Goal: Task Accomplishment & Management: Manage account settings

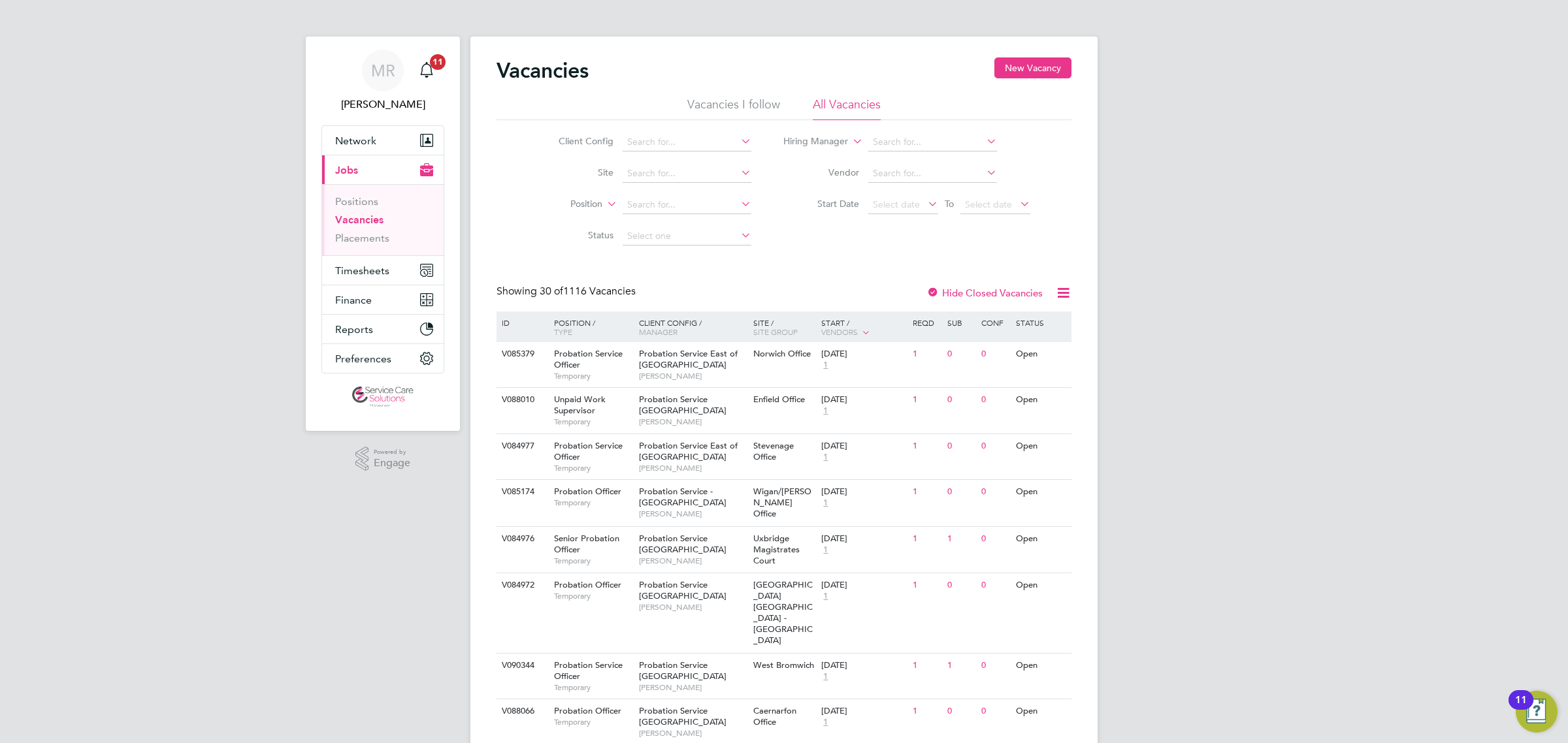
drag, startPoint x: 648, startPoint y: 477, endPoint x: 456, endPoint y: 565, distance: 211.2
drag, startPoint x: 382, startPoint y: 630, endPoint x: 213, endPoint y: 357, distance: 321.1
click at [381, 274] on span "Timesheets" at bounding box center [362, 270] width 54 height 13
click at [353, 233] on link "Timesheets" at bounding box center [362, 231] width 54 height 13
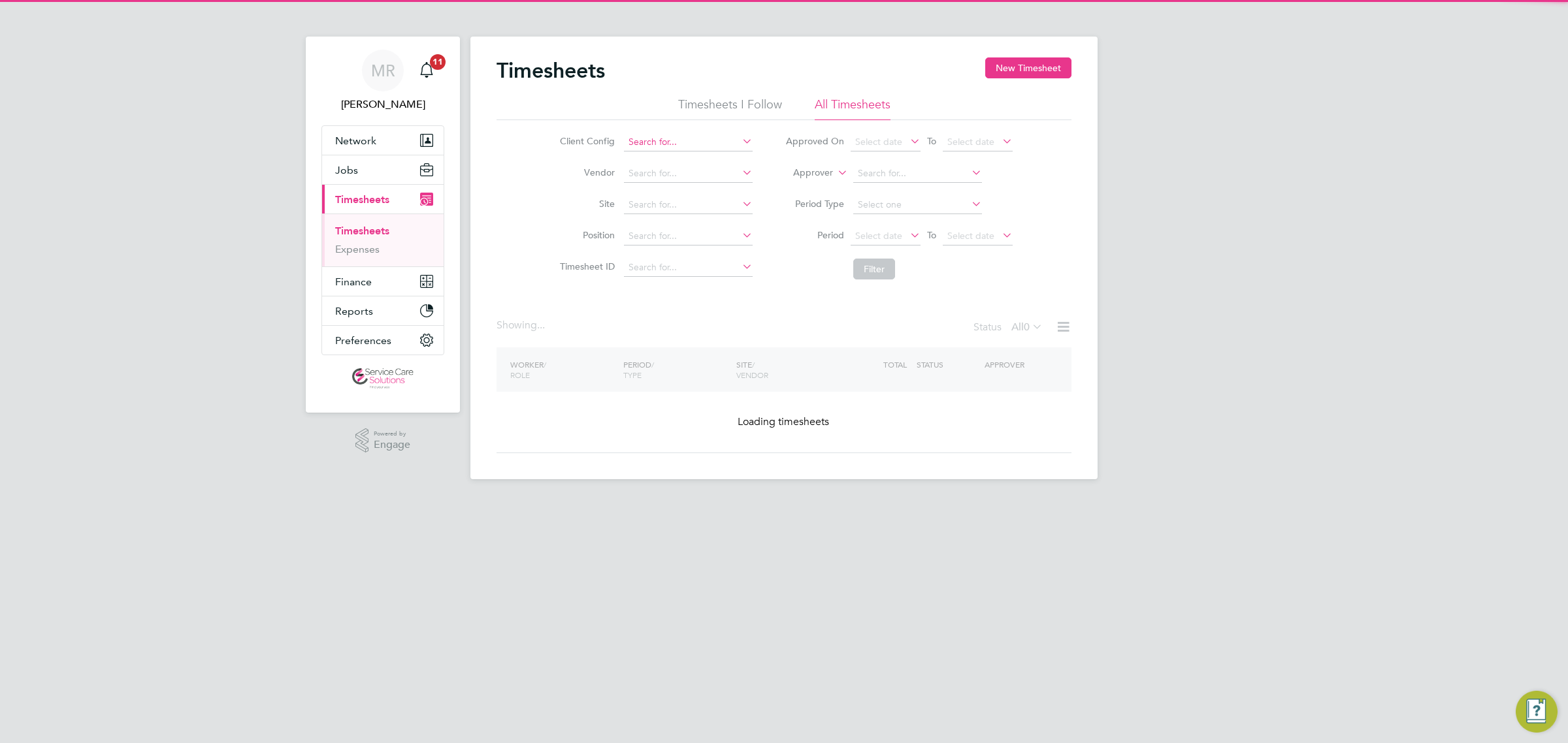
click at [671, 133] on input at bounding box center [688, 142] width 129 height 18
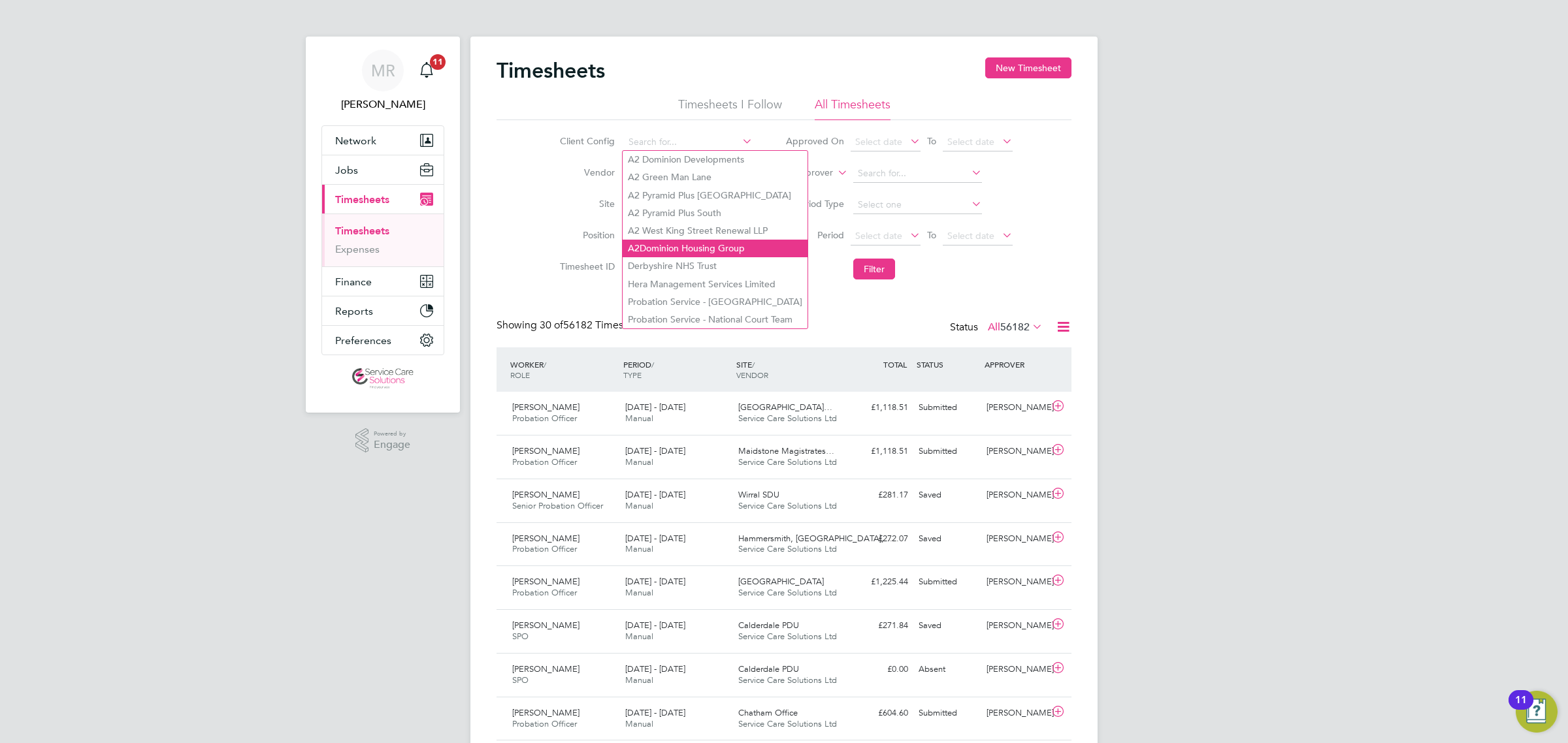
click at [727, 246] on li "A2Dominion Housing Group" at bounding box center [715, 248] width 185 height 17
type input "A2Dominion Housing Group"
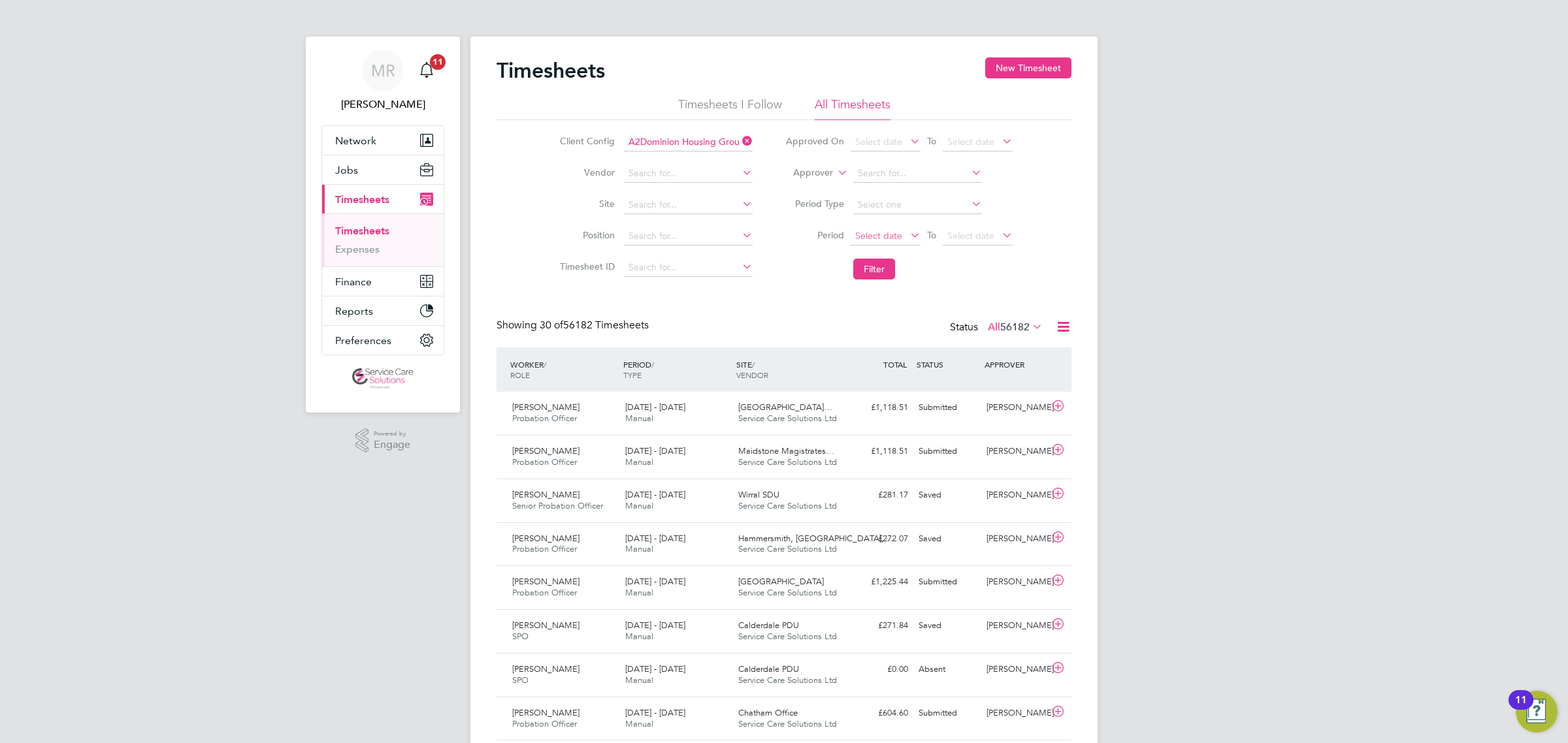
click at [882, 231] on span "Select date" at bounding box center [879, 236] width 47 height 12
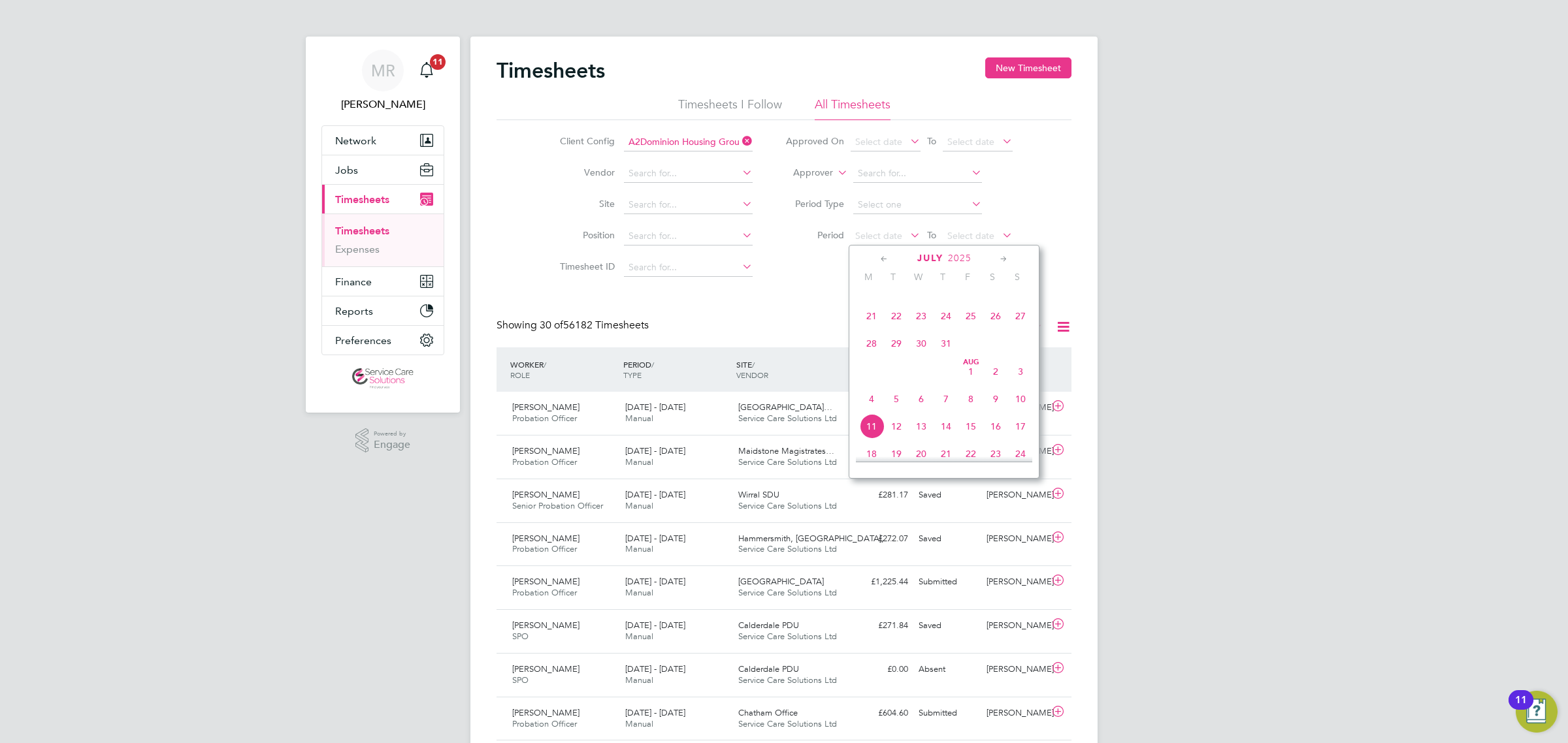
click at [870, 352] on span "28" at bounding box center [871, 343] width 25 height 25
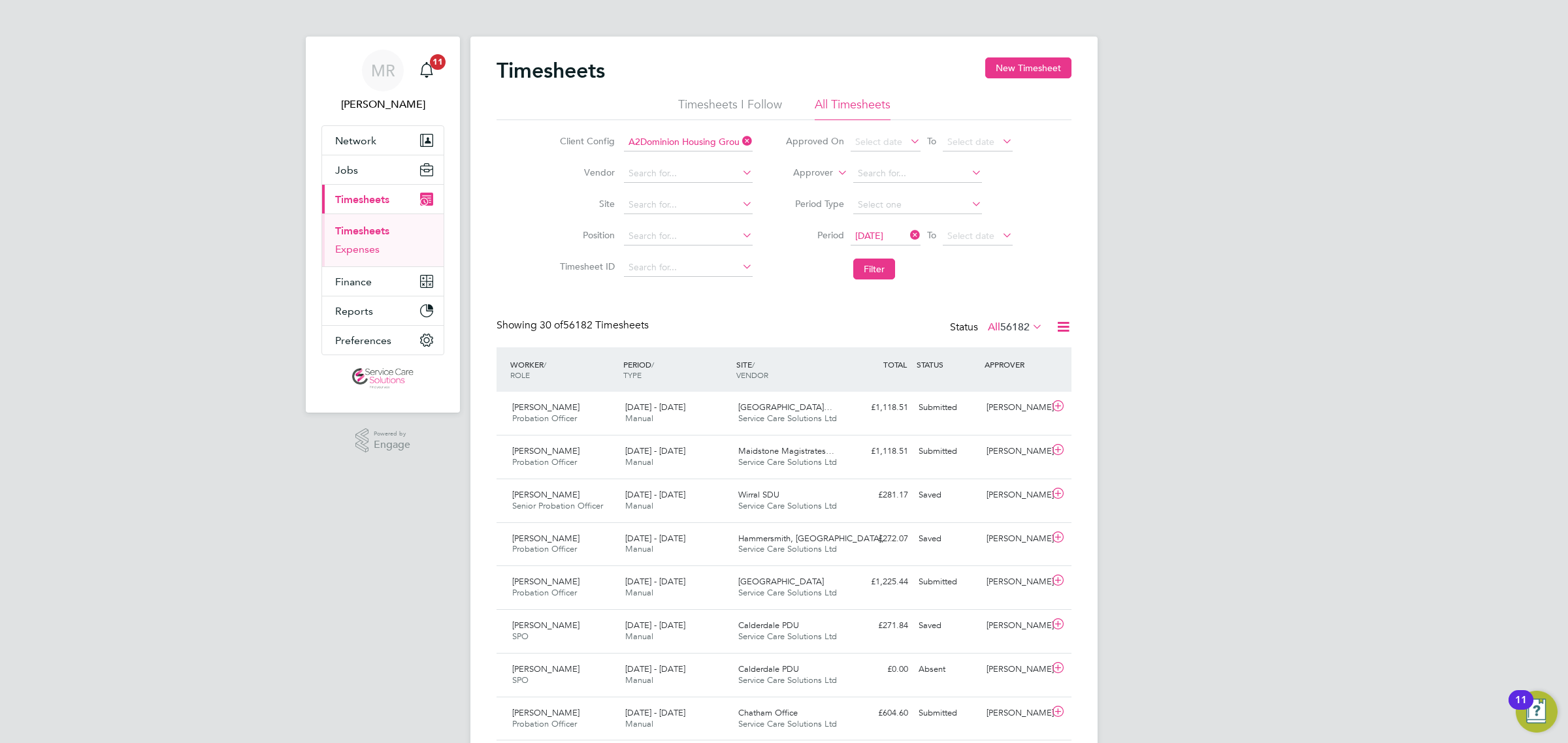
click at [341, 249] on link "Expenses" at bounding box center [357, 249] width 44 height 13
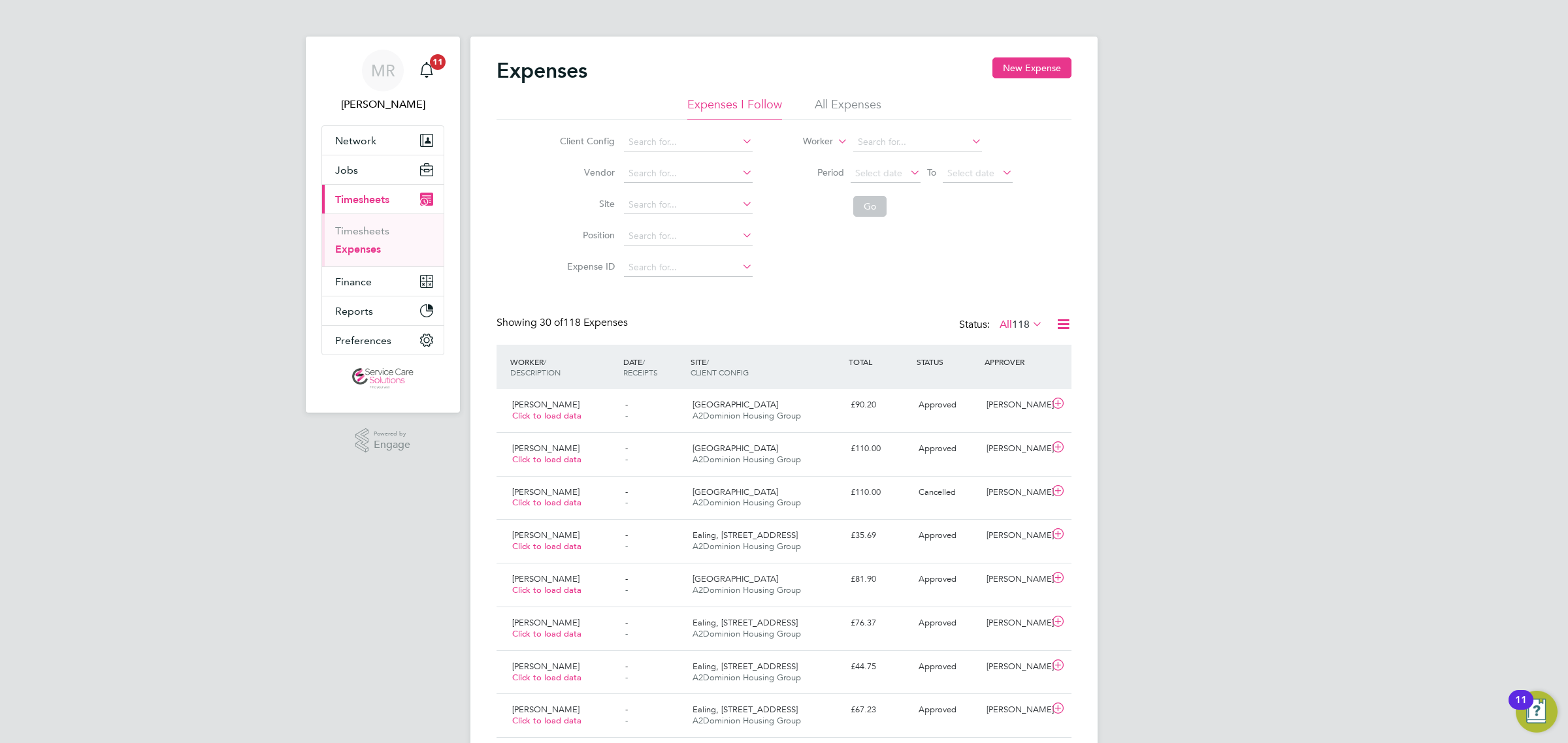
click at [673, 153] on li "Client Config" at bounding box center [654, 143] width 229 height 32
click at [674, 145] on input at bounding box center [688, 142] width 129 height 18
click at [707, 156] on li "A2D ominion Housing Group" at bounding box center [687, 159] width 130 height 17
type input "A2Dominion Housing Group"
click at [884, 174] on span "Select date" at bounding box center [879, 173] width 47 height 12
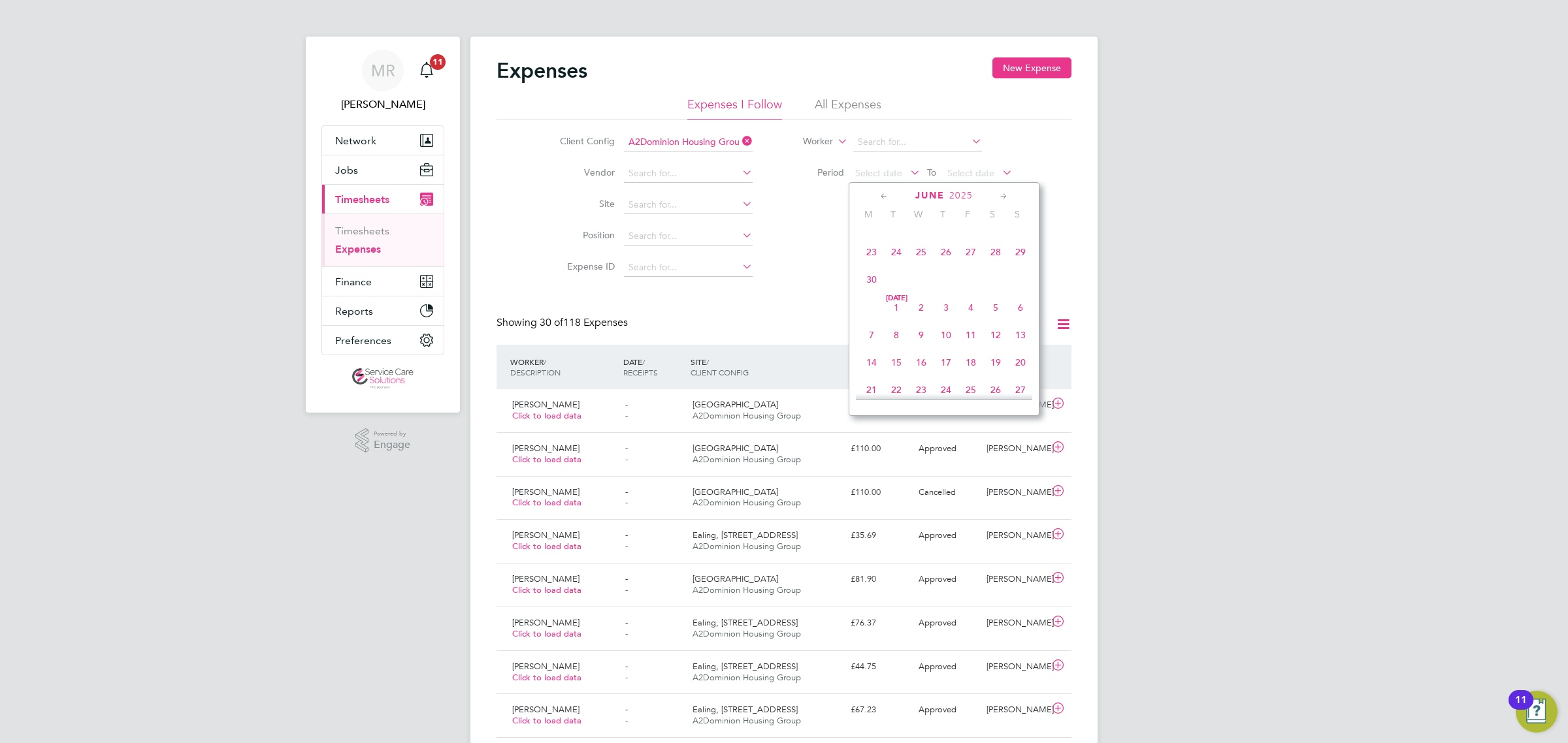
scroll to position [213, 0]
click at [873, 316] on span "30" at bounding box center [871, 306] width 25 height 25
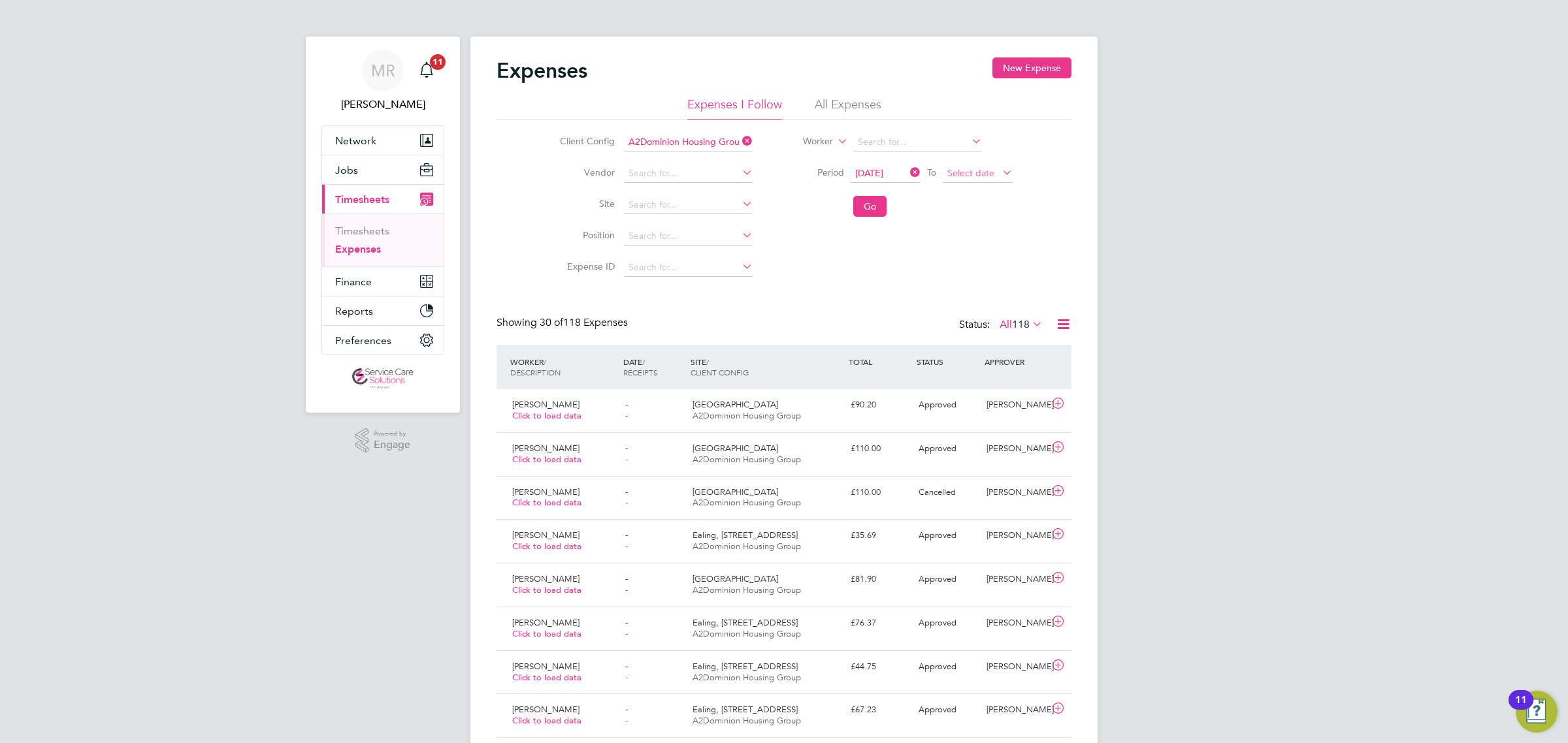
click at [976, 174] on span "Select date" at bounding box center [970, 173] width 47 height 12
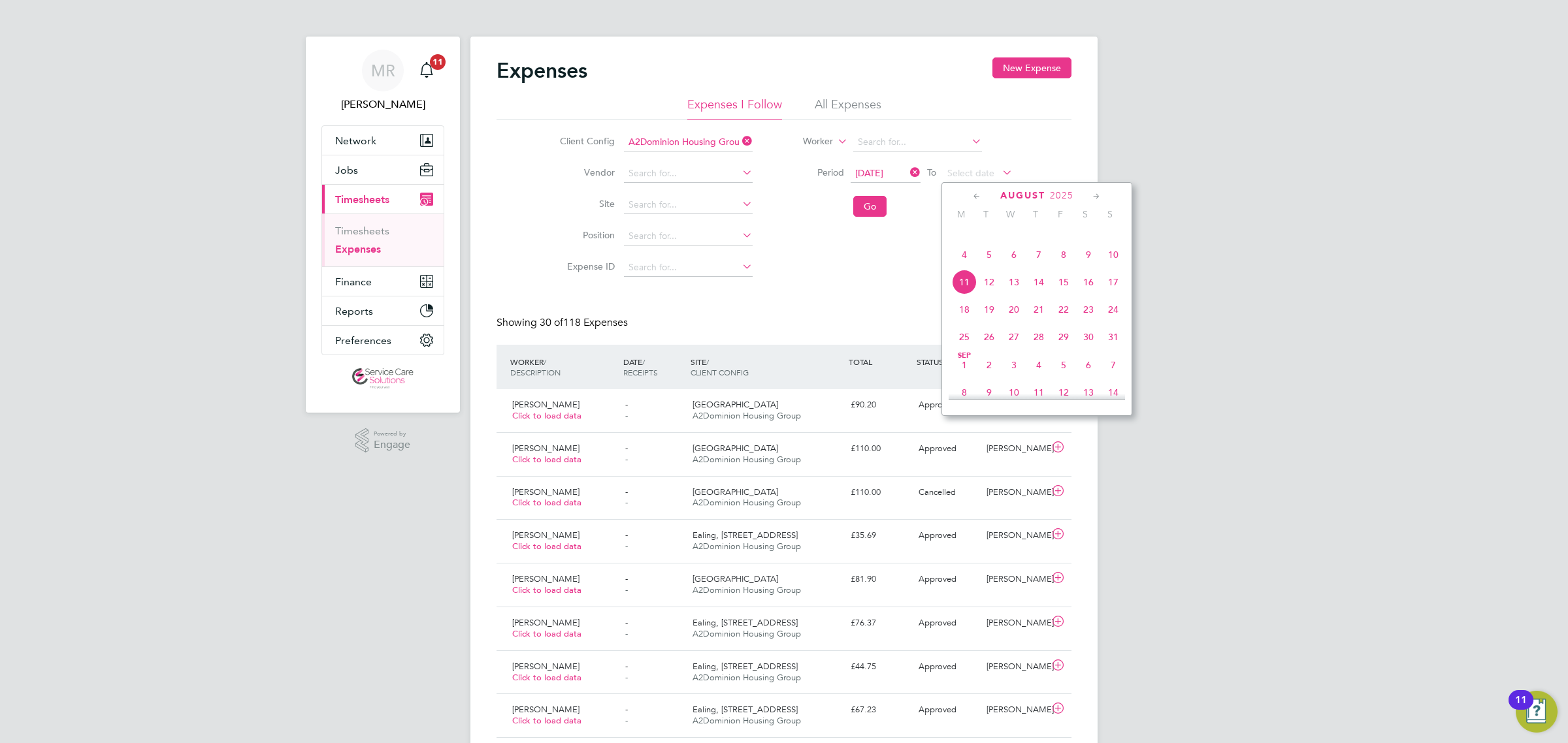
scroll to position [376, 0]
click at [1110, 322] on span "3" at bounding box center [1112, 309] width 25 height 25
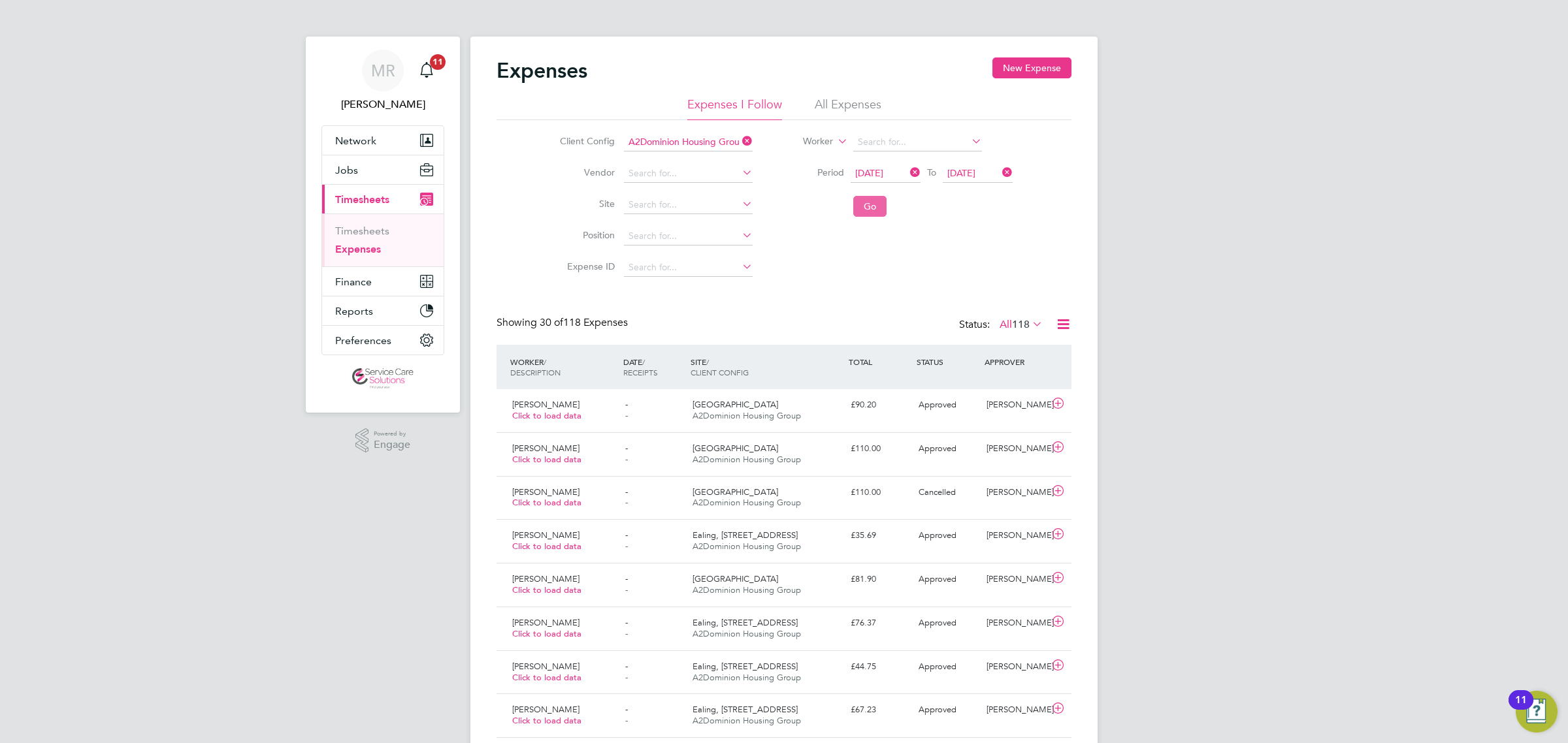
click at [867, 204] on button "Go" at bounding box center [870, 207] width 33 height 21
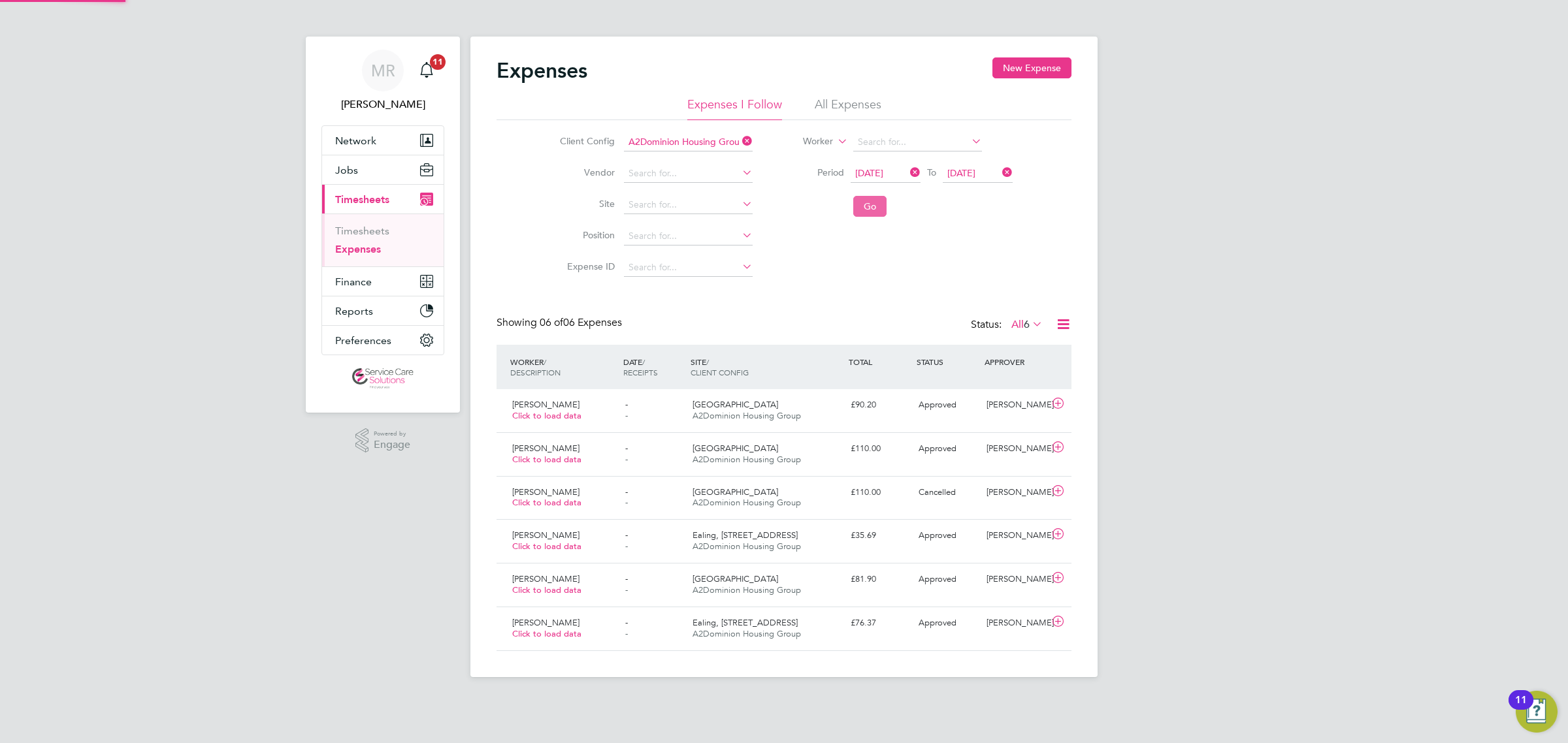
scroll to position [32, 113]
click at [840, 100] on li "All Expenses" at bounding box center [848, 108] width 67 height 23
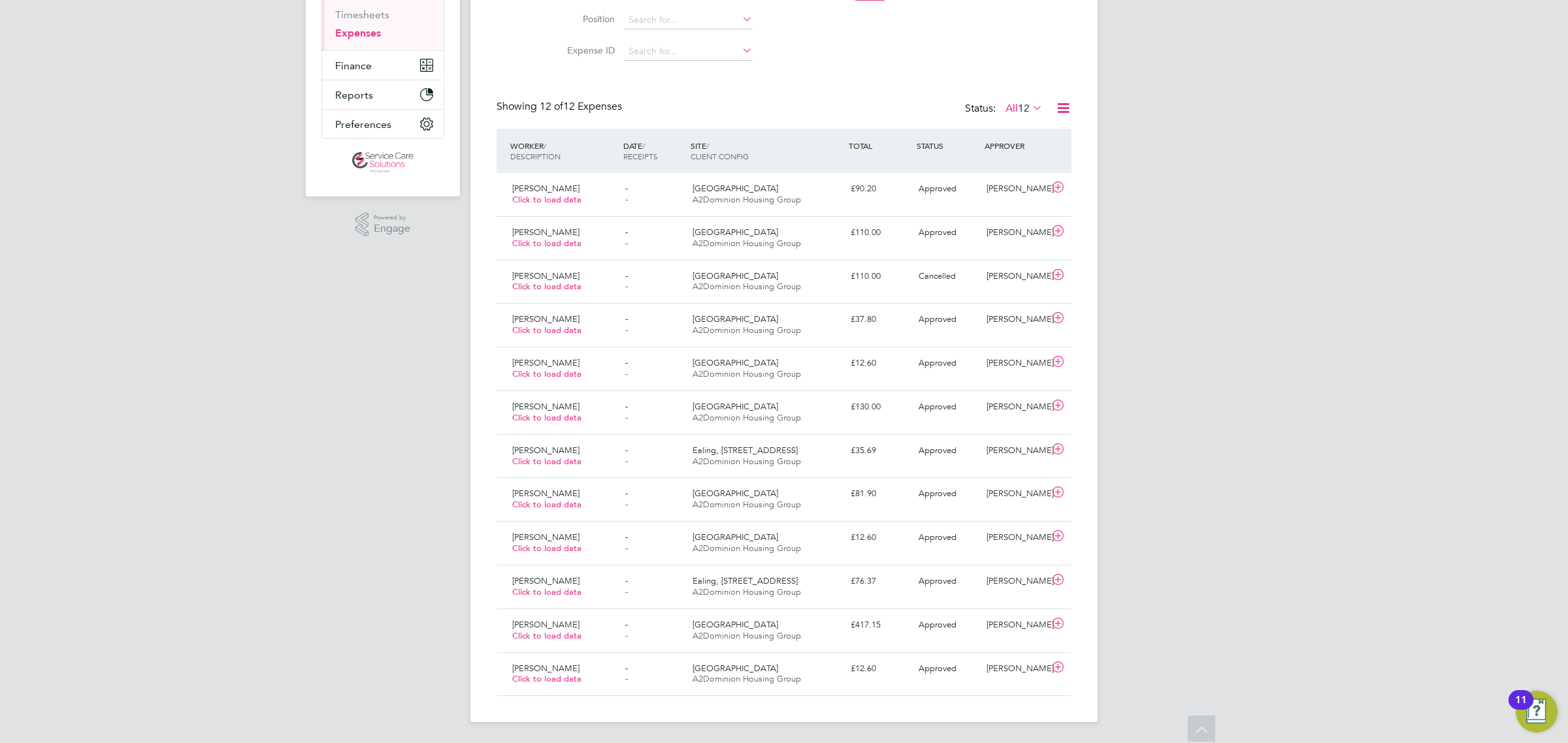
click at [1060, 102] on icon at bounding box center [1063, 108] width 17 height 17
click at [1044, 135] on li "Download Expenses Report" at bounding box center [1003, 139] width 132 height 18
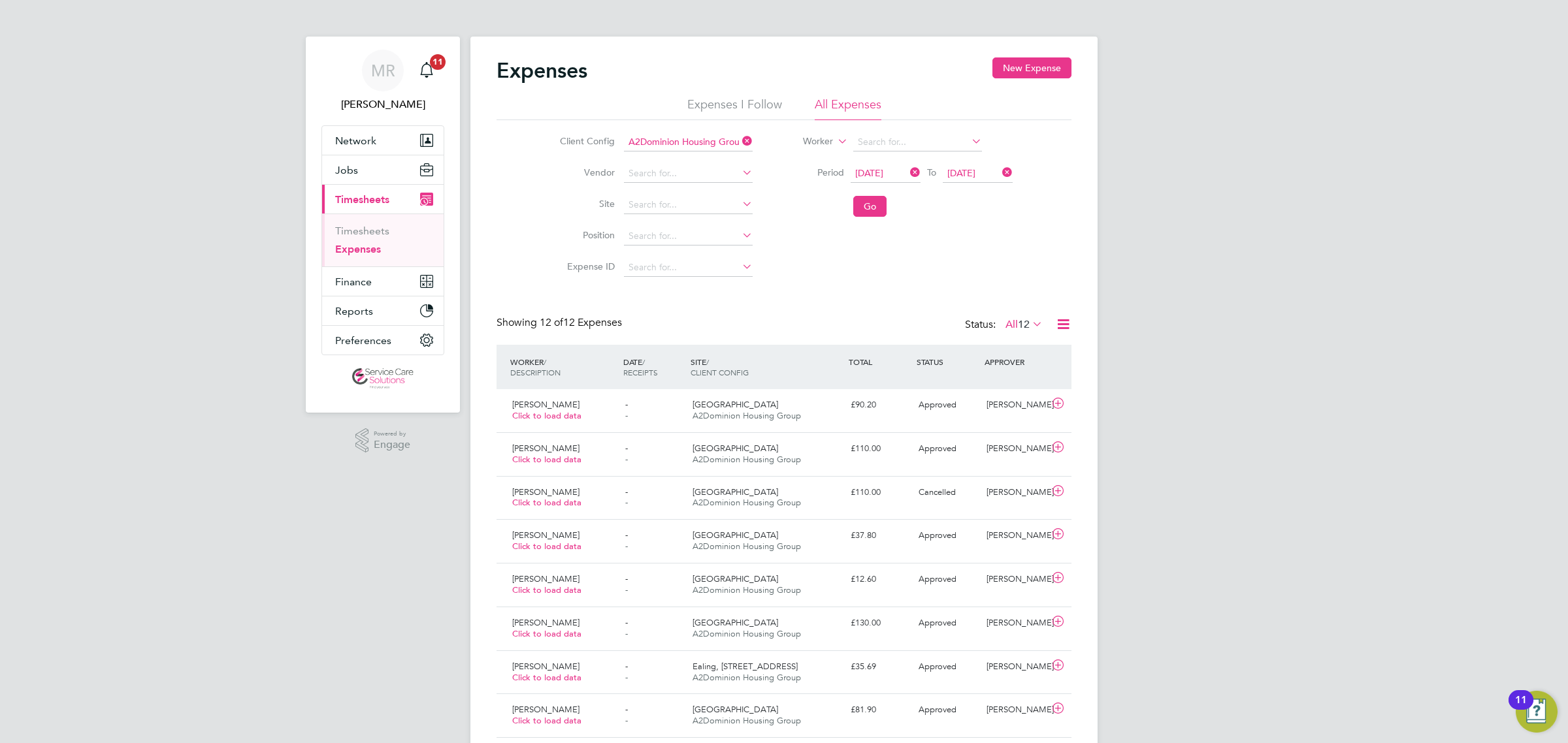
click at [367, 559] on div "MR Matt Robson Notifications 11 Applications: Network Team Members Businesses S…" at bounding box center [784, 479] width 1568 height 959
drag, startPoint x: 915, startPoint y: 174, endPoint x: 950, endPoint y: 168, distance: 35.5
click at [907, 174] on icon at bounding box center [907, 172] width 0 height 18
click at [1000, 173] on icon at bounding box center [1000, 172] width 0 height 18
click at [344, 227] on link "Timesheets" at bounding box center [362, 231] width 54 height 13
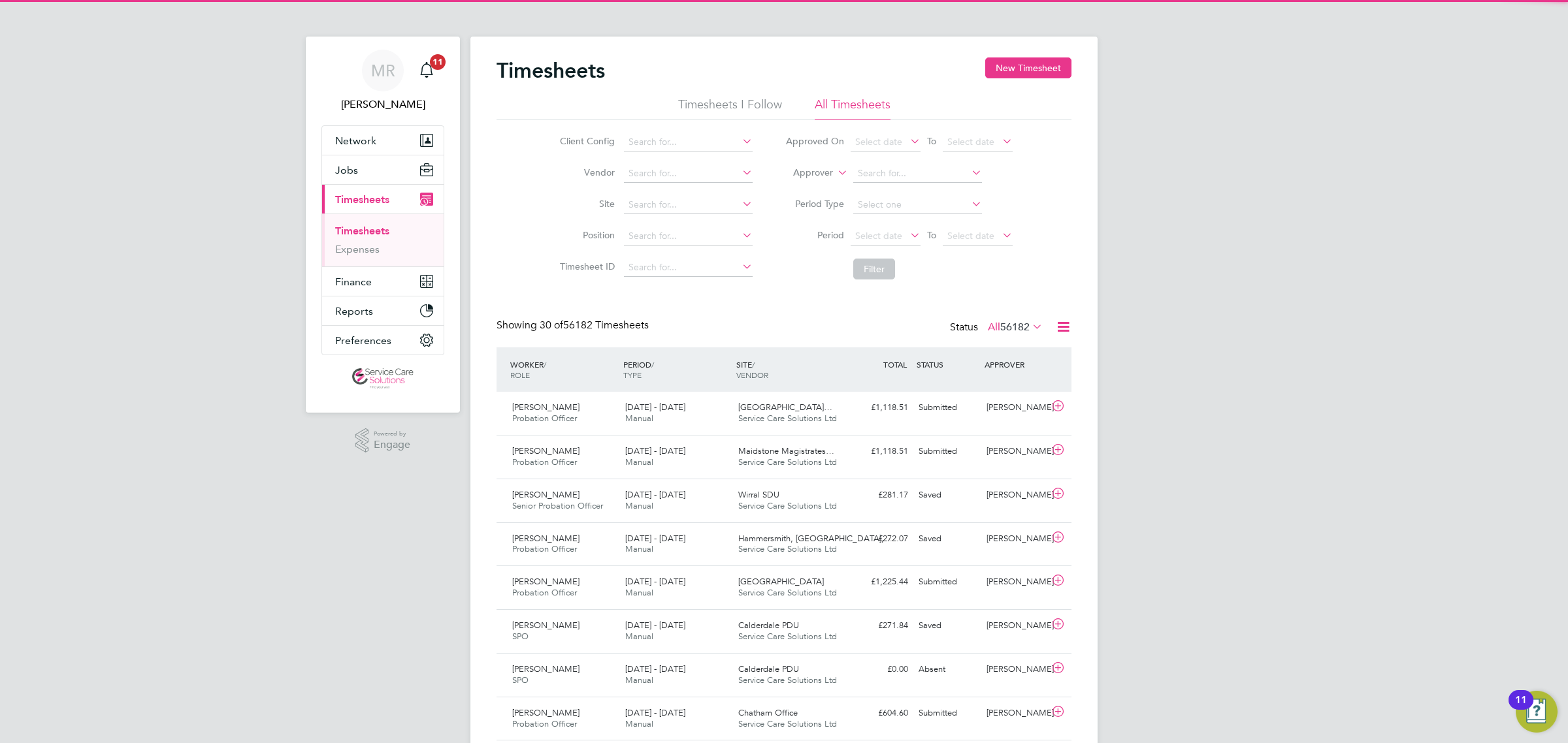
scroll to position [32, 113]
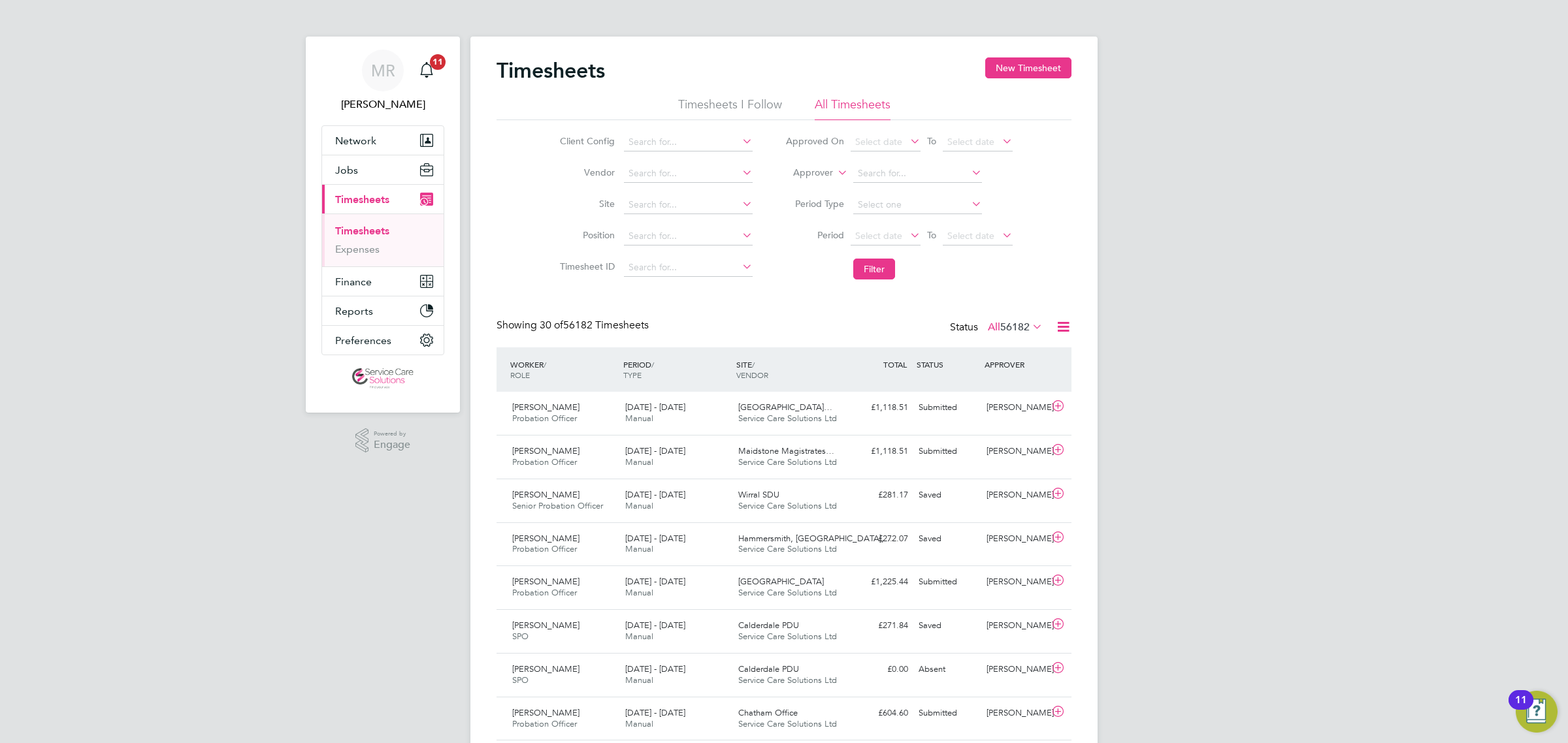
click at [828, 177] on label "Approver" at bounding box center [804, 173] width 59 height 13
click at [810, 192] on li "Worker" at bounding box center [801, 188] width 65 height 17
click at [886, 168] on input at bounding box center [917, 174] width 129 height 18
drag, startPoint x: 931, startPoint y: 186, endPoint x: 916, endPoint y: 222, distance: 39.0
click at [931, 189] on li "Tayla Xavier" at bounding box center [916, 190] width 130 height 17
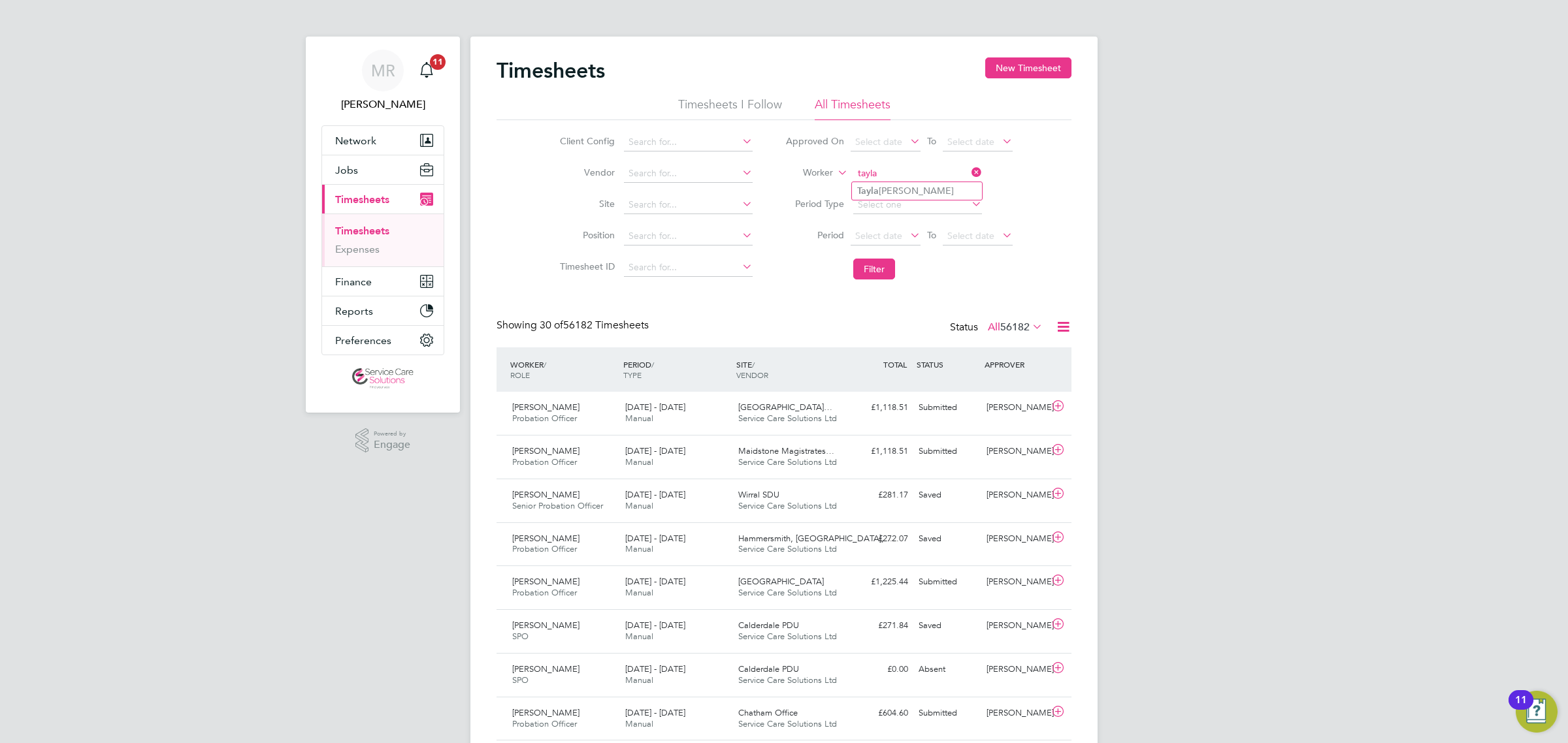
type input "Tayla Xavier"
click at [887, 269] on button "Filter" at bounding box center [874, 269] width 42 height 21
click at [348, 256] on li "Expenses" at bounding box center [384, 249] width 98 height 13
click at [350, 250] on link "Expenses" at bounding box center [357, 249] width 44 height 13
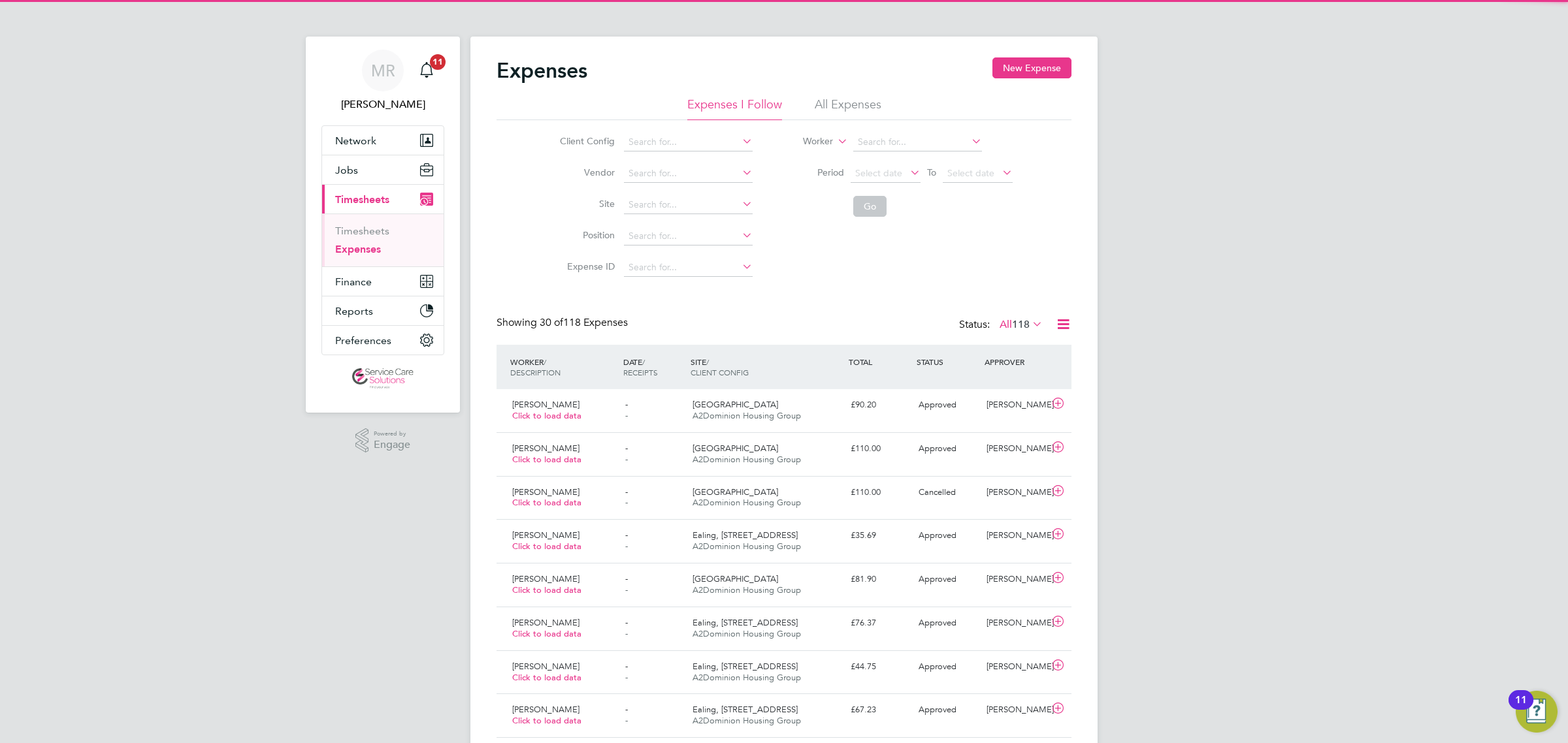
click at [846, 97] on li "All Expenses" at bounding box center [848, 108] width 67 height 23
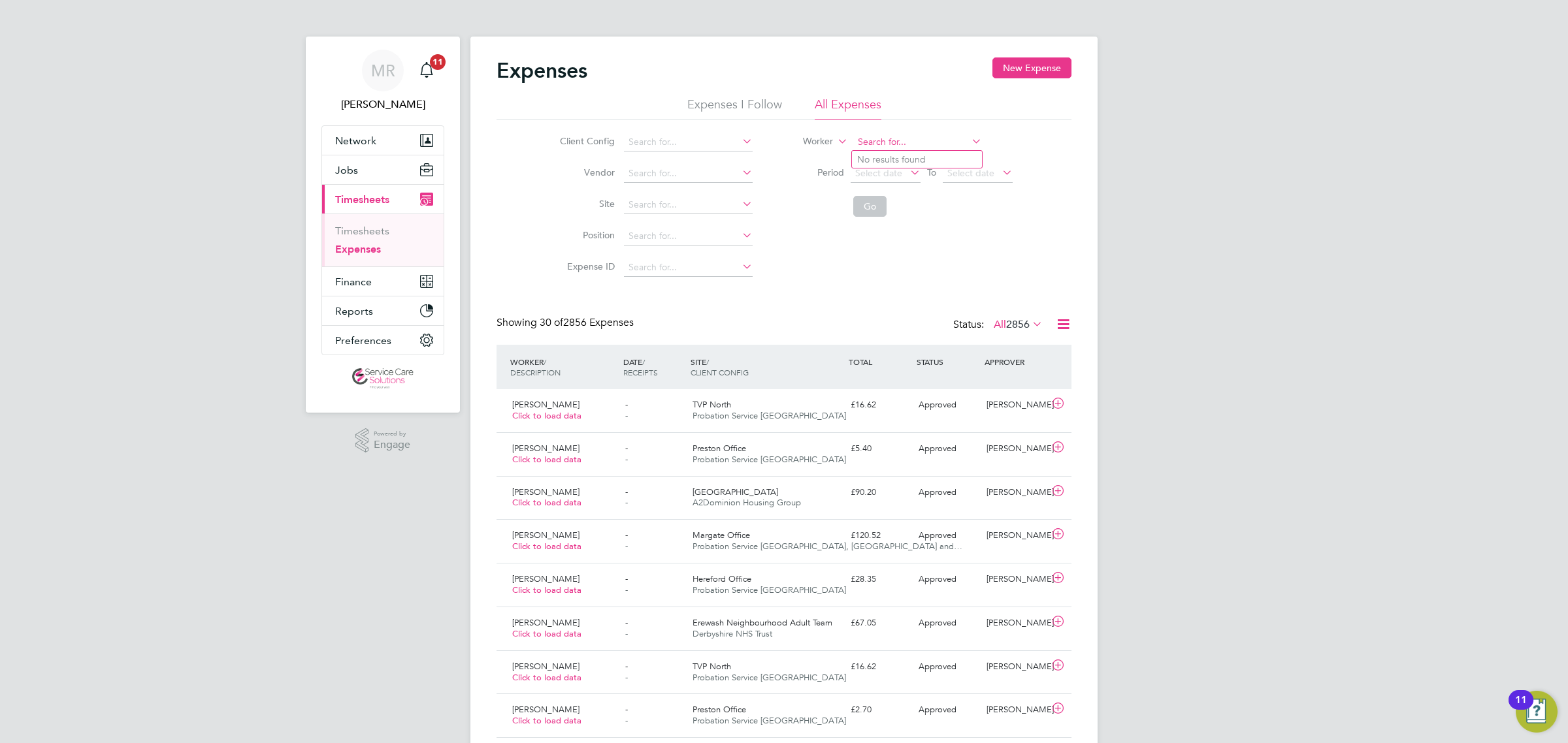
click at [872, 146] on input at bounding box center [917, 142] width 129 height 18
click at [907, 157] on li "Tayla Xavier" at bounding box center [916, 159] width 130 height 17
type input "Tayla Xavier"
drag, startPoint x: 867, startPoint y: 207, endPoint x: 872, endPoint y: 214, distance: 8.6
click at [867, 207] on button "Go" at bounding box center [870, 207] width 33 height 21
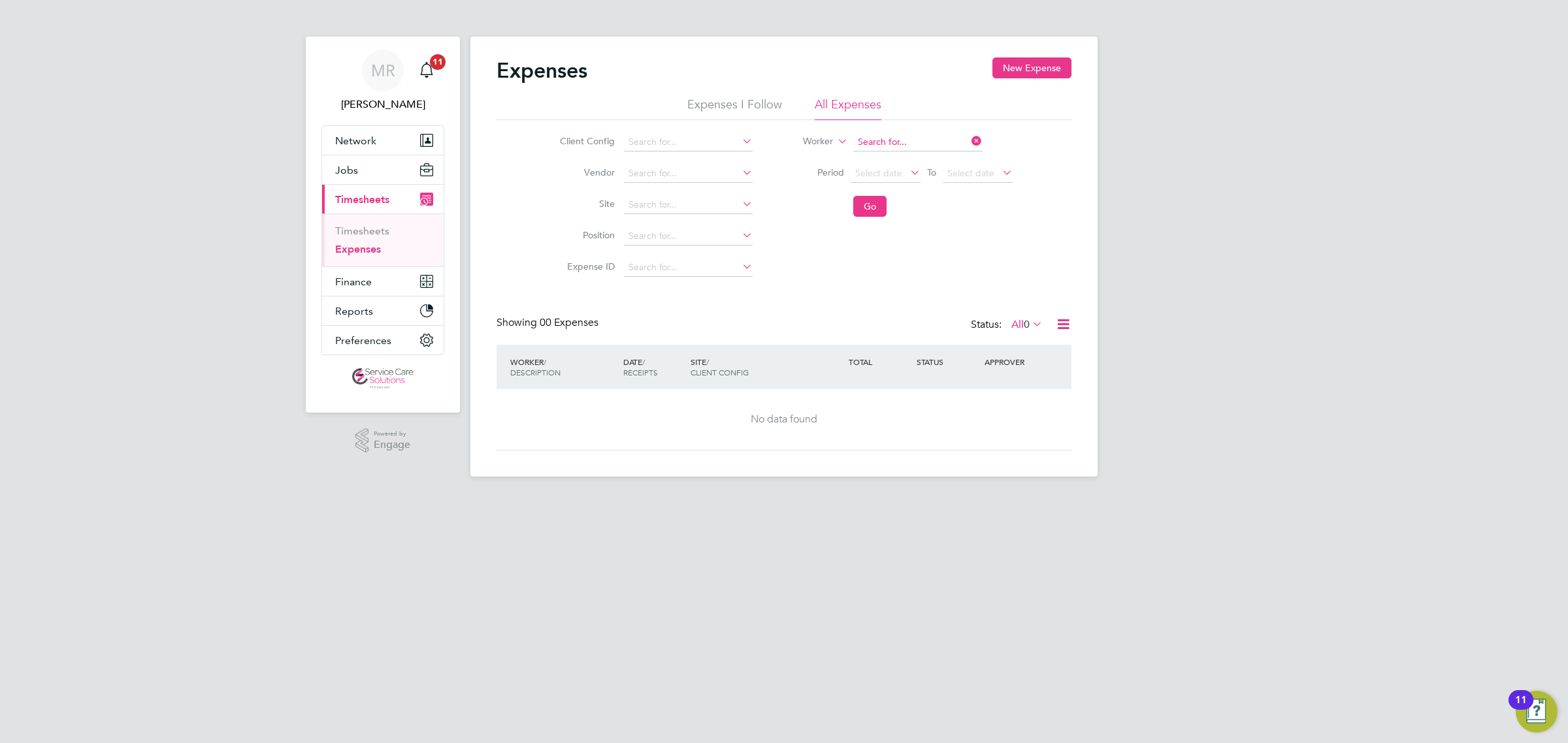
click at [933, 143] on input at bounding box center [917, 142] width 129 height 18
click at [380, 232] on link "Timesheets" at bounding box center [362, 231] width 54 height 13
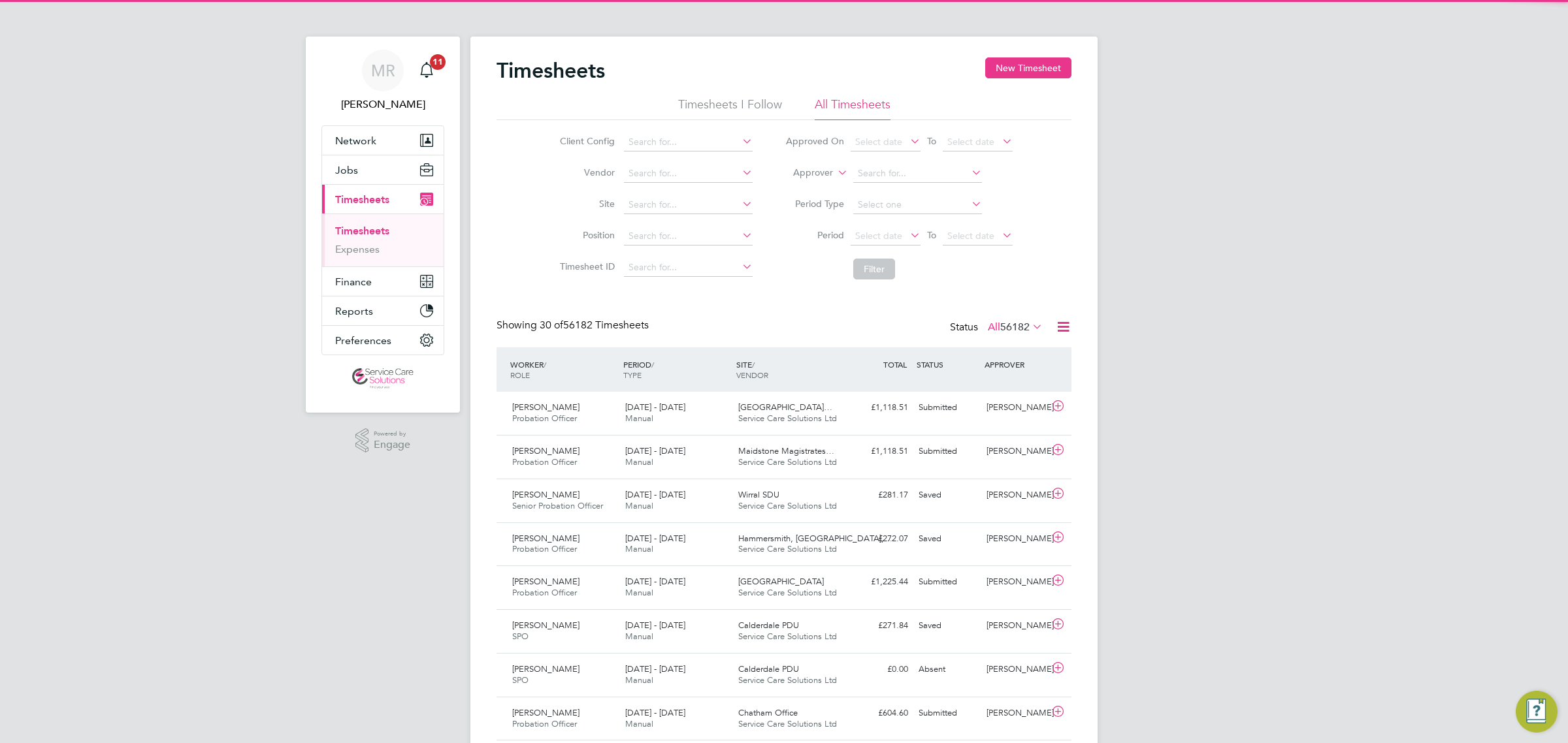
click at [814, 164] on li "Approver" at bounding box center [899, 174] width 260 height 32
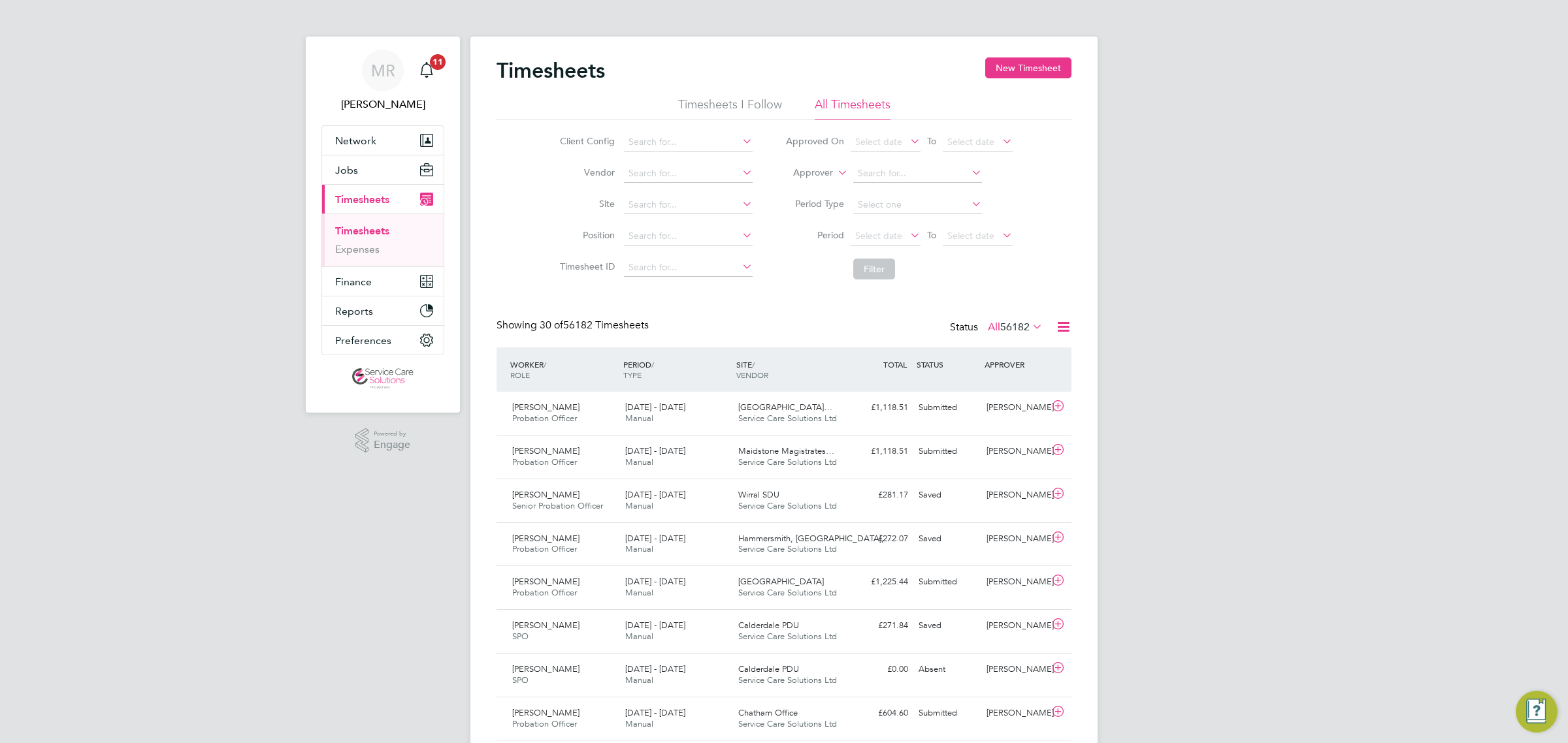
click at [816, 174] on label "Approver" at bounding box center [804, 173] width 59 height 13
click at [810, 187] on li "Worker" at bounding box center [801, 188] width 65 height 17
click at [888, 177] on input at bounding box center [917, 174] width 129 height 18
click at [918, 186] on li "Tayla Xavier" at bounding box center [916, 190] width 130 height 17
type input "Tayla Xavier"
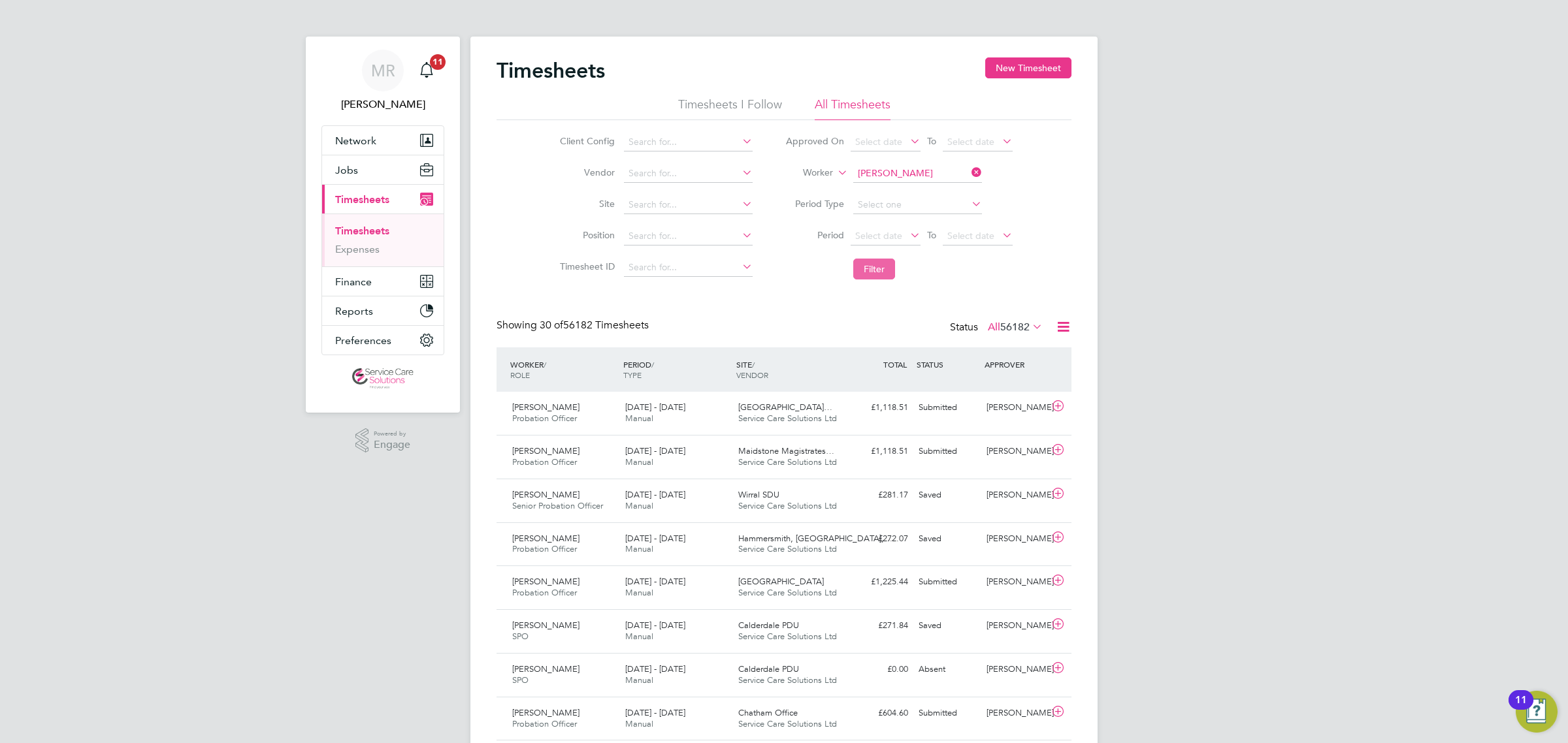
click at [874, 276] on button "Filter" at bounding box center [874, 269] width 42 height 21
click at [365, 285] on span "Finance" at bounding box center [353, 282] width 37 height 13
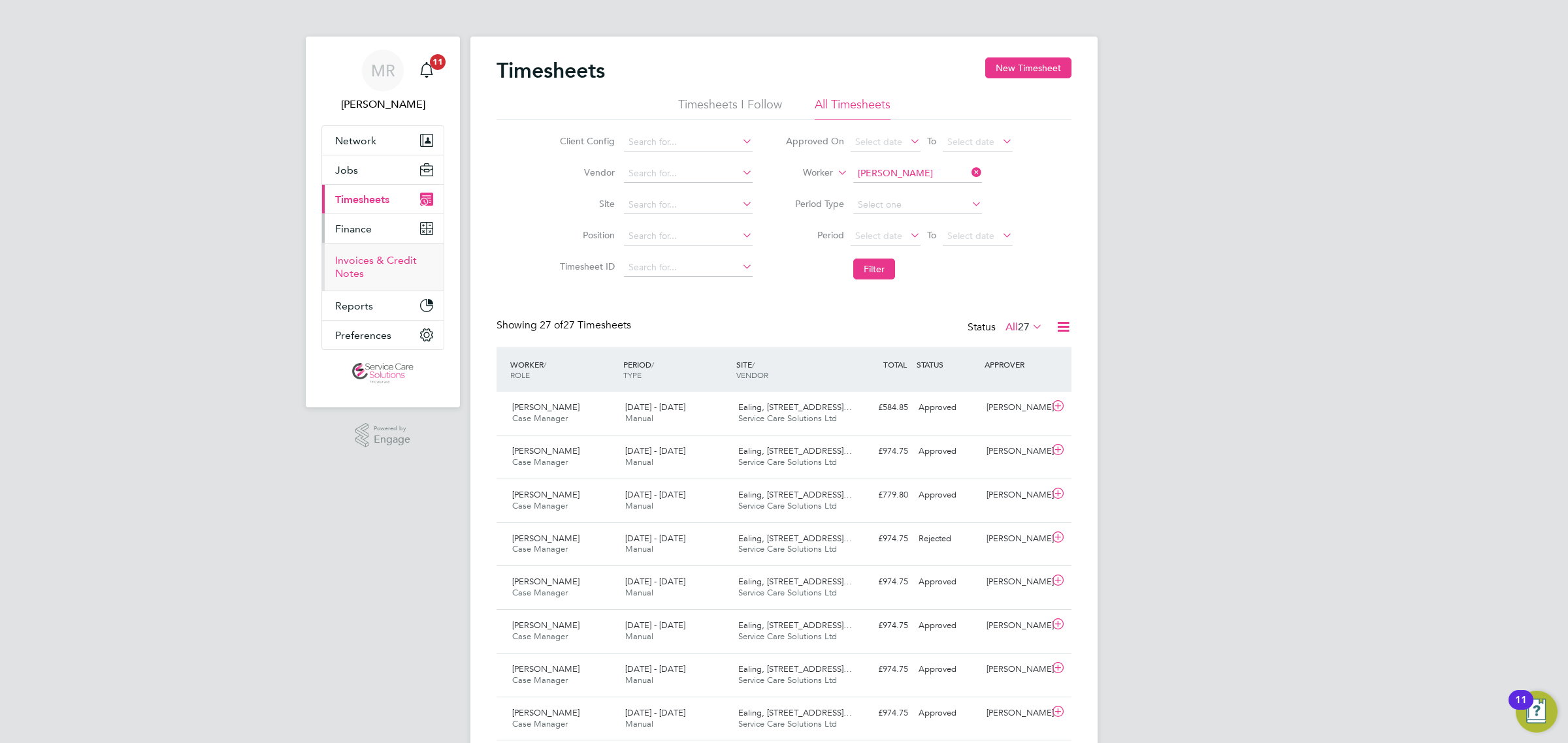
click at [354, 260] on link "Invoices & Credit Notes" at bounding box center [376, 267] width 82 height 26
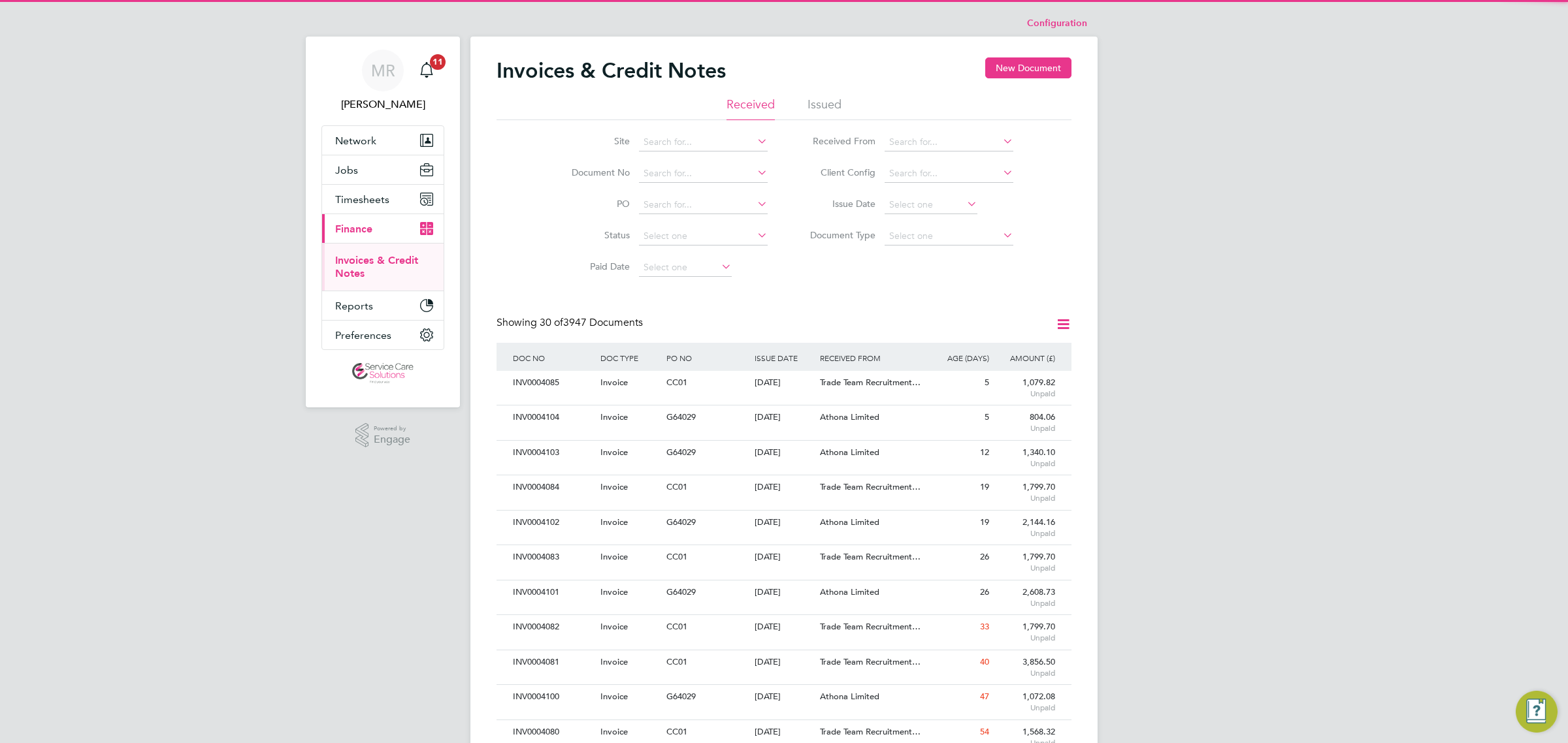
click at [831, 113] on li "Issued" at bounding box center [824, 108] width 34 height 23
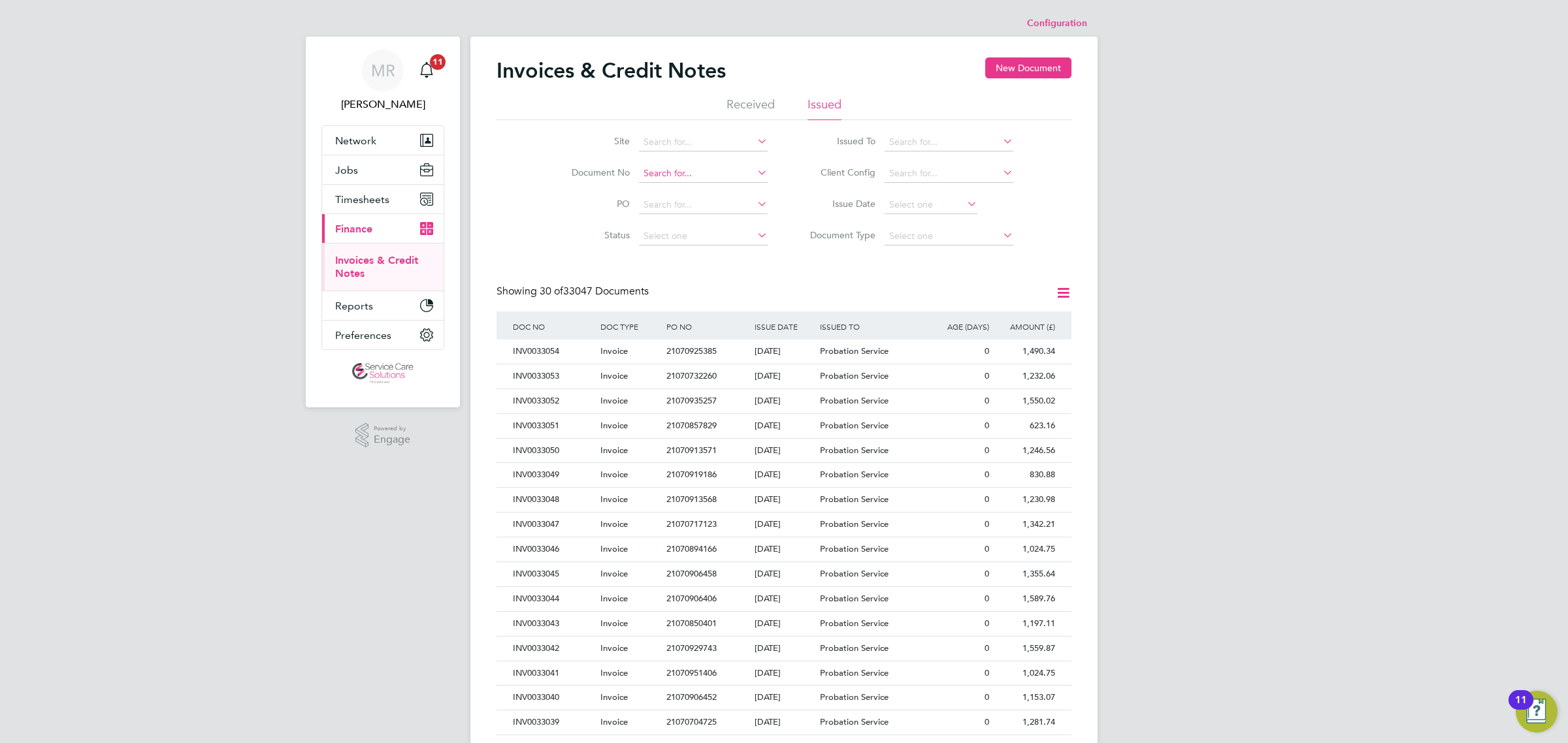
click at [668, 167] on input at bounding box center [703, 174] width 129 height 18
type input "CRN0013314"
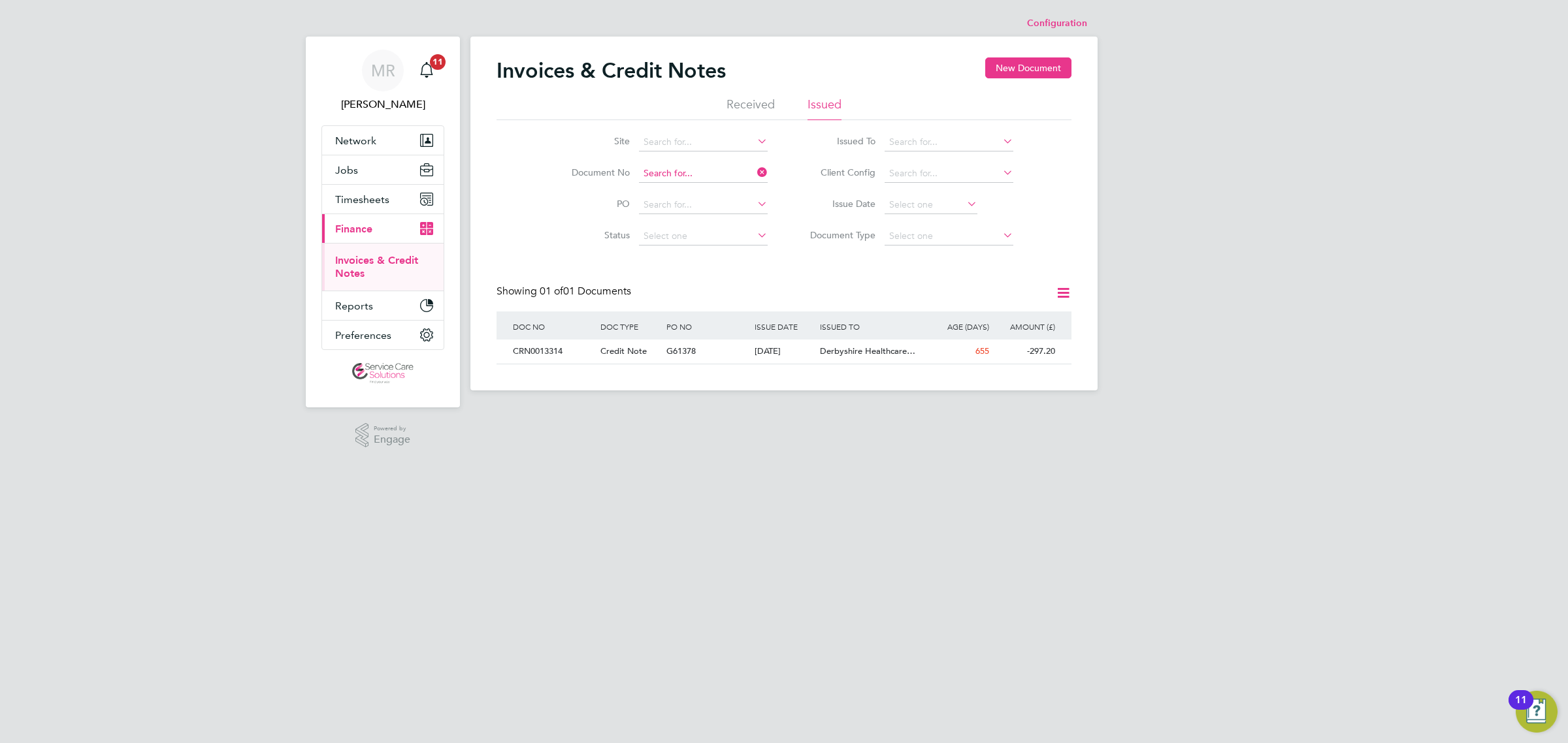
click at [713, 167] on input at bounding box center [703, 174] width 129 height 18
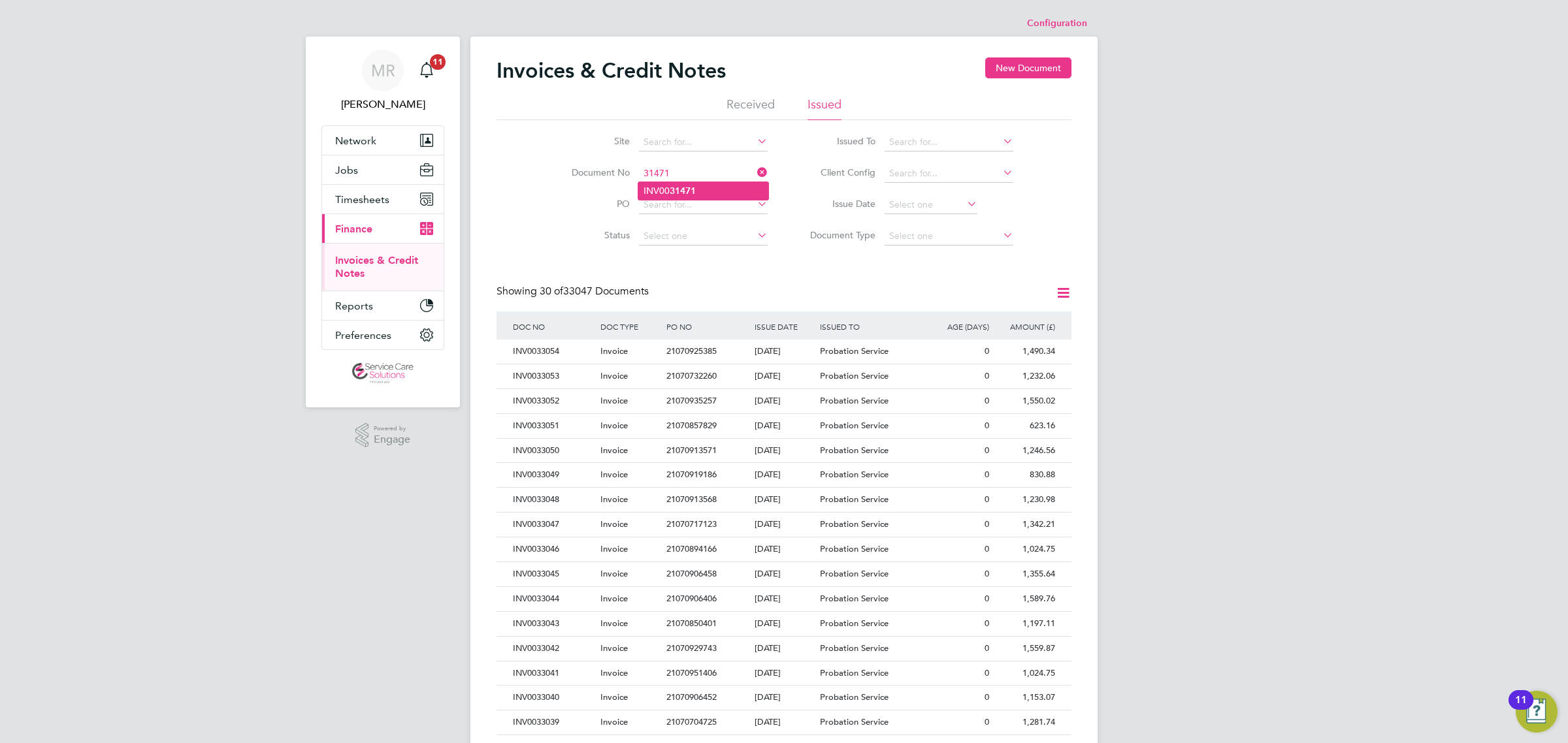
click at [706, 194] on li "INV00 31471" at bounding box center [703, 190] width 130 height 17
type input "INV0031471"
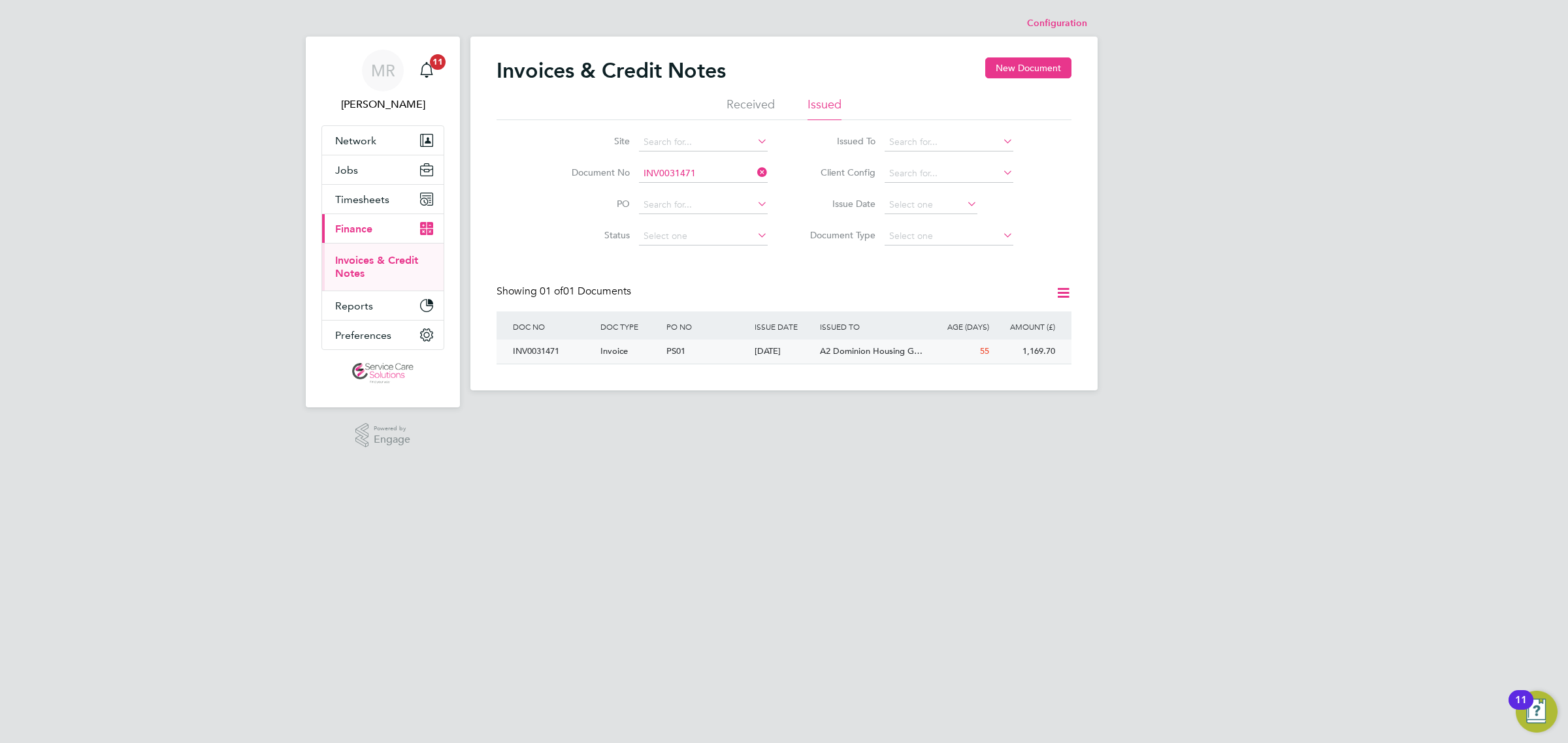
click at [906, 346] on span "A2 Dominion Housing G…" at bounding box center [871, 351] width 102 height 11
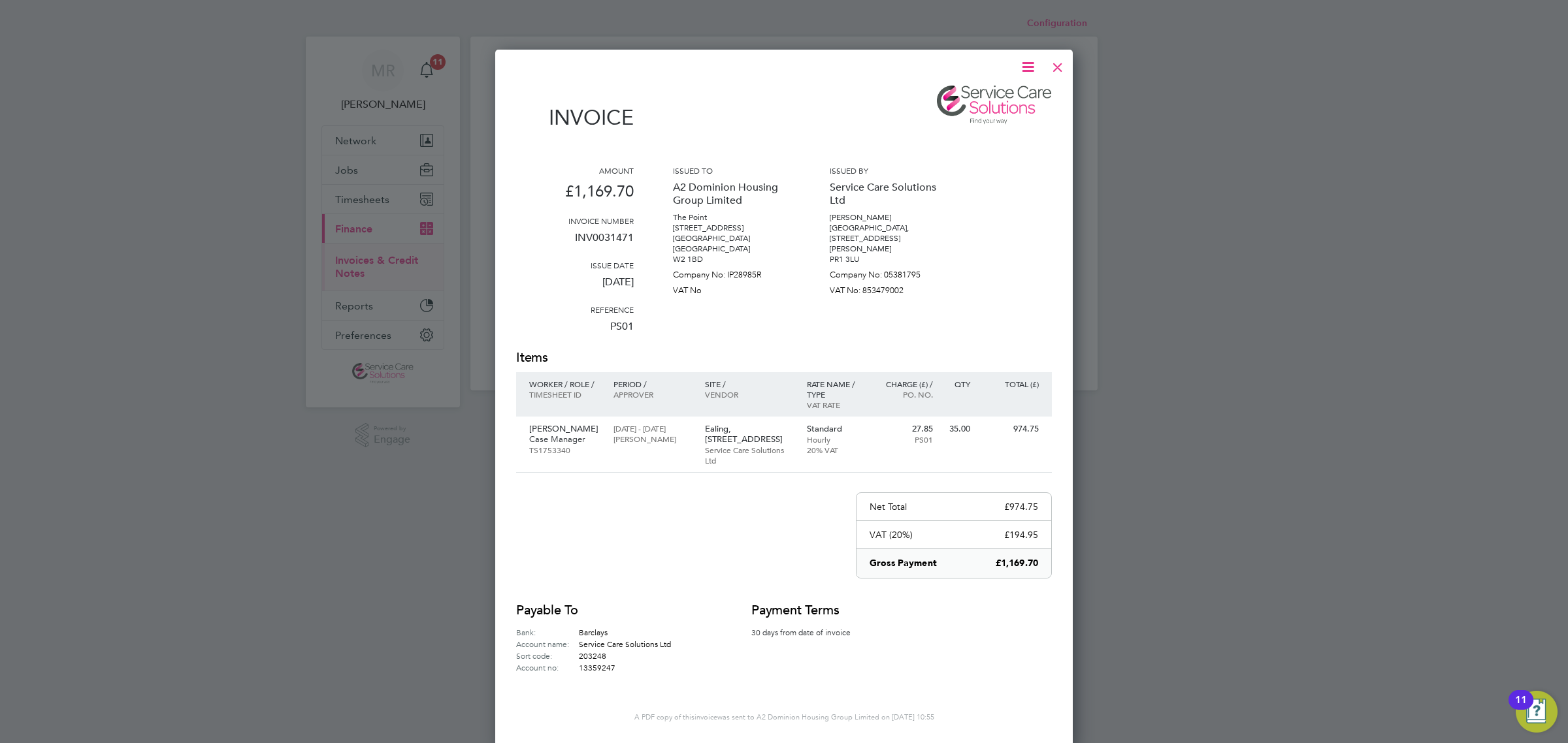
click at [207, 627] on div at bounding box center [784, 371] width 1568 height 743
click at [1060, 62] on div at bounding box center [1057, 64] width 23 height 23
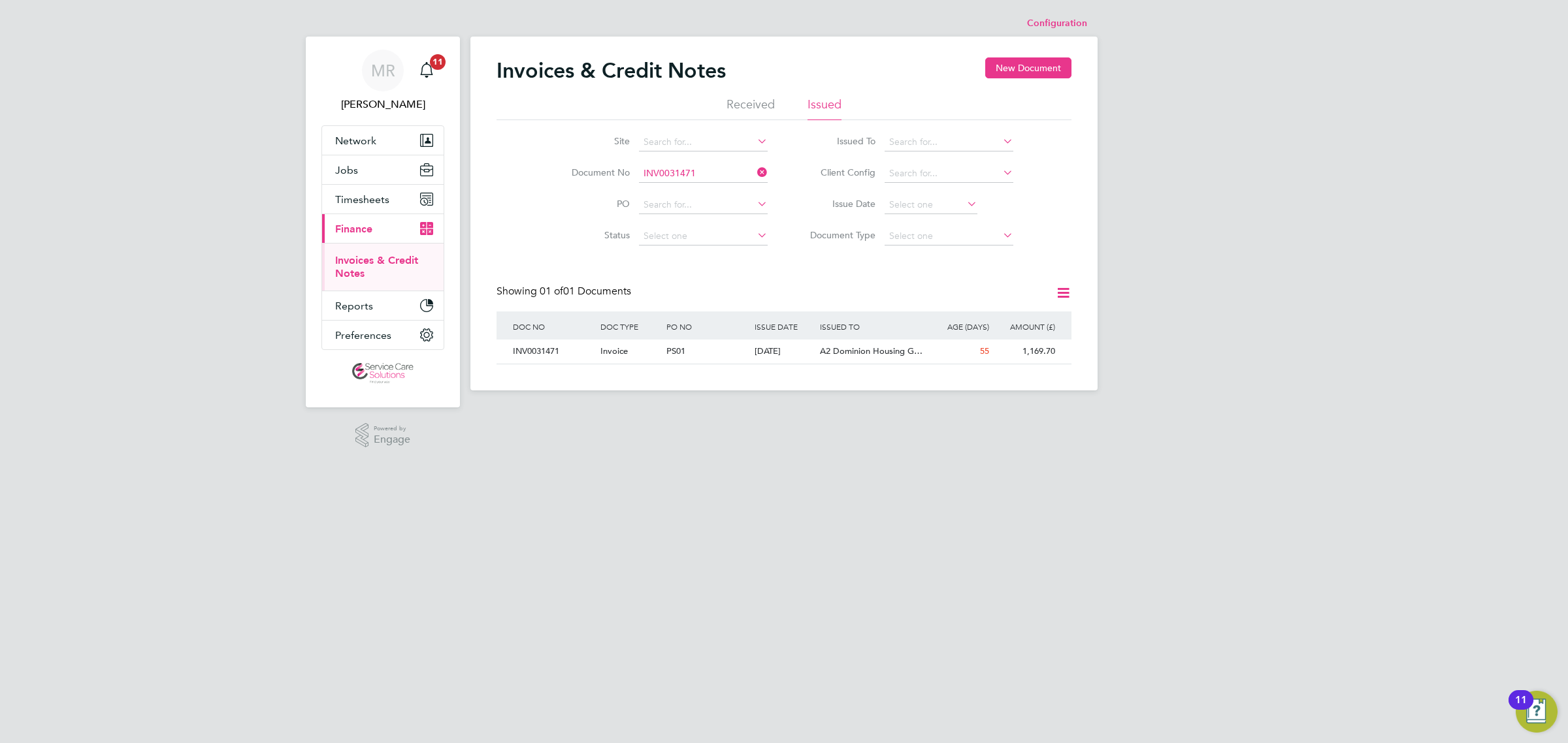
click at [366, 232] on span "Finance" at bounding box center [354, 228] width 38 height 13
click at [367, 187] on button "Timesheets" at bounding box center [383, 199] width 122 height 29
click at [363, 252] on link "Expenses" at bounding box center [357, 249] width 44 height 13
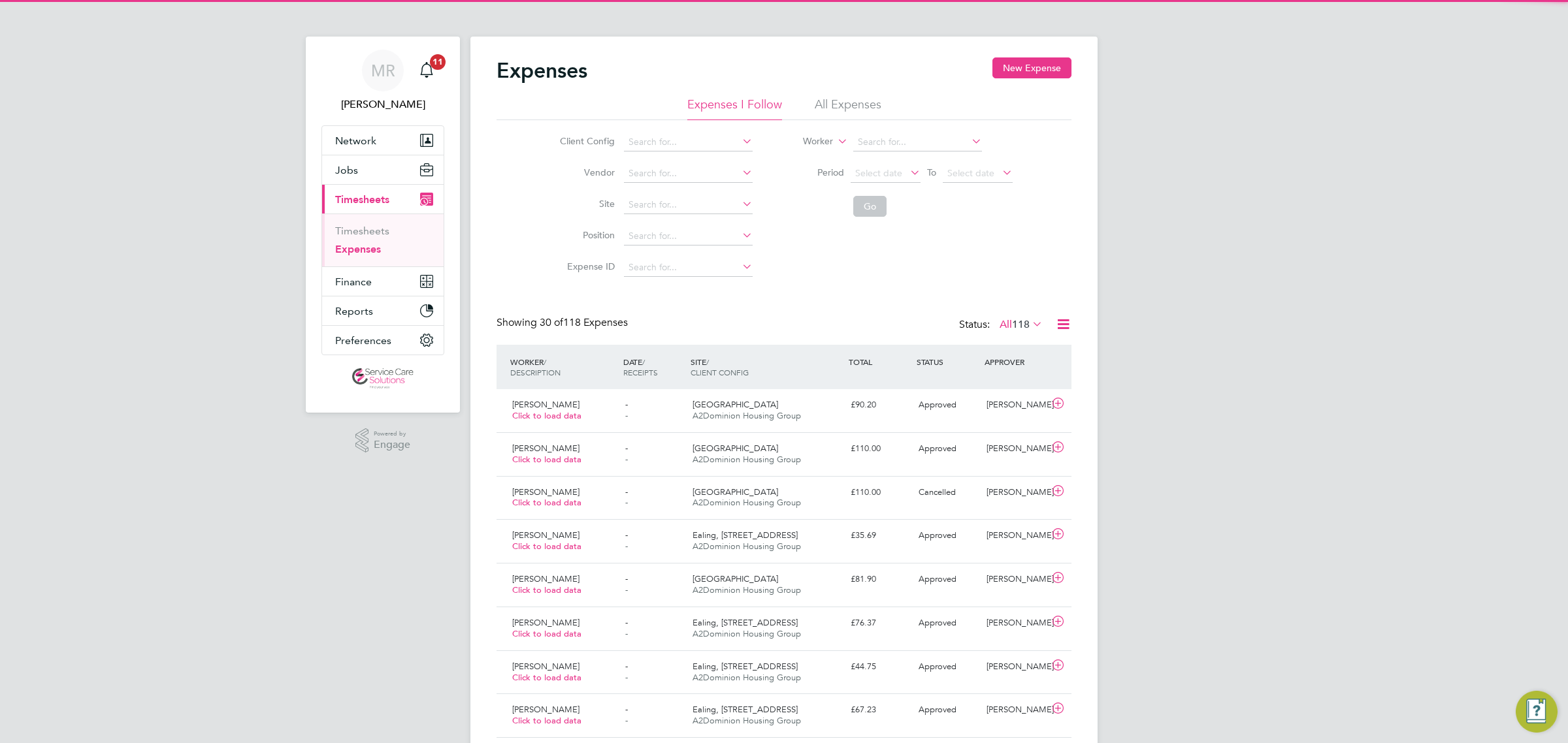
scroll to position [32, 113]
click at [835, 110] on li "All Expenses" at bounding box center [848, 108] width 67 height 23
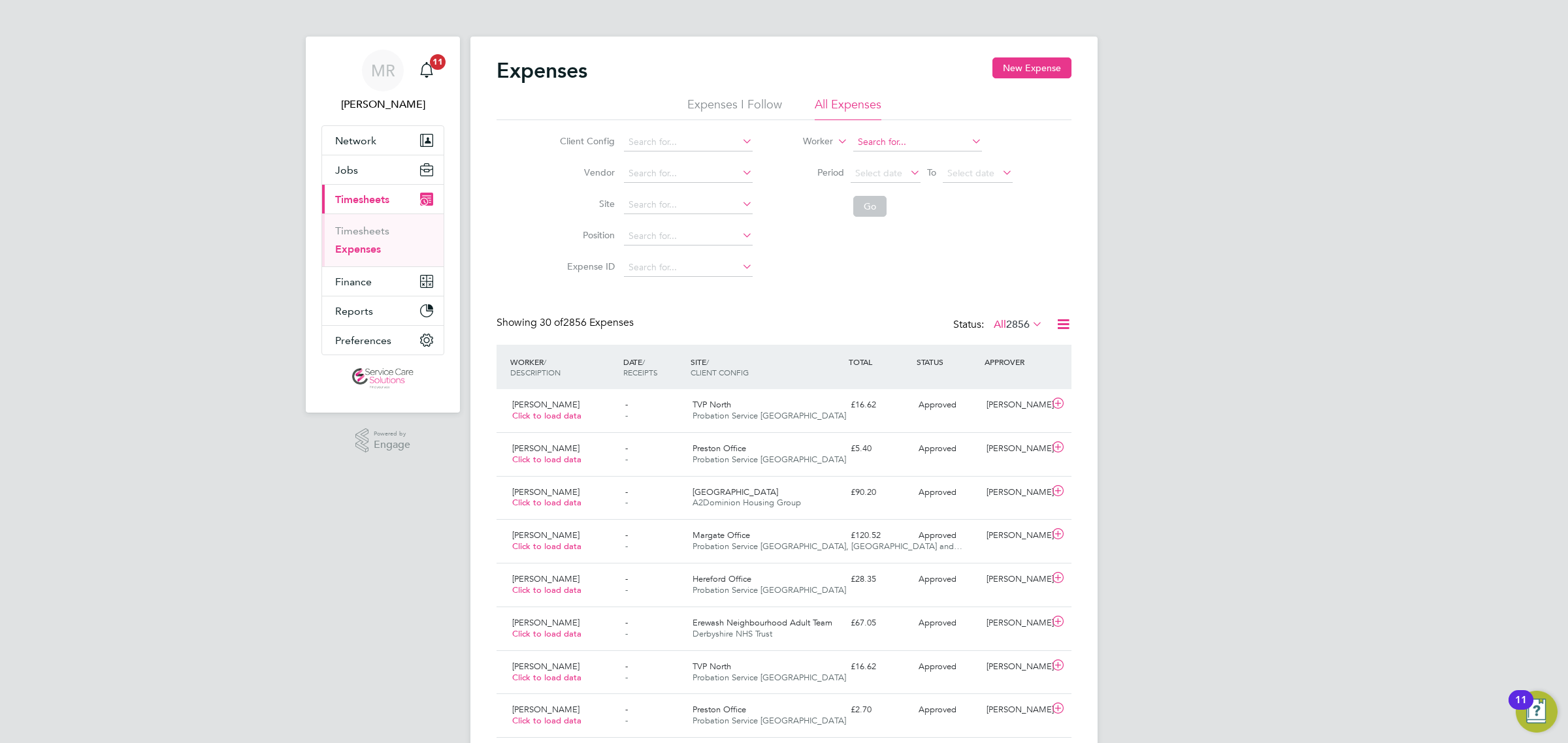
click at [882, 145] on input at bounding box center [917, 142] width 129 height 18
click at [890, 153] on li "Tayla Xavier" at bounding box center [916, 159] width 130 height 17
type input "Tayla Xavier"
click at [870, 211] on button "Go" at bounding box center [870, 207] width 33 height 21
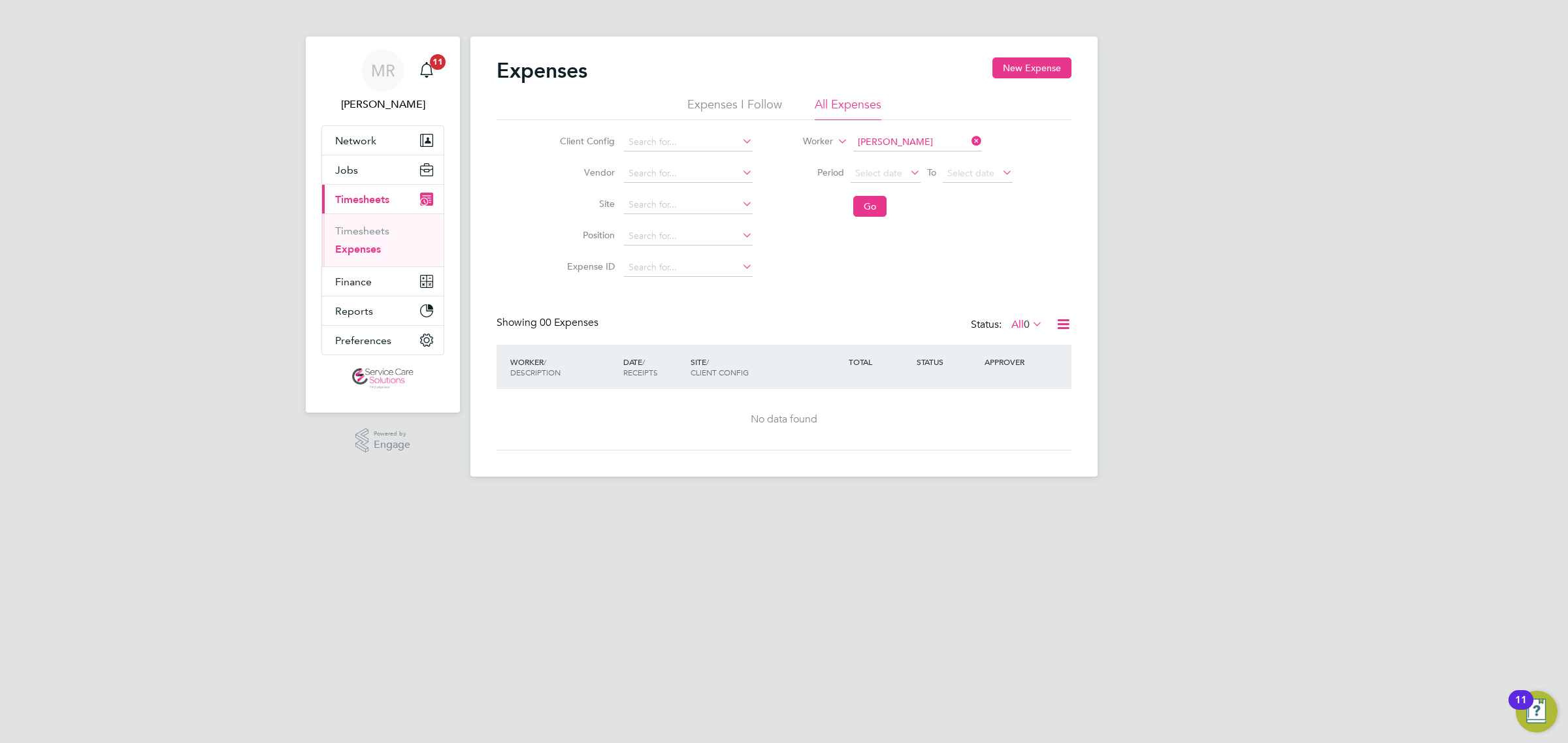
click at [1030, 327] on icon at bounding box center [1030, 324] width 0 height 18
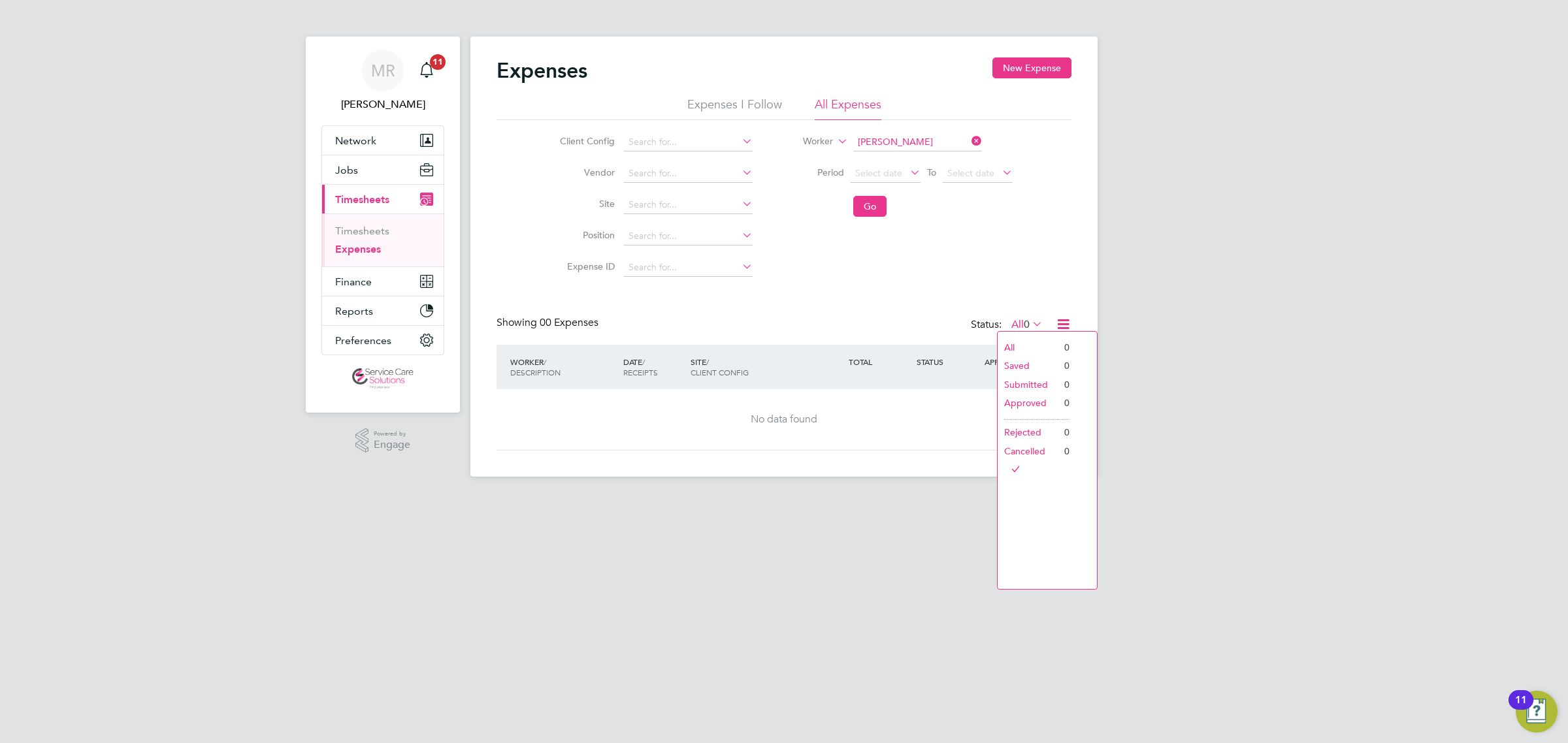
click at [1265, 425] on div "MR Matt Robson Notifications 11 Applications: Network Team Members Businesses S…" at bounding box center [784, 249] width 1568 height 497
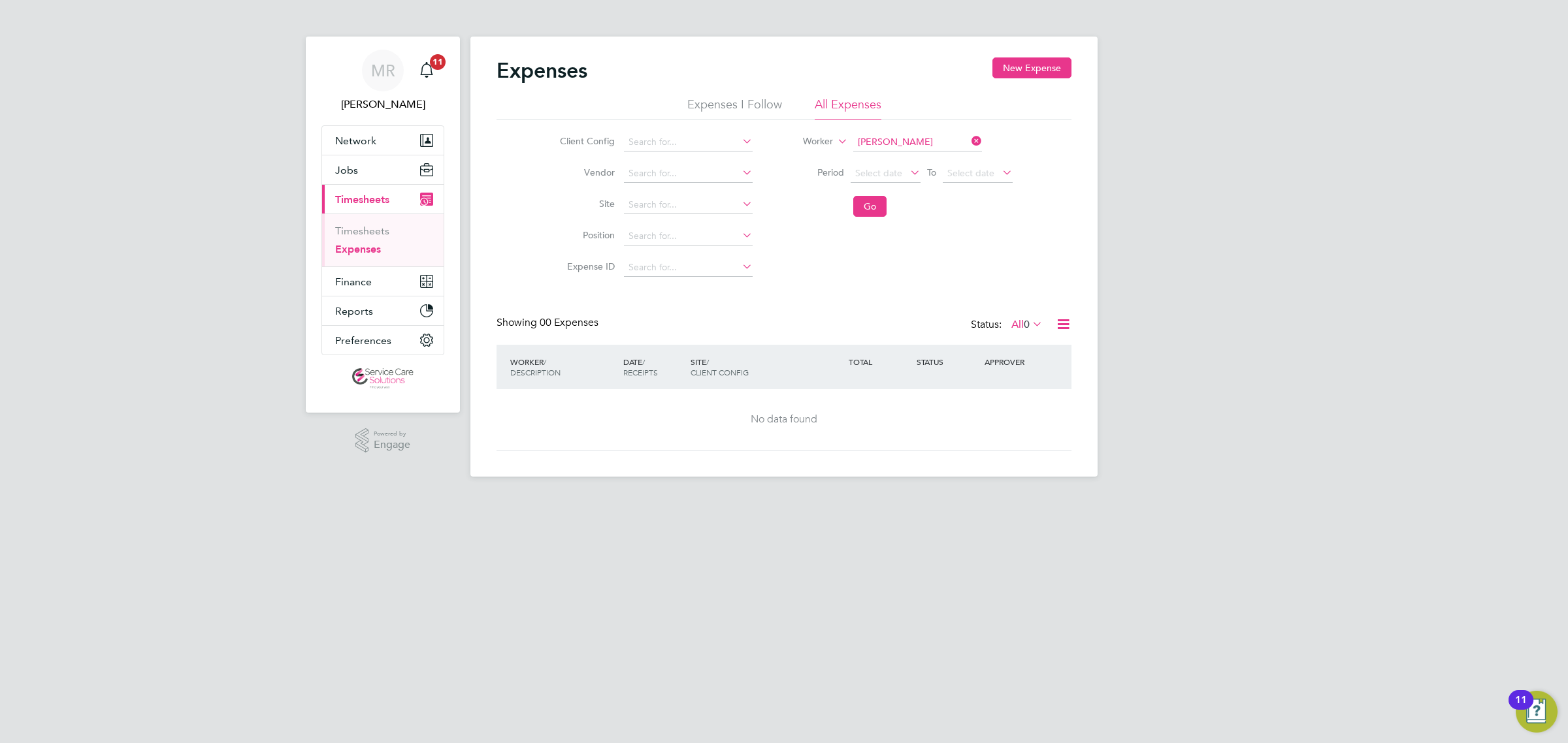
click at [969, 141] on icon at bounding box center [969, 141] width 0 height 18
click at [893, 131] on li "Worker" at bounding box center [899, 143] width 260 height 32
click at [890, 145] on input at bounding box center [917, 142] width 129 height 18
click at [943, 226] on li "[PERSON_NAME]" at bounding box center [932, 230] width 162 height 17
type input "[PERSON_NAME]"
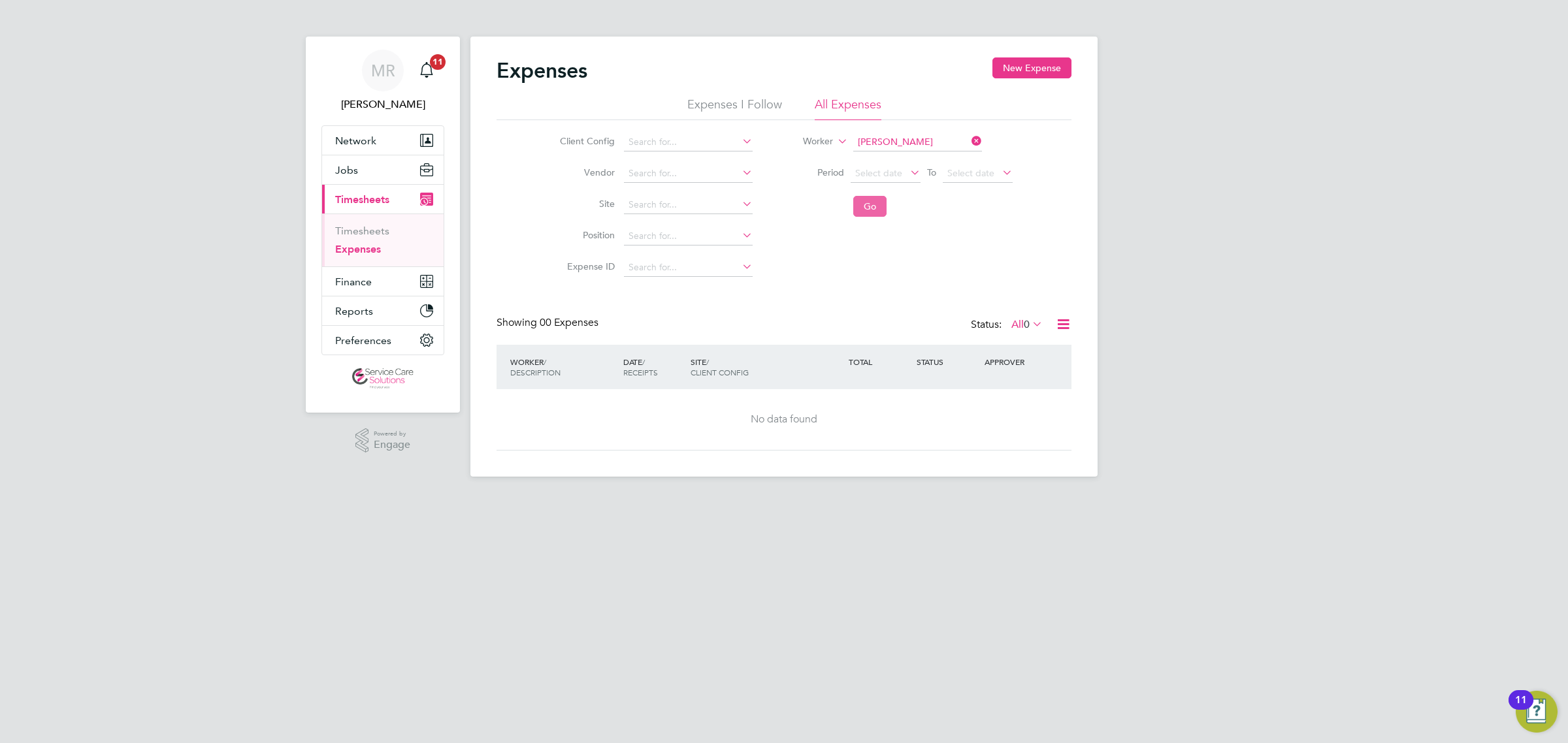
click at [867, 204] on button "Go" at bounding box center [870, 207] width 33 height 21
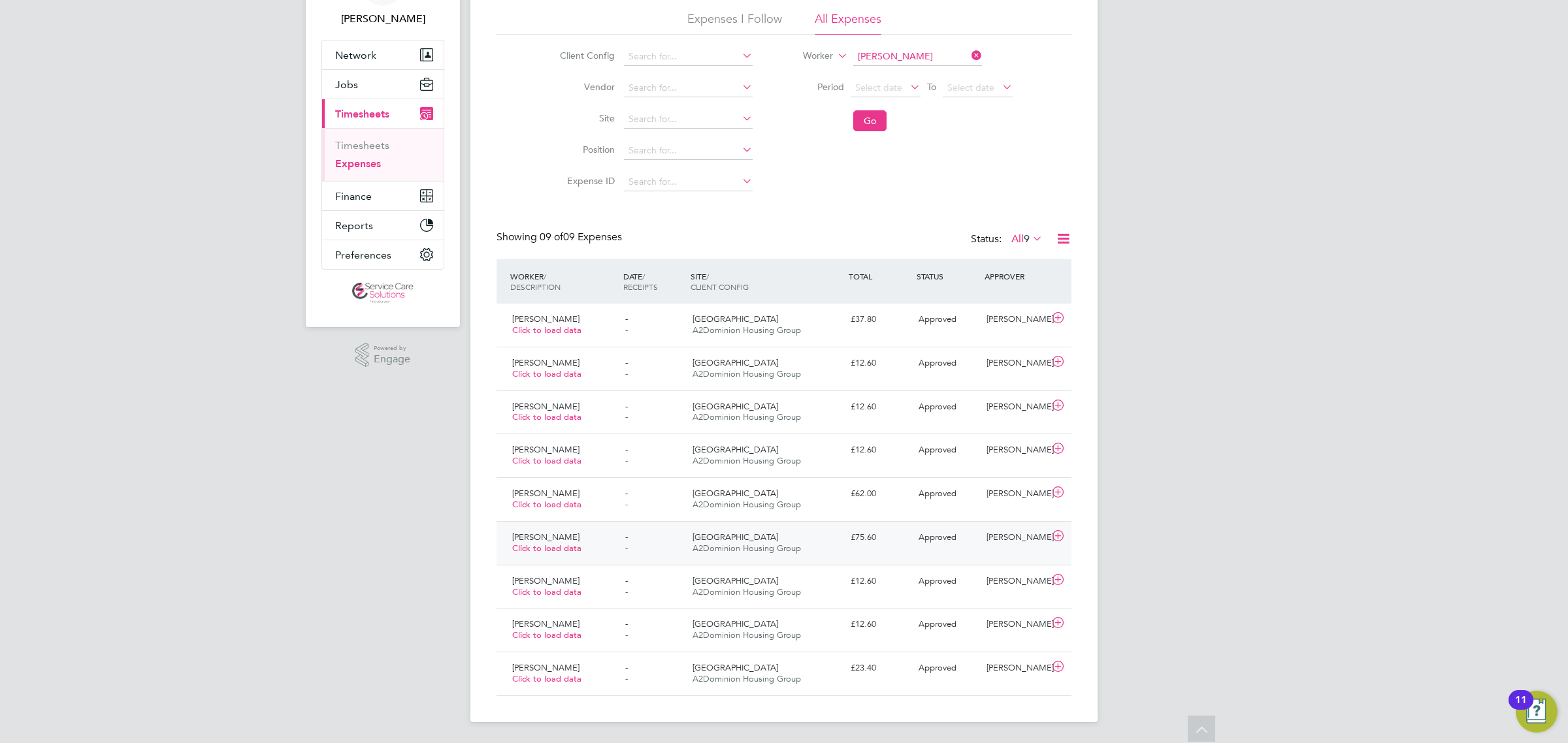
click at [907, 533] on div "£75.60" at bounding box center [879, 537] width 68 height 22
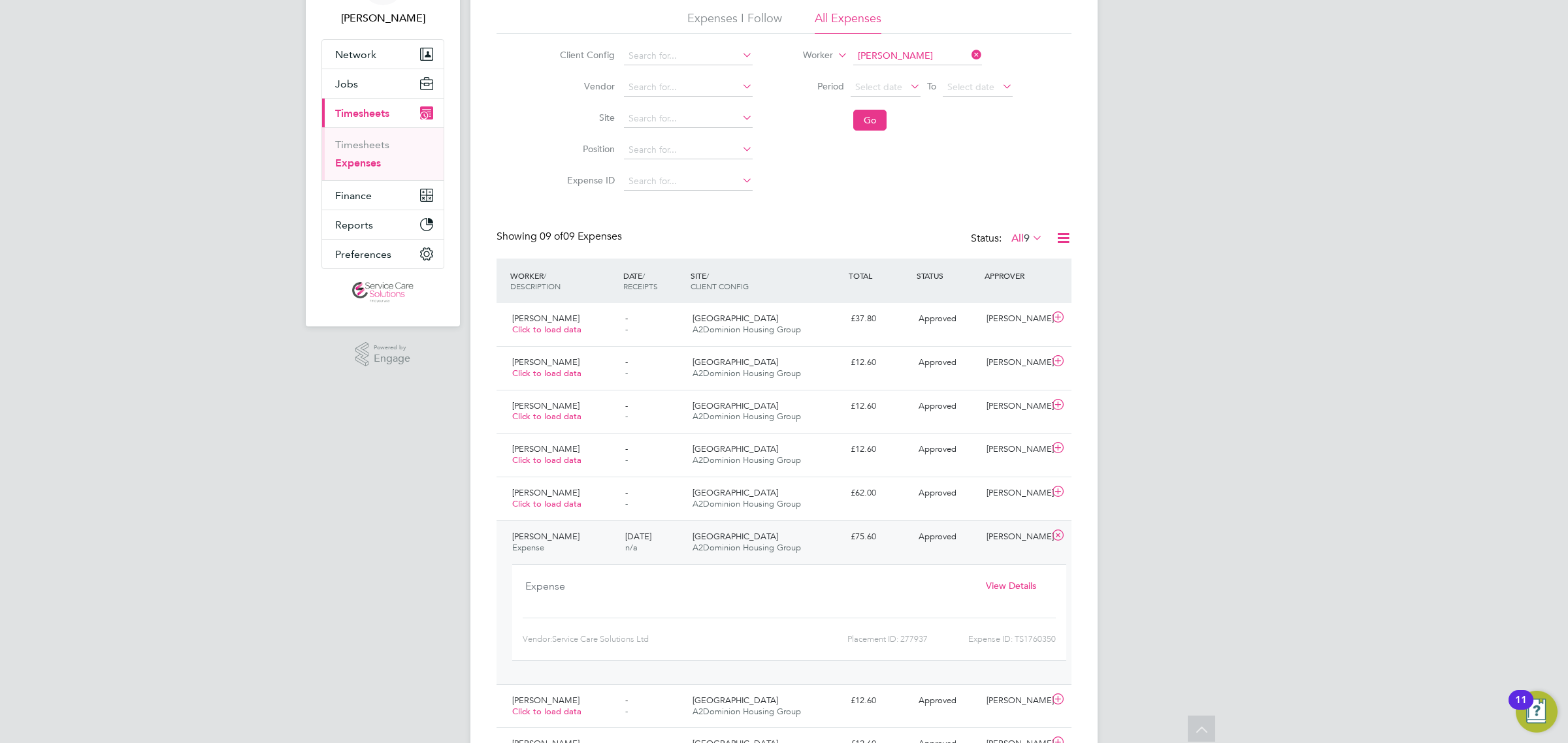
click at [1049, 639] on div "Expense ID: TS1760350" at bounding box center [991, 639] width 128 height 21
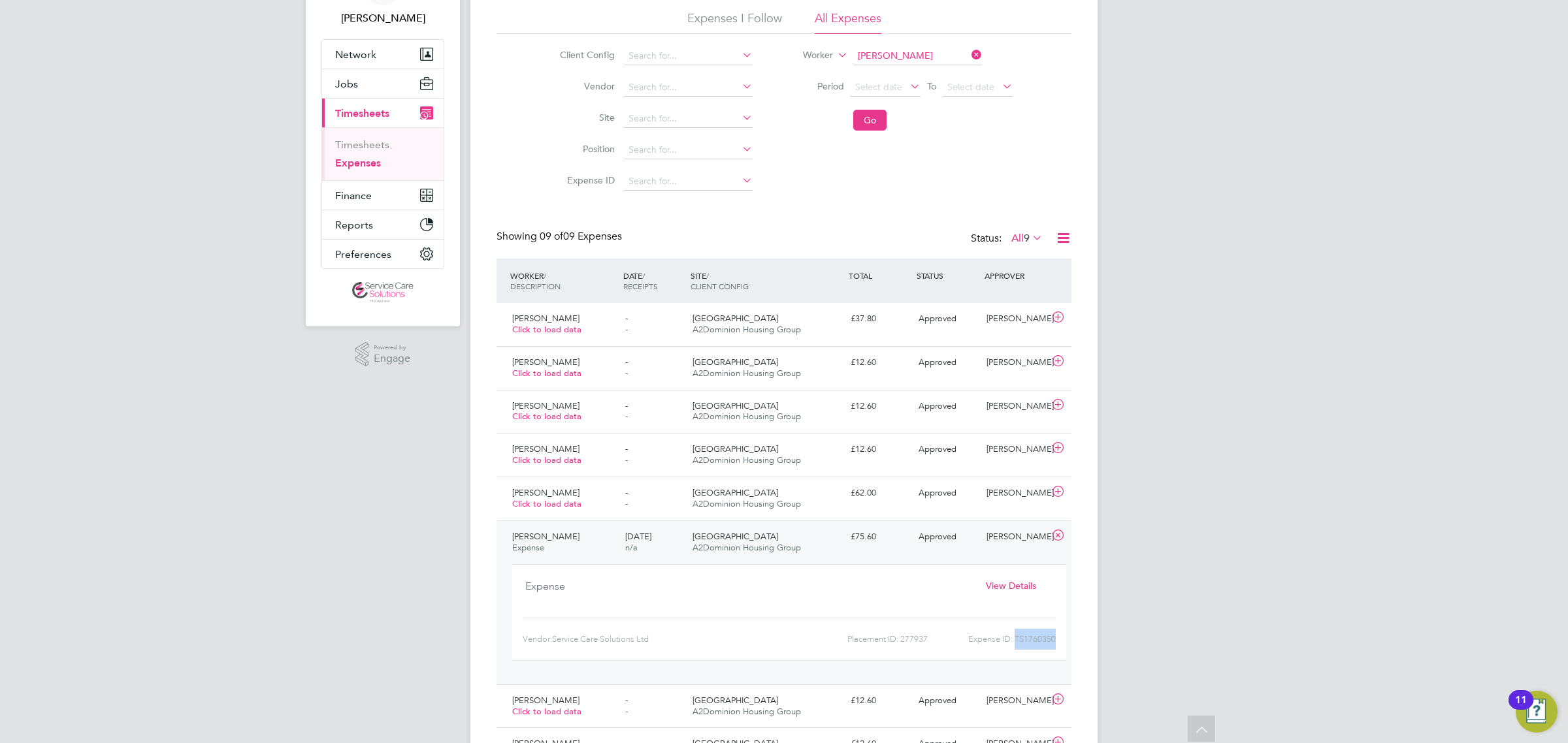
click at [1049, 639] on div "Expense ID: TS1760350" at bounding box center [991, 639] width 128 height 21
click at [361, 192] on span "Finance" at bounding box center [353, 195] width 37 height 13
click at [383, 174] on link "Invoices & Credit Notes" at bounding box center [376, 180] width 82 height 26
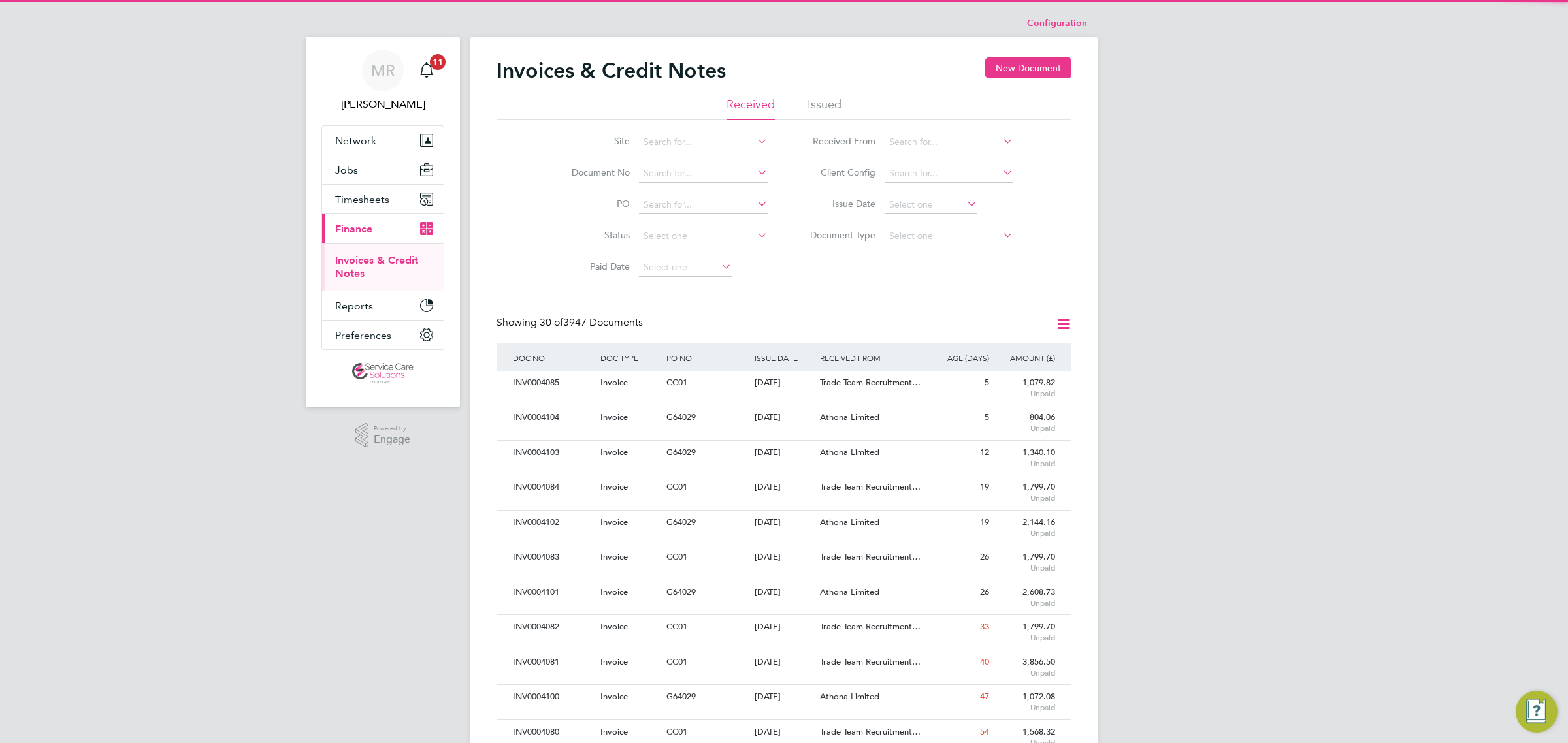
scroll to position [7, 7]
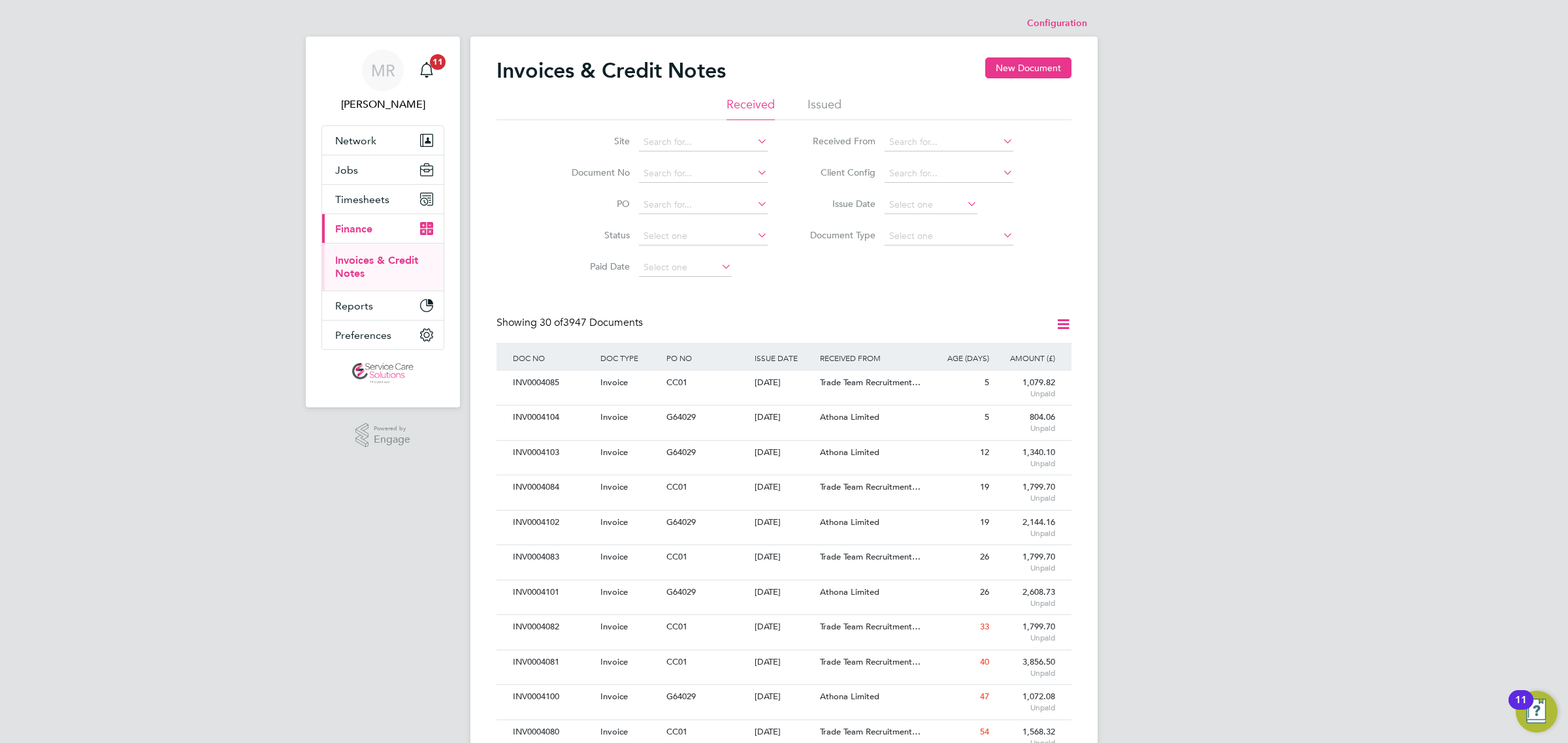
click at [831, 97] on li "Issued" at bounding box center [824, 108] width 34 height 23
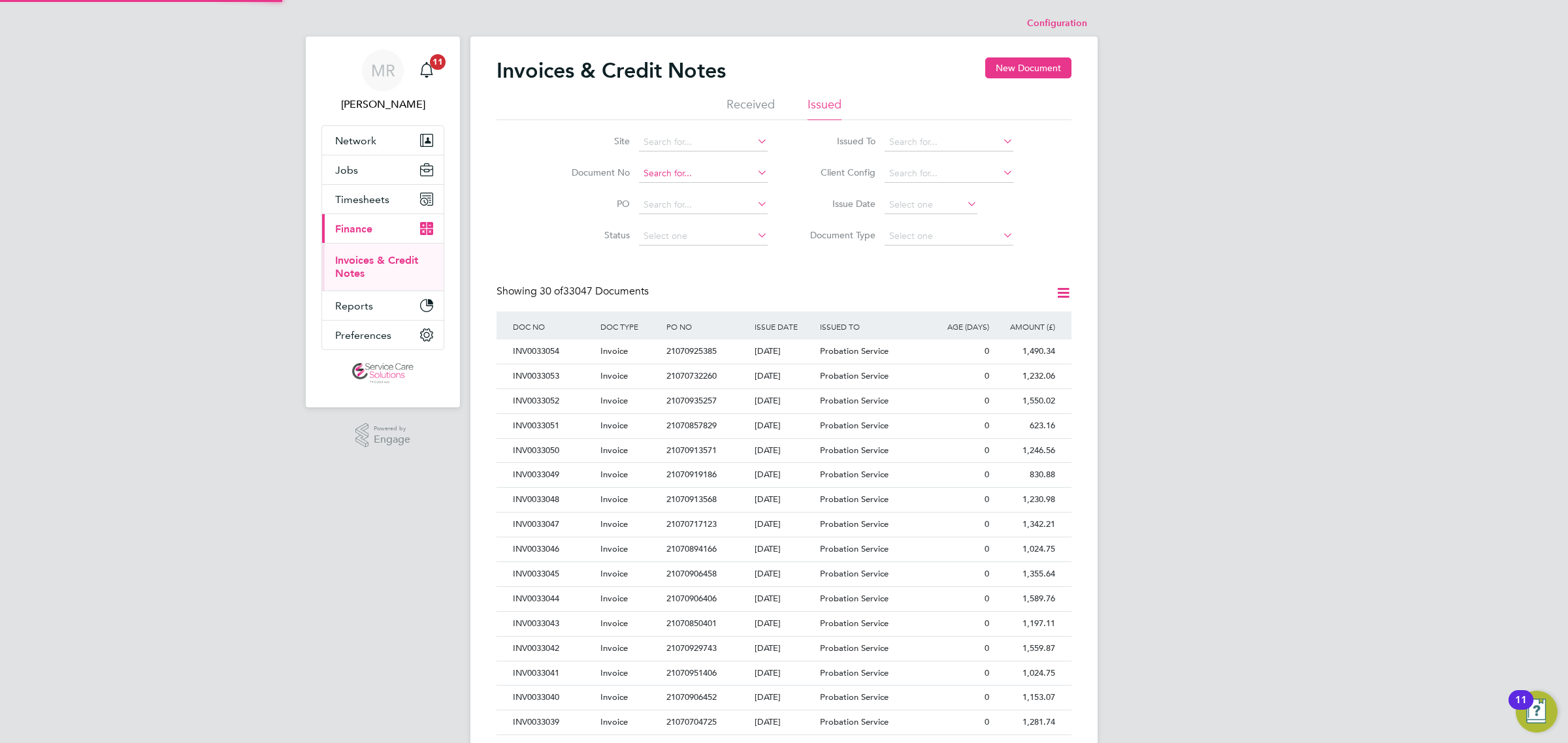
click at [661, 171] on input at bounding box center [703, 174] width 129 height 18
type input "CRN0000003"
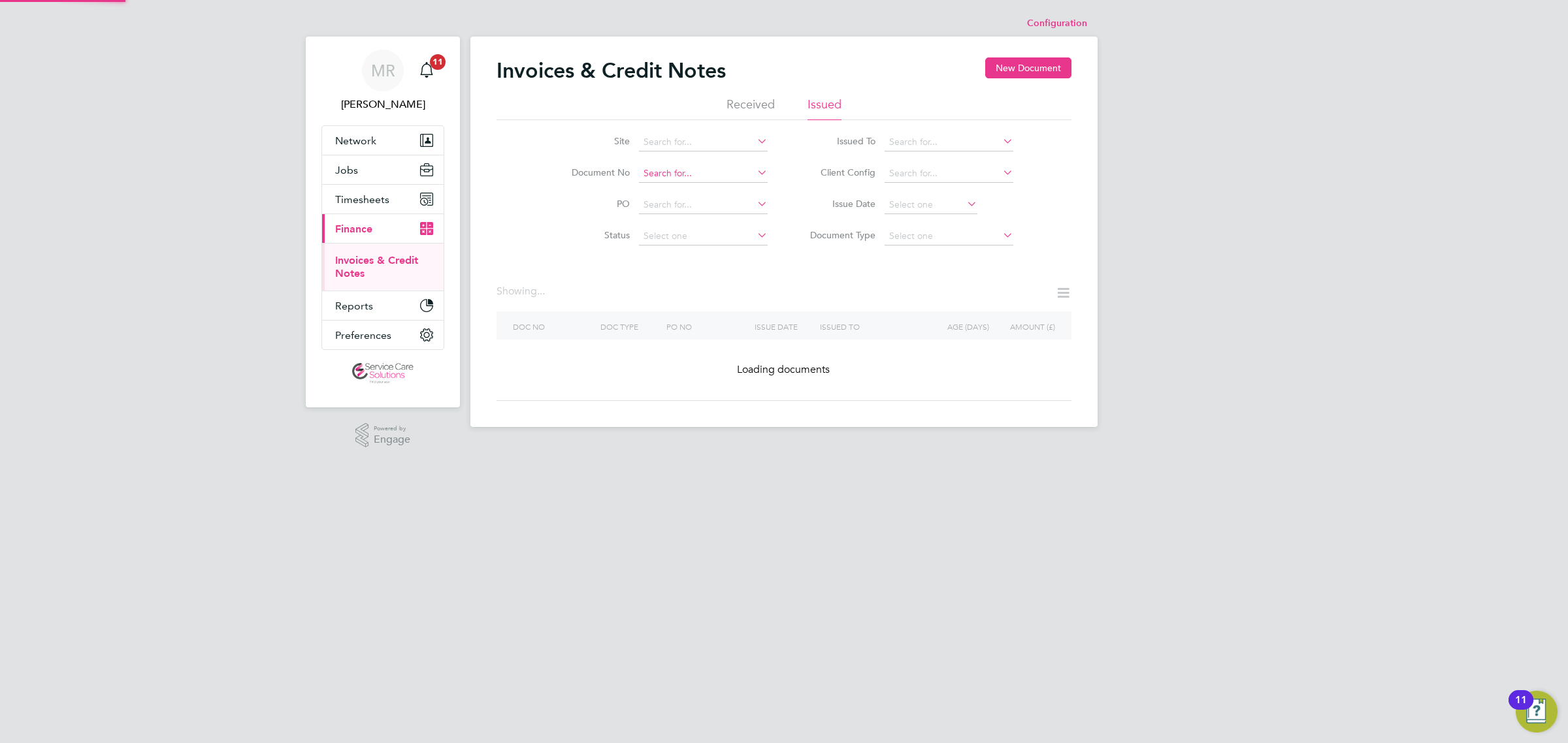
click at [707, 178] on input at bounding box center [703, 174] width 129 height 18
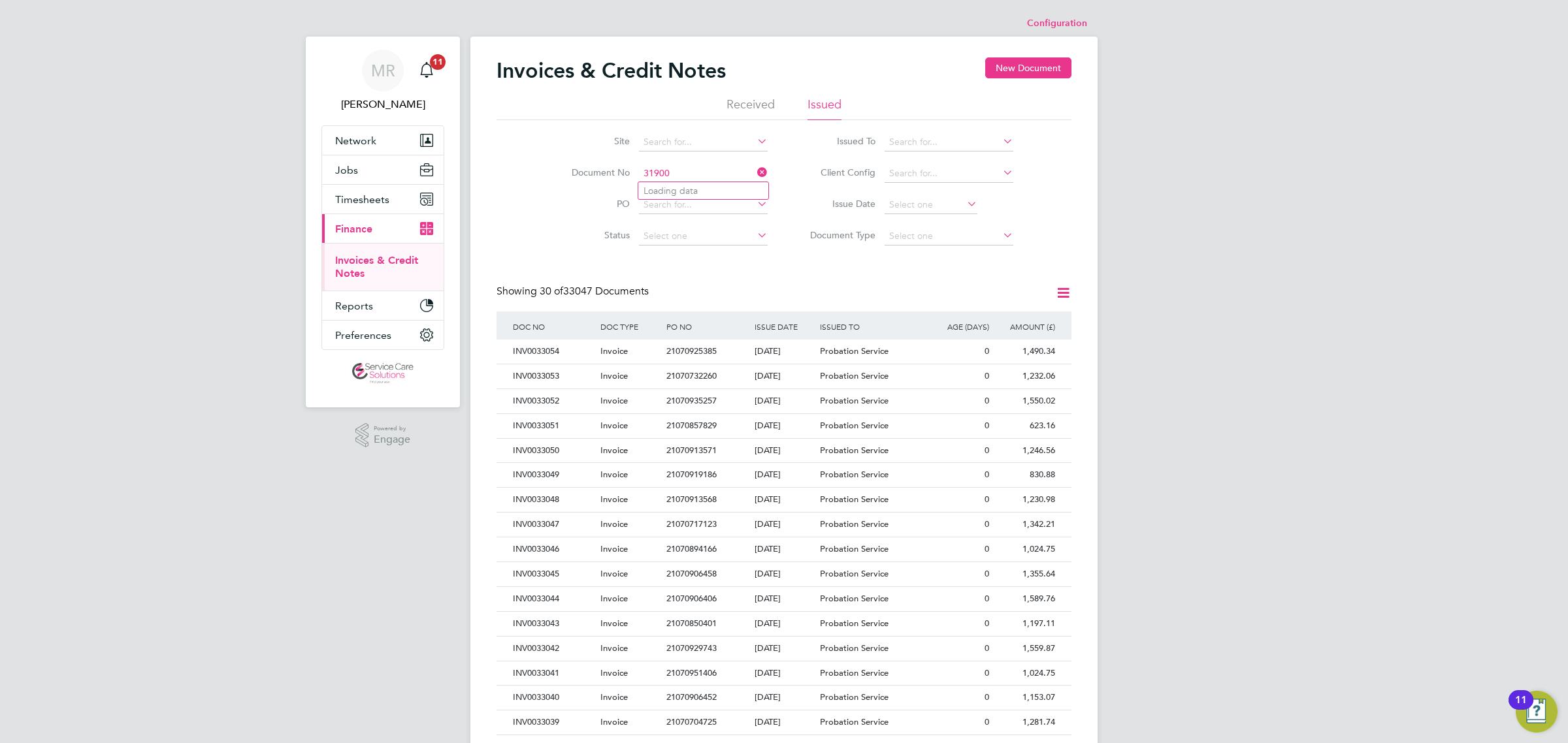
type input "CRN0000003"
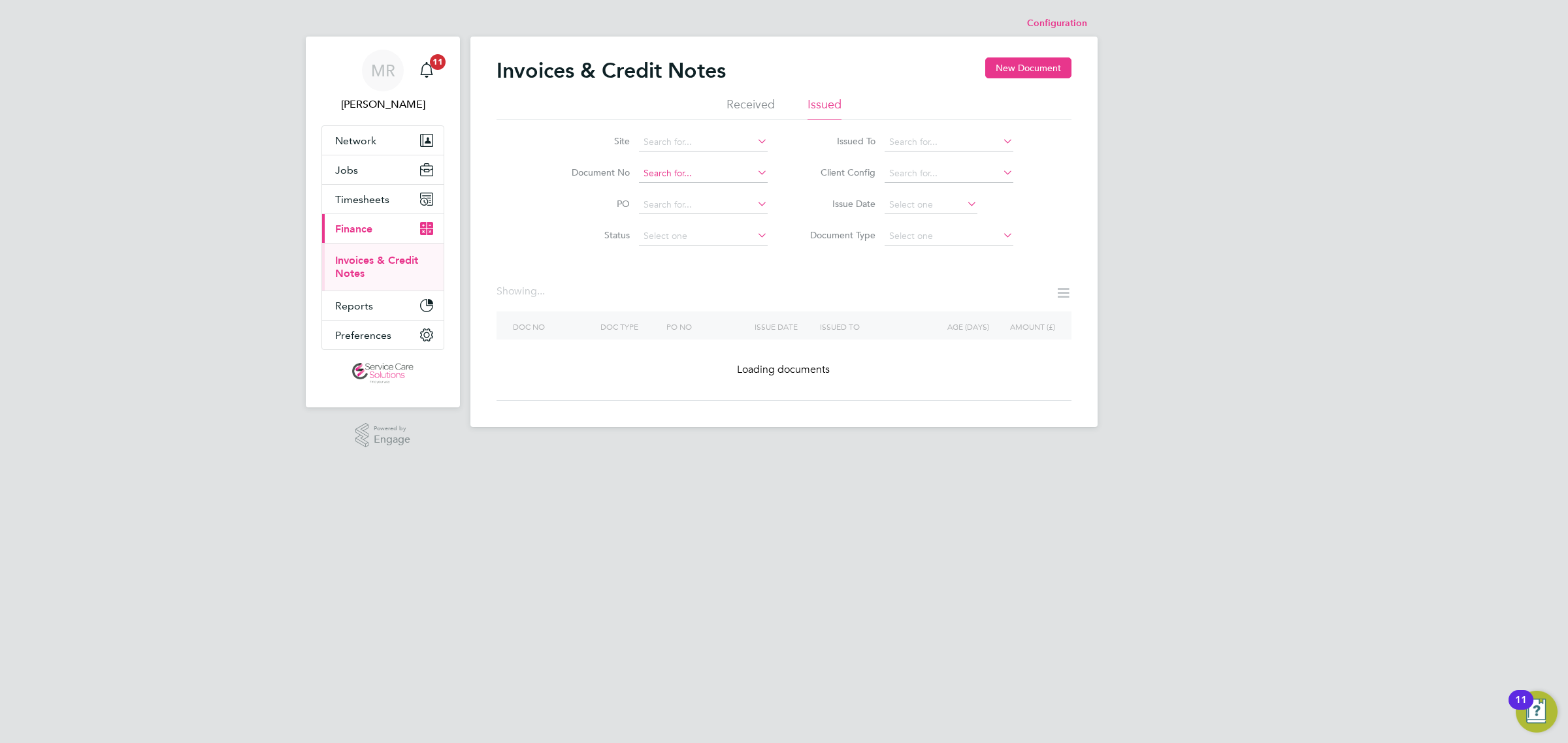
click at [716, 182] on div "Configuration Configuration Invoices & Credit Notes New Document Received Issue…" at bounding box center [784, 219] width 627 height 416
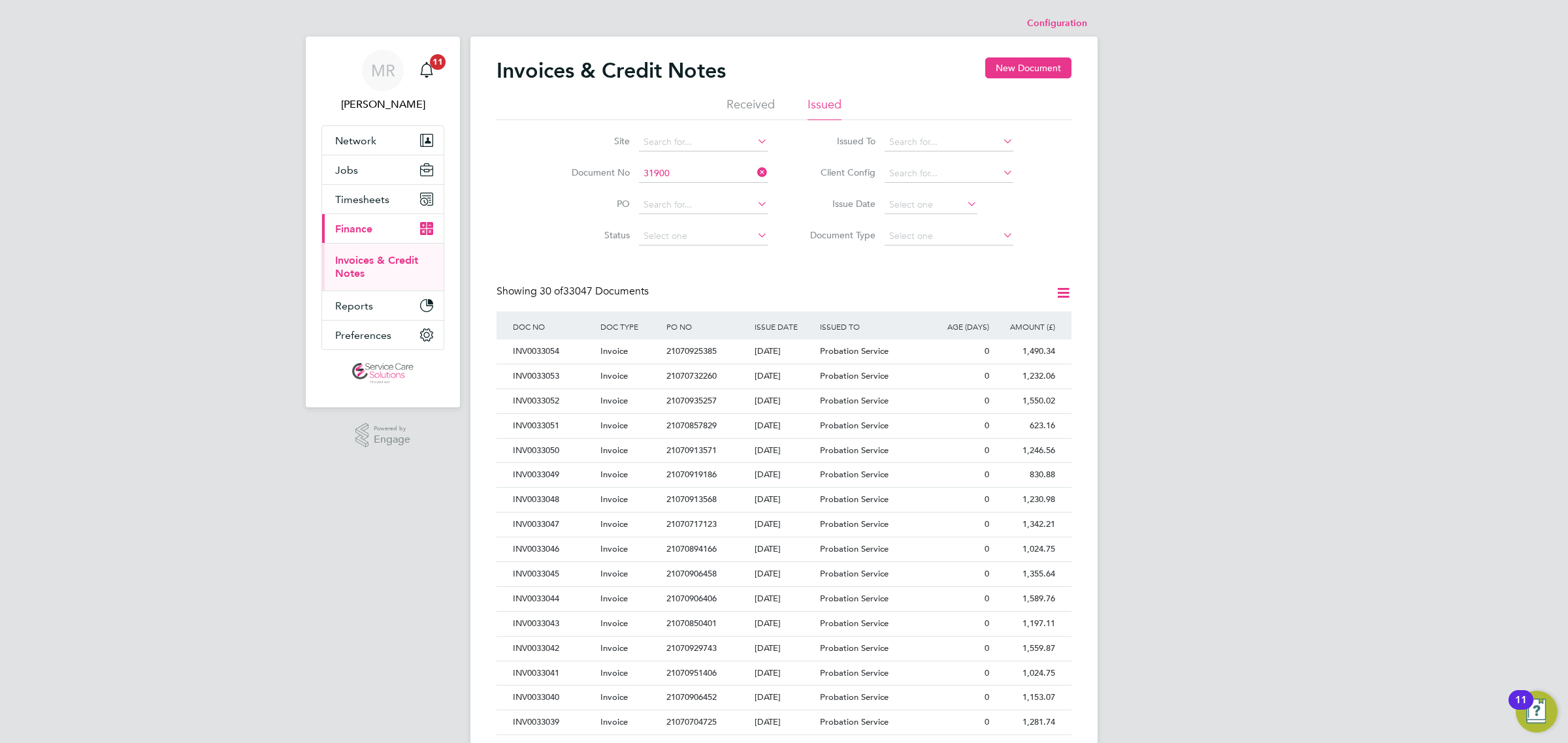
click at [720, 198] on li "INV00 31900" at bounding box center [703, 190] width 130 height 17
type input "INV0031900"
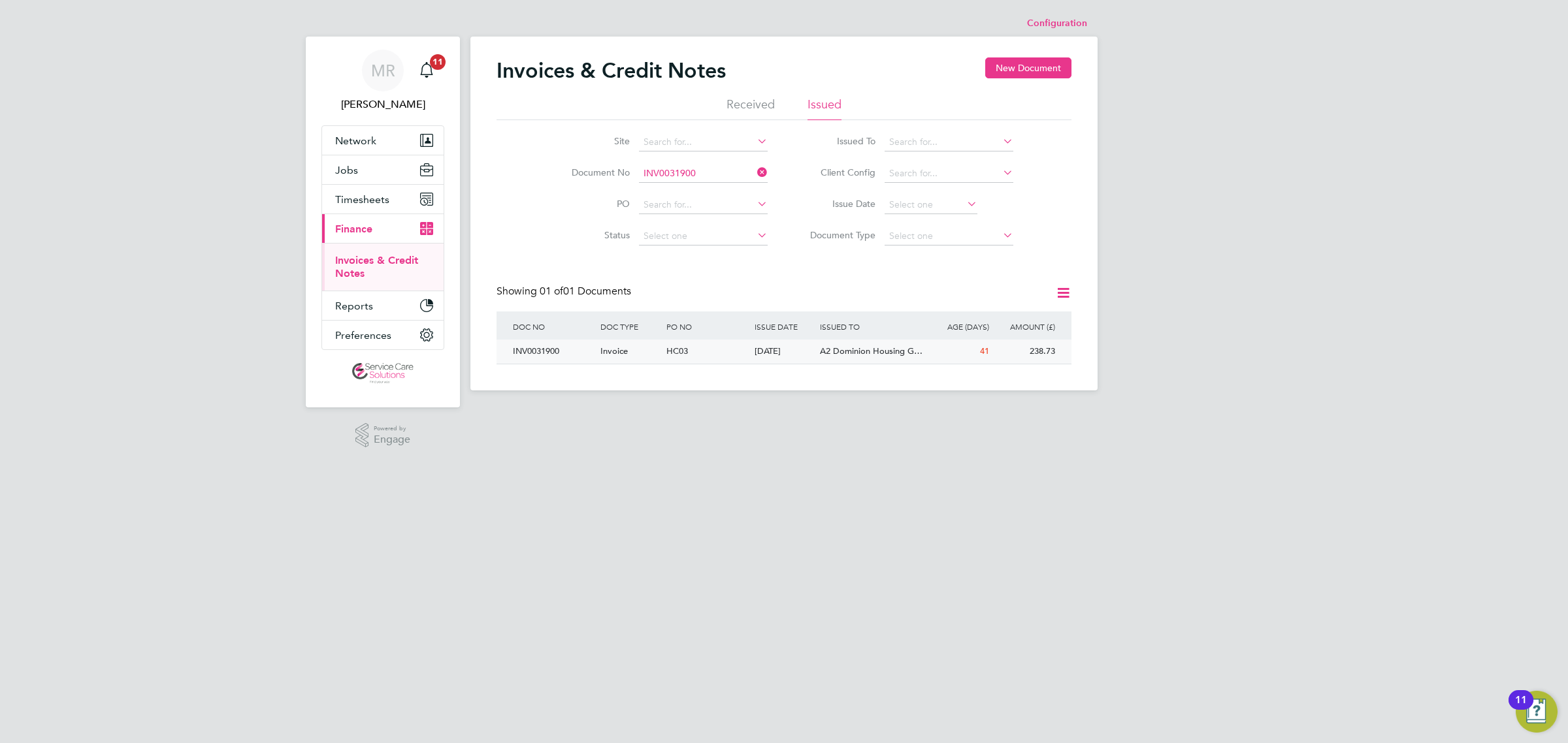
click at [777, 357] on div "[DATE]" at bounding box center [784, 352] width 66 height 24
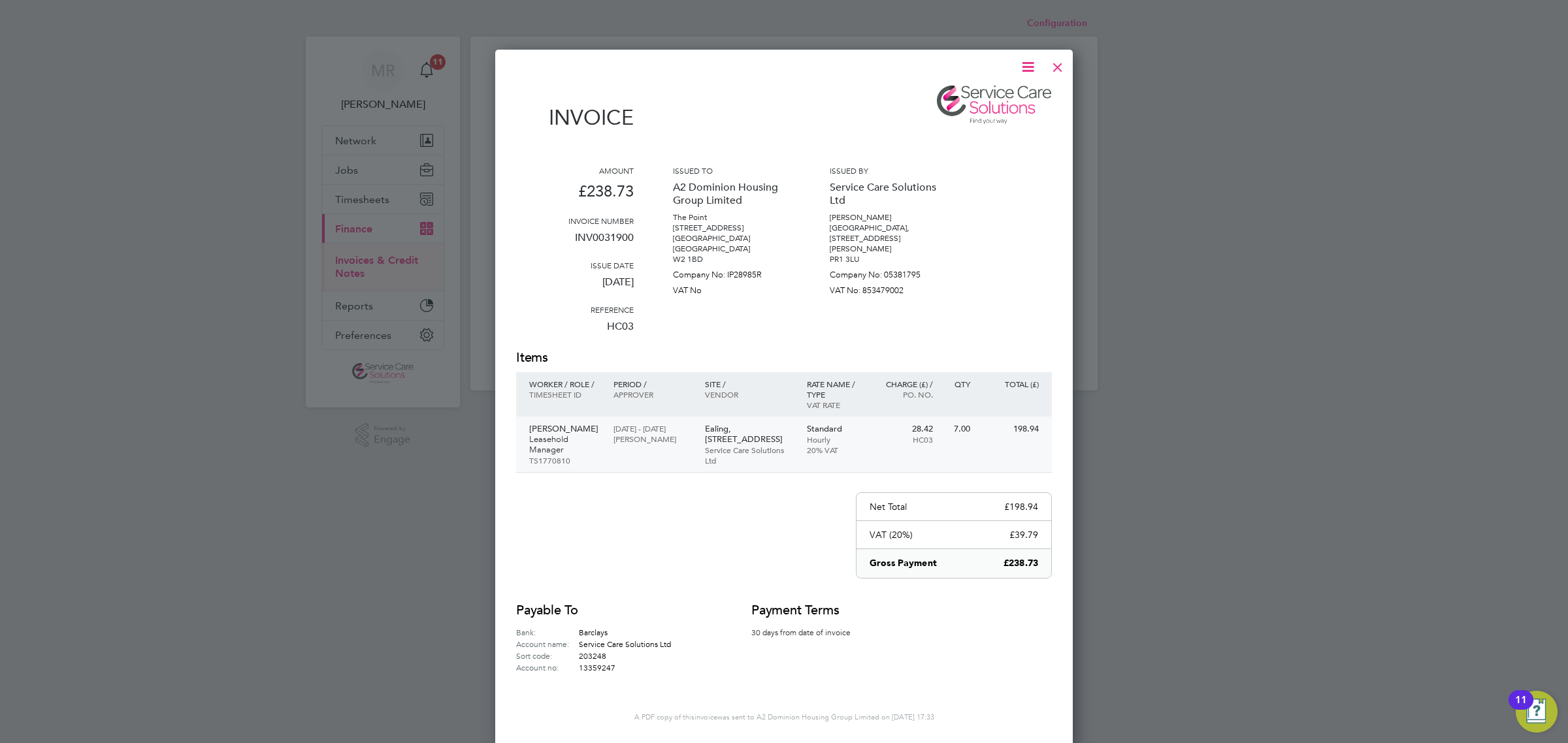
drag, startPoint x: 586, startPoint y: 457, endPoint x: 537, endPoint y: 461, distance: 49.2
click at [537, 461] on p "TS1770810" at bounding box center [565, 461] width 71 height 11
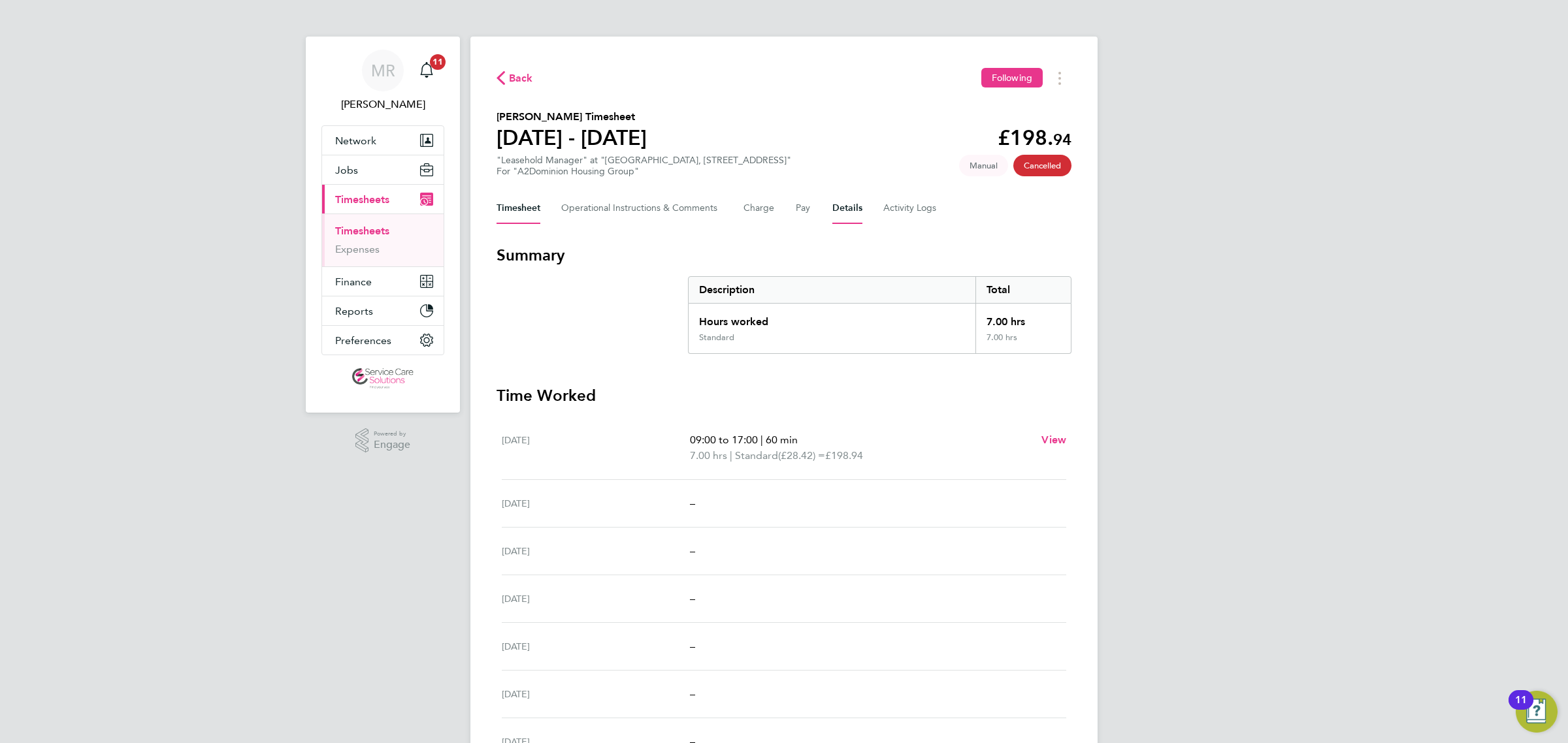
click at [844, 207] on button "Details" at bounding box center [847, 208] width 30 height 32
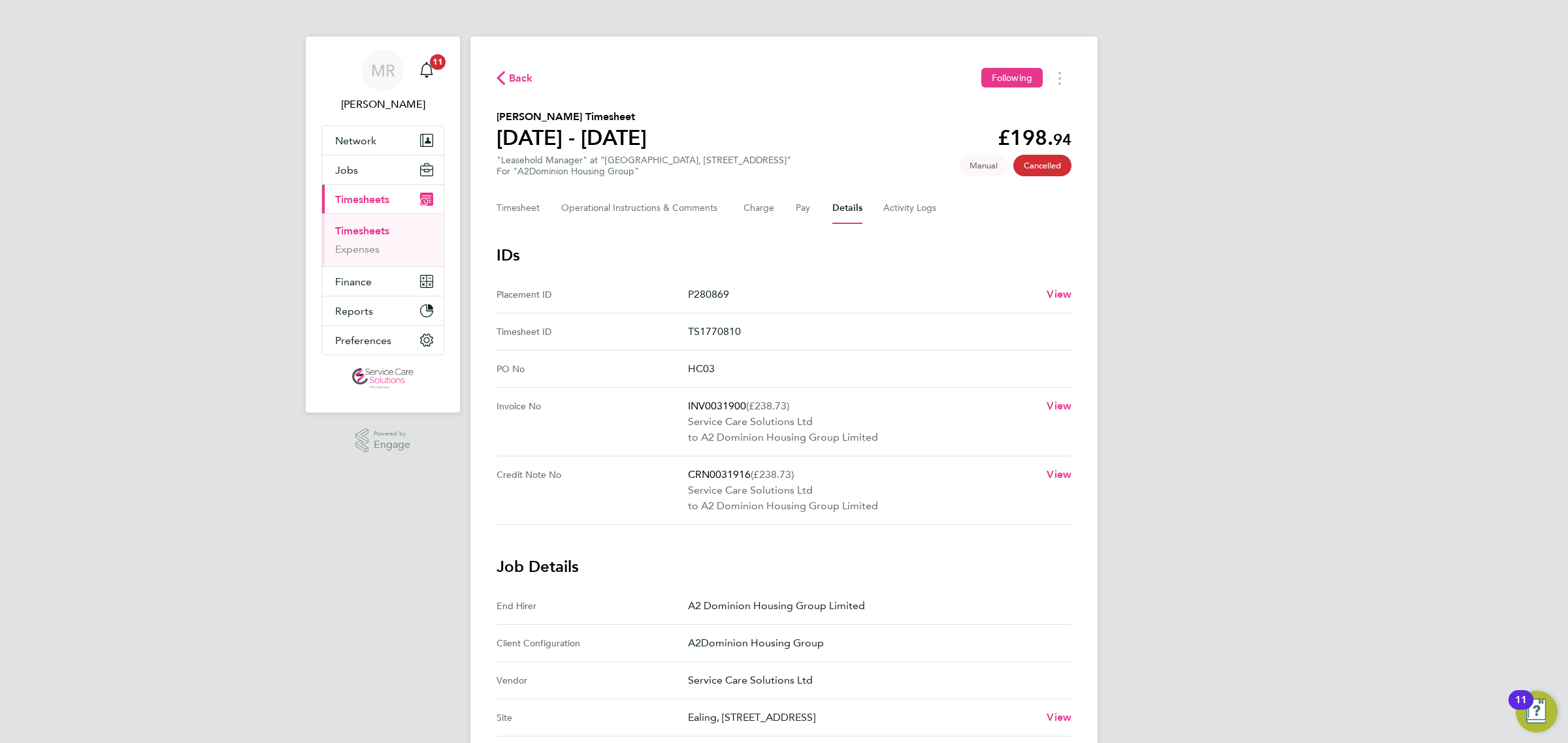
click at [713, 327] on p "TS1770810" at bounding box center [874, 331] width 373 height 16
copy p "TS1770810"
click at [537, 211] on button "Timesheet" at bounding box center [518, 208] width 44 height 32
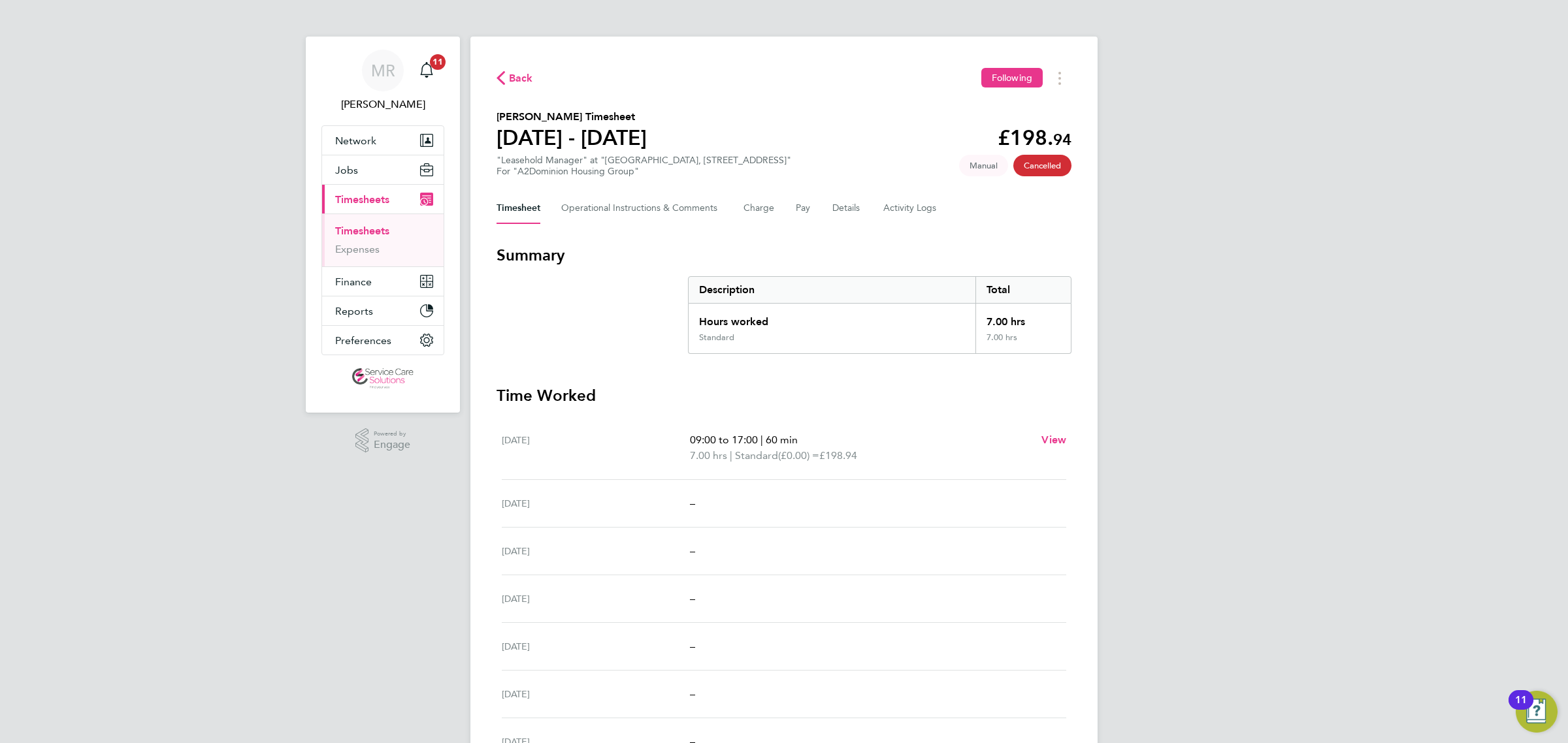
click at [367, 227] on link "Timesheets" at bounding box center [362, 231] width 54 height 13
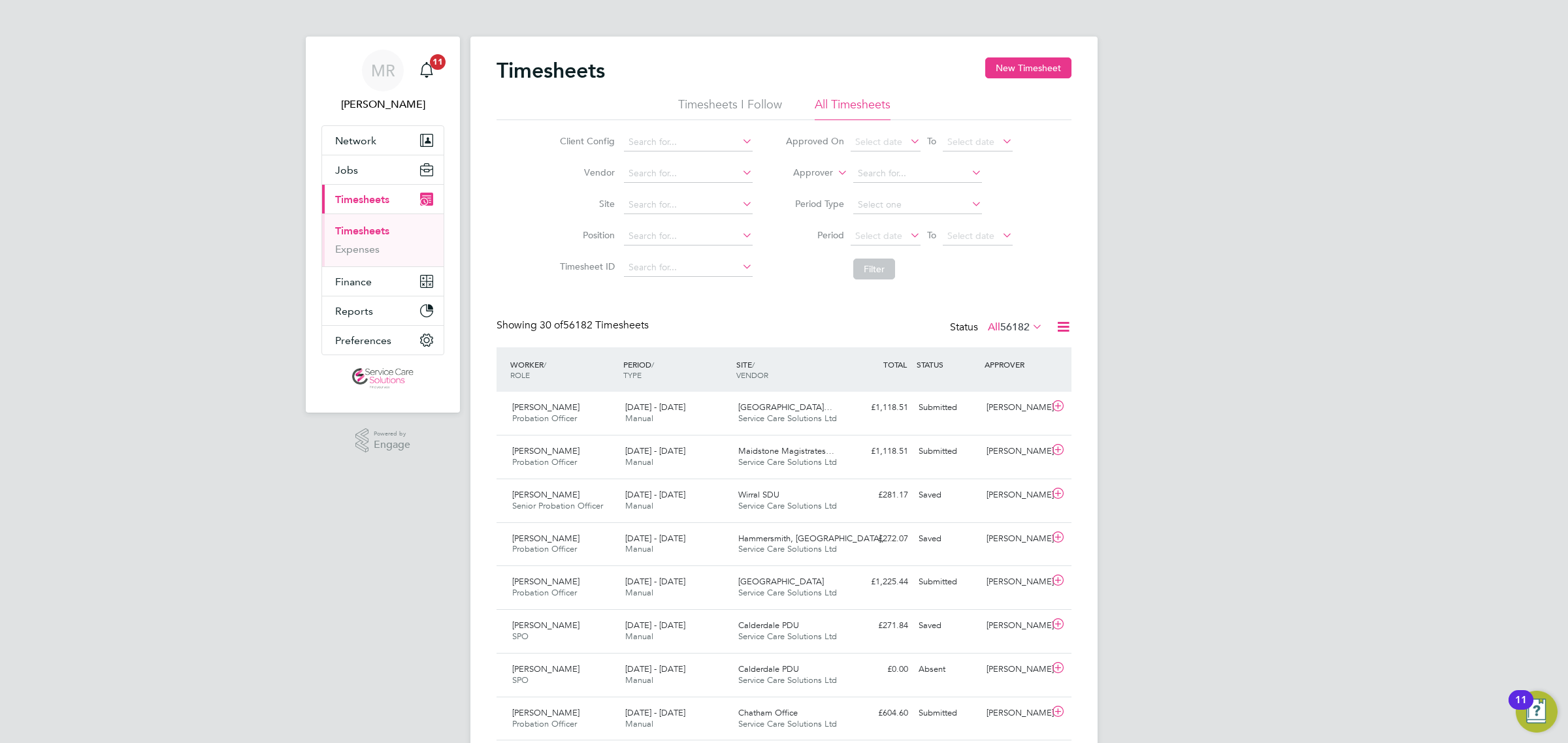
click at [804, 174] on label "Approver" at bounding box center [804, 173] width 59 height 13
click at [798, 187] on li "Worker" at bounding box center [801, 188] width 65 height 17
click at [857, 174] on input at bounding box center [917, 174] width 129 height 18
drag, startPoint x: 896, startPoint y: 184, endPoint x: 890, endPoint y: 246, distance: 62.3
click at [896, 187] on li "Sahil Shamir" at bounding box center [916, 190] width 130 height 17
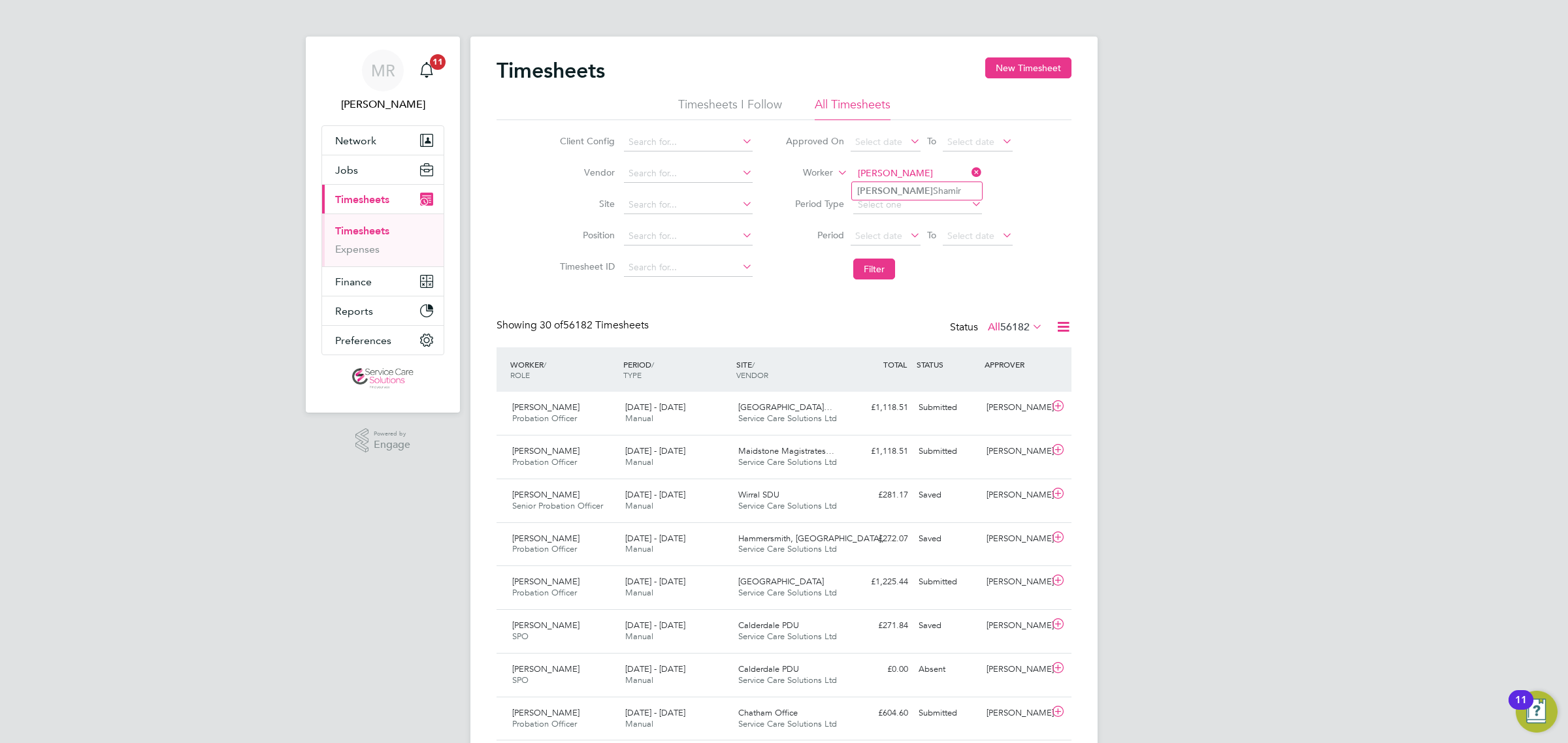
type input "[PERSON_NAME]"
click at [887, 268] on button "Filter" at bounding box center [874, 269] width 42 height 21
click at [912, 167] on input at bounding box center [917, 174] width 129 height 18
click at [901, 180] on input at bounding box center [917, 174] width 129 height 18
type input "TAYLA"
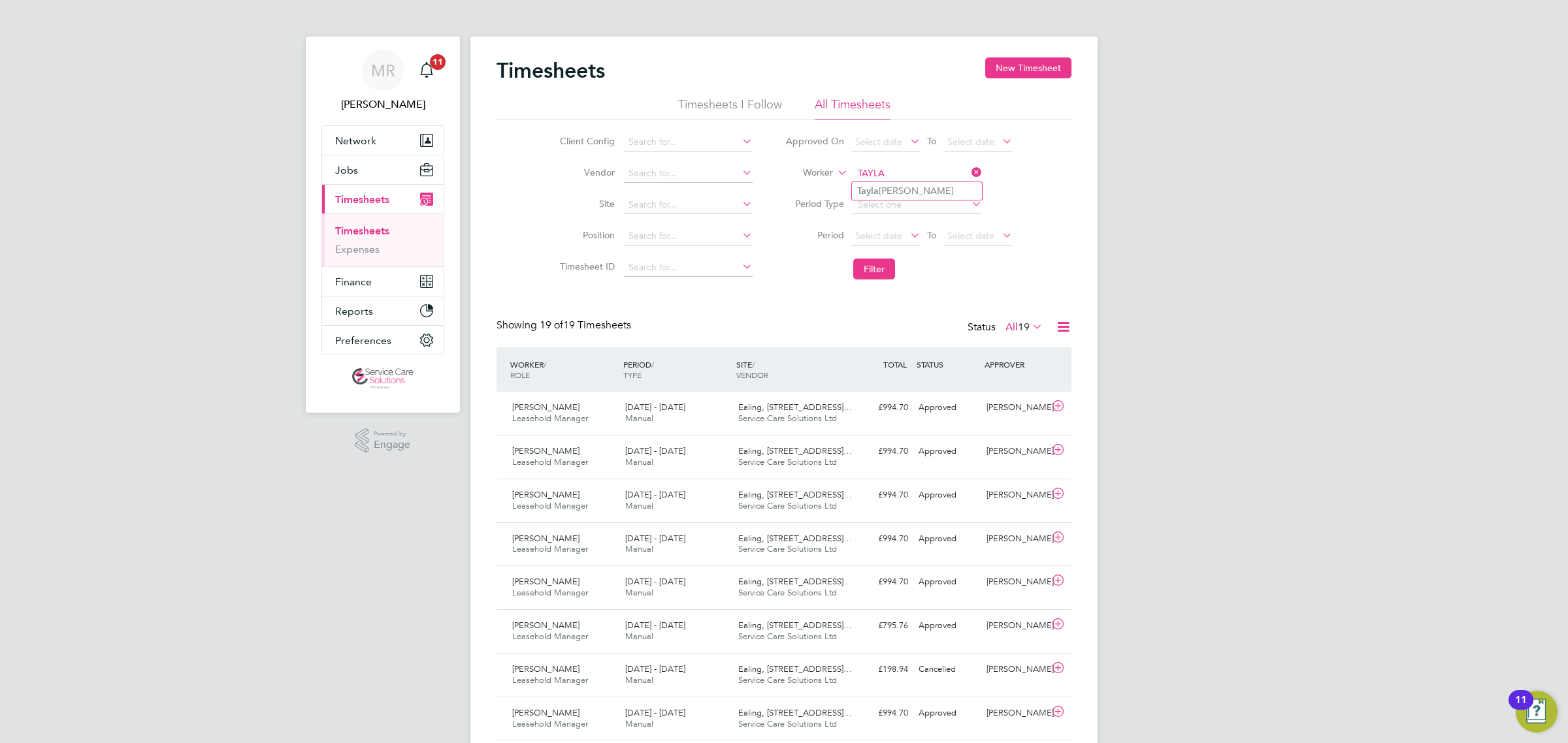
click at [1427, 421] on div "MR Matt Robson Notifications 11 Applications: Network Team Members Businesses S…" at bounding box center [784, 633] width 1568 height 1267
click at [887, 175] on input at bounding box center [917, 174] width 129 height 18
click at [889, 193] on li "Taylo r Offoh" at bounding box center [916, 190] width 130 height 17
type input "Taylor Offoh"
click at [870, 273] on button "Filter" at bounding box center [874, 269] width 42 height 21
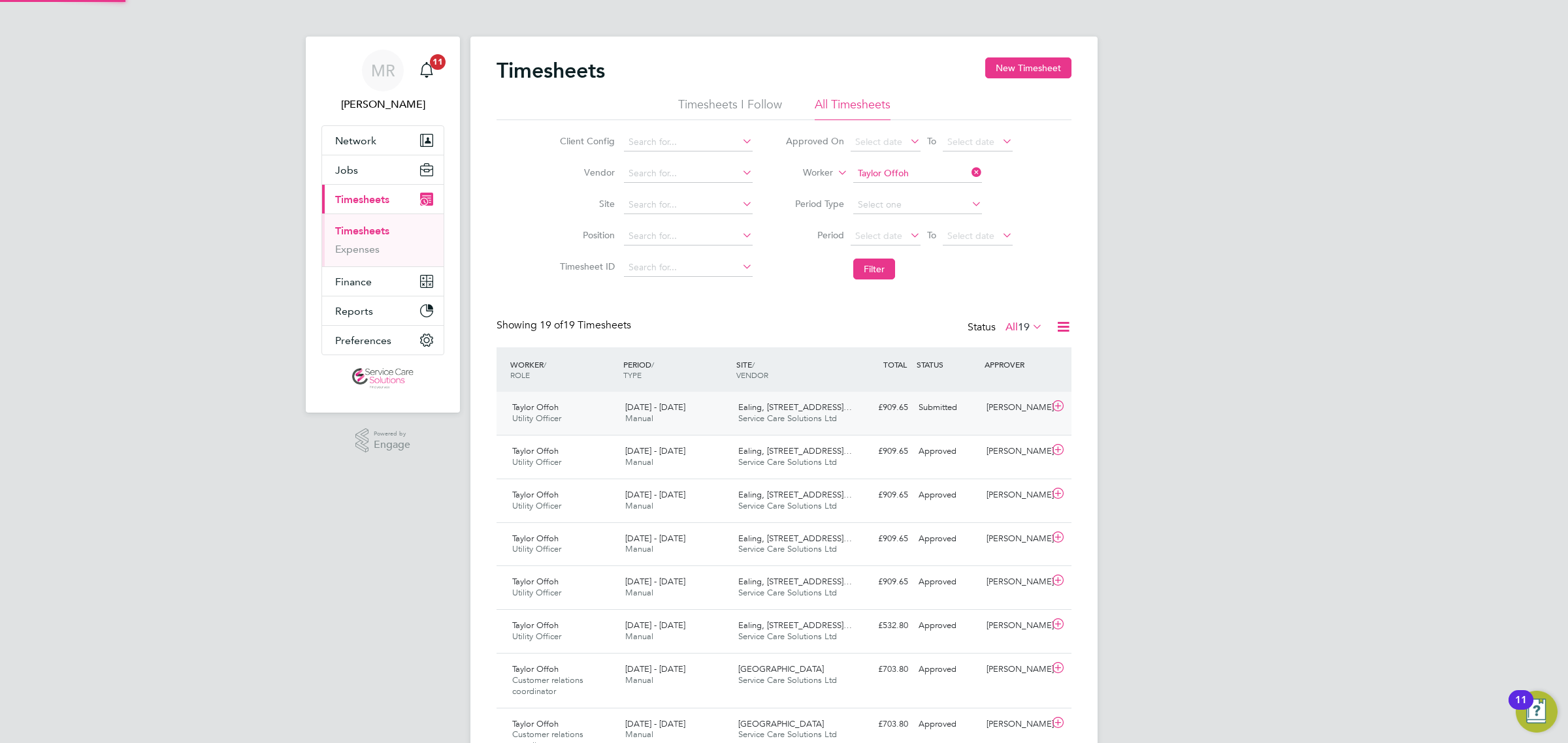
scroll to position [32, 113]
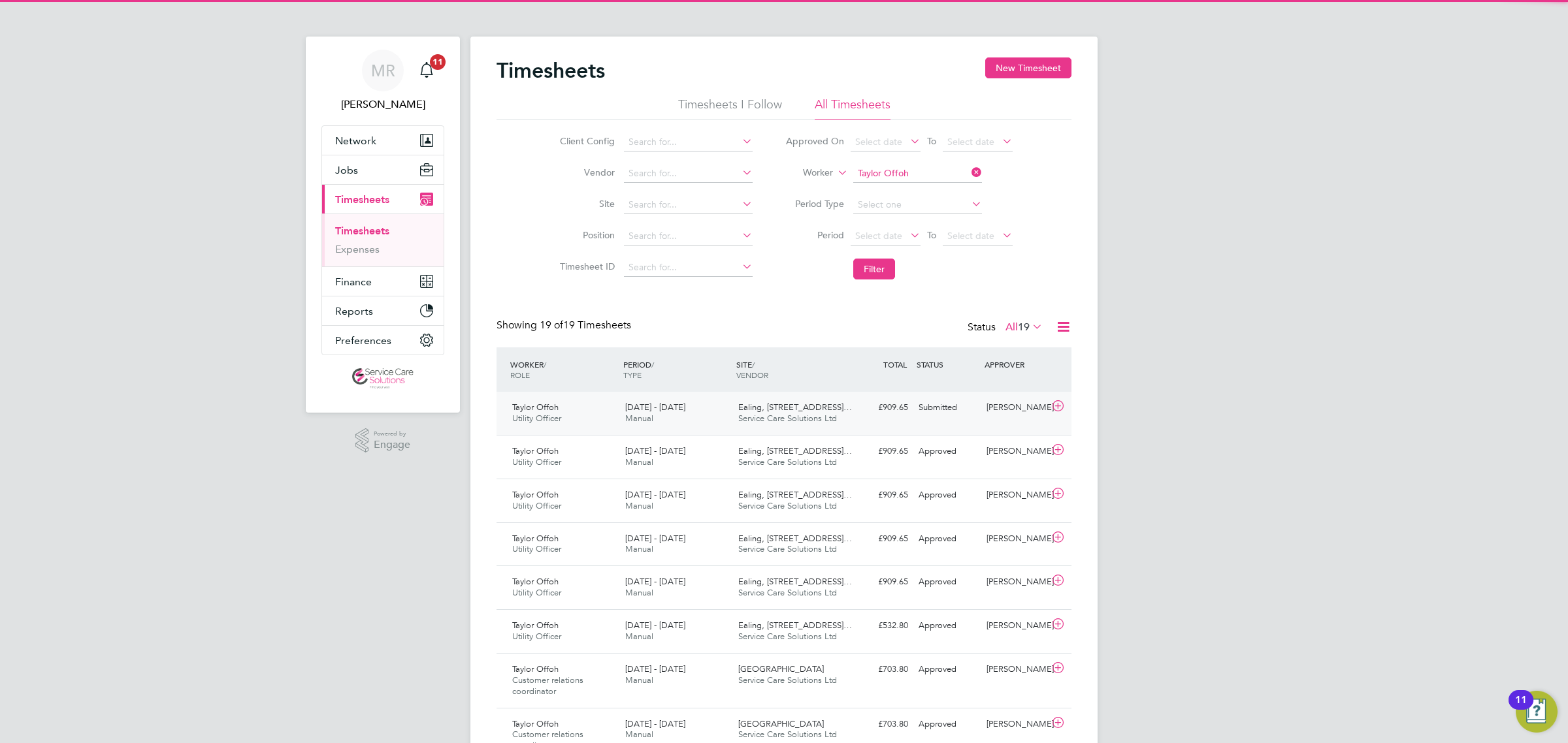
click at [890, 412] on div "£909.65 Submitted" at bounding box center [879, 407] width 68 height 22
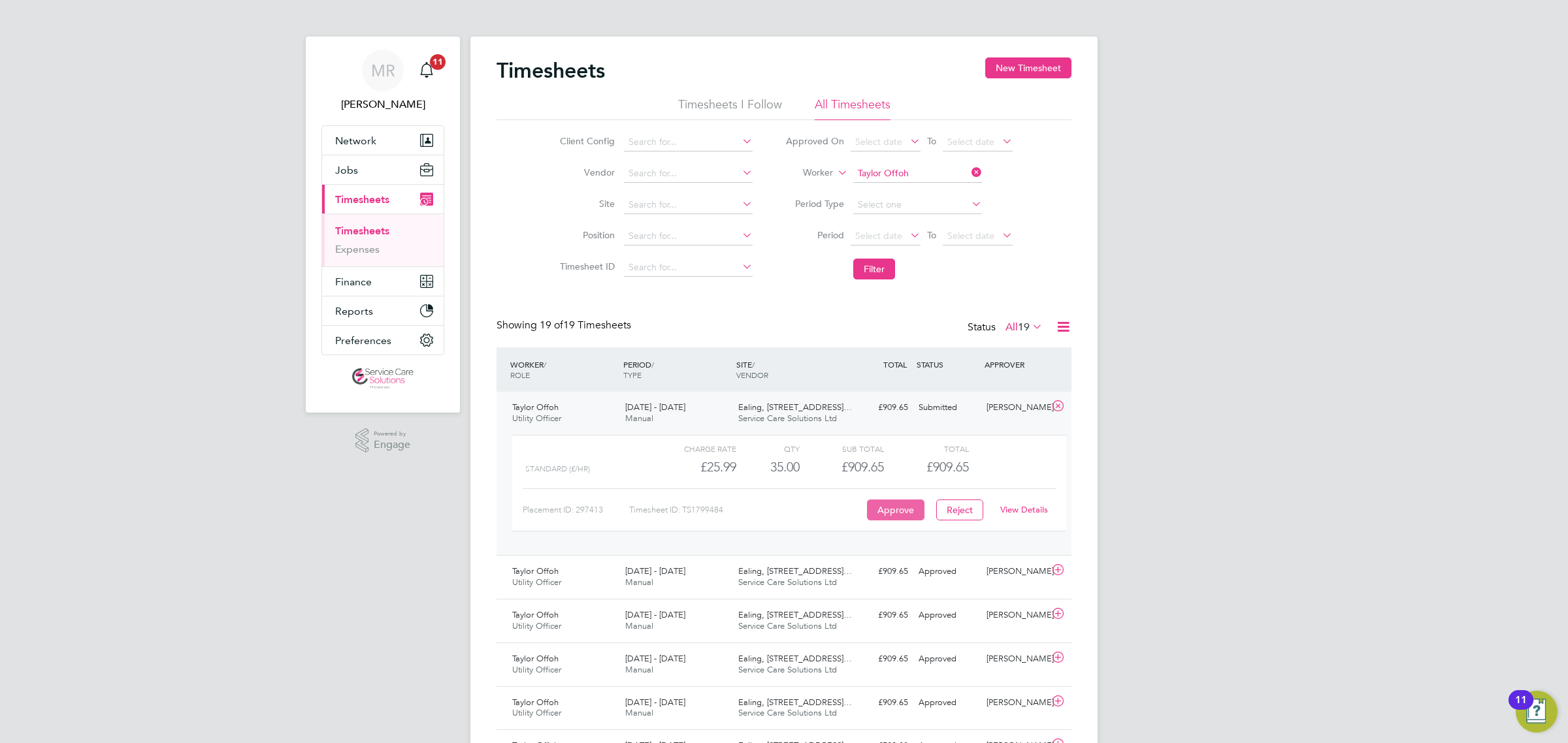
click at [899, 506] on button "Approve" at bounding box center [895, 510] width 57 height 21
click at [923, 171] on input at bounding box center [917, 174] width 129 height 18
click at [873, 164] on li "Worker" at bounding box center [899, 174] width 260 height 32
click at [904, 316] on li "Scott Ryan" at bounding box center [932, 315] width 162 height 17
type input "Scott Ryan"
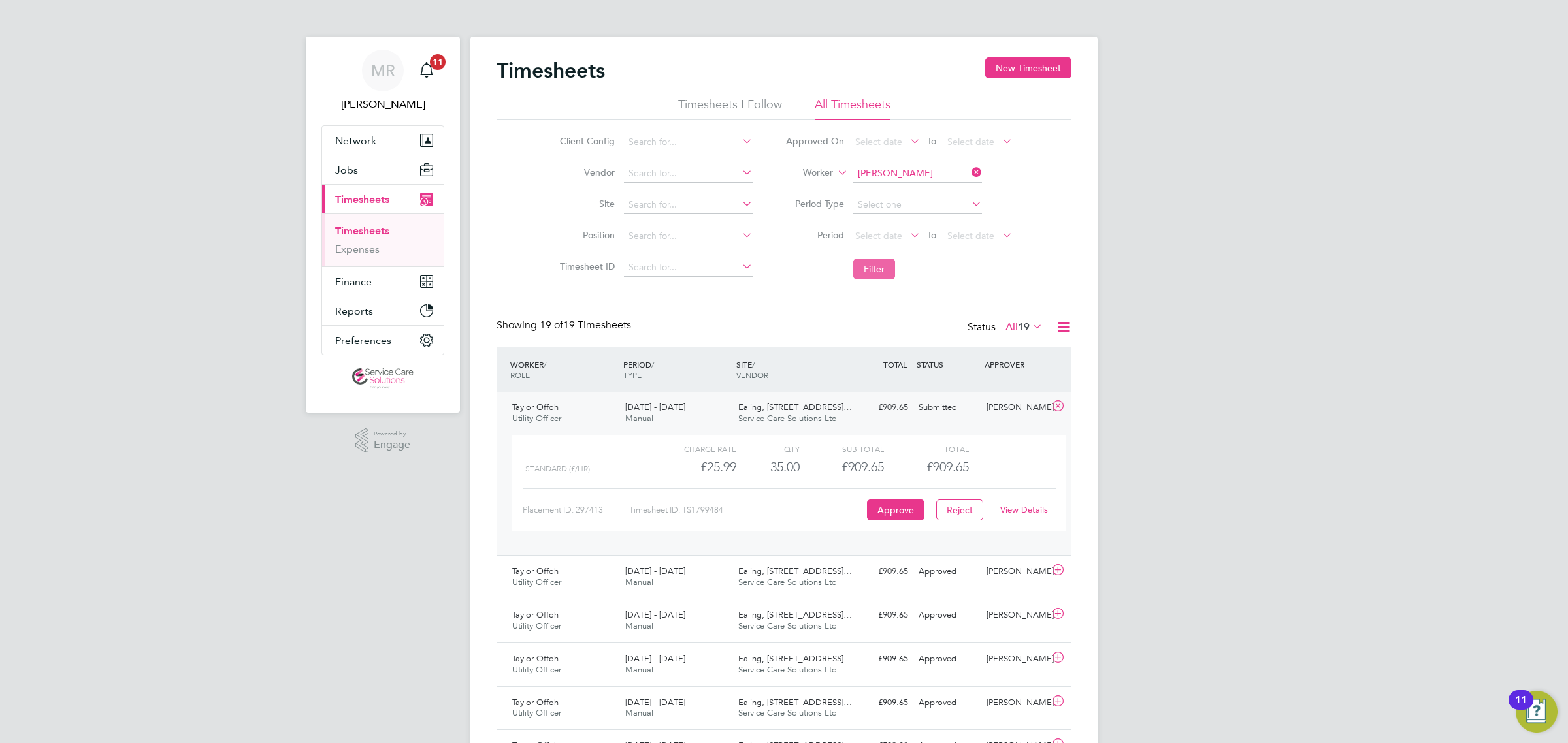
click at [876, 275] on button "Filter" at bounding box center [874, 269] width 42 height 21
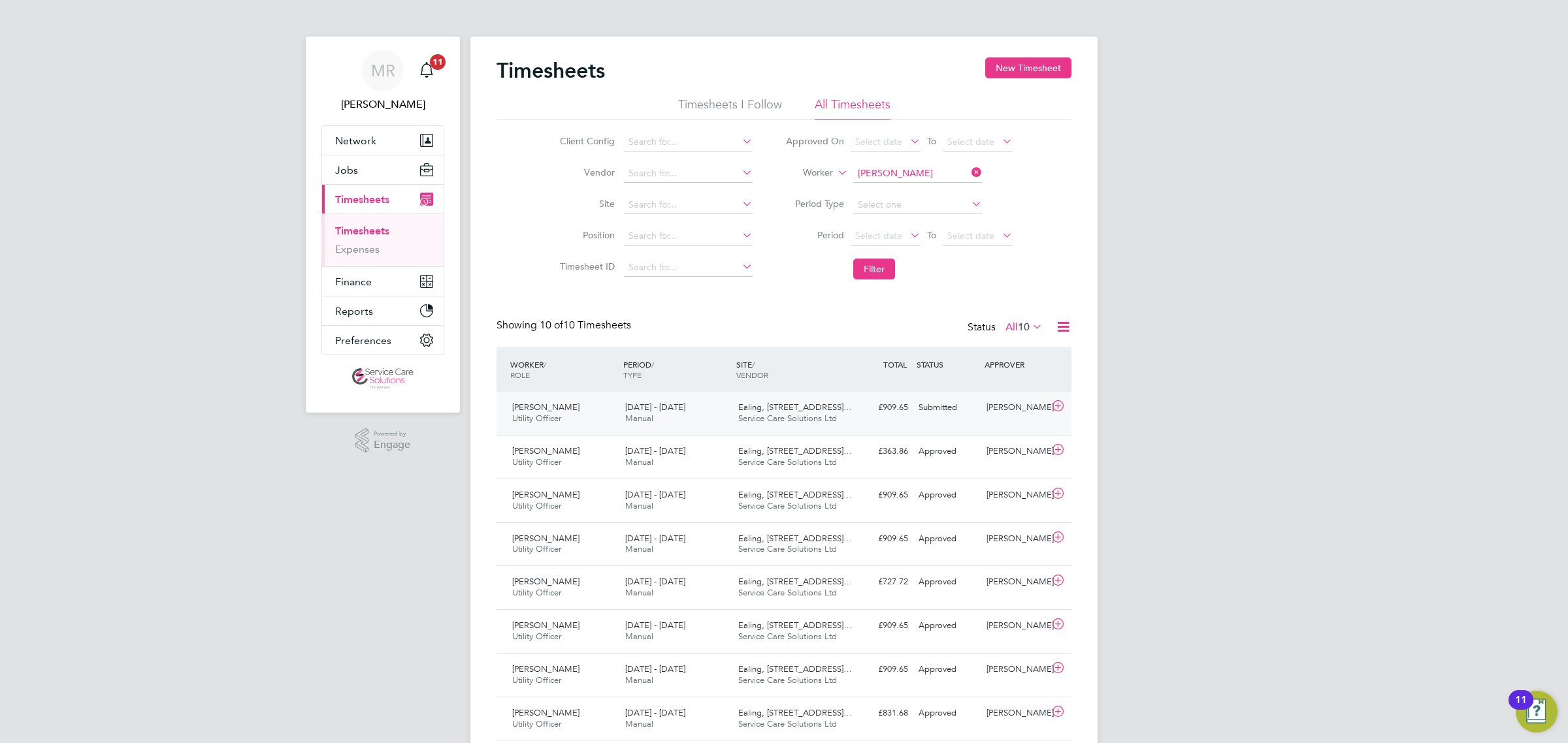
click at [897, 410] on div "£909.65 Submitted" at bounding box center [879, 407] width 68 height 22
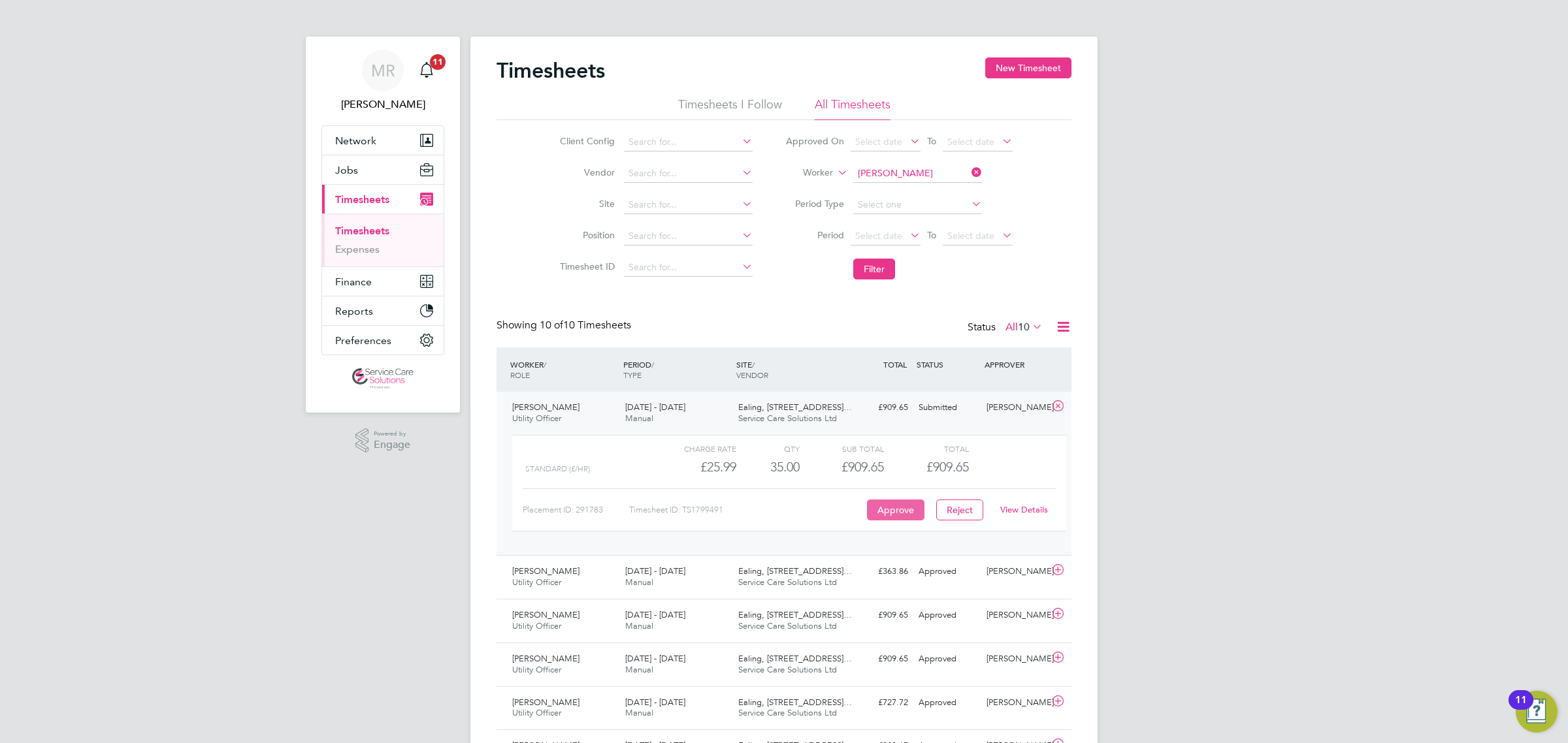
click at [901, 506] on button "Approve" at bounding box center [895, 510] width 57 height 21
click at [371, 252] on link "Expenses" at bounding box center [357, 249] width 44 height 13
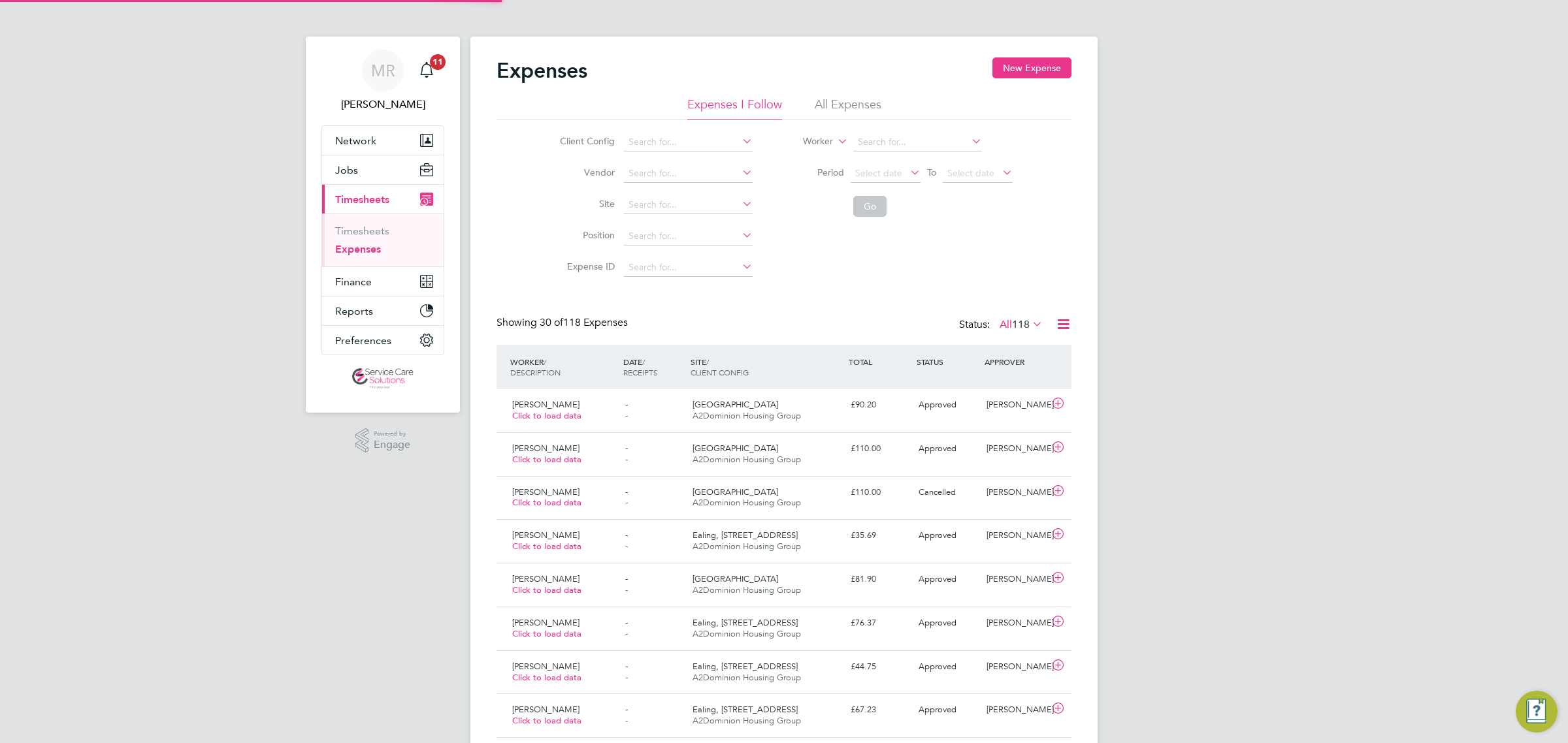
scroll to position [32, 113]
click at [843, 107] on li "All Expenses" at bounding box center [848, 108] width 67 height 23
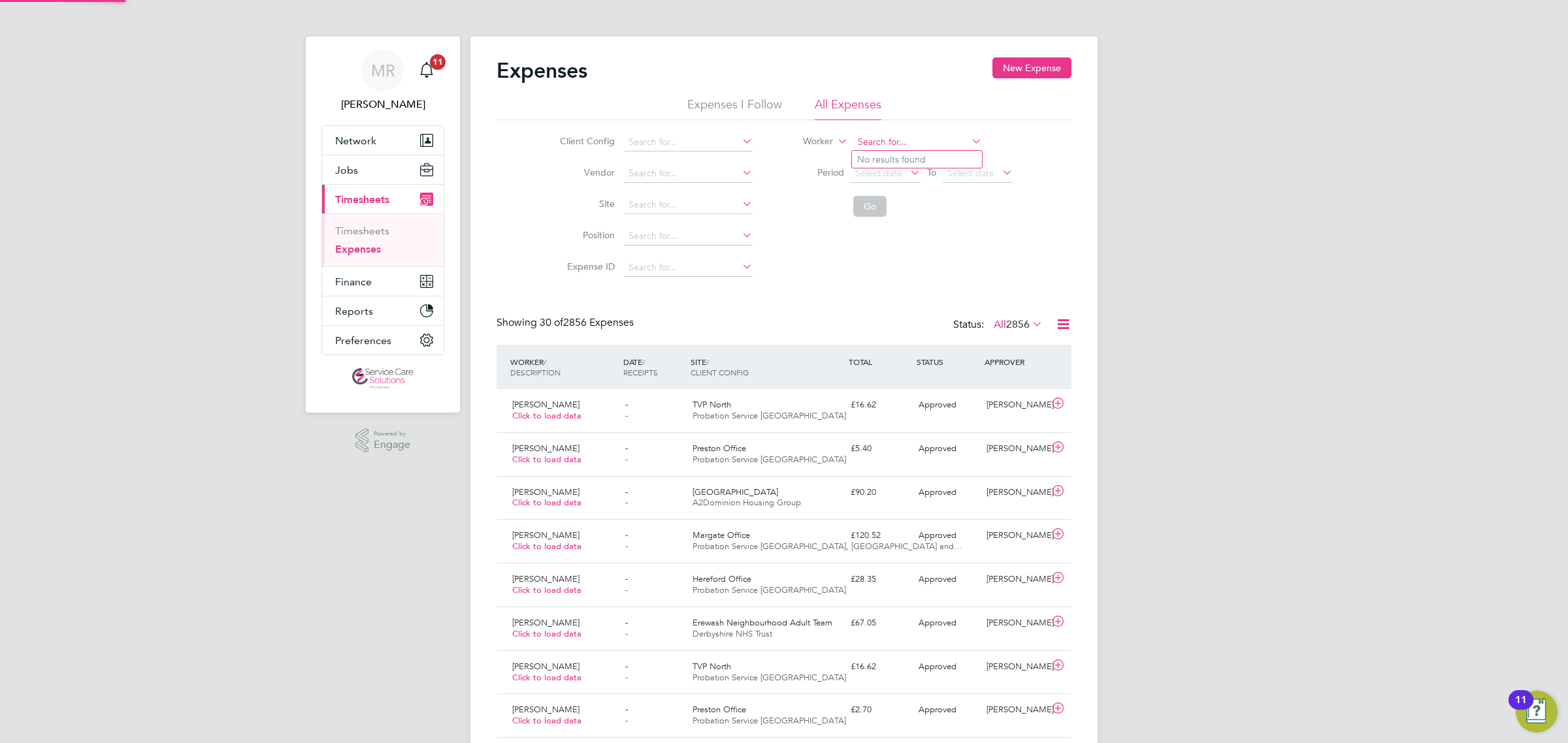
click at [880, 145] on input at bounding box center [917, 142] width 129 height 18
click at [879, 195] on li "Dave White" at bounding box center [932, 195] width 162 height 17
type input "[PERSON_NAME]"
click at [860, 200] on button "Go" at bounding box center [870, 207] width 33 height 21
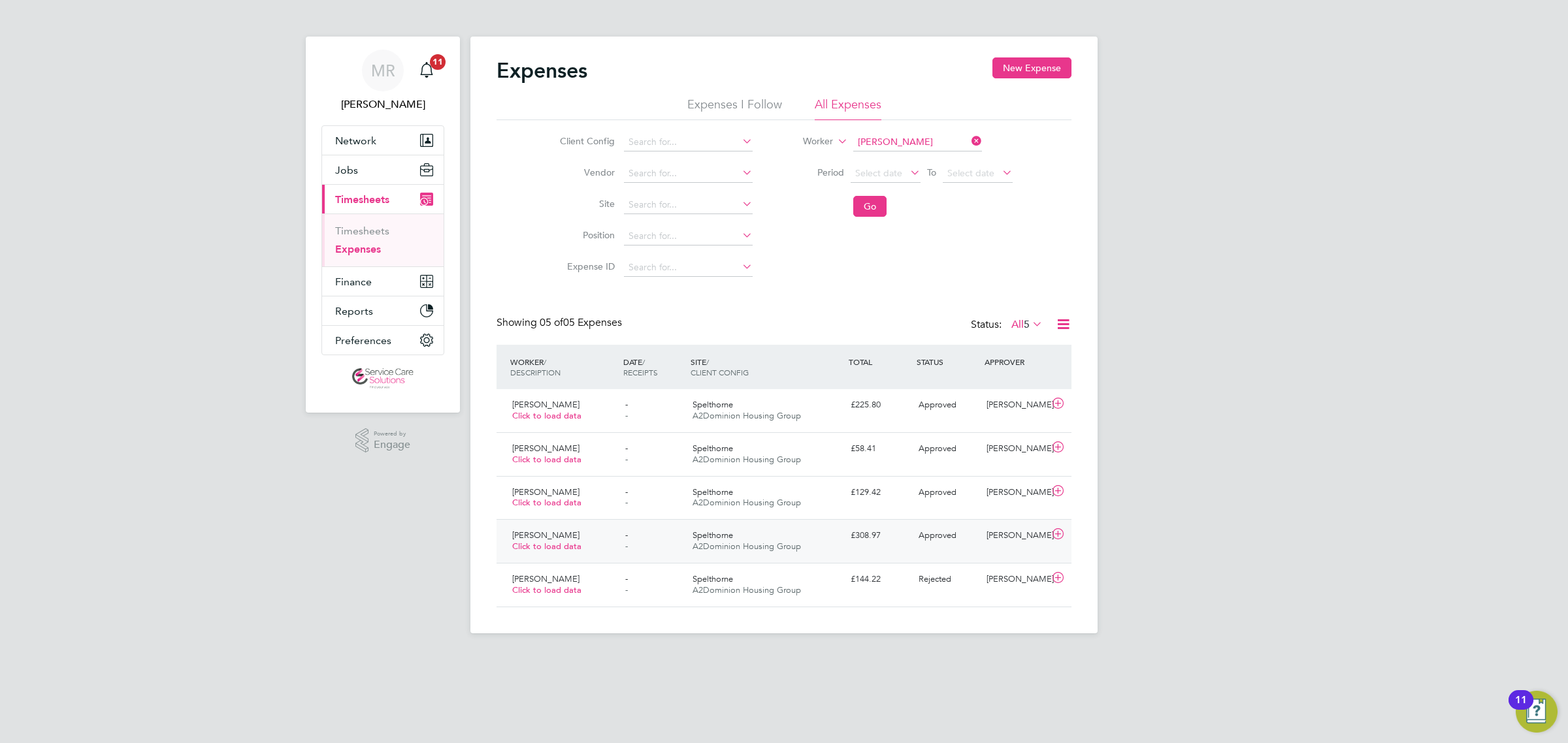
click at [928, 541] on span "Approved" at bounding box center [937, 535] width 38 height 11
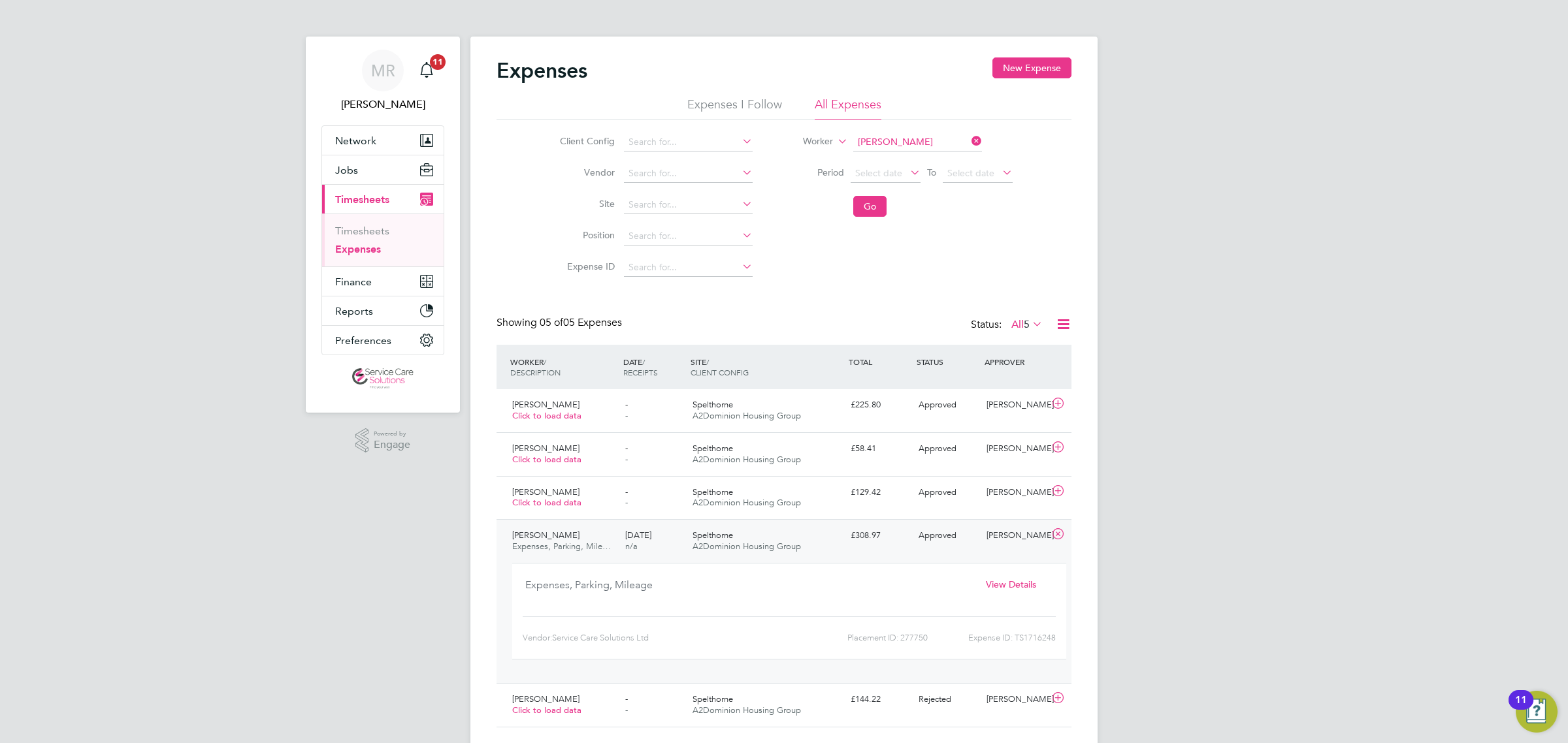
click at [858, 549] on div "Dave White Expenses, Parking, Mile… 11 Apr 2025 n/a Spelthorne A2Dominion Housi…" at bounding box center [783, 601] width 575 height 164
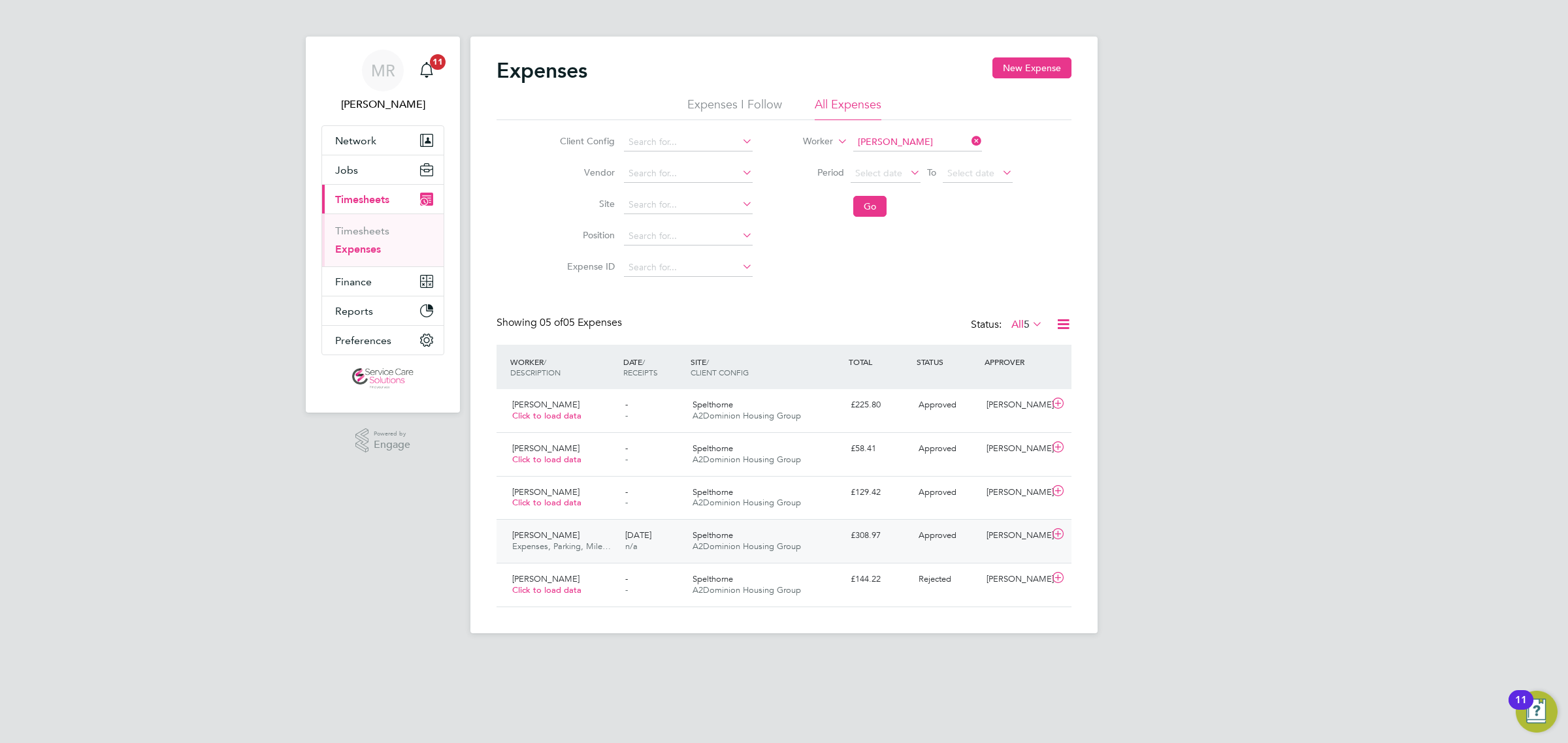
click at [910, 551] on div "Dave White Expenses, Parking, Mile… 11 Apr 2025 n/a Spelthorne A2Dominion Housi…" at bounding box center [783, 541] width 575 height 44
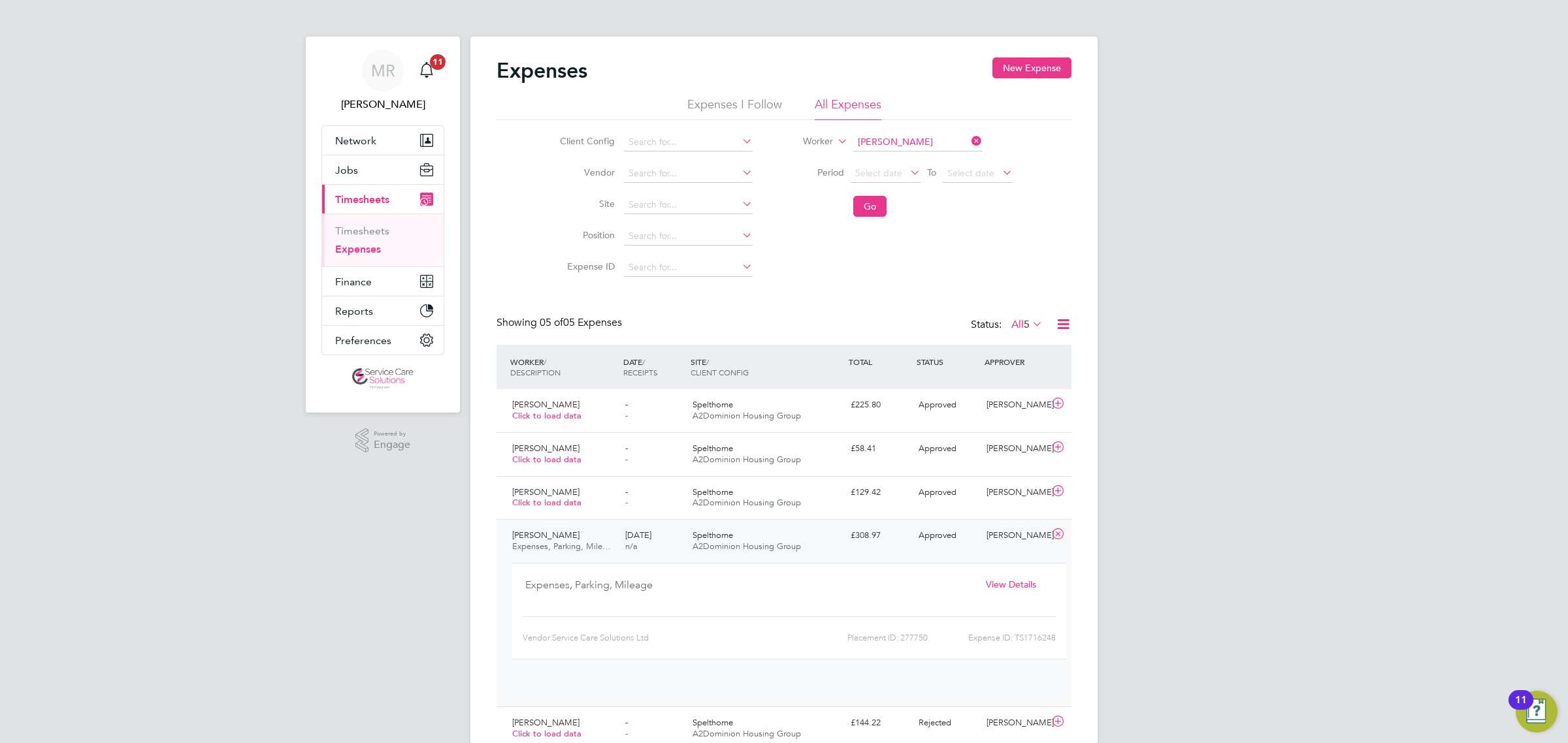
scroll to position [22, 235]
drag, startPoint x: 1331, startPoint y: 566, endPoint x: 1282, endPoint y: 572, distance: 49.4
click at [1331, 566] on div "MR Matt Robson Notifications 11 Applications: Network Team Members Businesses S…" at bounding box center [784, 387] width 1568 height 775
click at [1454, 478] on div "MR Matt Robson Notifications 11 Applications: Network Team Members Businesses S…" at bounding box center [784, 387] width 1568 height 775
click at [789, 536] on div "Spelthorne A2Dominion Housing Group" at bounding box center [766, 541] width 158 height 32
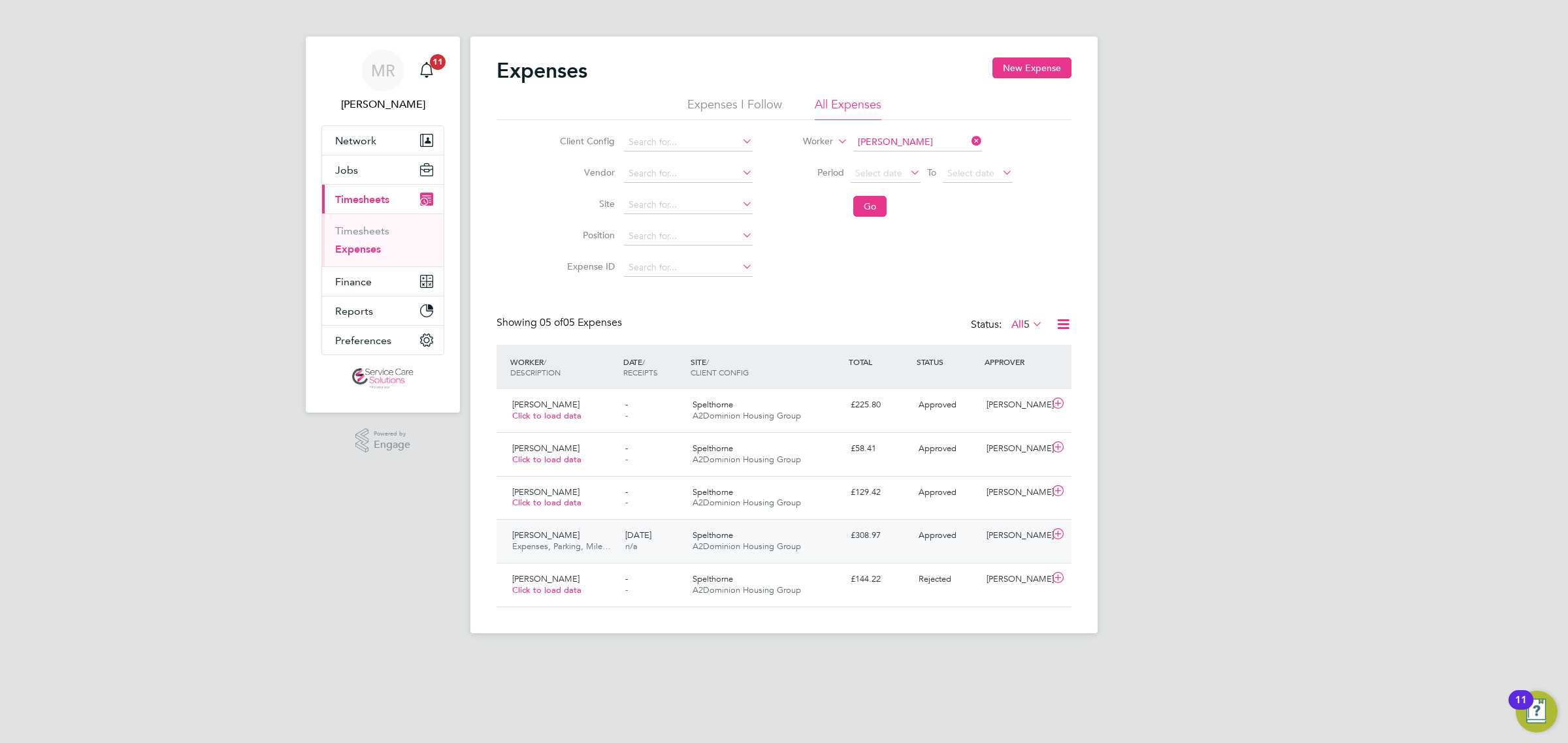
click at [837, 539] on div "Spelthorne A2Dominion Housing Group" at bounding box center [766, 541] width 158 height 32
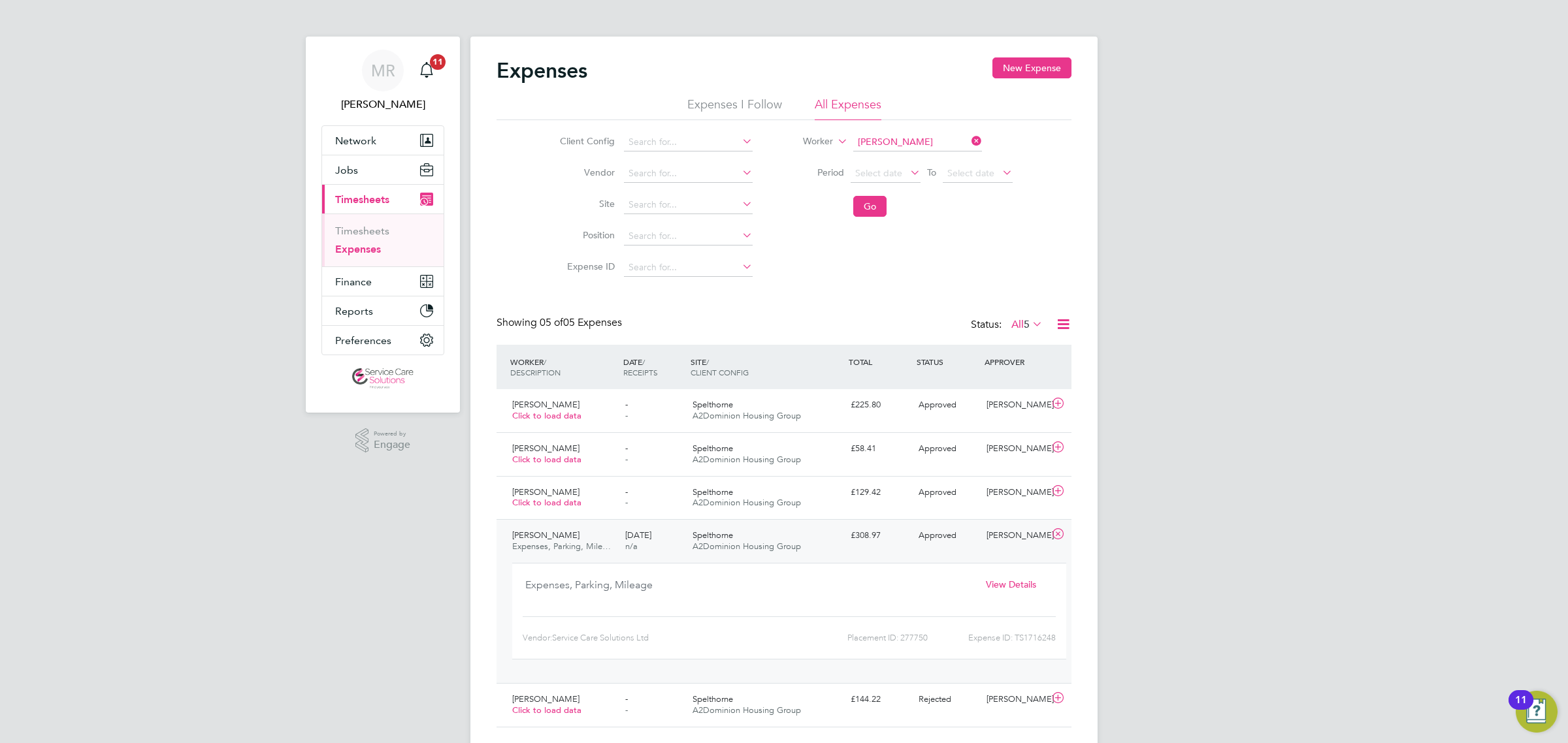
click at [1019, 590] on div "View Details" at bounding box center [1011, 584] width 84 height 22
click at [1017, 584] on span "View Details" at bounding box center [1010, 584] width 50 height 12
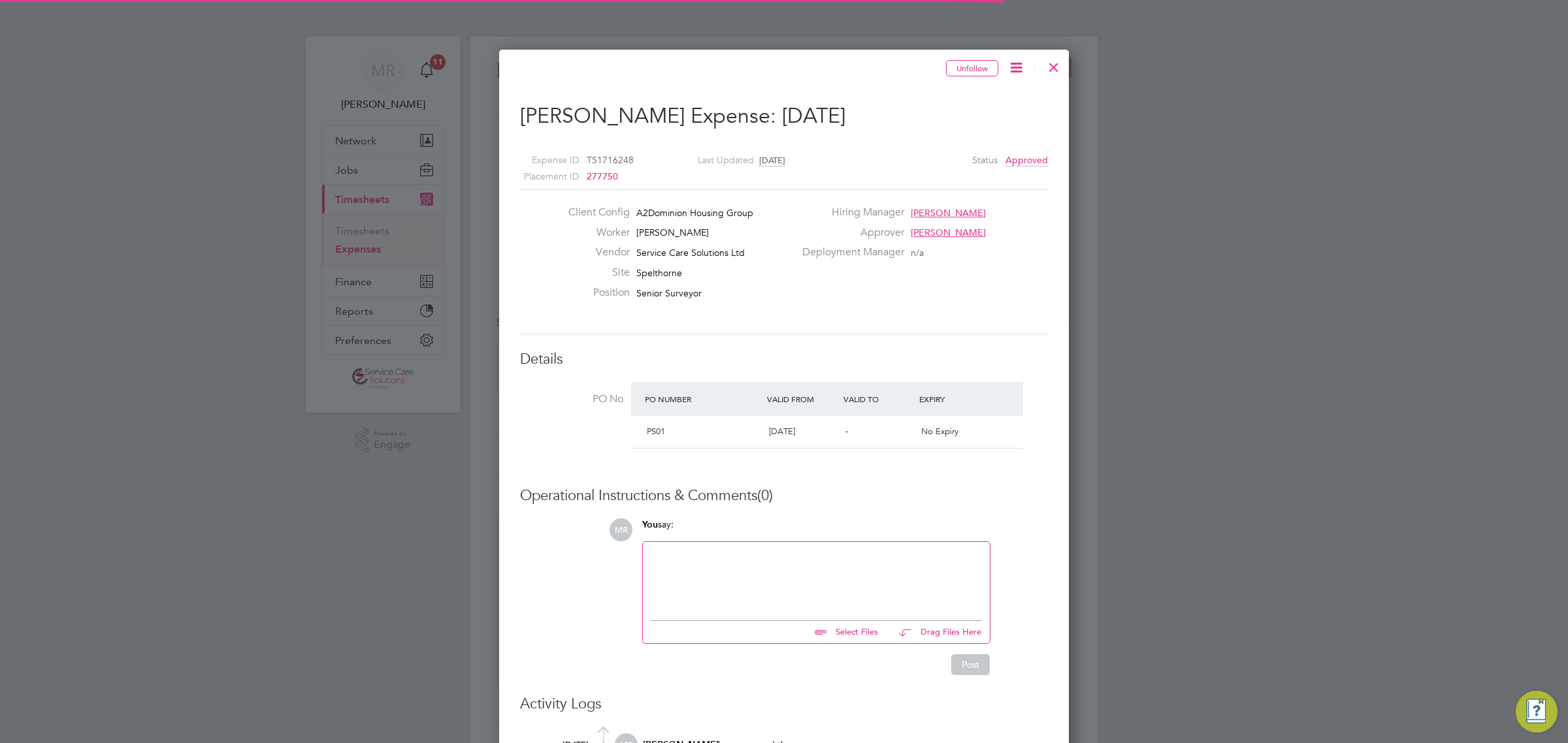
scroll to position [21, 237]
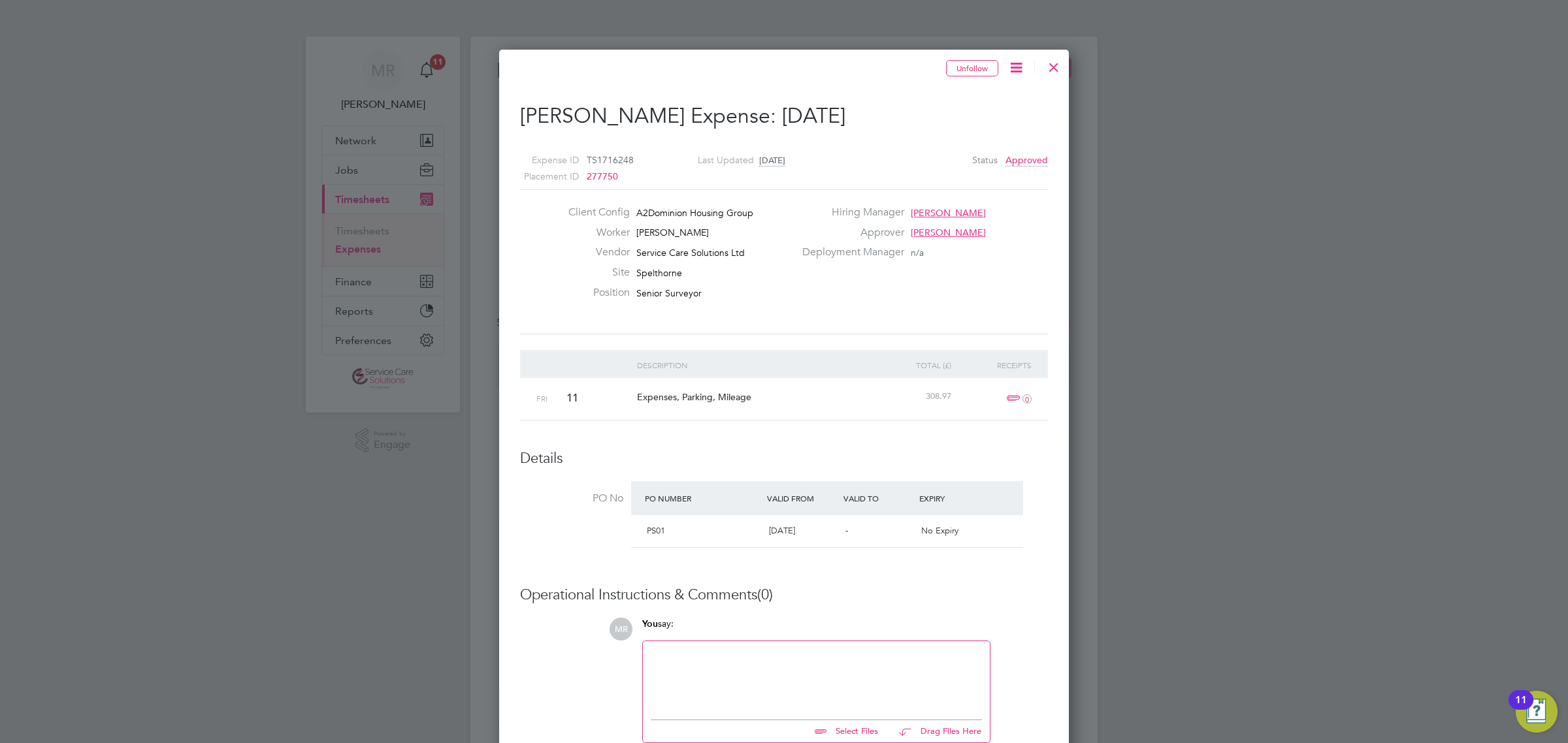
click at [1021, 68] on icon at bounding box center [1016, 68] width 17 height 17
click at [1043, 256] on div "Deployment Manager n/a" at bounding box center [924, 255] width 259 height 20
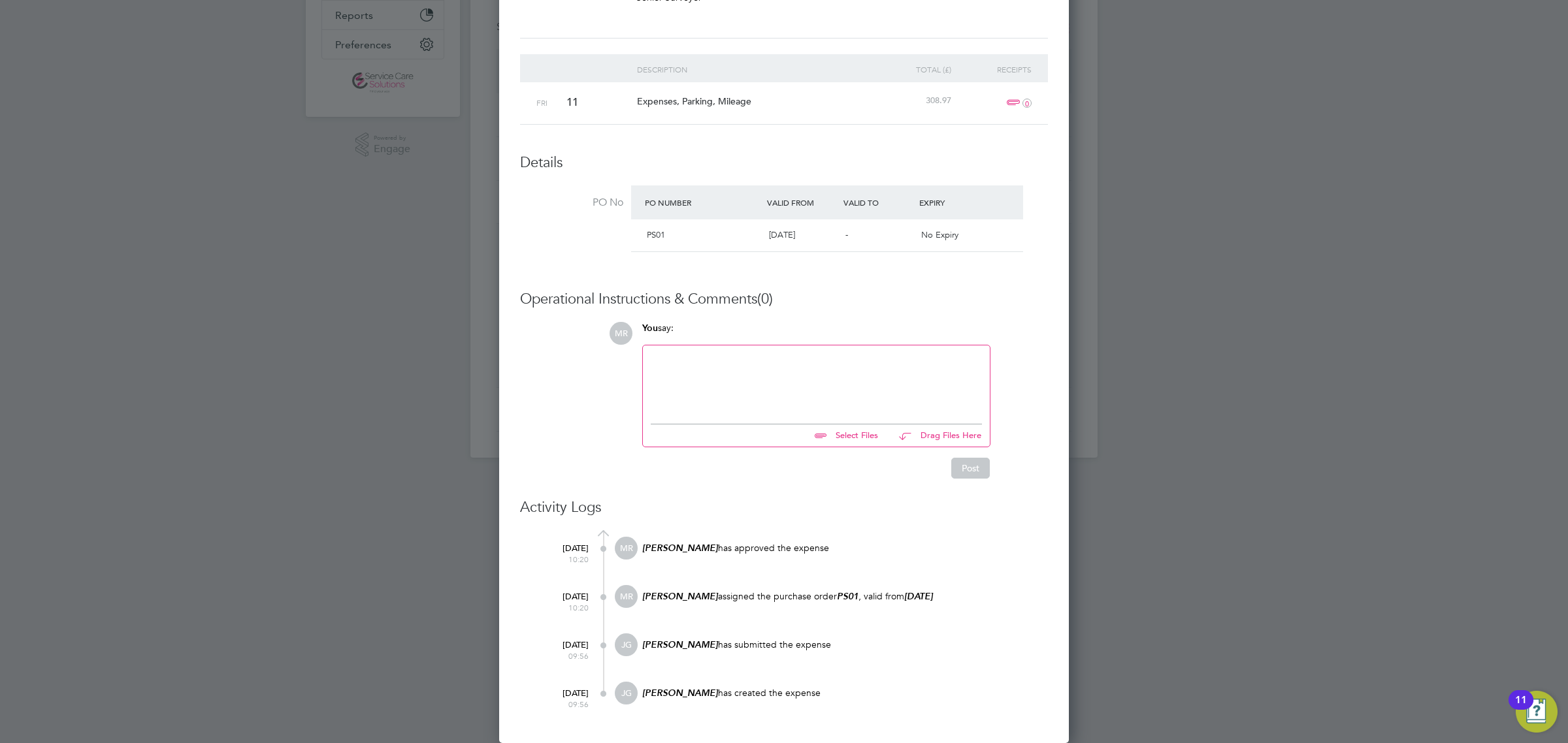
scroll to position [0, 0]
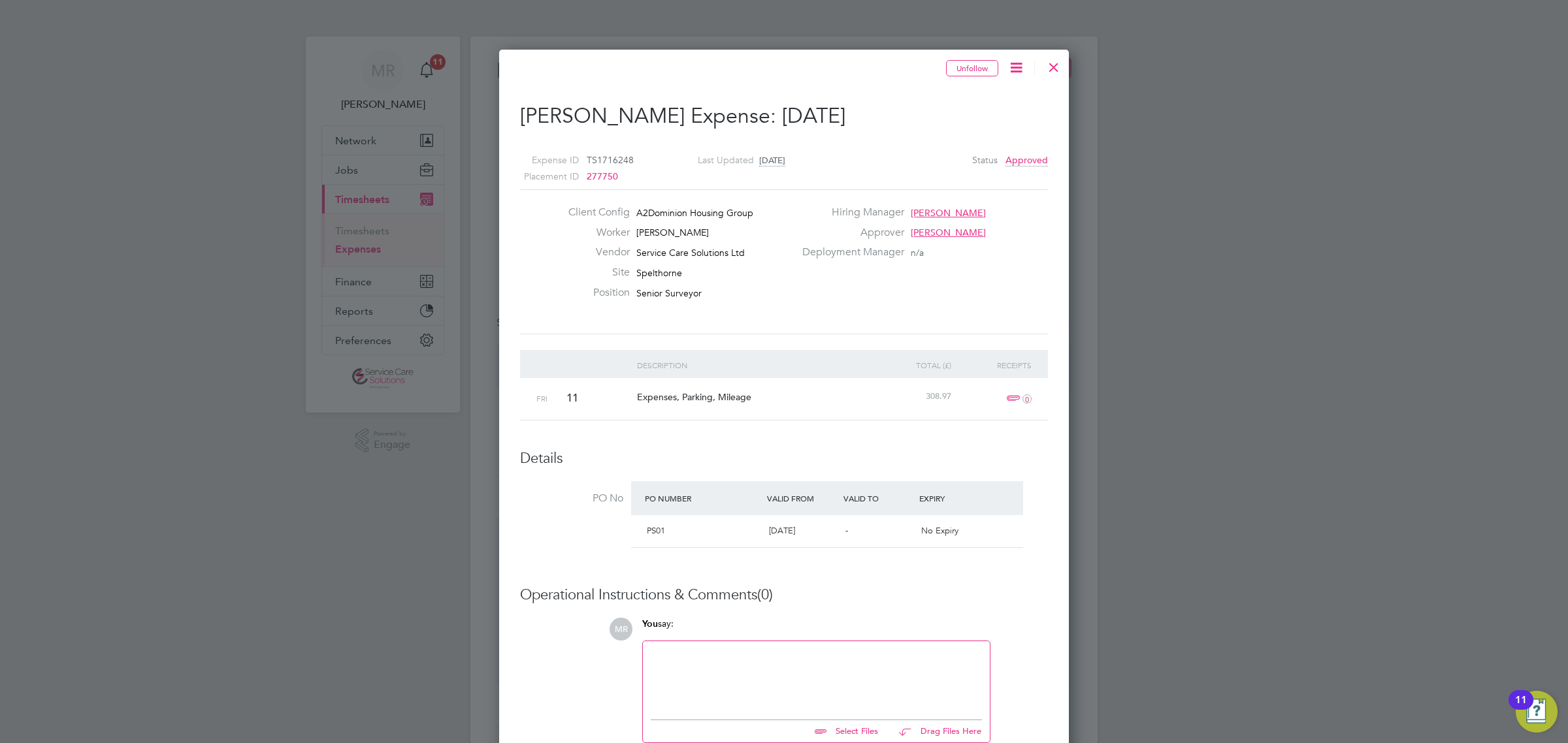
click at [1168, 151] on div at bounding box center [784, 371] width 1568 height 743
click at [1008, 65] on icon at bounding box center [1016, 68] width 17 height 17
drag, startPoint x: 1050, startPoint y: 62, endPoint x: 1062, endPoint y: 83, distance: 24.2
click at [1052, 62] on div at bounding box center [1053, 64] width 23 height 23
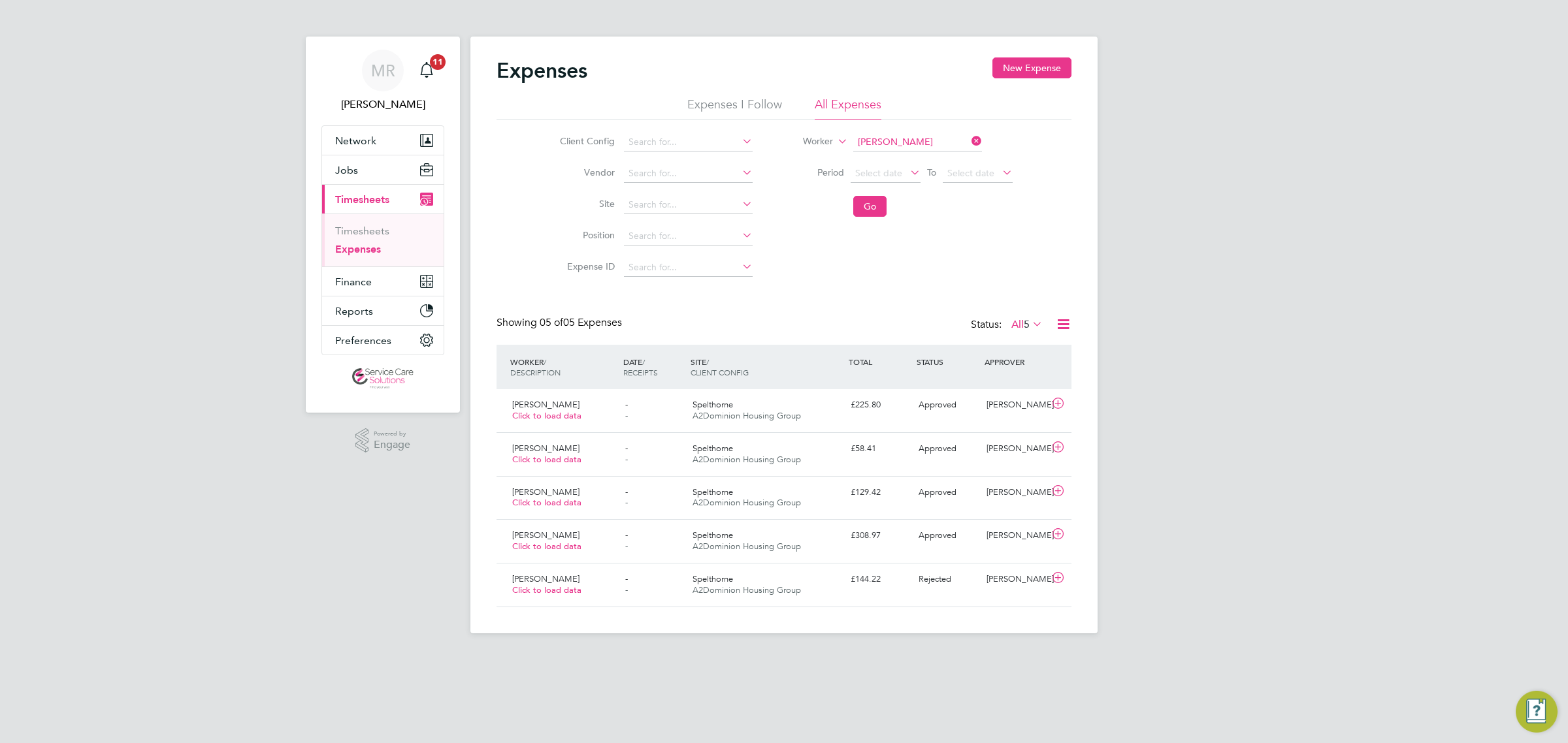
scroll to position [32, 159]
click at [834, 411] on div "Spelthorne A2Dominion Housing Group" at bounding box center [766, 410] width 158 height 32
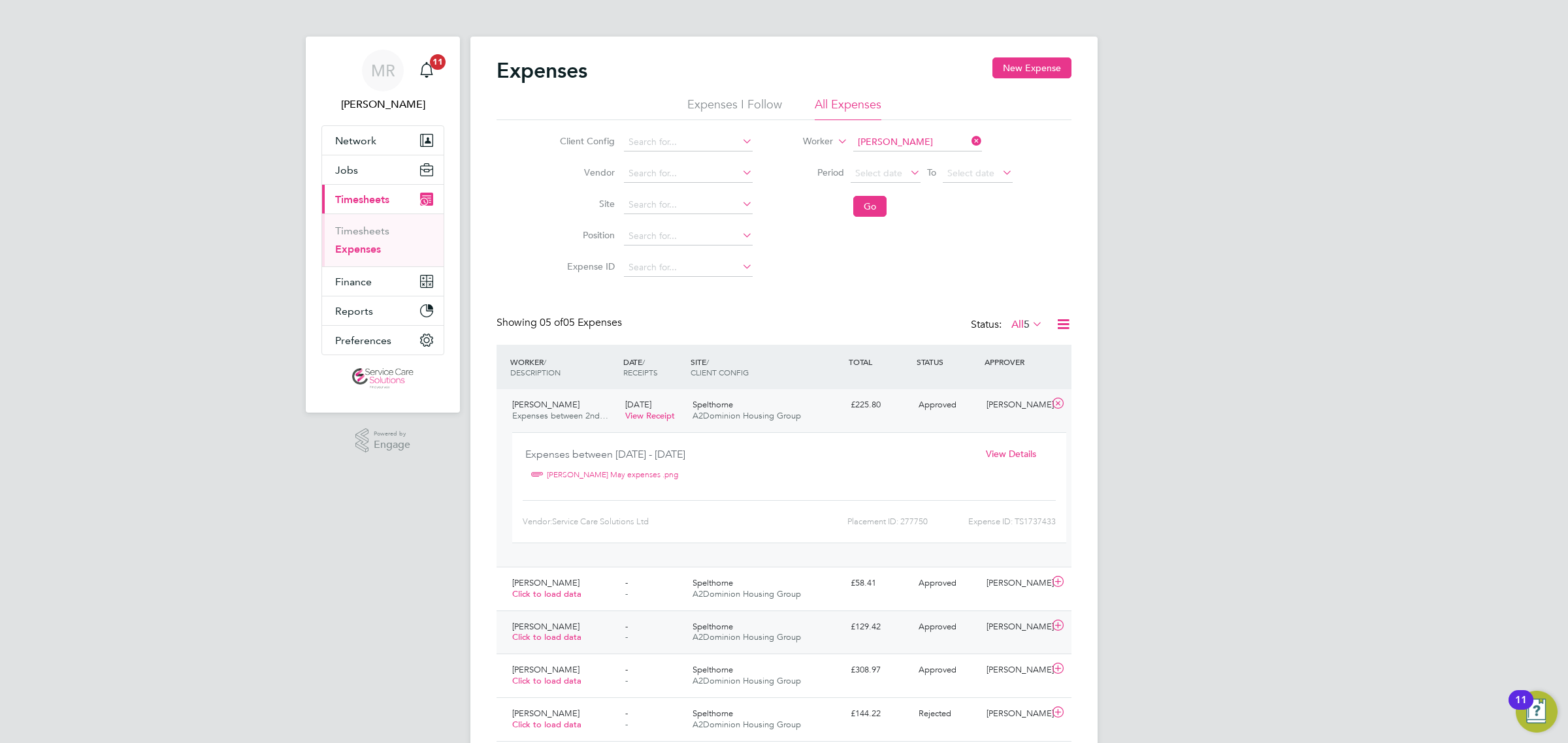
click at [821, 614] on div "Dave White Click to load data - - Spelthorne A2Dominion Housing Group £129.42 A…" at bounding box center [783, 633] width 575 height 44
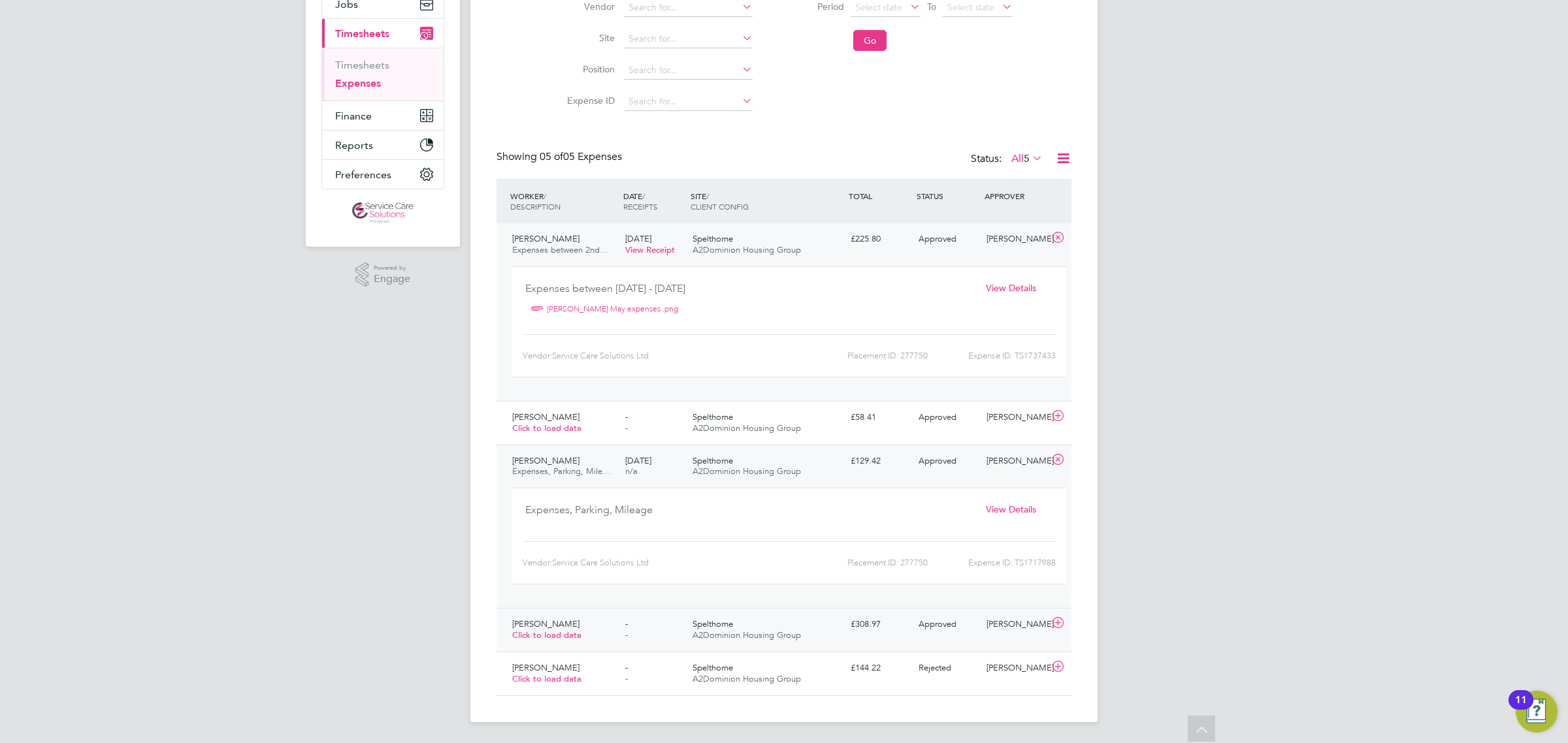
click at [888, 635] on div "£308.97" at bounding box center [879, 624] width 68 height 22
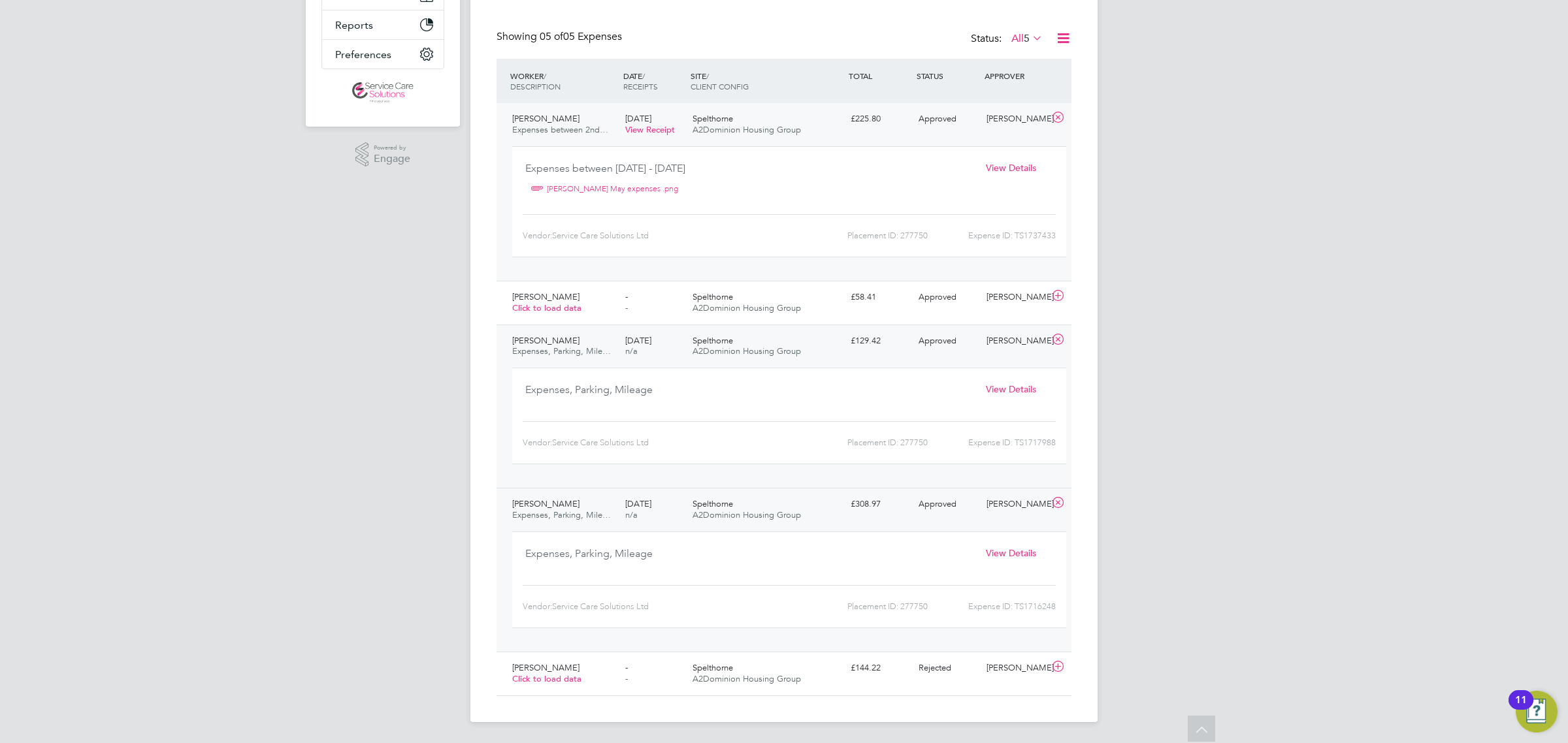
click at [819, 338] on div "Spelthorne A2Dominion Housing Group" at bounding box center [766, 346] width 158 height 32
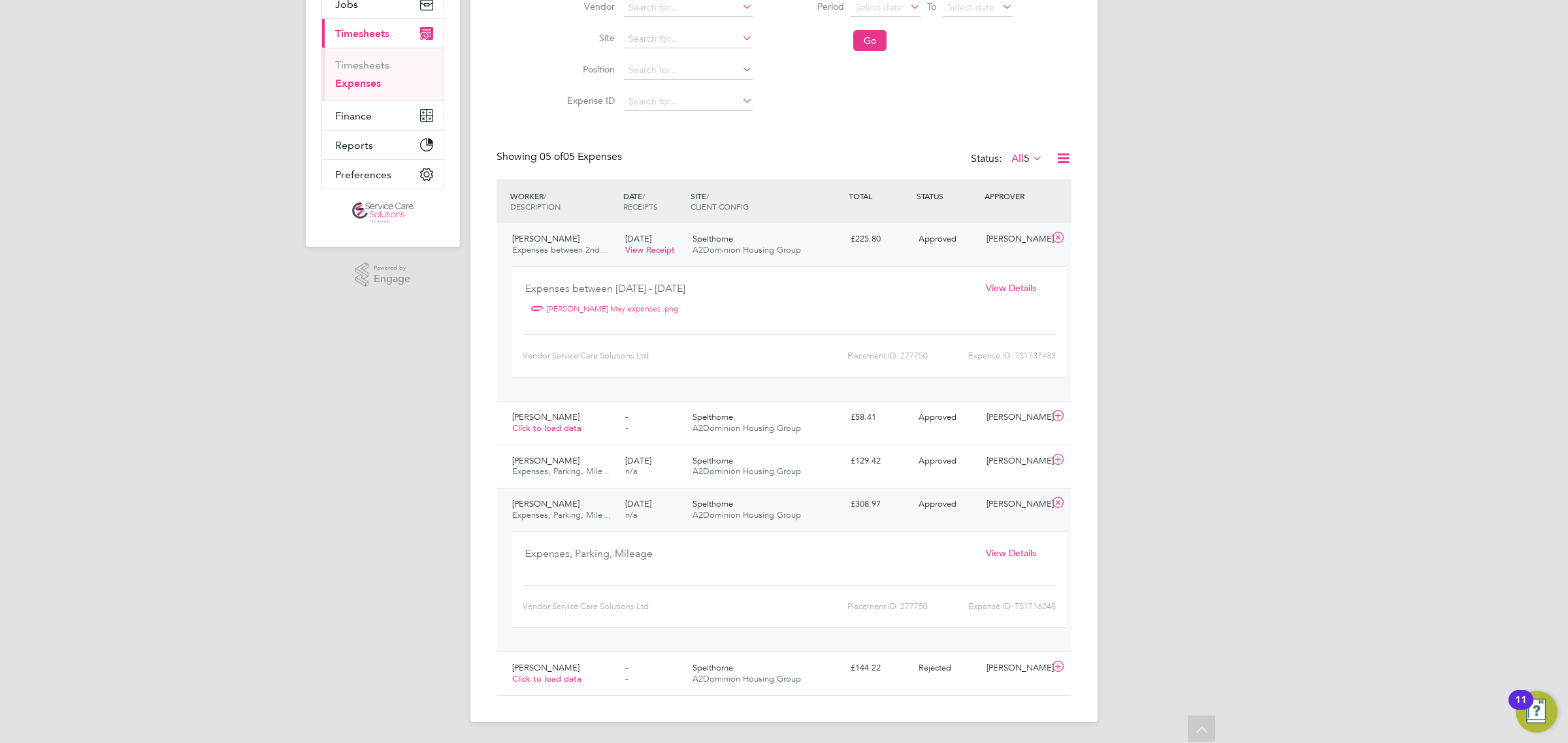
click at [826, 194] on div "SITE / CLIENT CONFIG" at bounding box center [766, 201] width 158 height 34
click at [822, 229] on div "Spelthorne A2Dominion Housing Group" at bounding box center [766, 244] width 158 height 32
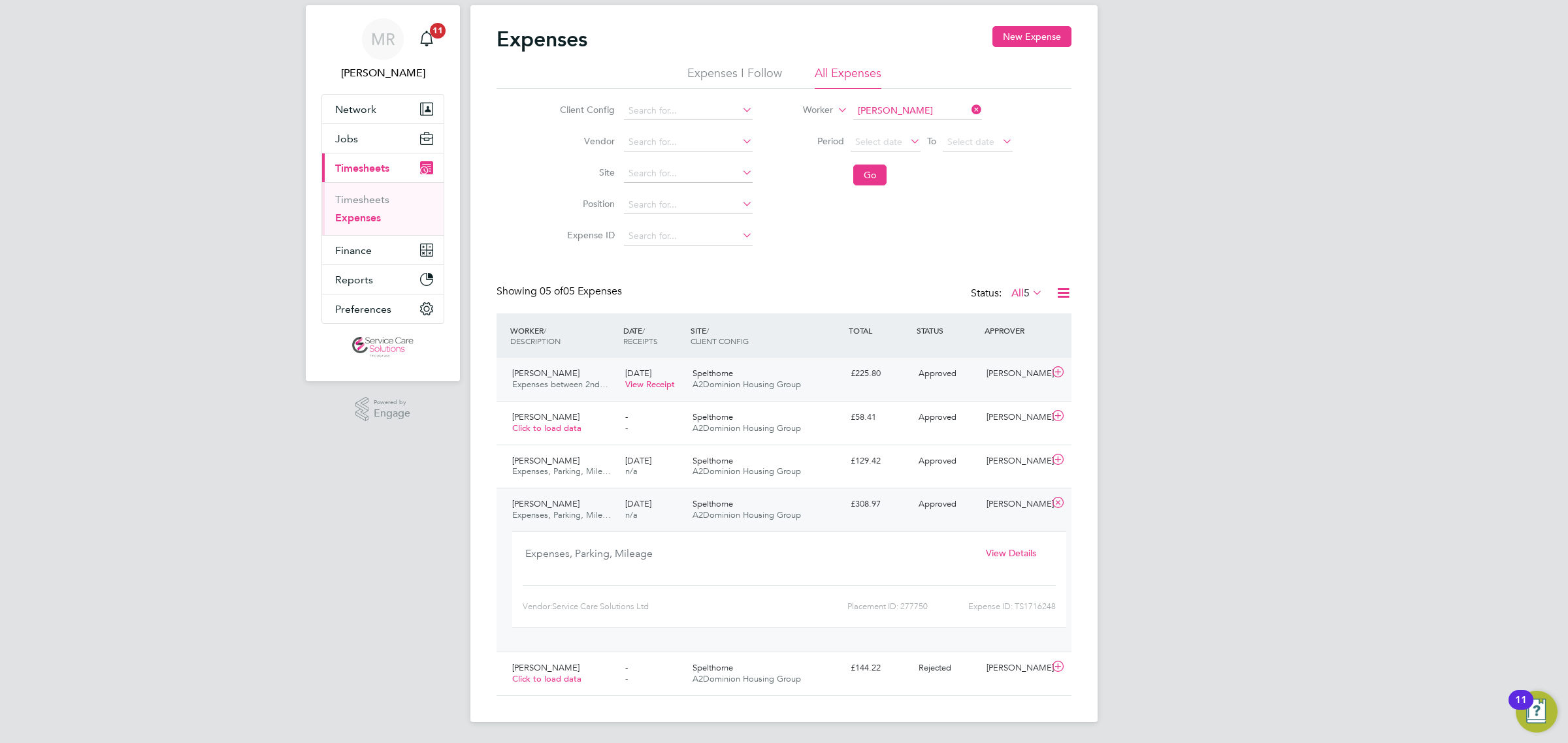
click at [820, 367] on div "Spelthorne A2Dominion Housing Group" at bounding box center [766, 379] width 158 height 32
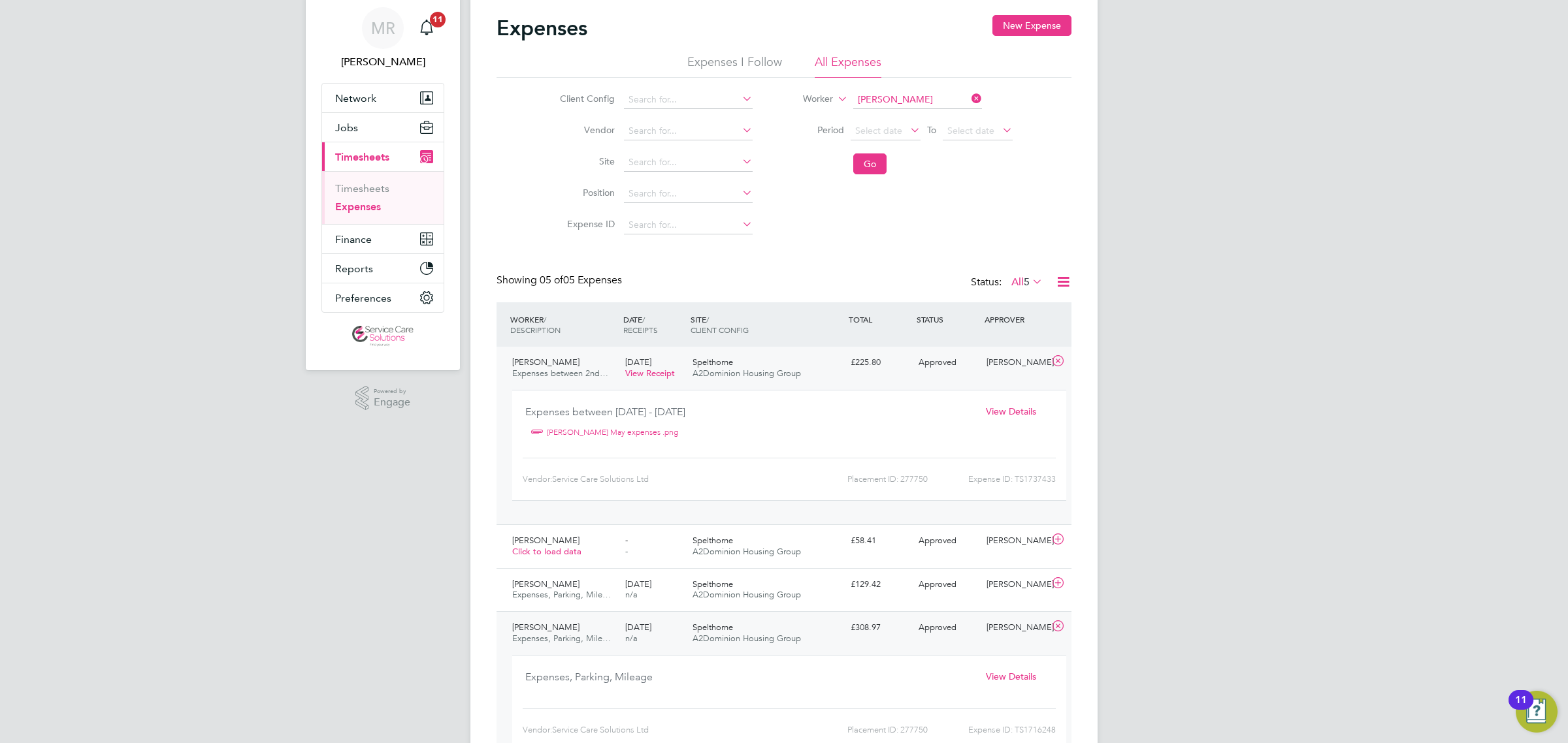
click at [994, 412] on span "View Details" at bounding box center [1010, 412] width 50 height 12
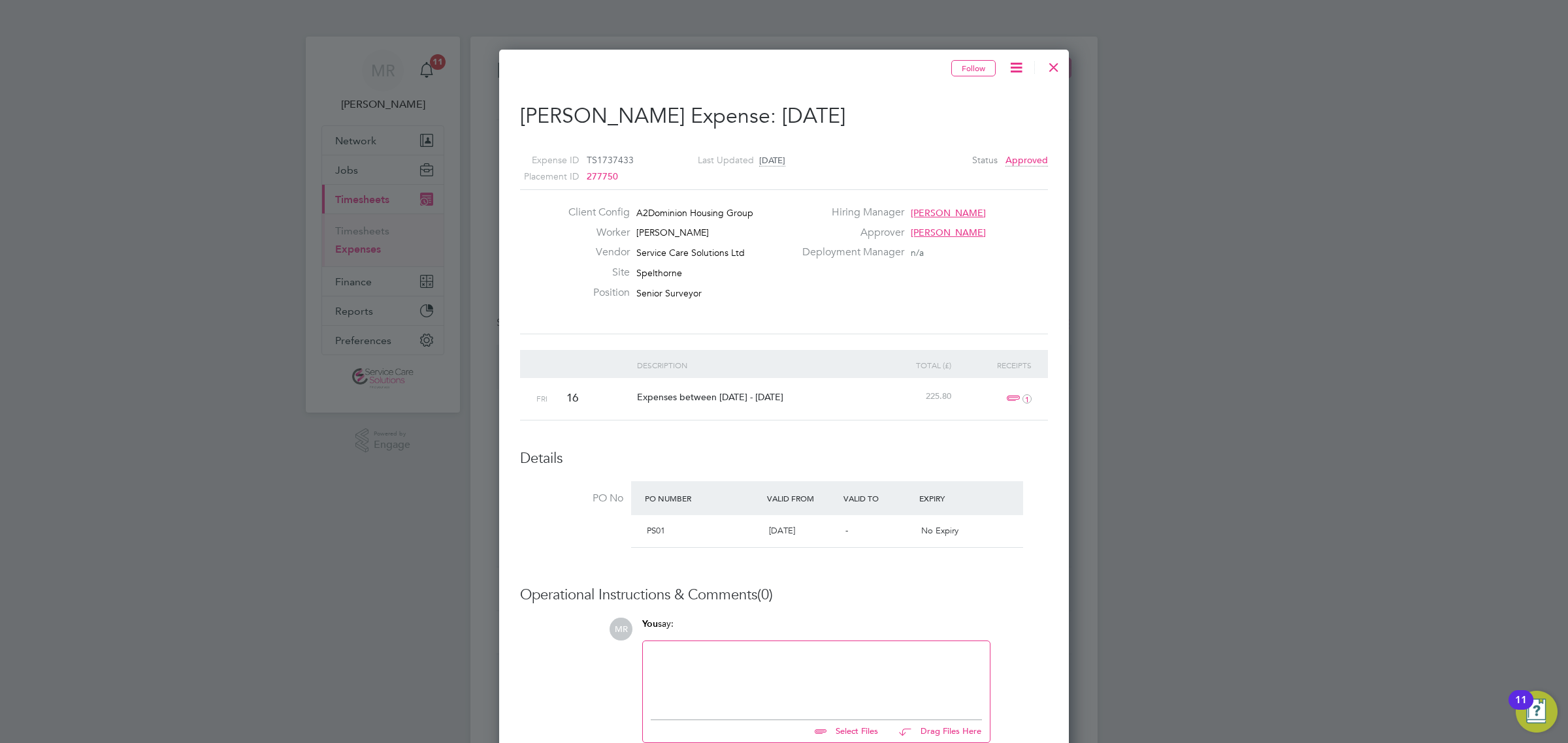
click at [1348, 430] on div at bounding box center [784, 371] width 1568 height 743
click at [1055, 67] on div at bounding box center [1053, 64] width 23 height 23
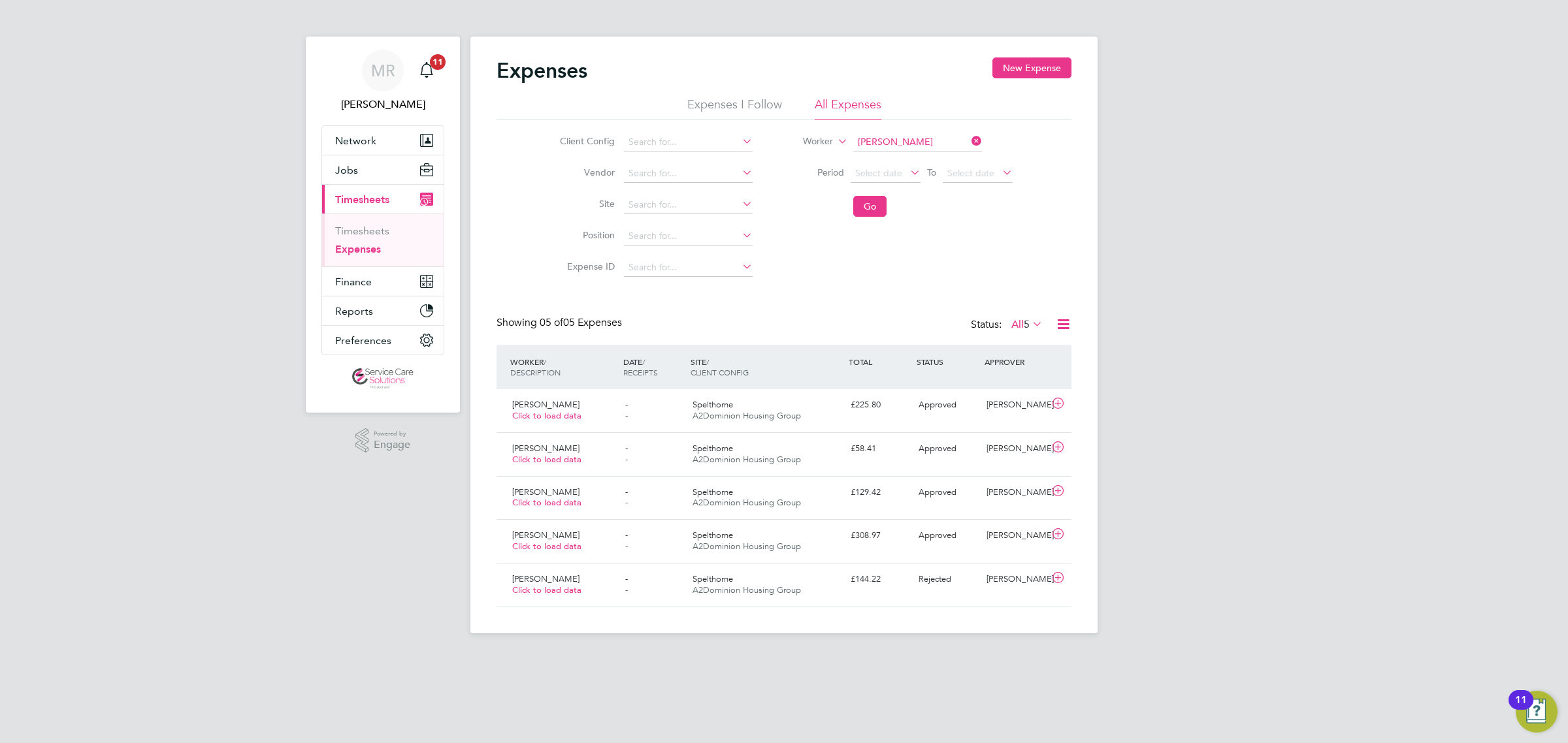
scroll to position [32, 113]
click at [934, 136] on input at bounding box center [917, 142] width 129 height 18
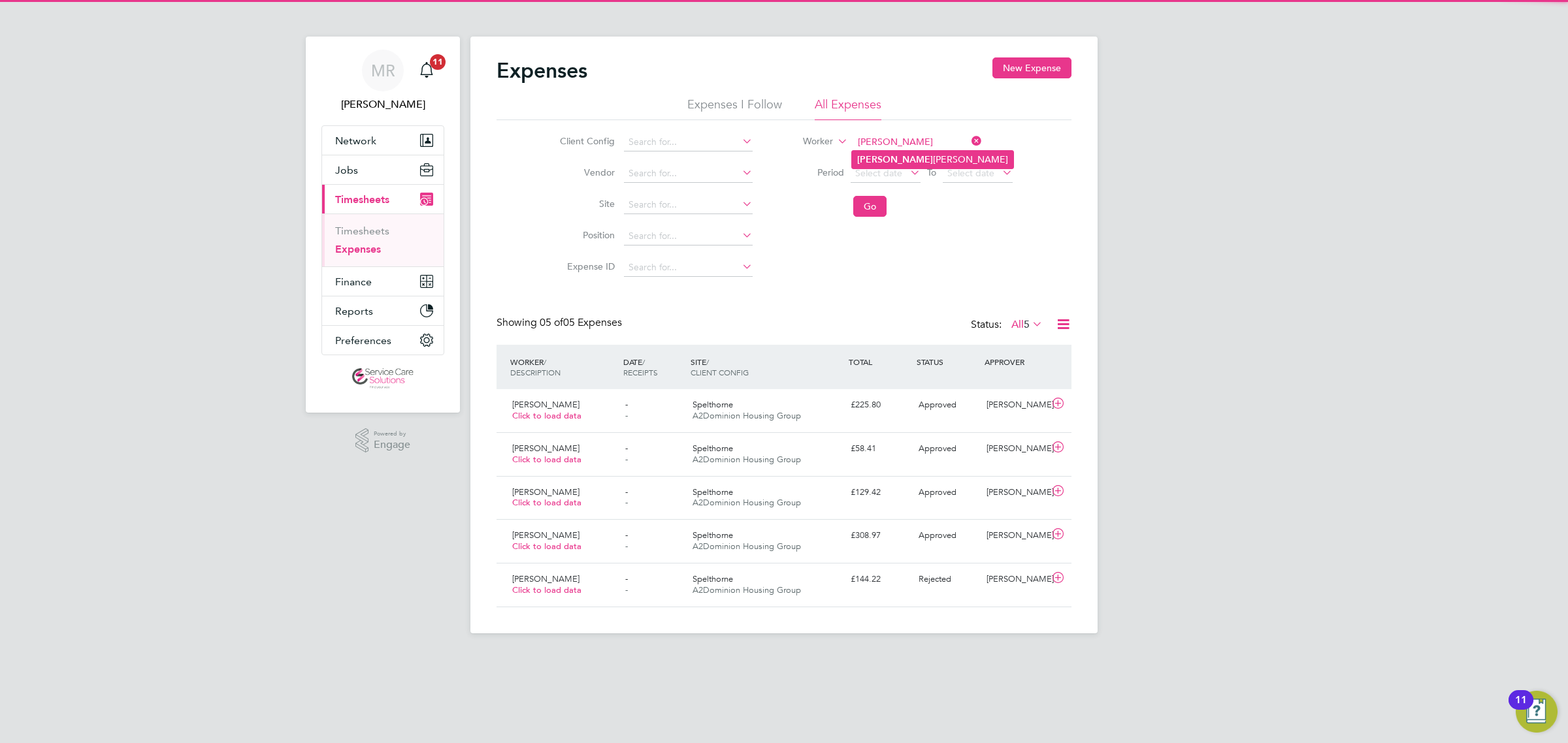
click at [901, 160] on li "[PERSON_NAME]" at bounding box center [932, 159] width 162 height 17
type input "[PERSON_NAME]"
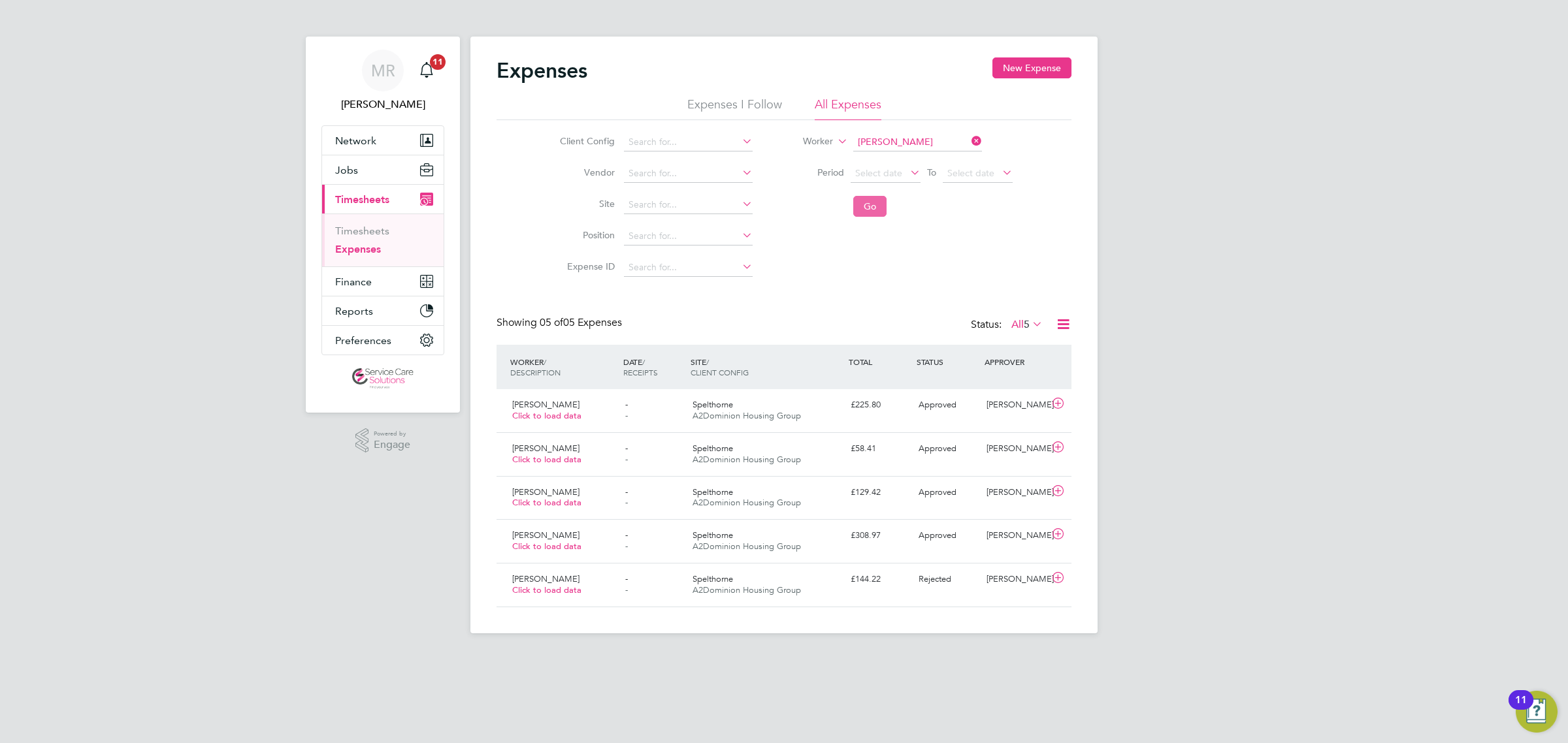
click at [873, 204] on button "Go" at bounding box center [870, 207] width 33 height 21
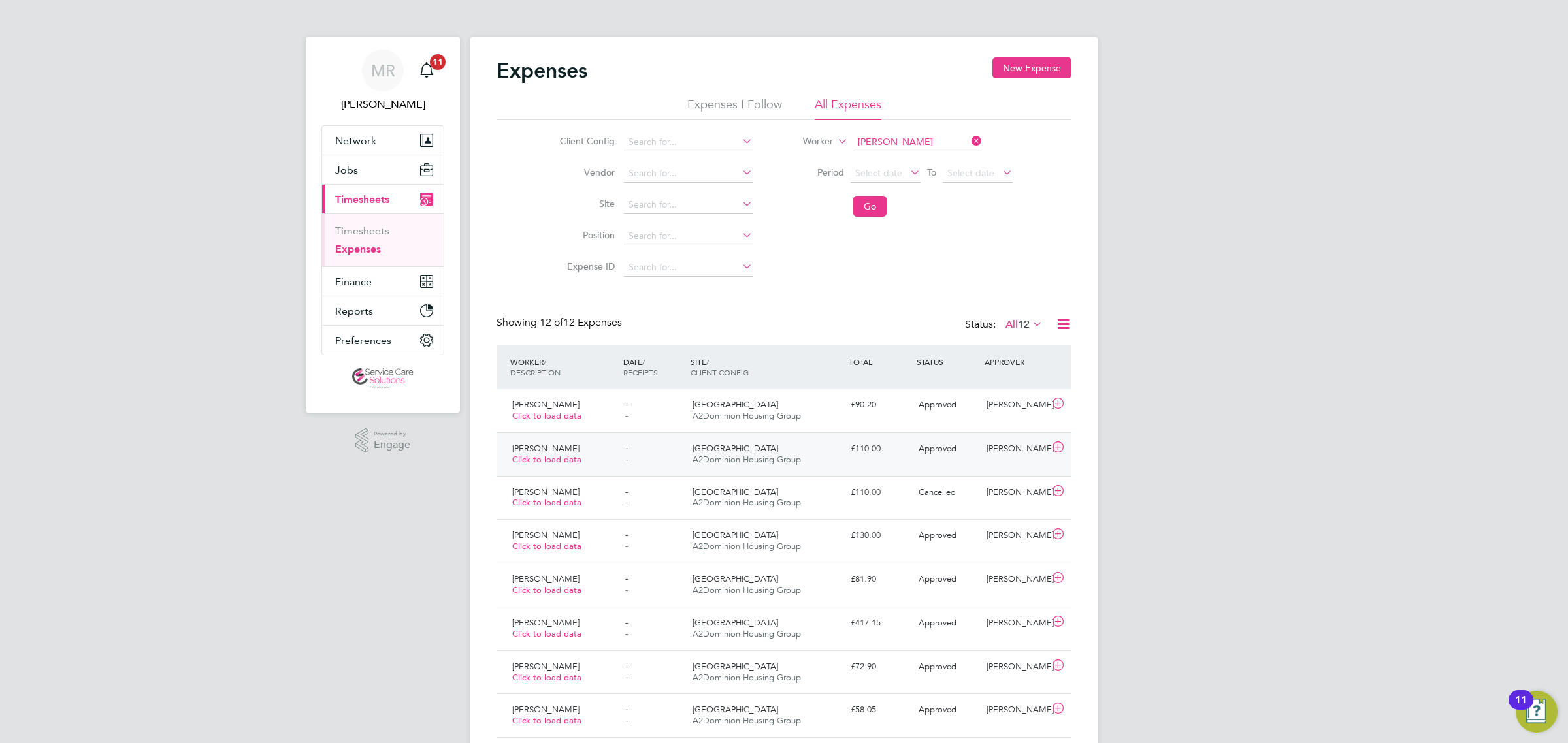
click at [890, 452] on div "£110.00" at bounding box center [879, 449] width 68 height 22
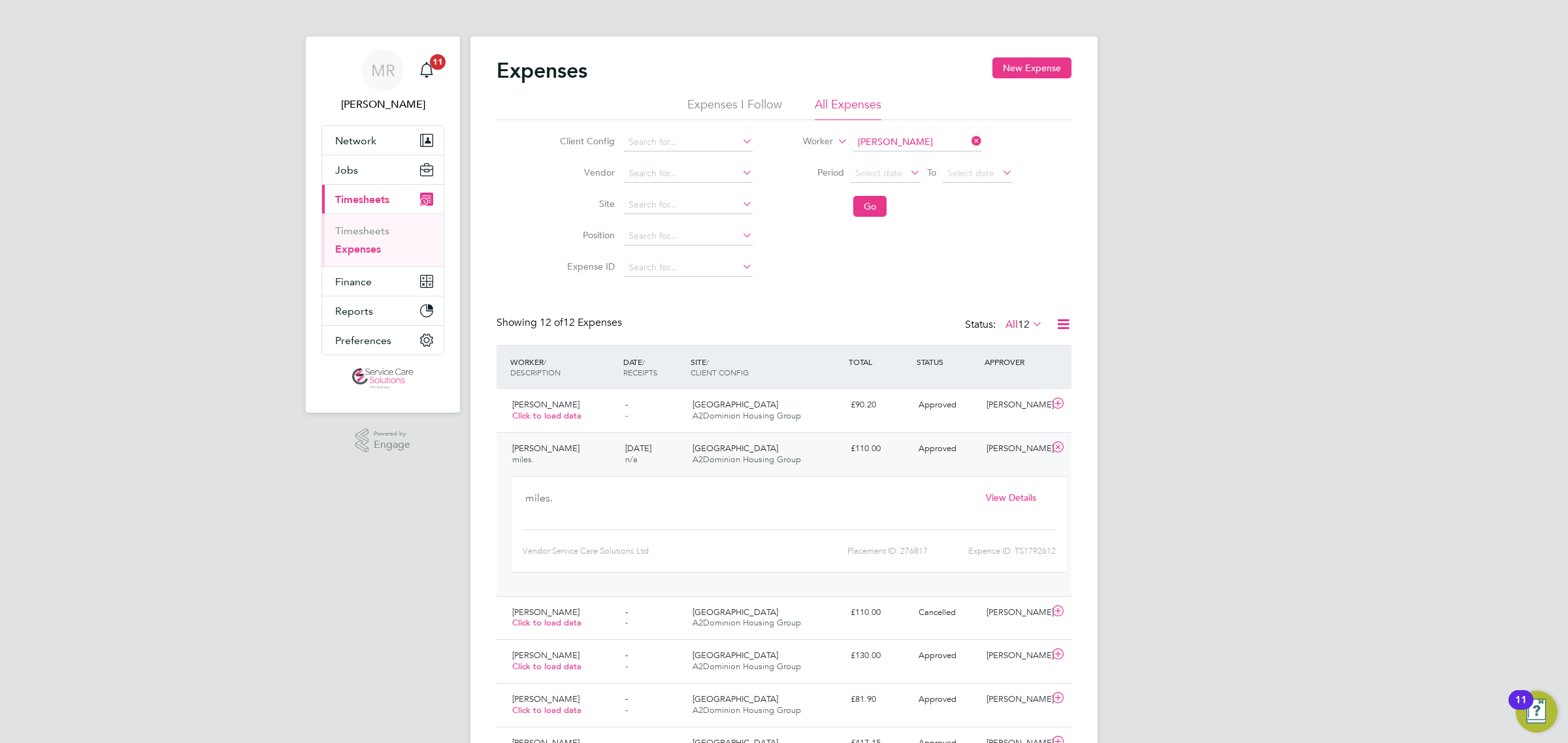
click at [1308, 598] on div "MR Matt Robson Notifications 11 Applications: Network Team Members Businesses S…" at bounding box center [784, 539] width 1568 height 1080
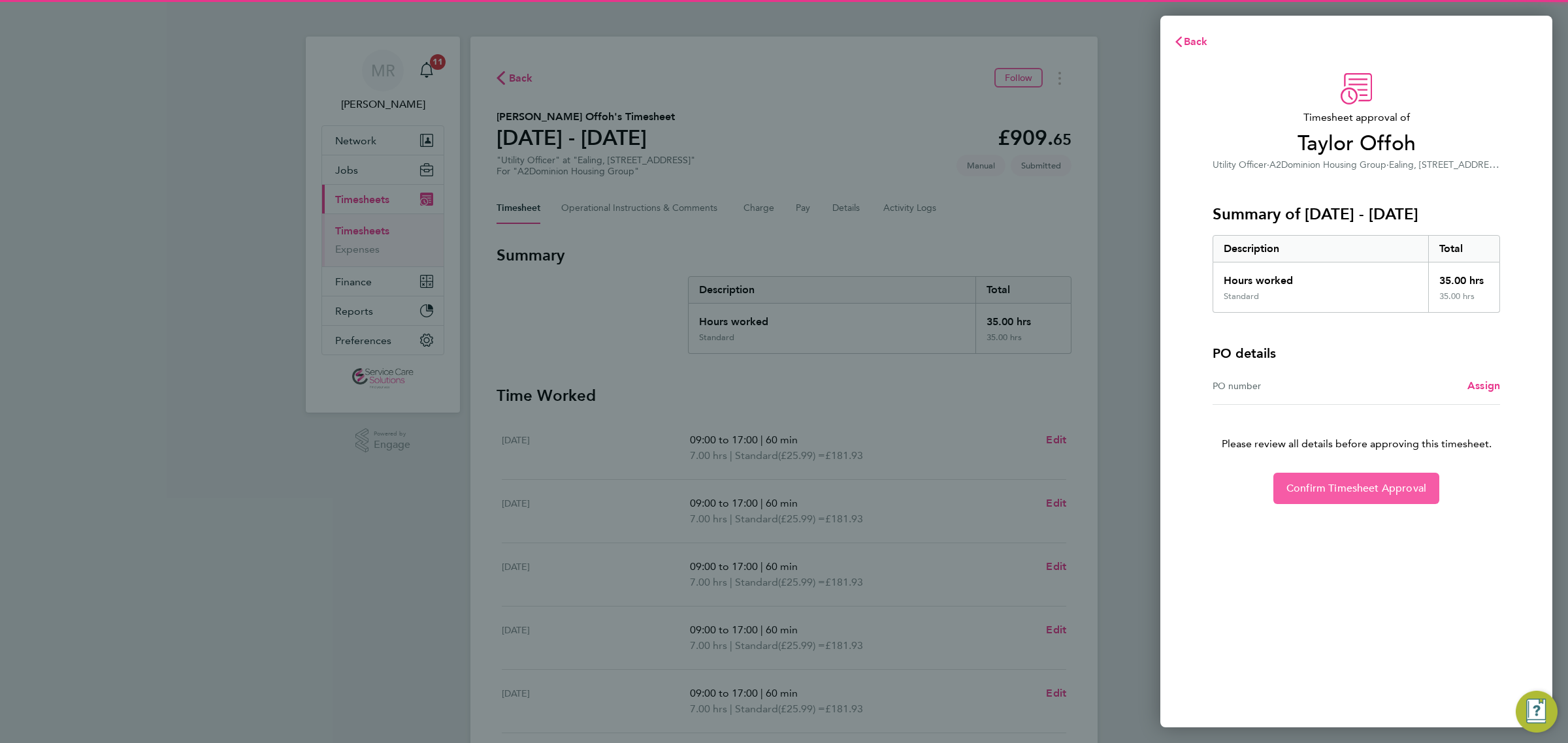
click at [1330, 500] on button "Confirm Timesheet Approval" at bounding box center [1356, 488] width 166 height 32
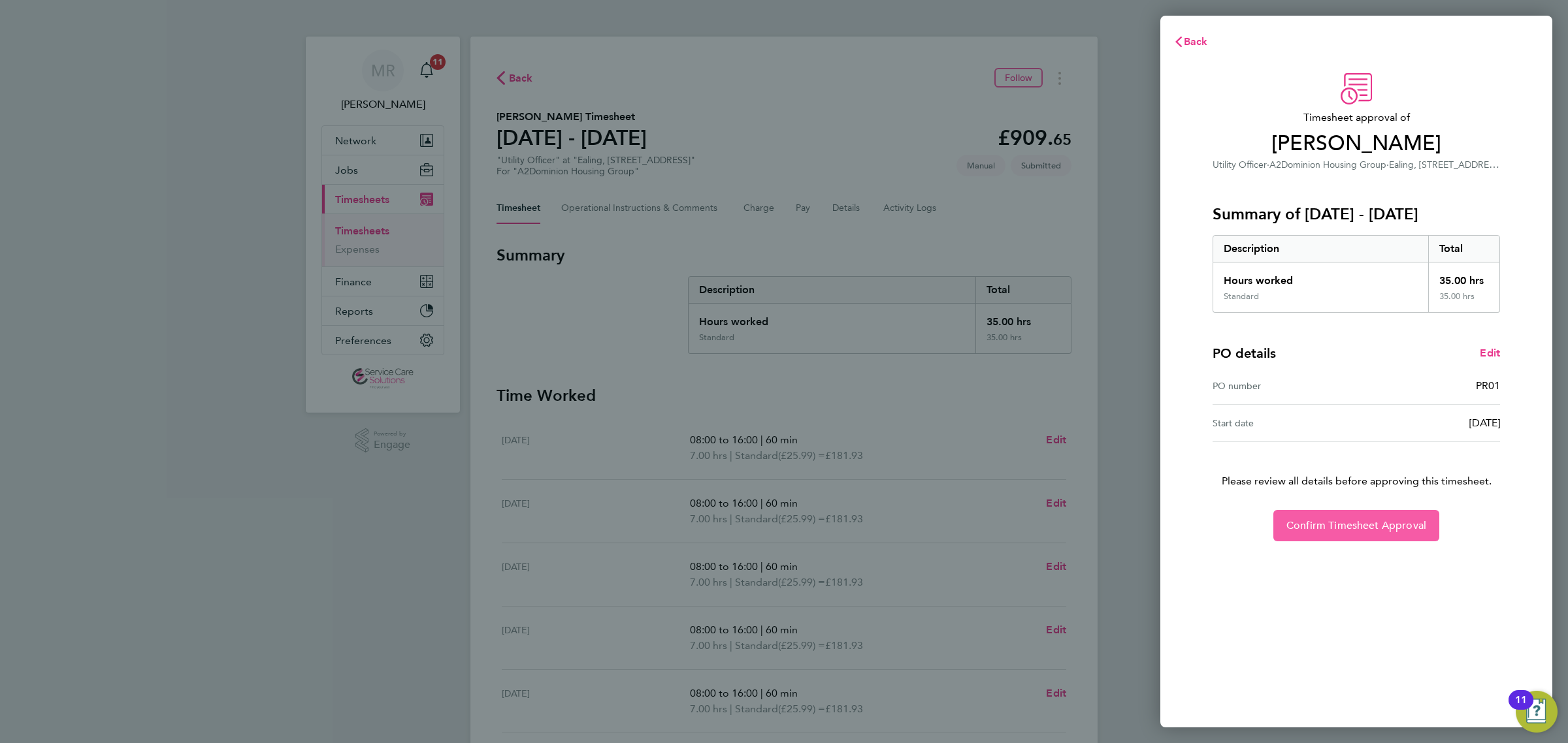
click at [1324, 529] on span "Confirm Timesheet Approval" at bounding box center [1356, 525] width 140 height 13
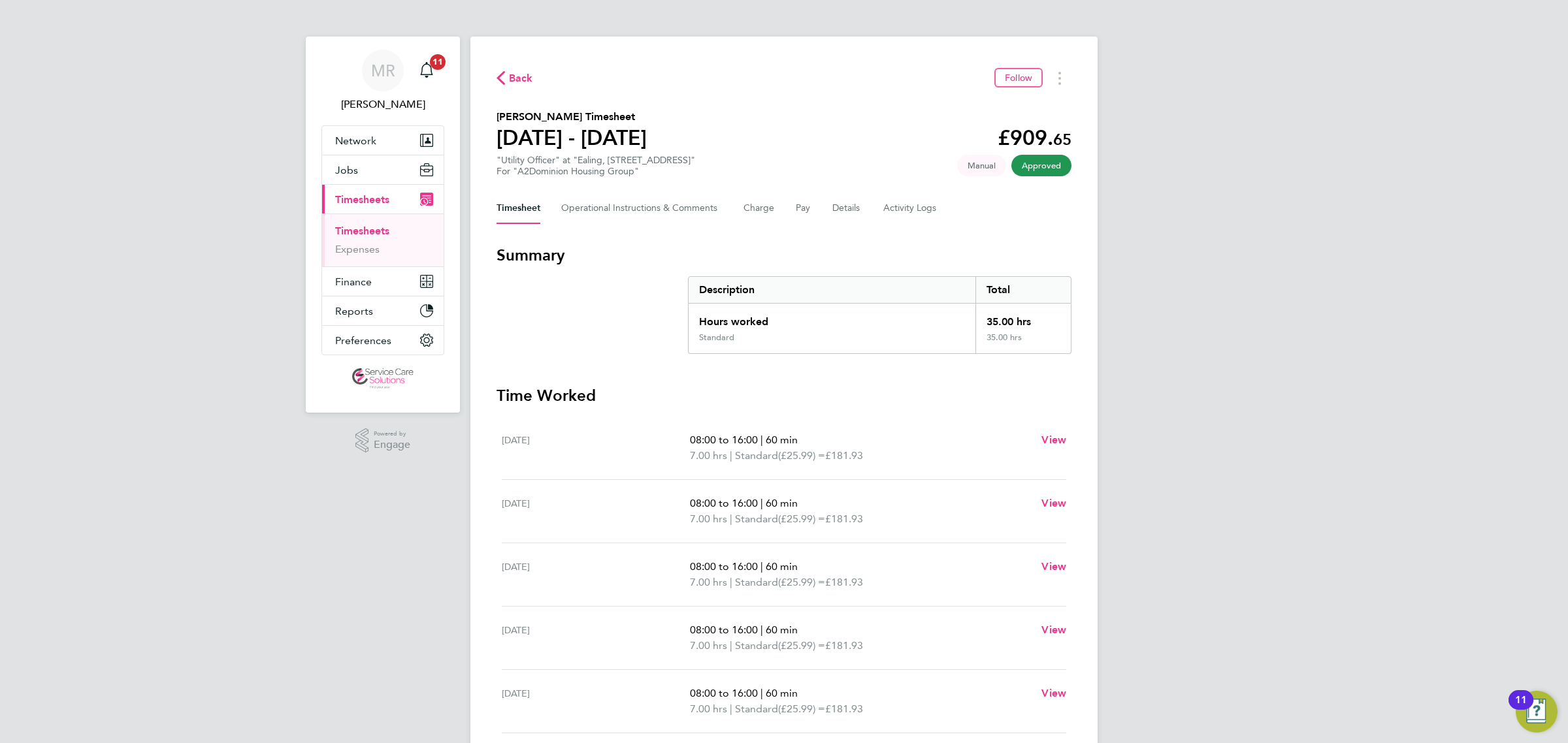
click at [1164, 475] on div "MR Matt Robson Notifications 11 Applications: Network Team Members Businesses S…" at bounding box center [784, 472] width 1568 height 944
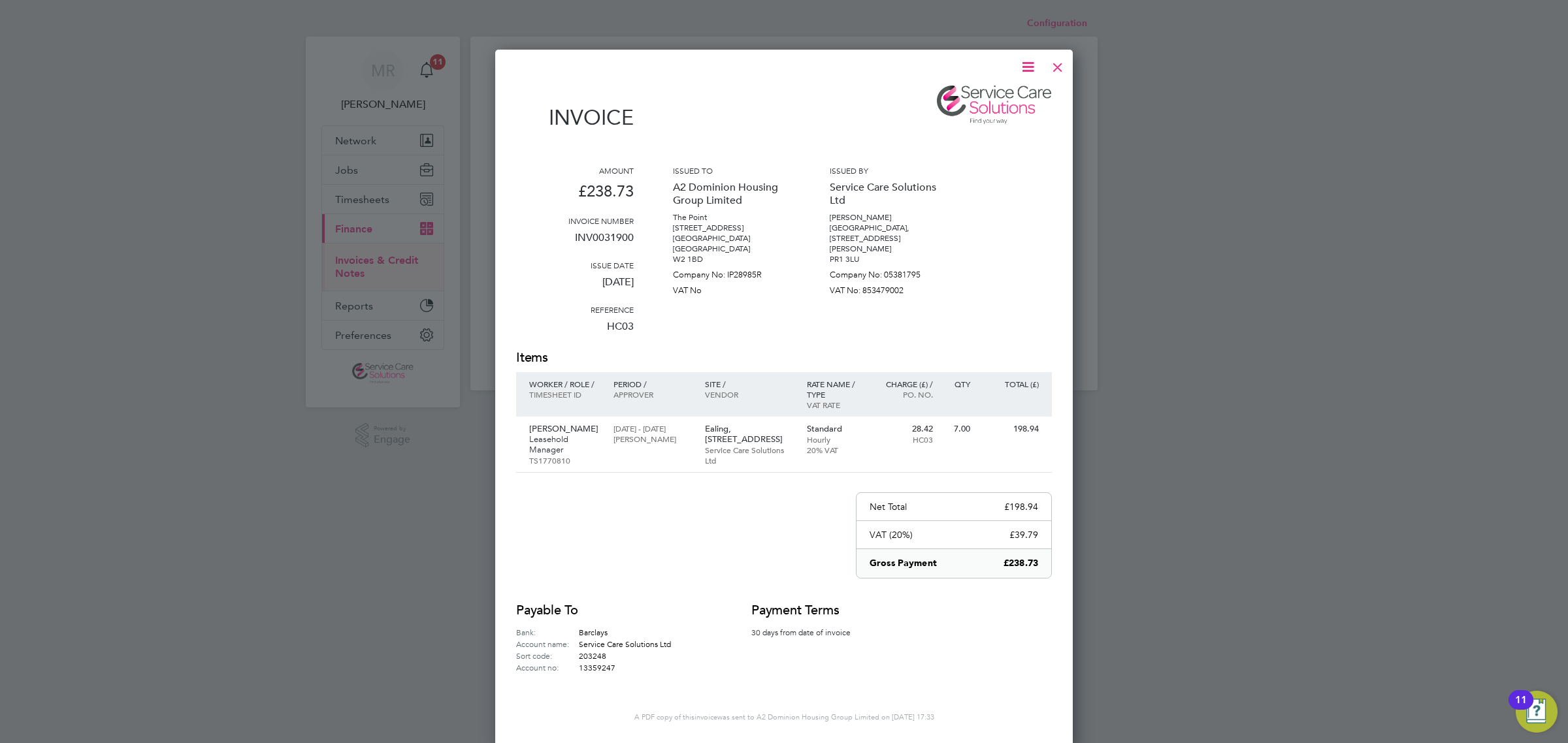
scroll to position [696, 578]
click at [1055, 69] on div at bounding box center [1057, 64] width 23 height 23
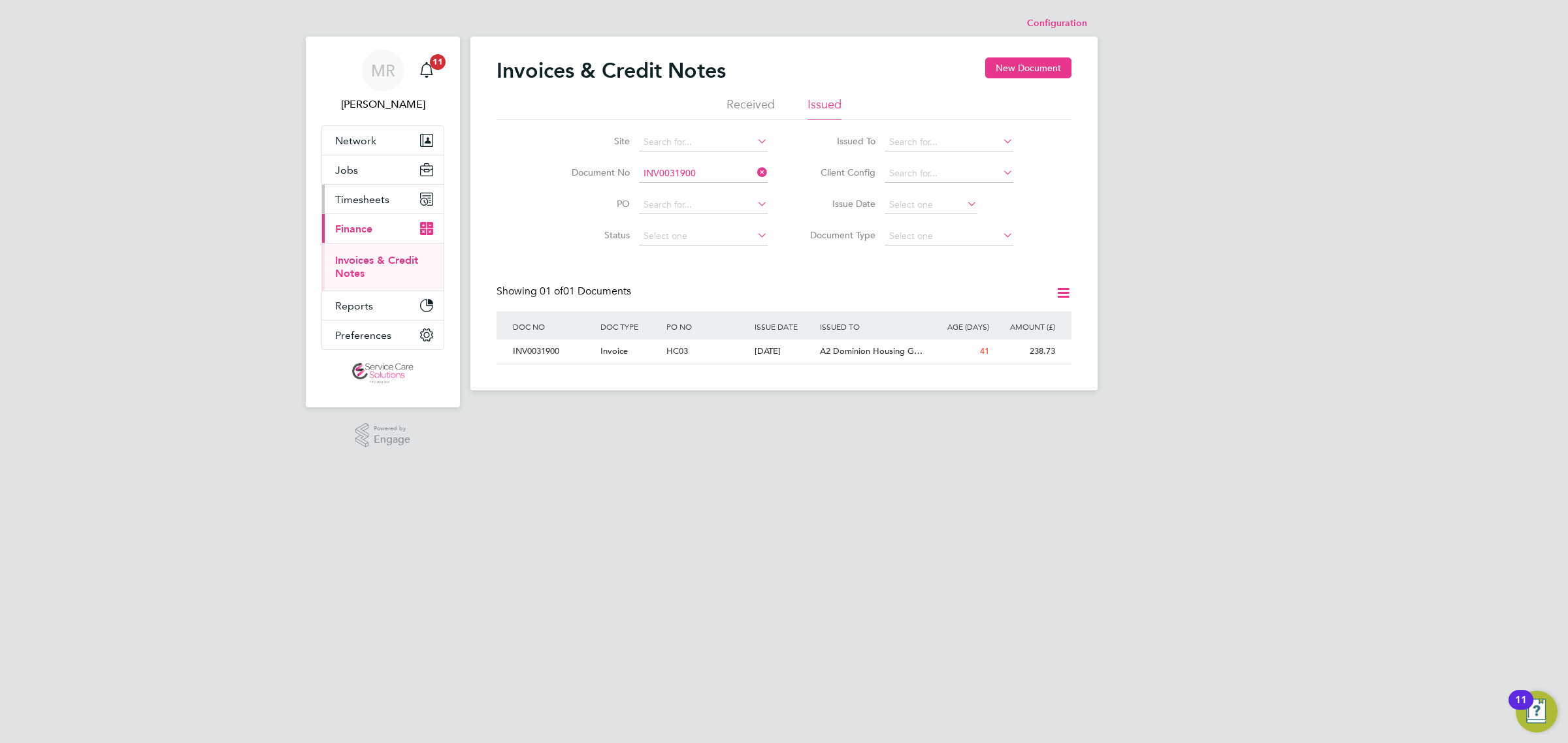
click at [362, 202] on span "Timesheets" at bounding box center [362, 199] width 54 height 13
click at [364, 250] on link "Expenses" at bounding box center [357, 249] width 44 height 13
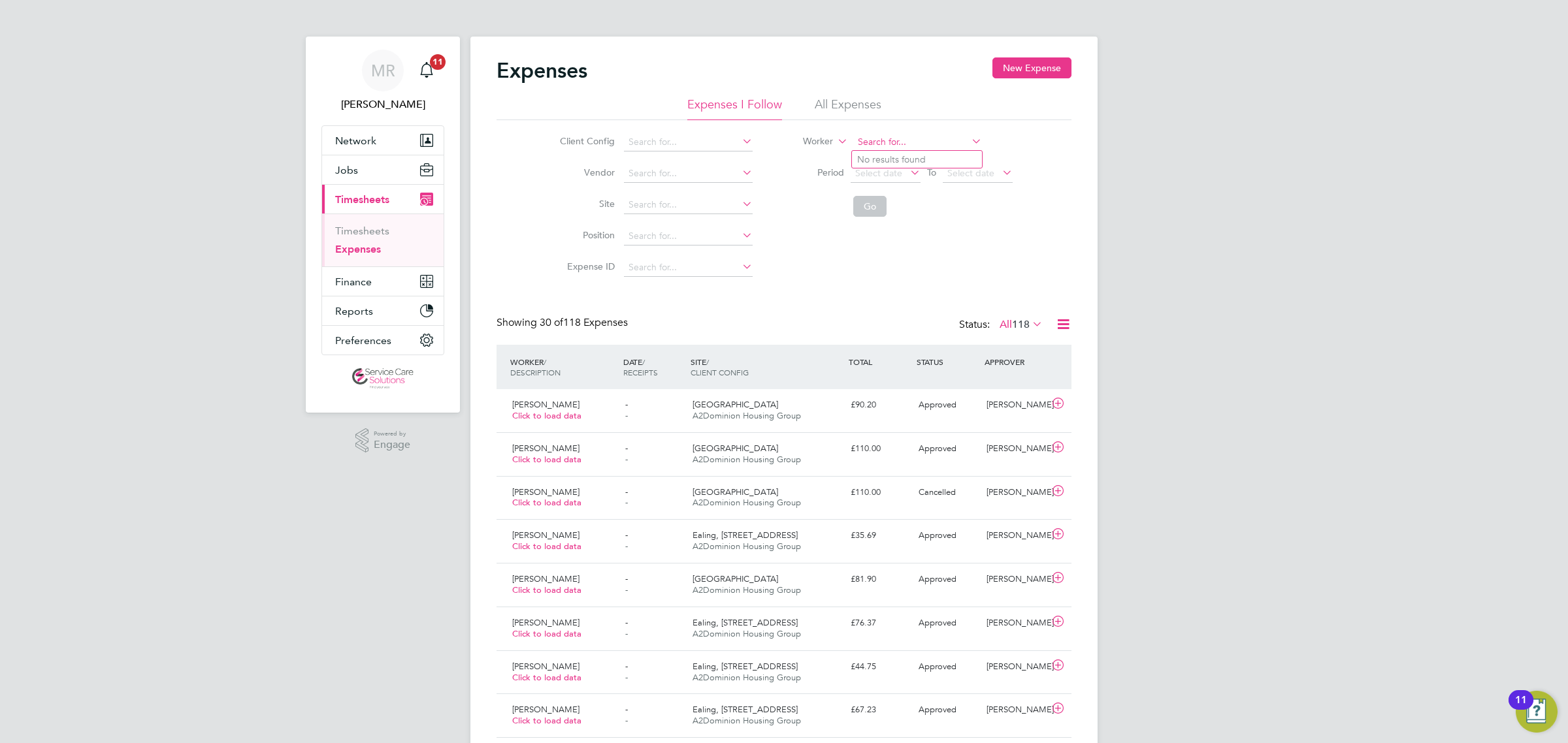
click at [873, 139] on input at bounding box center [917, 142] width 129 height 18
click at [949, 164] on li "[PERSON_NAME]" at bounding box center [932, 159] width 162 height 17
type input "[PERSON_NAME]"
click at [869, 207] on button "Go" at bounding box center [870, 207] width 33 height 21
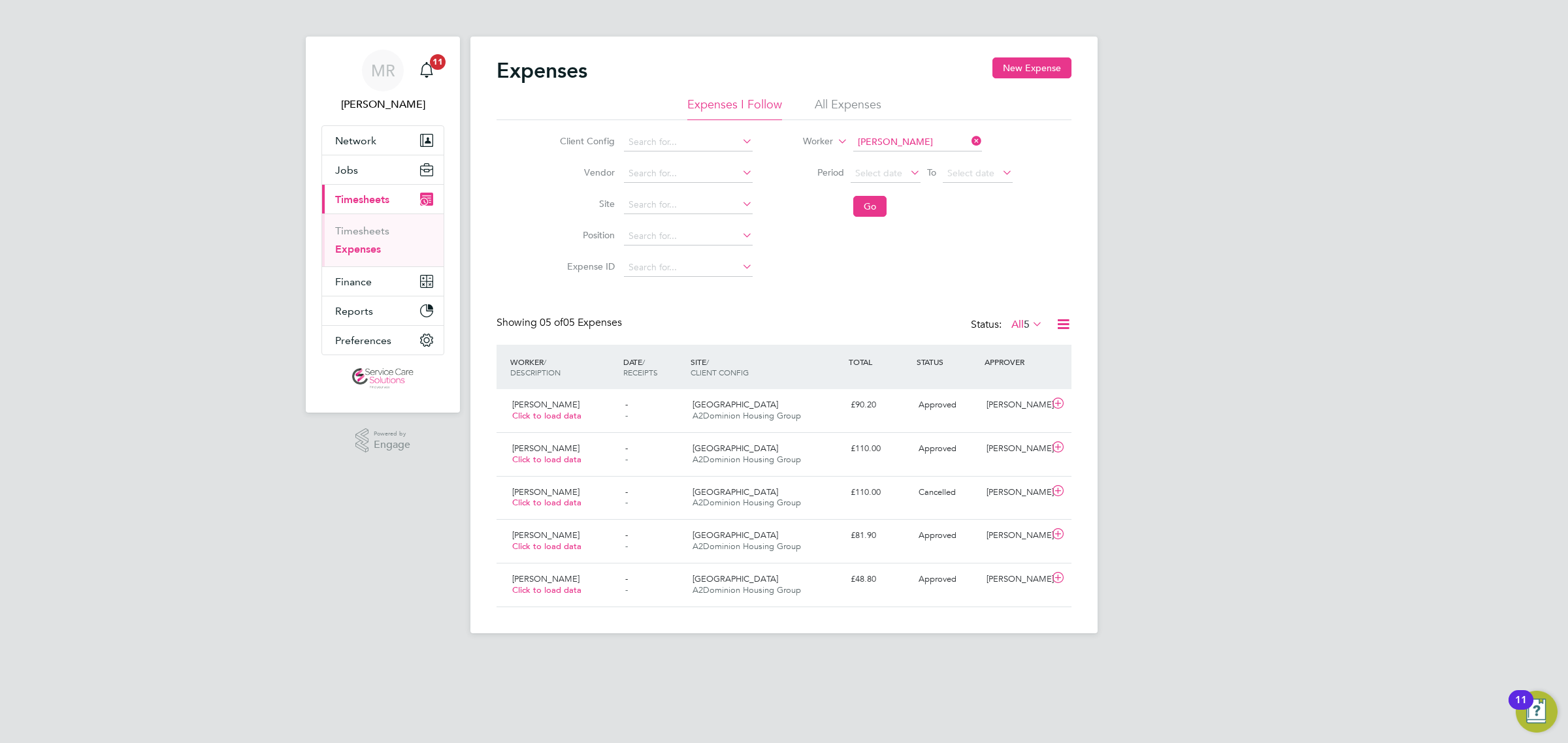
click at [1157, 451] on div "[PERSON_NAME] Notifications 11 Applications: Network Team Members Businesses Si…" at bounding box center [784, 327] width 1568 height 654
click at [831, 441] on div "[GEOGRAPHIC_DATA] A2Dominion Housing Group" at bounding box center [766, 454] width 158 height 32
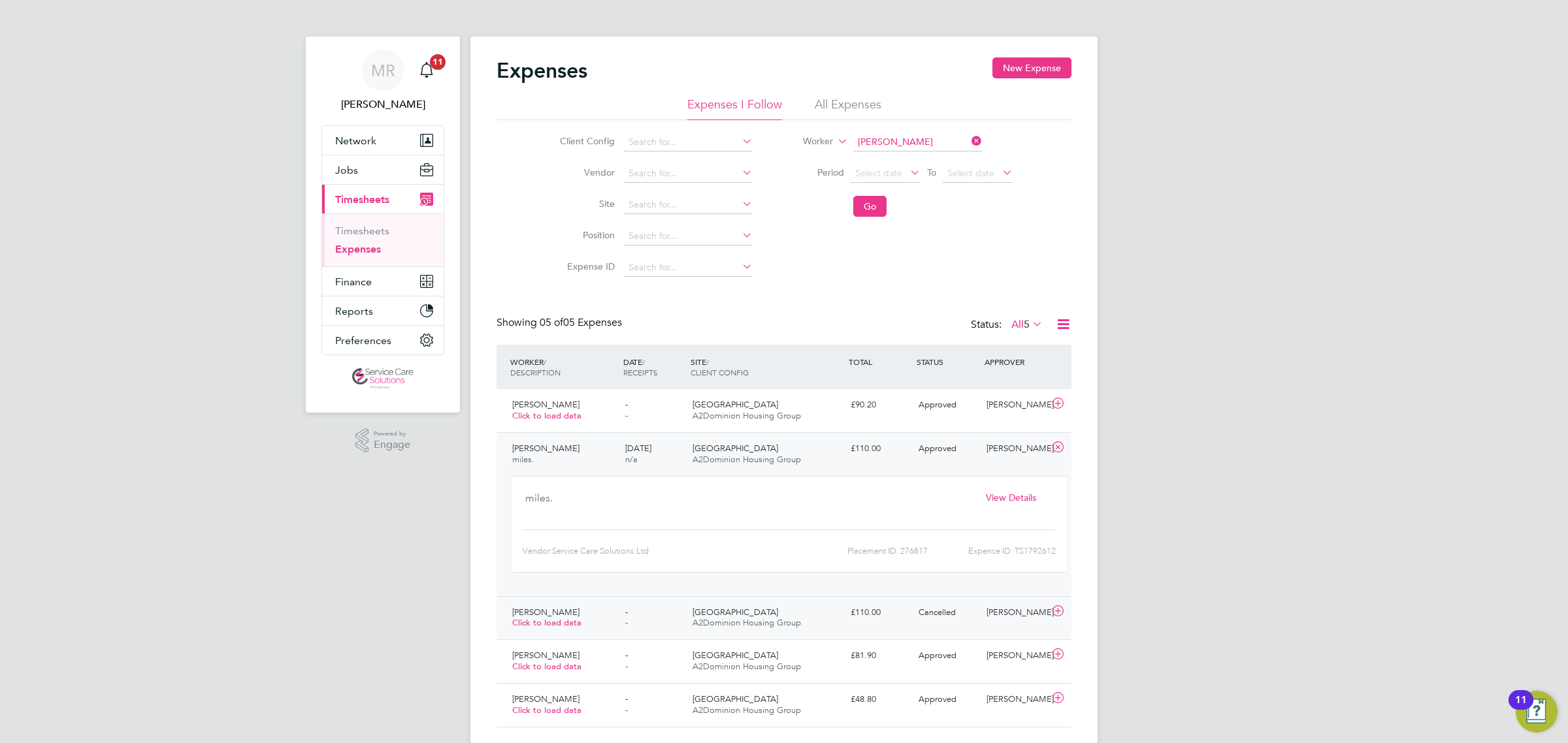
click at [840, 626] on div "[GEOGRAPHIC_DATA] A2Dominion Housing Group" at bounding box center [766, 618] width 158 height 32
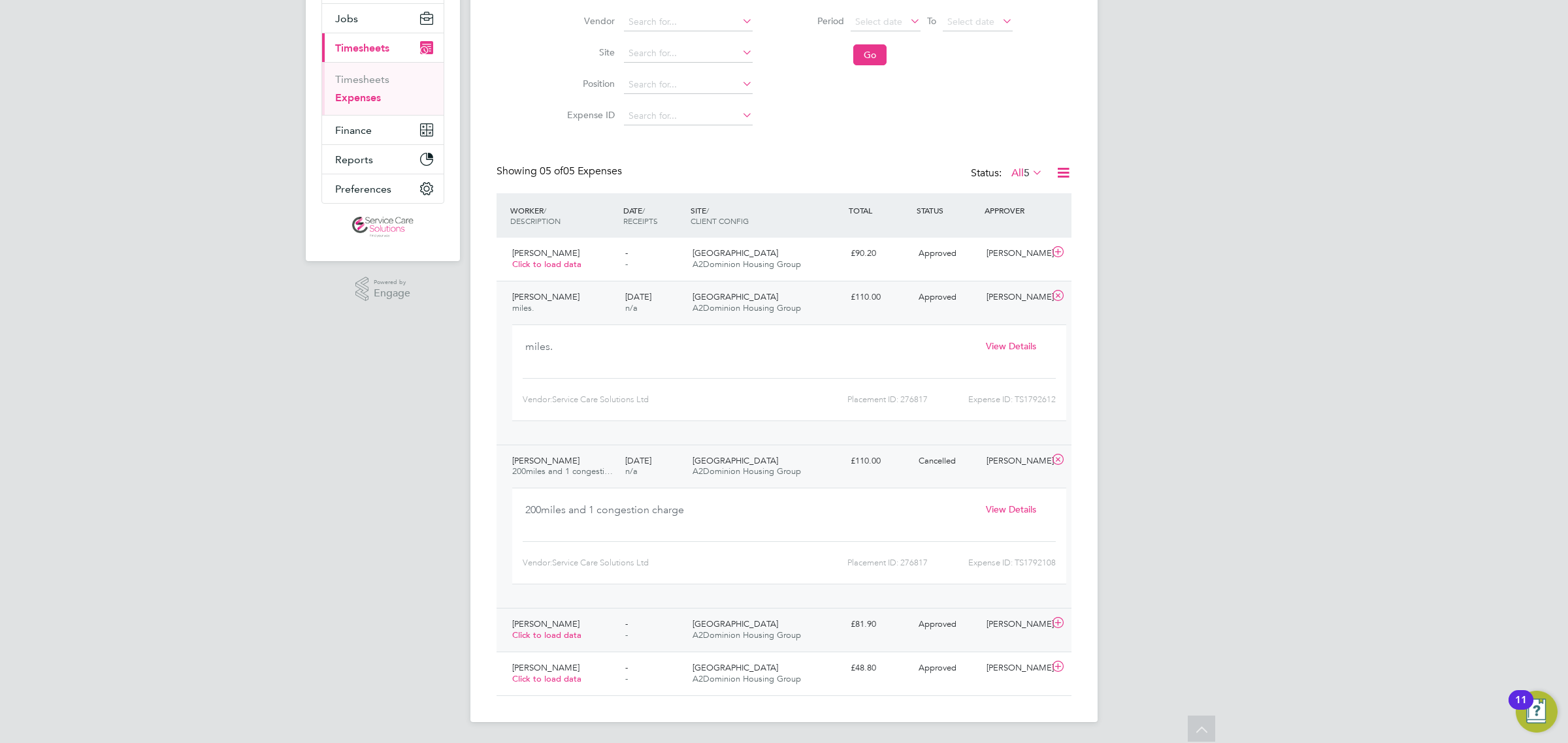
click at [831, 621] on div "[GEOGRAPHIC_DATA] A2Dominion Housing Group" at bounding box center [766, 630] width 158 height 32
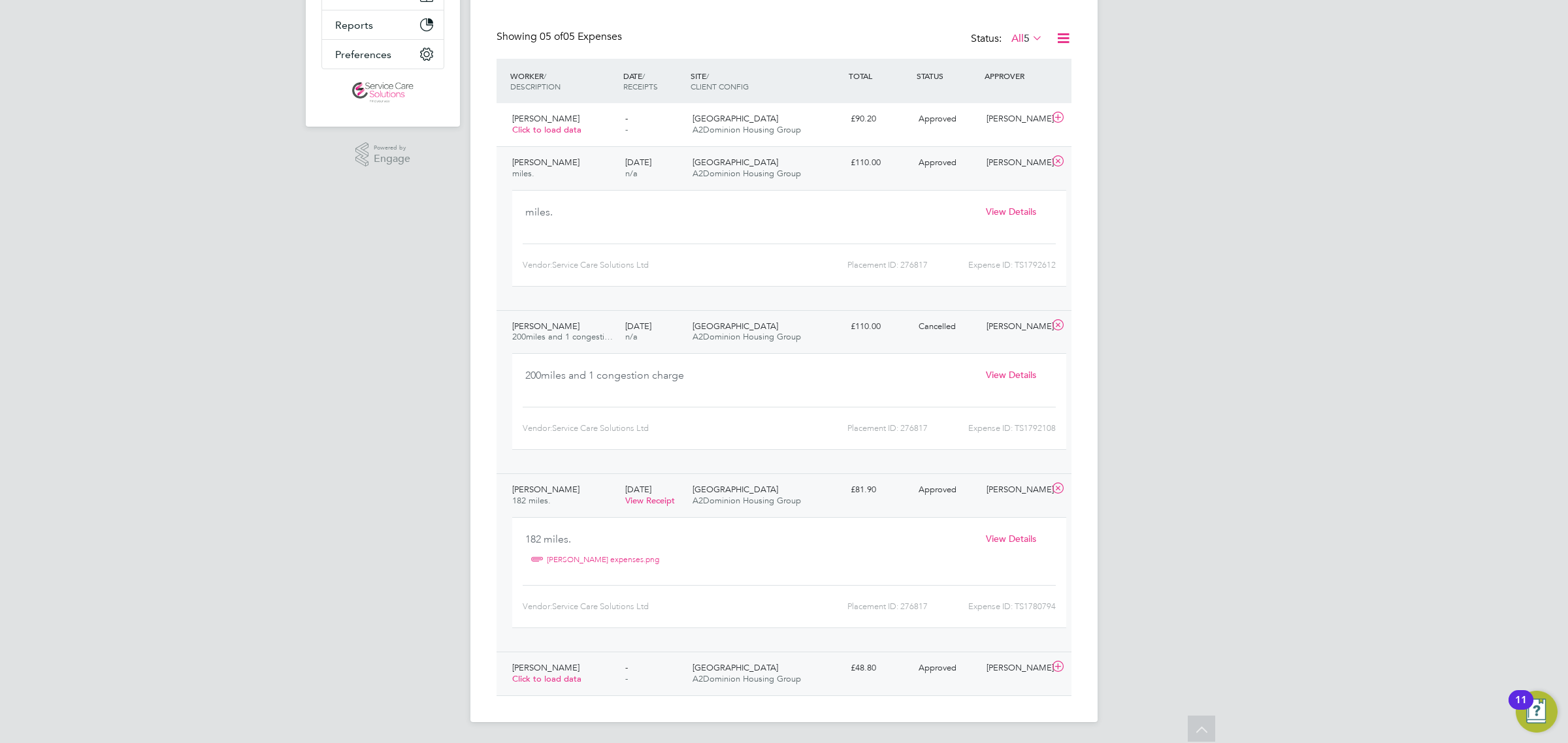
click at [821, 673] on div "[GEOGRAPHIC_DATA] A2Dominion Housing Group" at bounding box center [766, 673] width 158 height 32
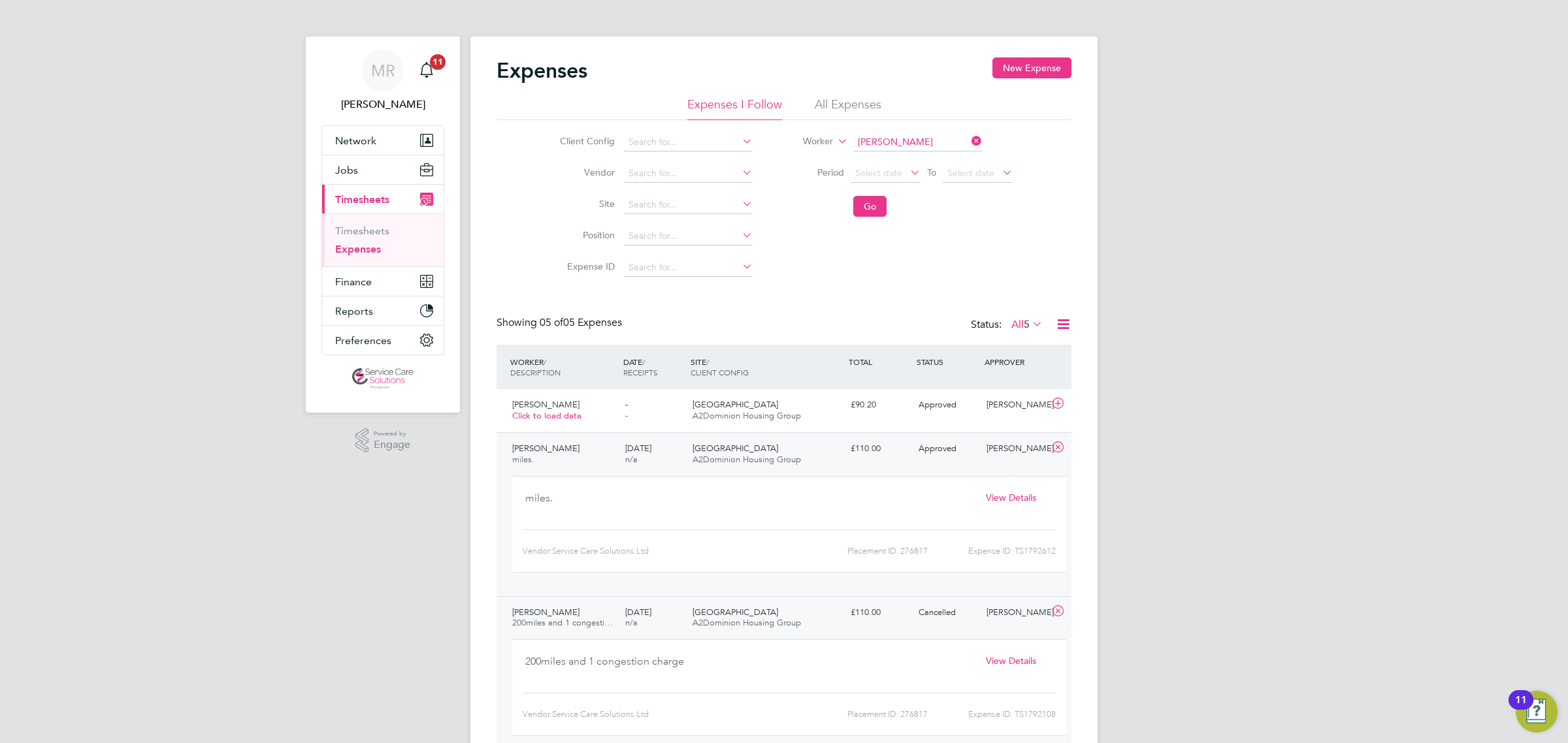
click at [846, 98] on li "All Expenses" at bounding box center [848, 108] width 67 height 23
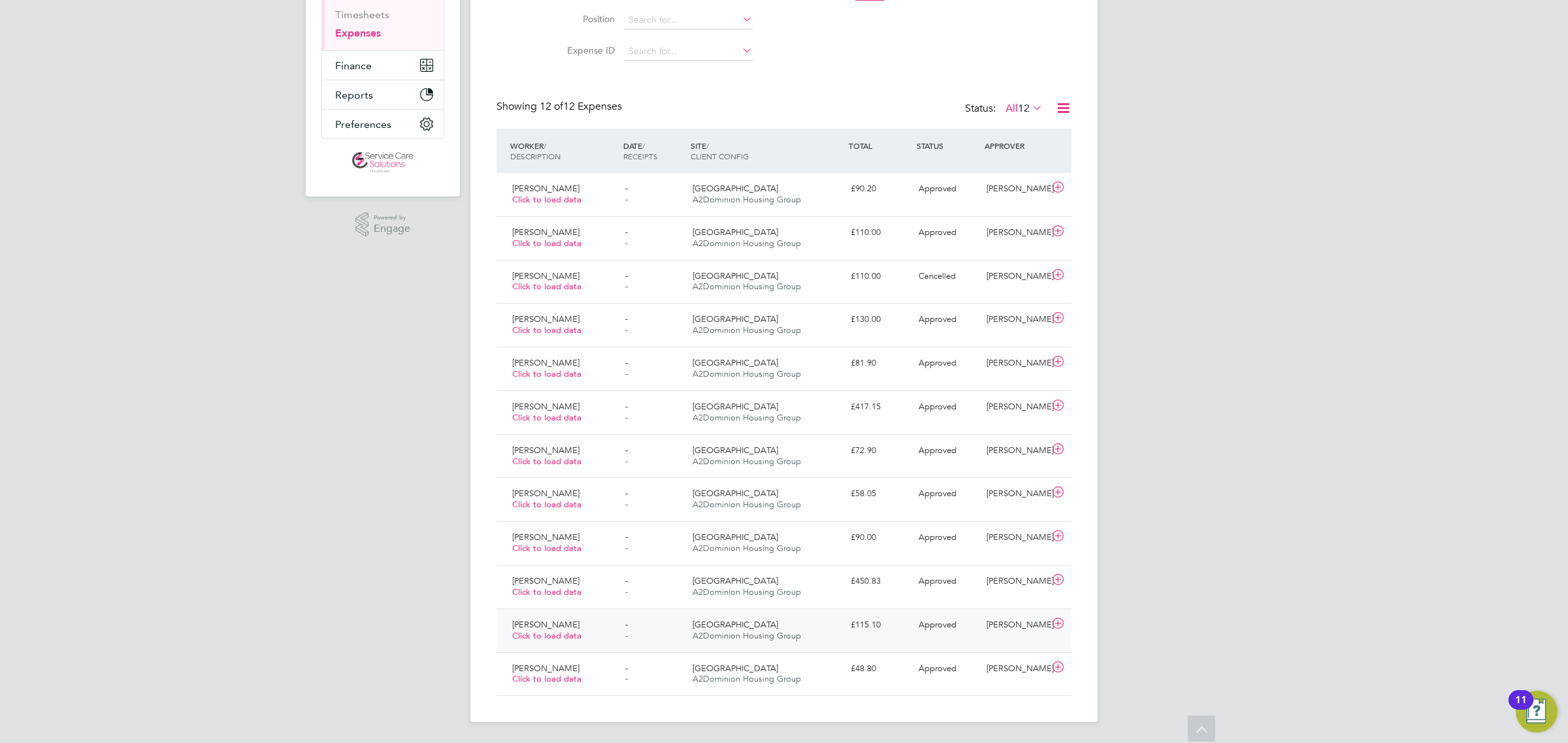
click at [809, 634] on div "[GEOGRAPHIC_DATA] A2Dominion Housing Group" at bounding box center [766, 630] width 158 height 32
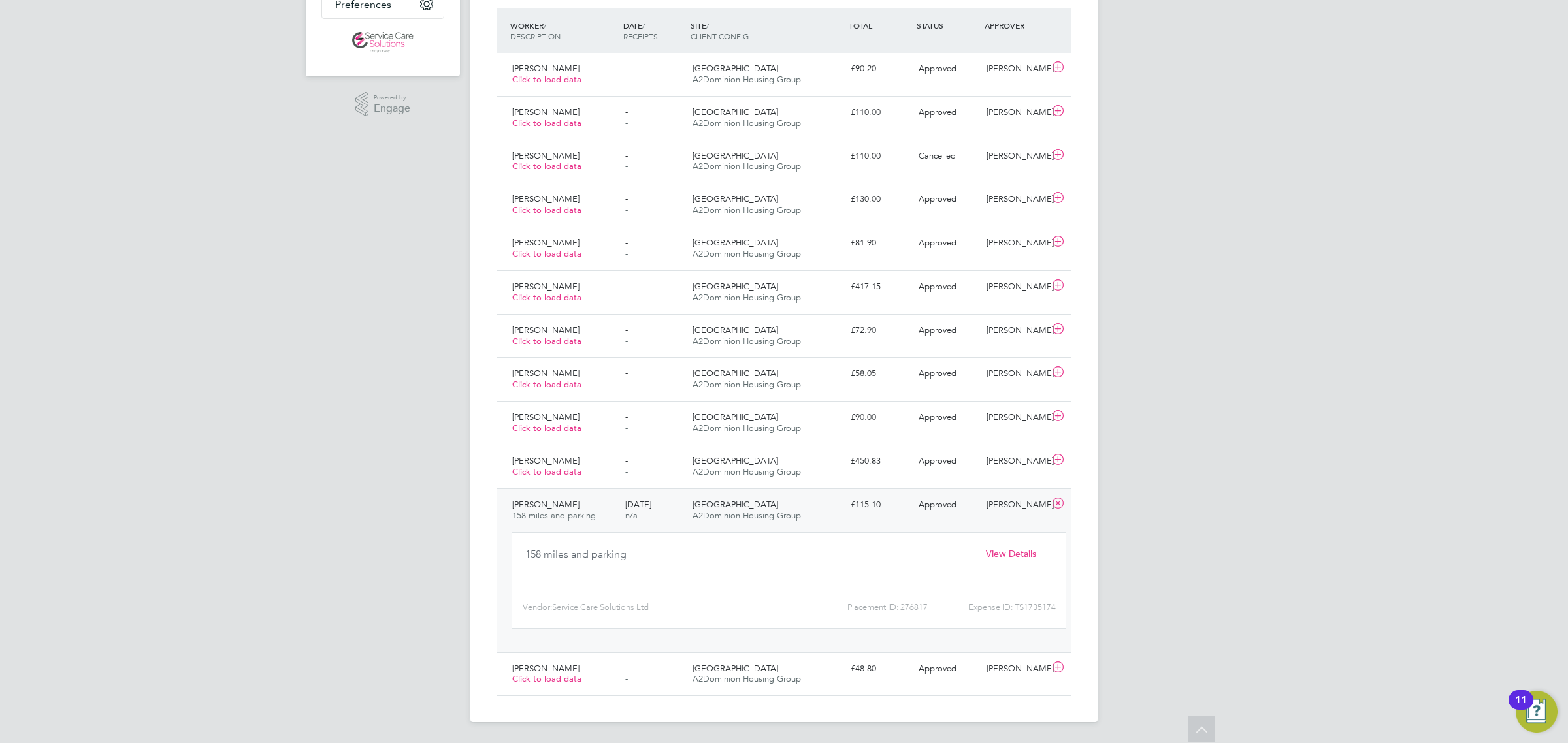
click at [995, 550] on span "View Details" at bounding box center [1010, 554] width 50 height 12
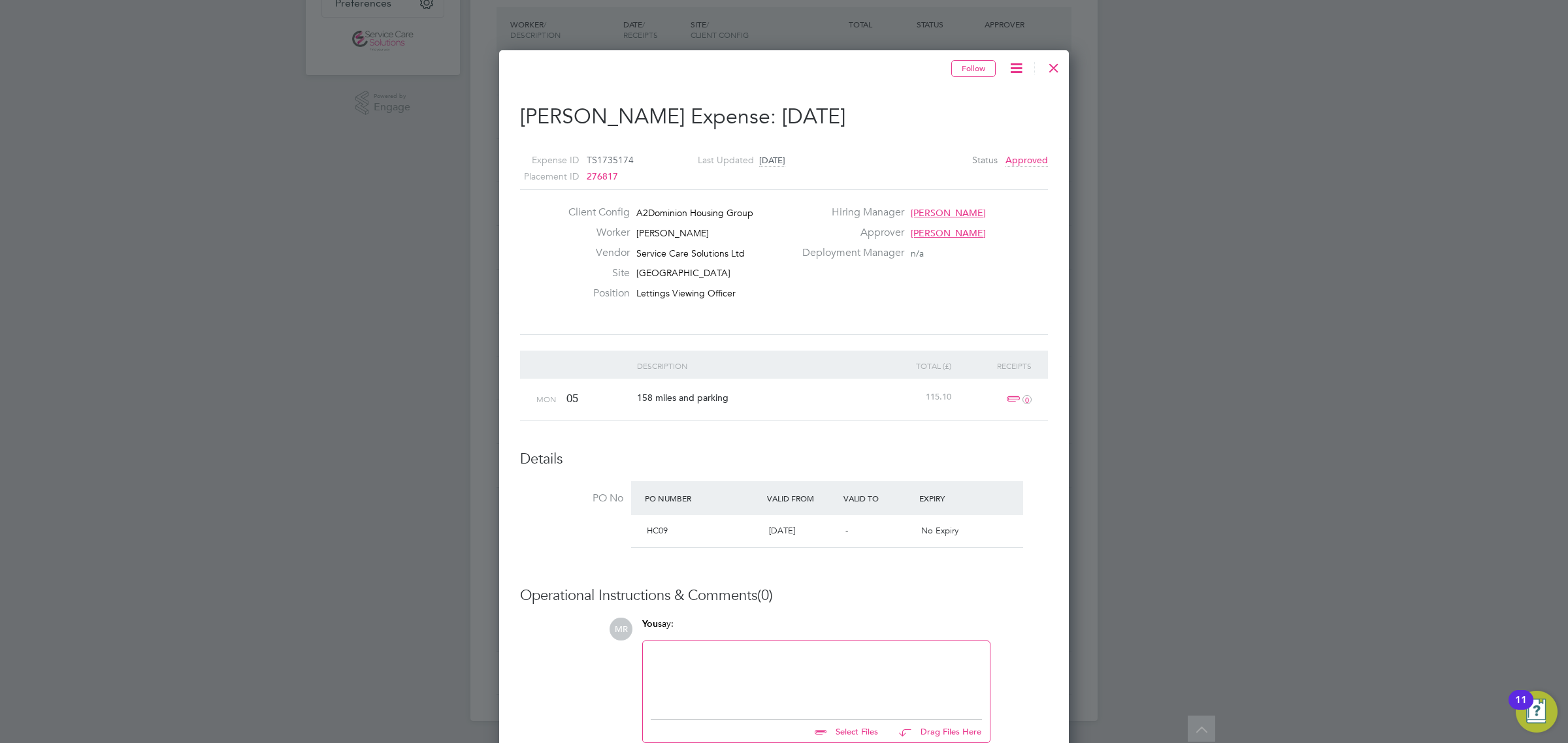
click at [1063, 69] on div at bounding box center [1053, 64] width 23 height 23
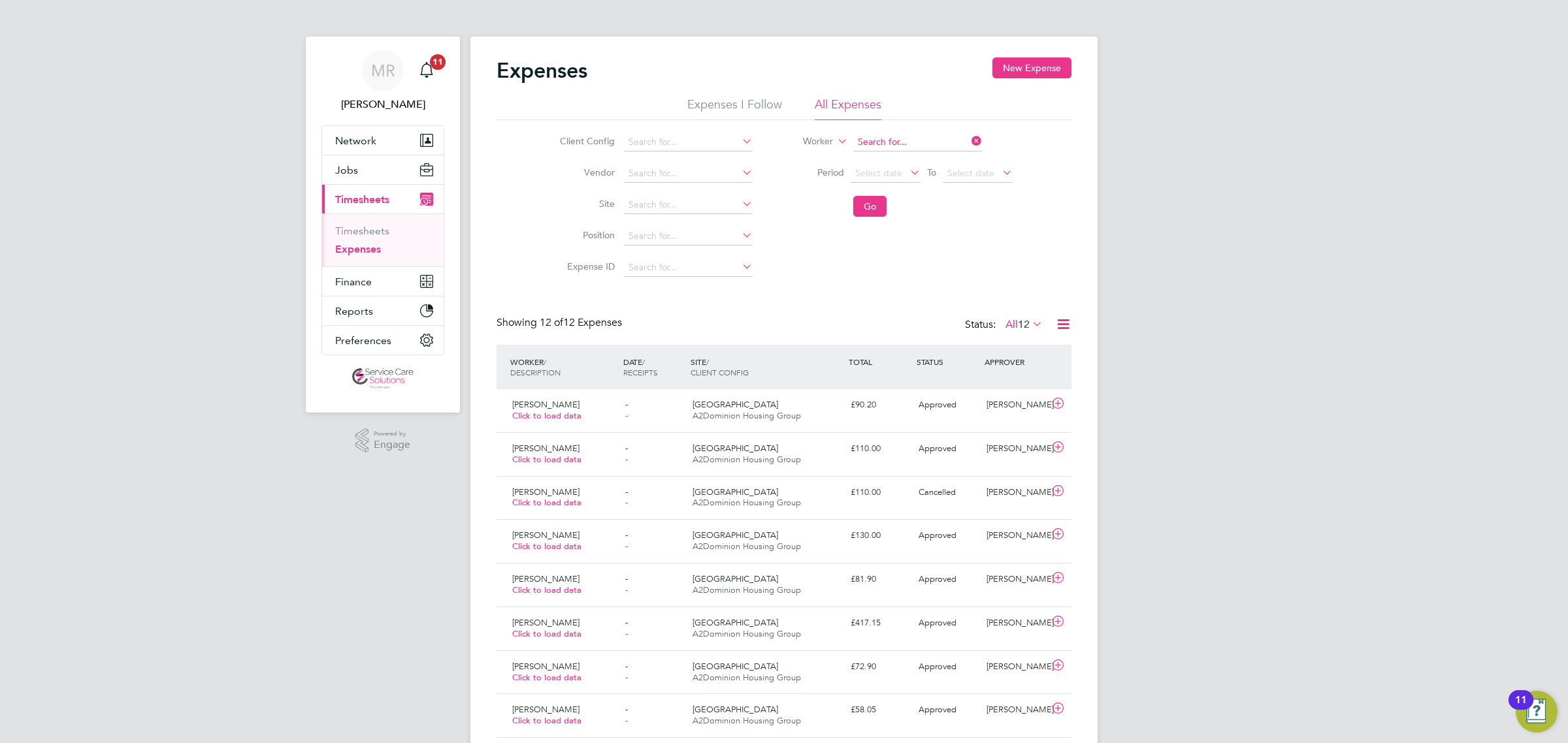
click at [922, 137] on input at bounding box center [917, 142] width 129 height 18
click at [925, 240] on li "[PERSON_NAME] tt" at bounding box center [937, 248] width 172 height 17
type input "[PERSON_NAME]"
click at [869, 213] on button "Go" at bounding box center [870, 207] width 33 height 21
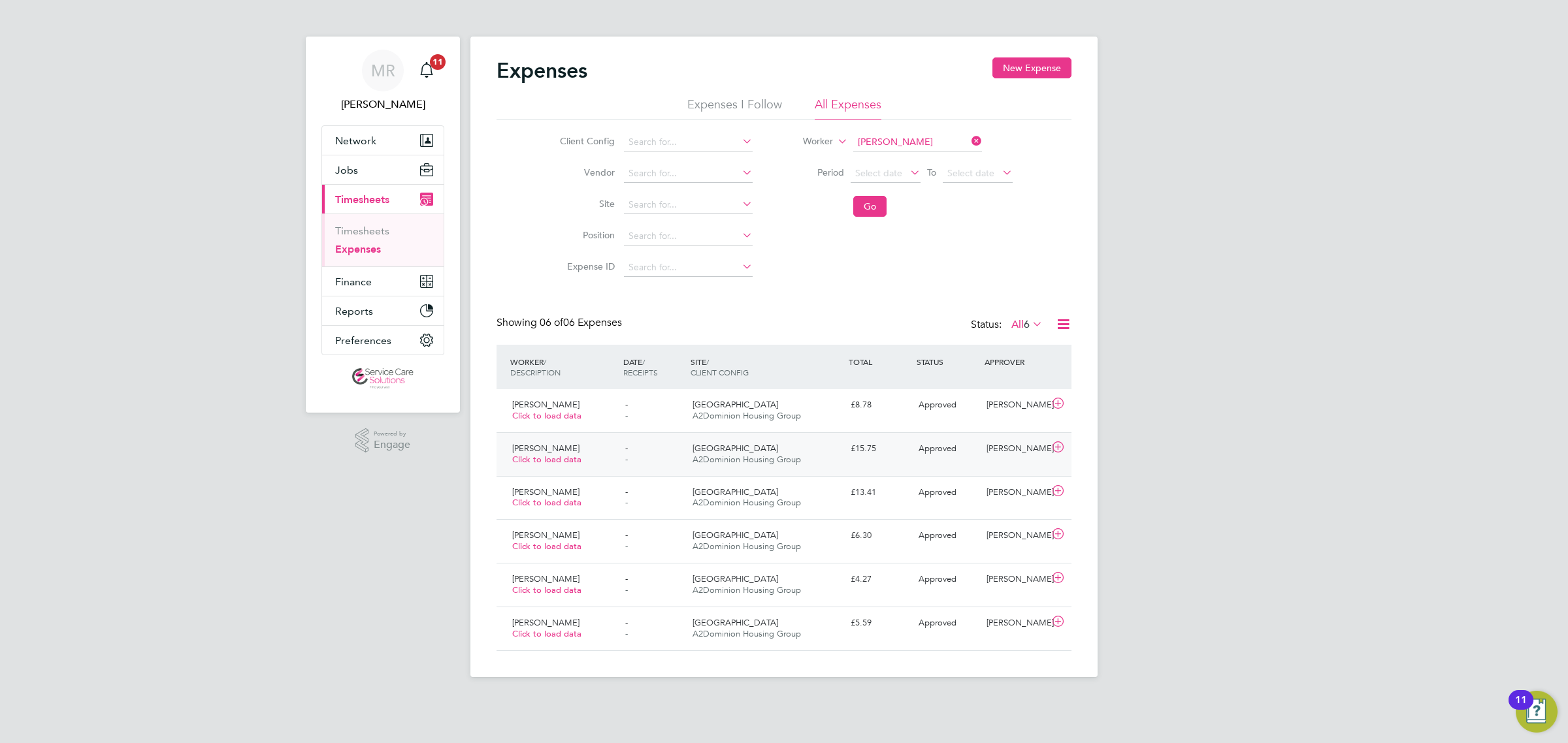
click at [811, 459] on div "[GEOGRAPHIC_DATA] A2Dominion Housing Group" at bounding box center [766, 454] width 158 height 32
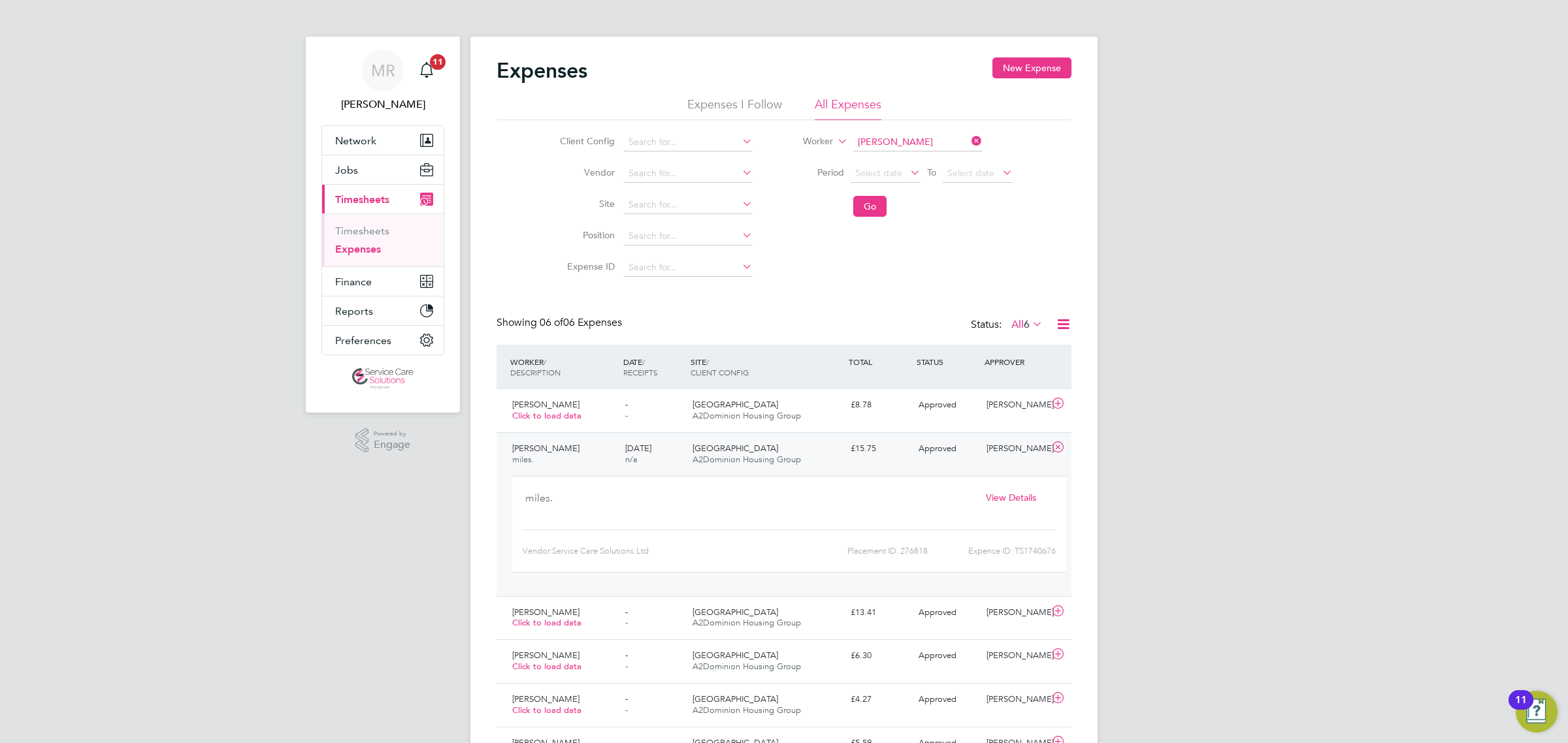
click at [1018, 501] on span "View Details" at bounding box center [1010, 497] width 50 height 12
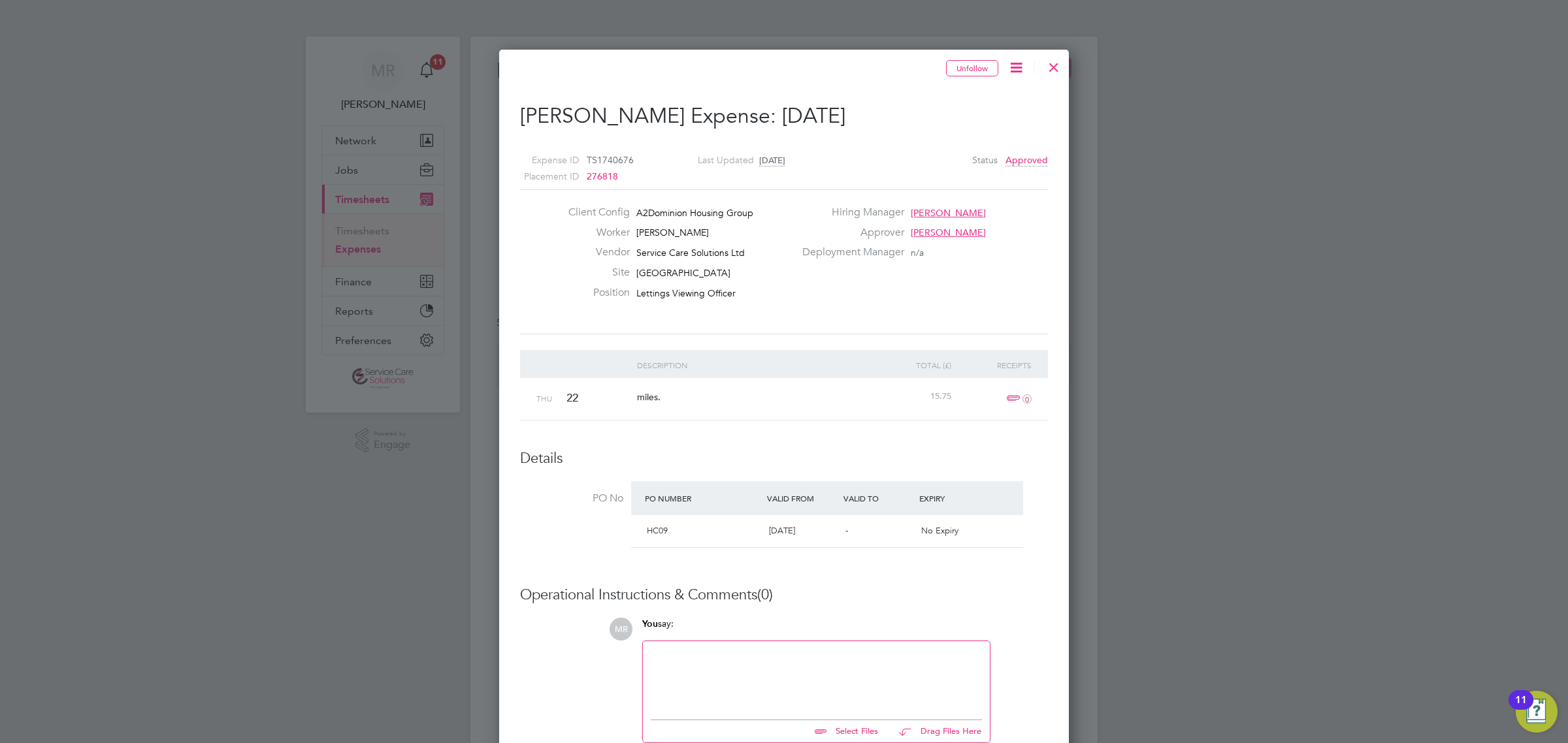
click at [1054, 68] on div at bounding box center [1053, 64] width 23 height 23
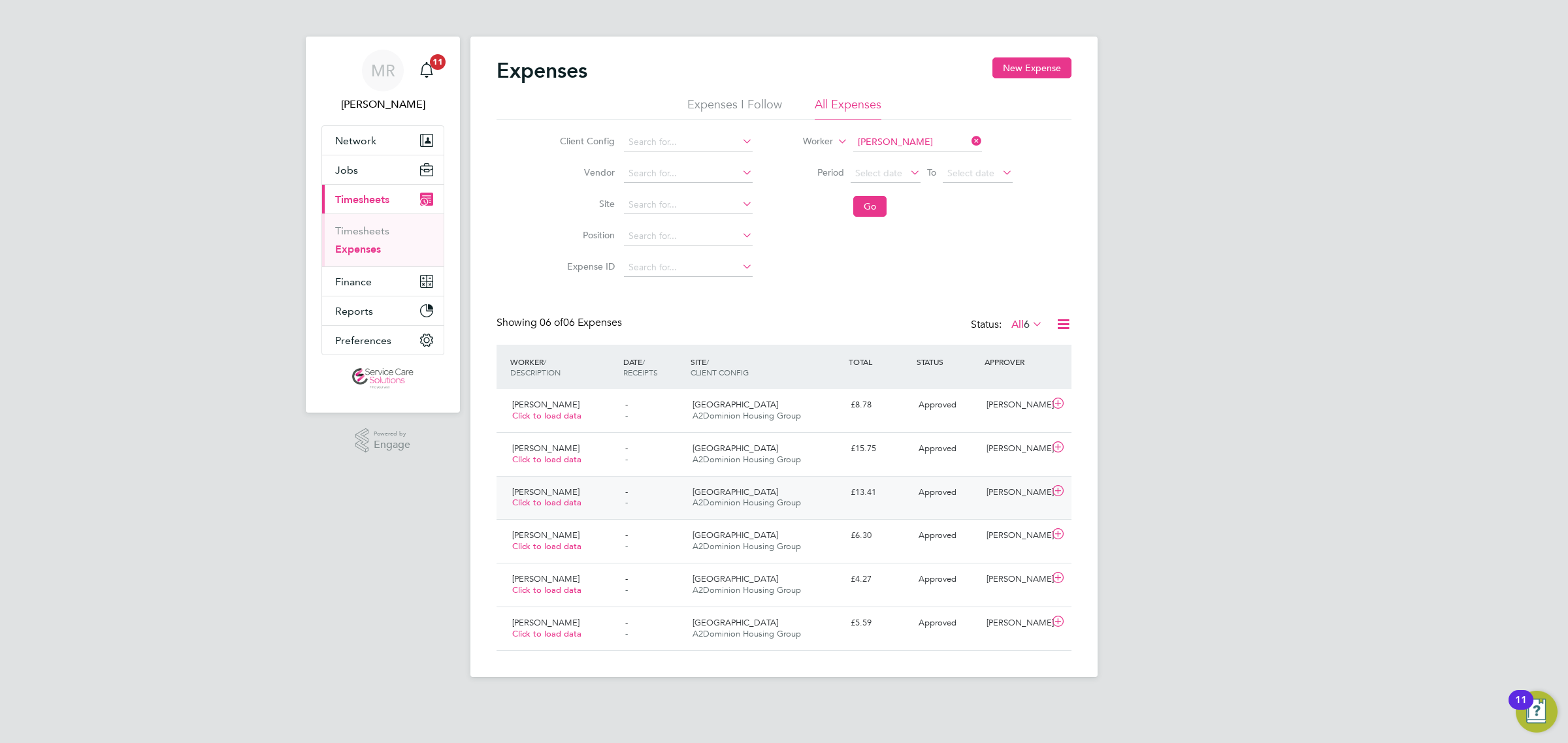
click at [945, 491] on span "Approved" at bounding box center [937, 491] width 38 height 11
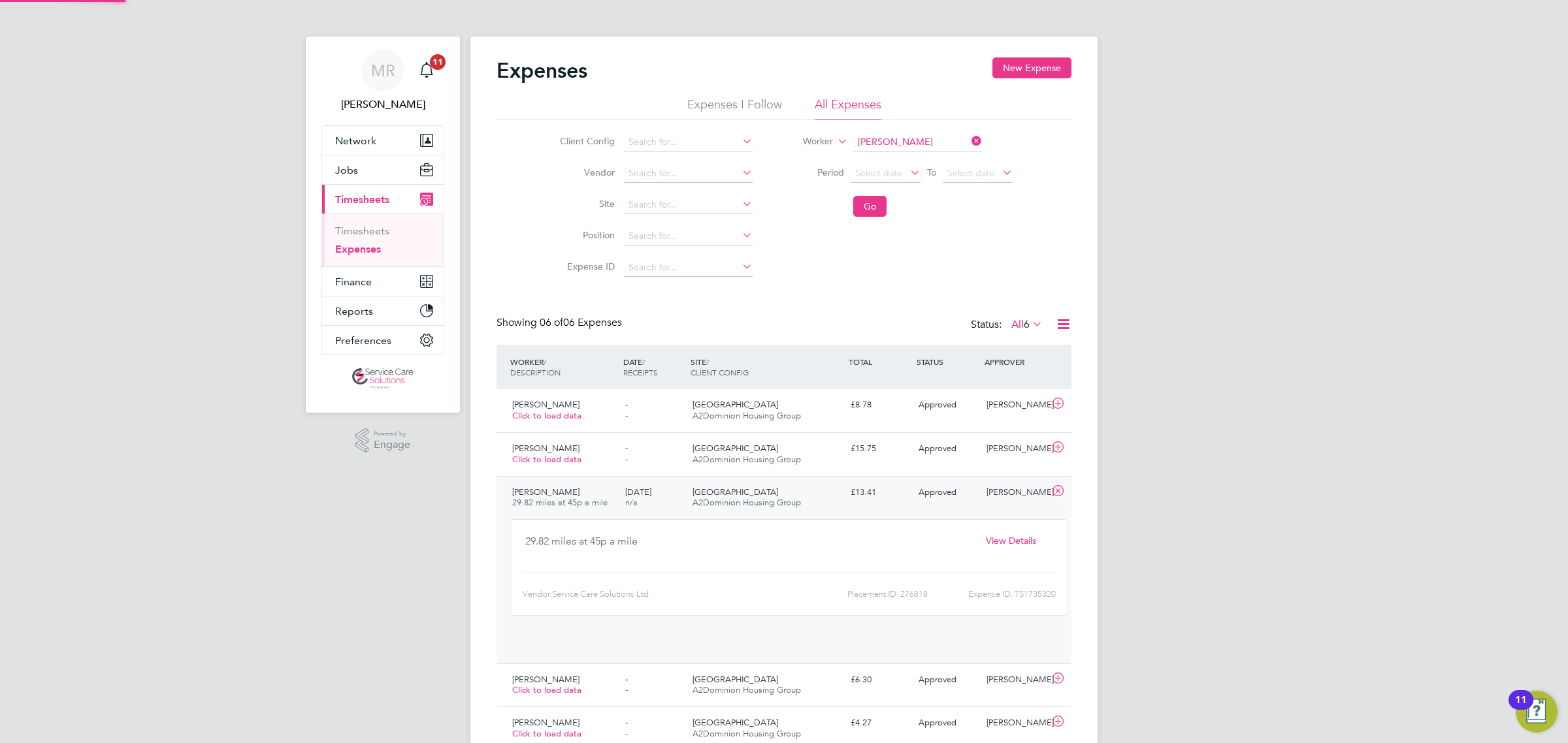
scroll to position [22, 235]
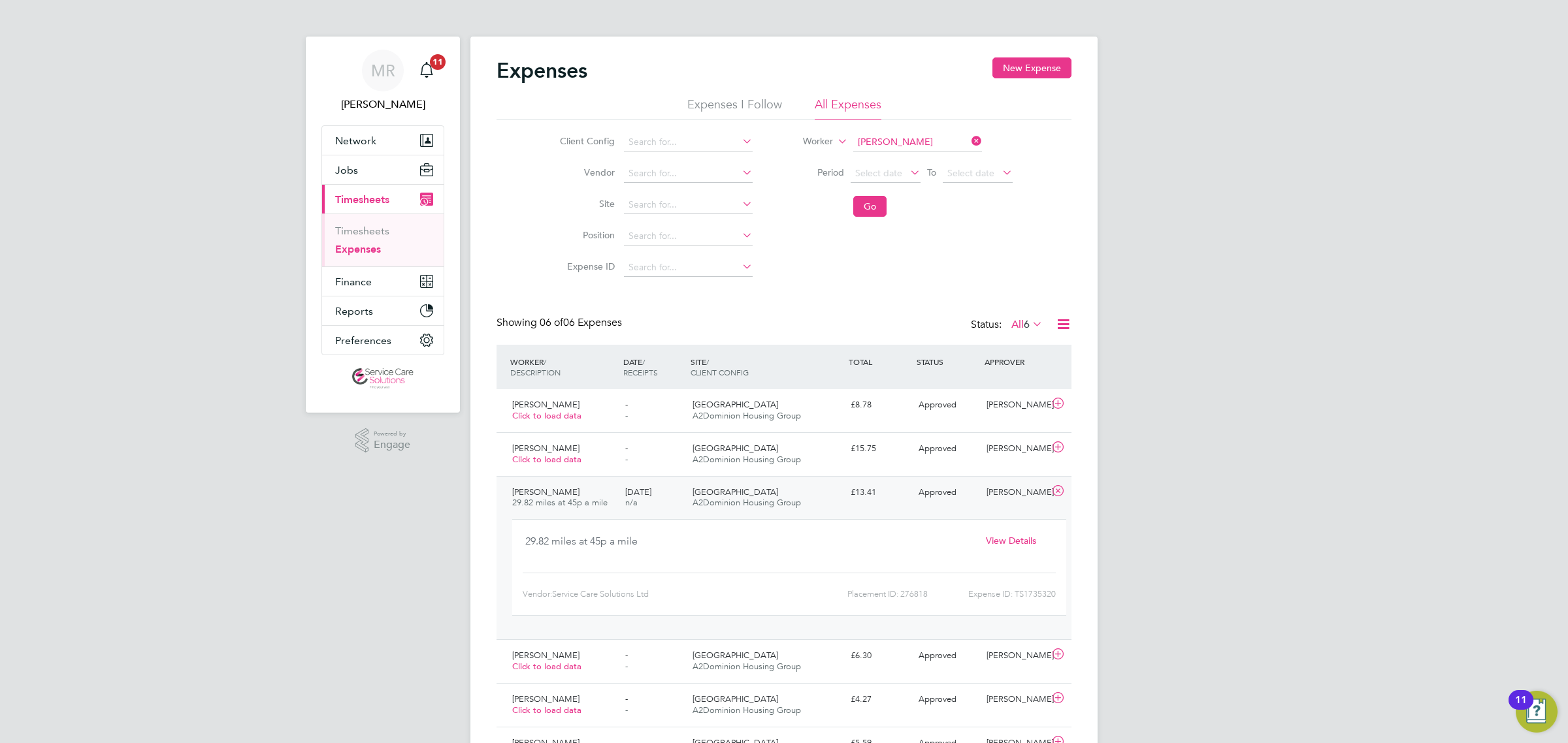
click at [1022, 539] on span "View Details" at bounding box center [1010, 541] width 50 height 12
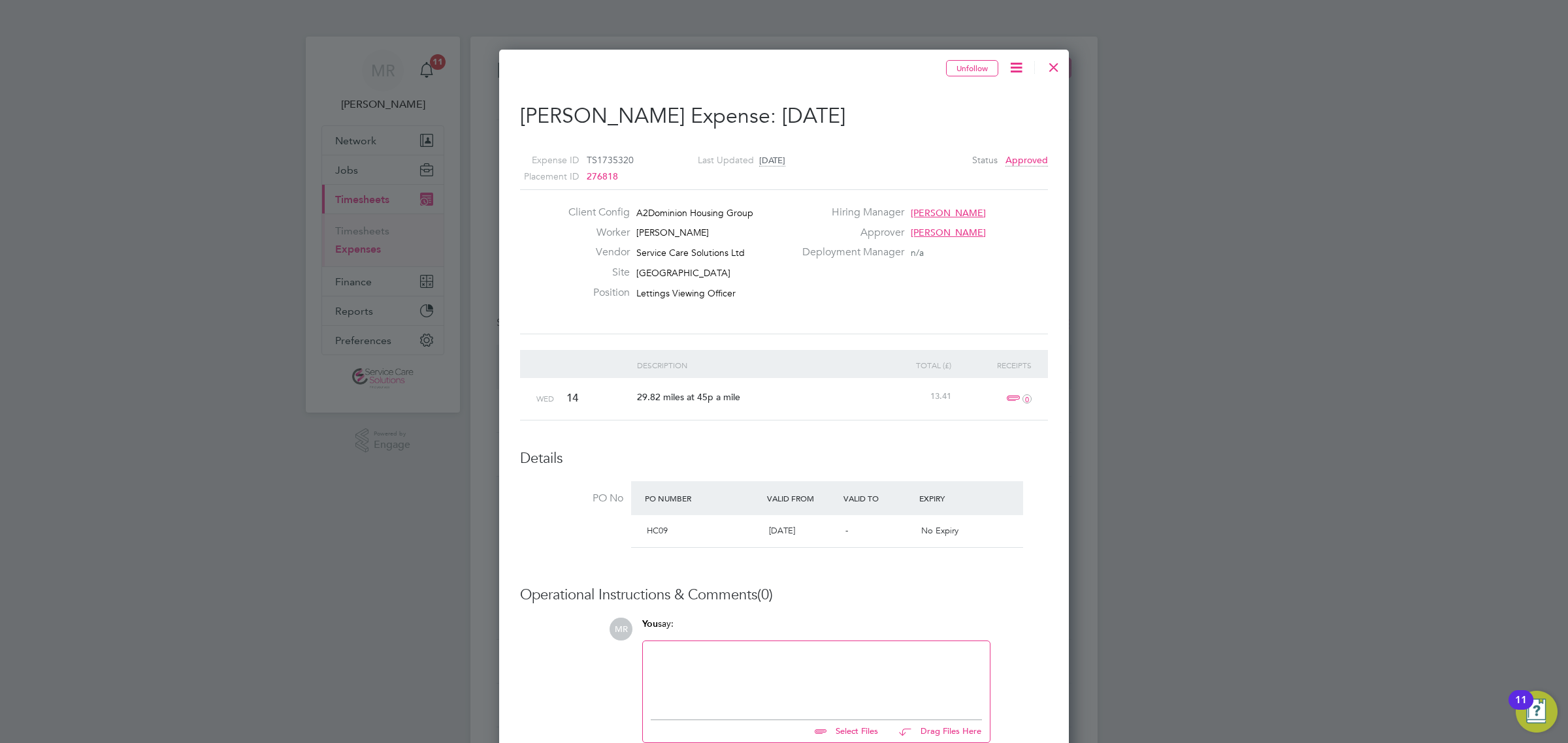
click at [1050, 68] on div at bounding box center [1053, 64] width 23 height 23
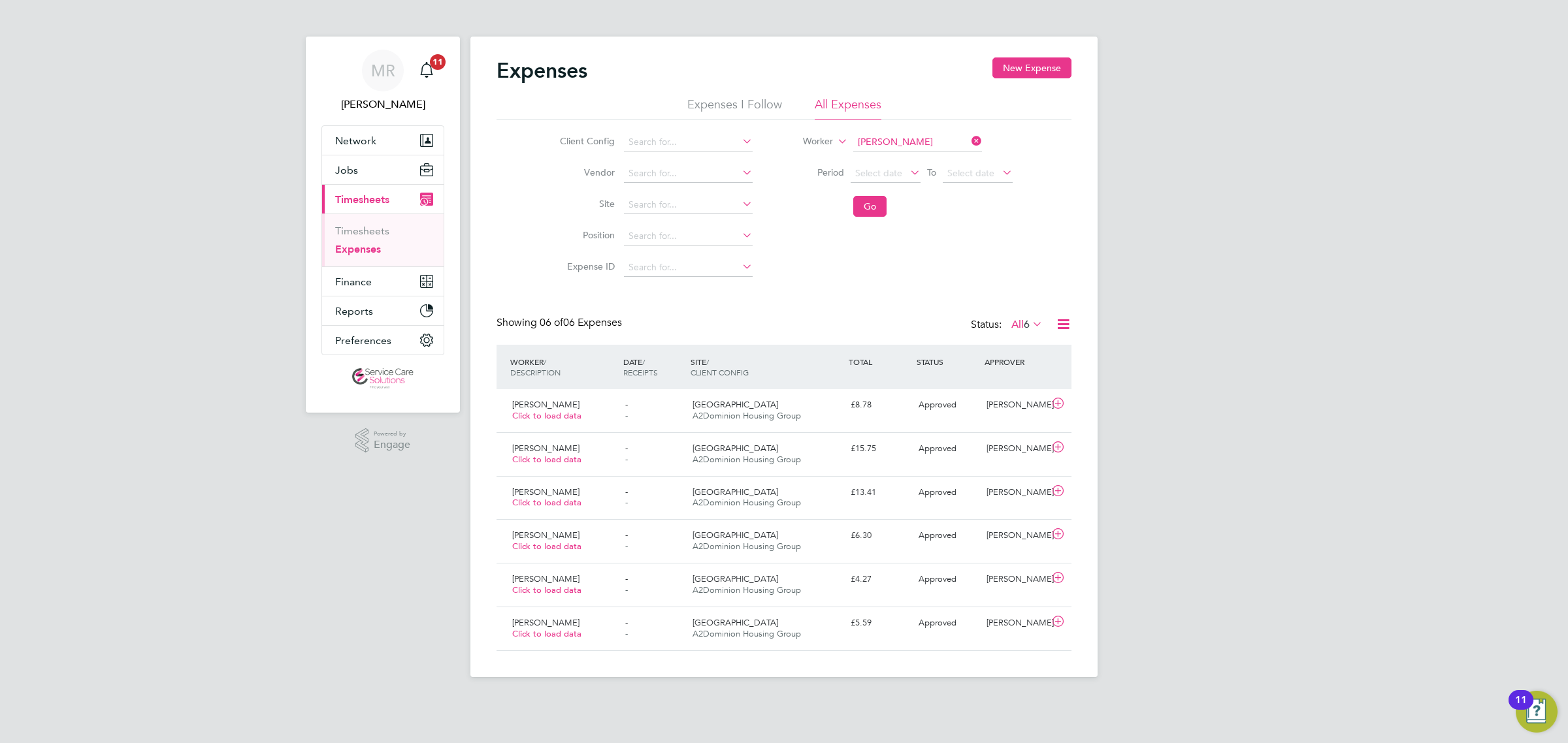
scroll to position [32, 113]
click at [969, 146] on icon at bounding box center [969, 141] width 0 height 18
click at [908, 144] on input at bounding box center [917, 142] width 129 height 18
click at [900, 165] on li "[PERSON_NAME]" at bounding box center [916, 159] width 130 height 17
type input "[PERSON_NAME]"
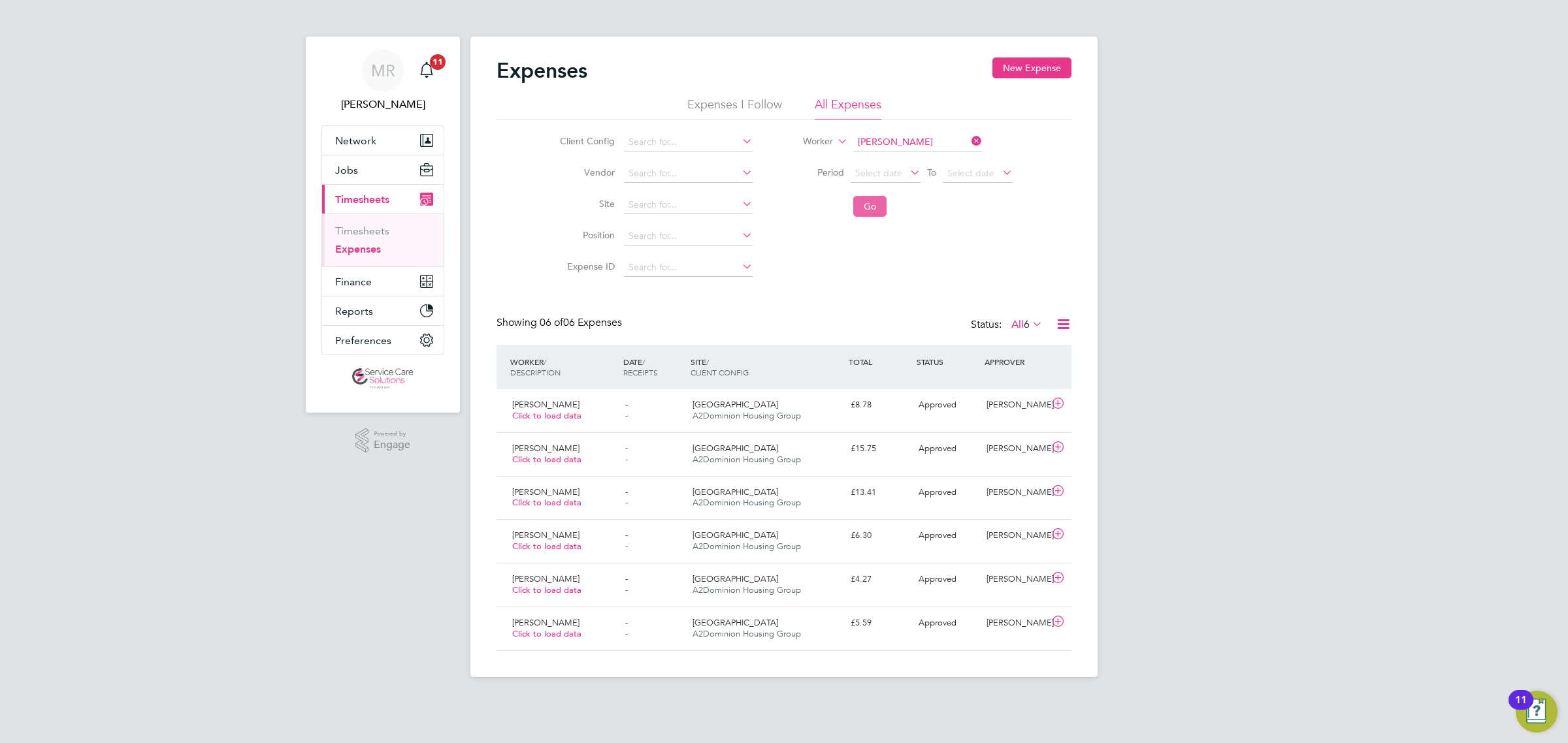
click at [863, 204] on button "Go" at bounding box center [870, 207] width 33 height 21
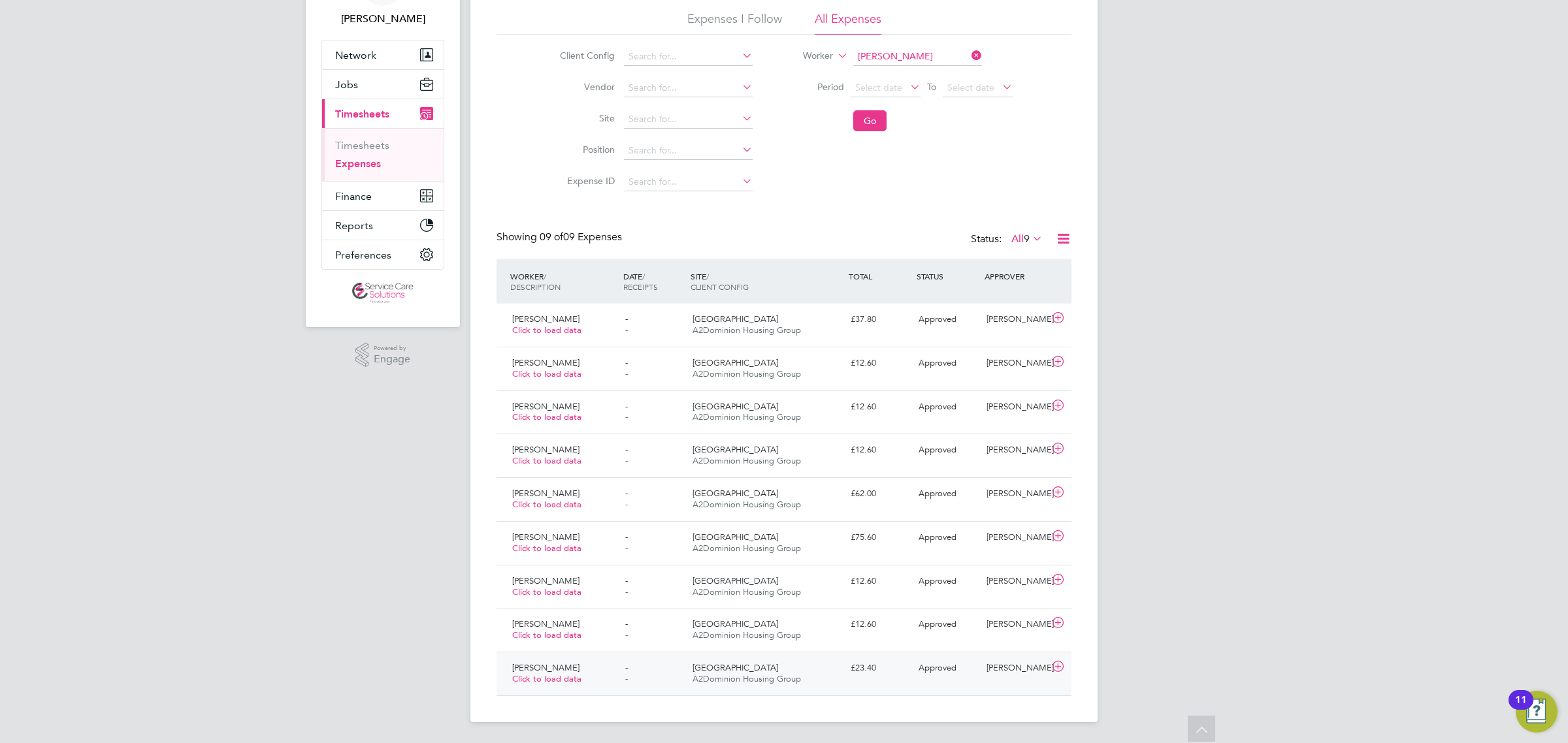
click at [905, 682] on div "[PERSON_NAME] Click to load data - - [GEOGRAPHIC_DATA] A2Dominion Housing Group…" at bounding box center [783, 673] width 575 height 44
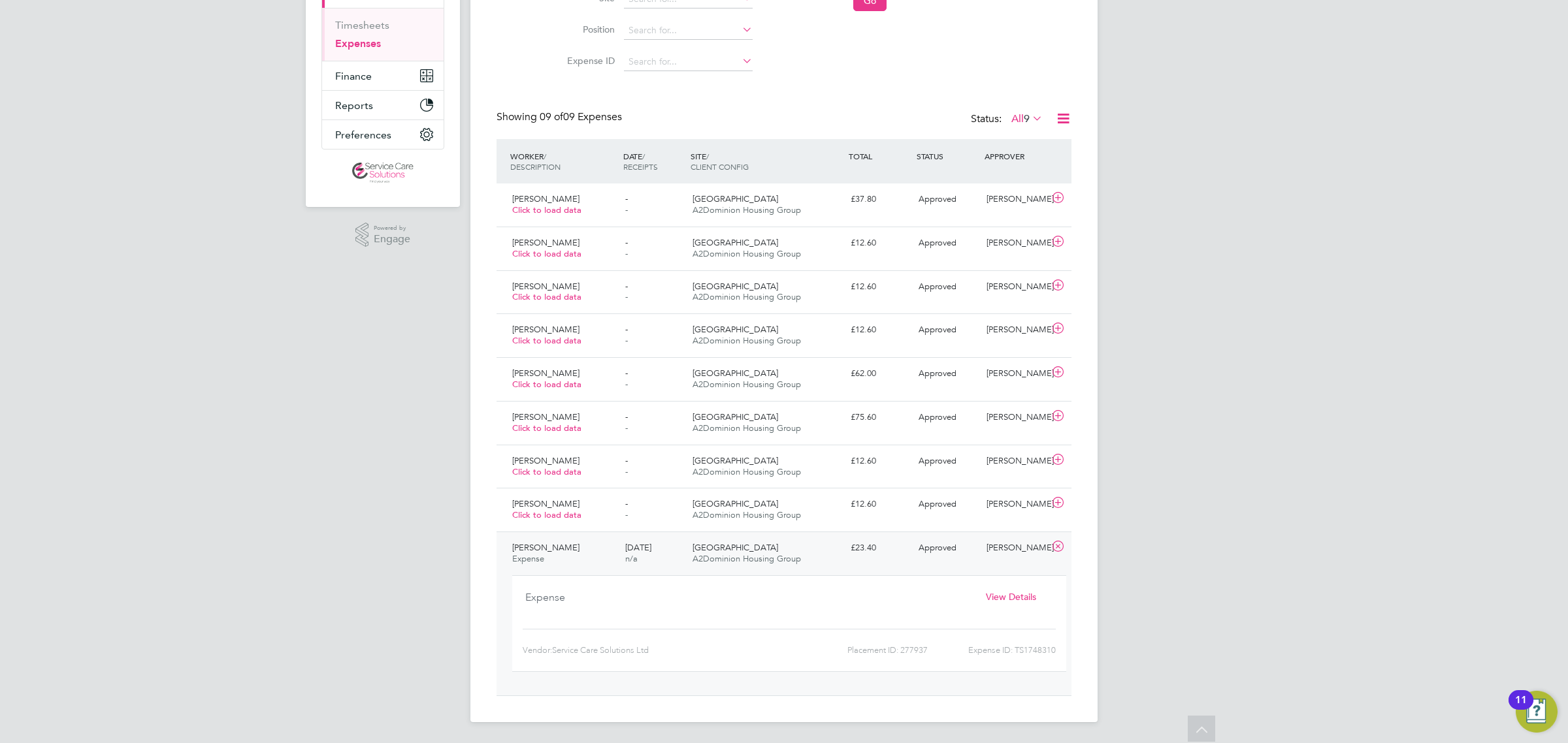
click at [1017, 599] on span "View Details" at bounding box center [1010, 597] width 50 height 12
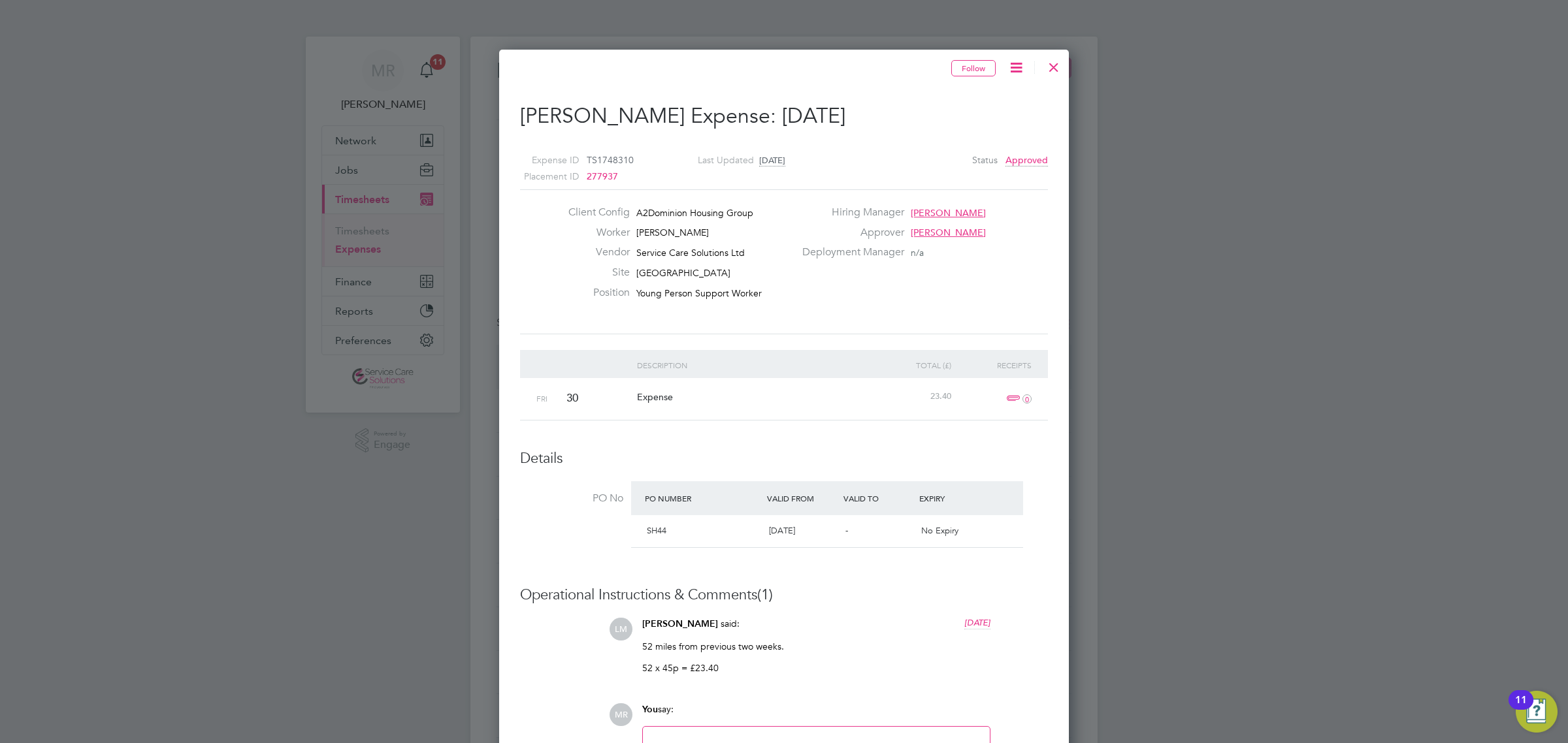
click at [1050, 70] on div at bounding box center [1053, 64] width 23 height 23
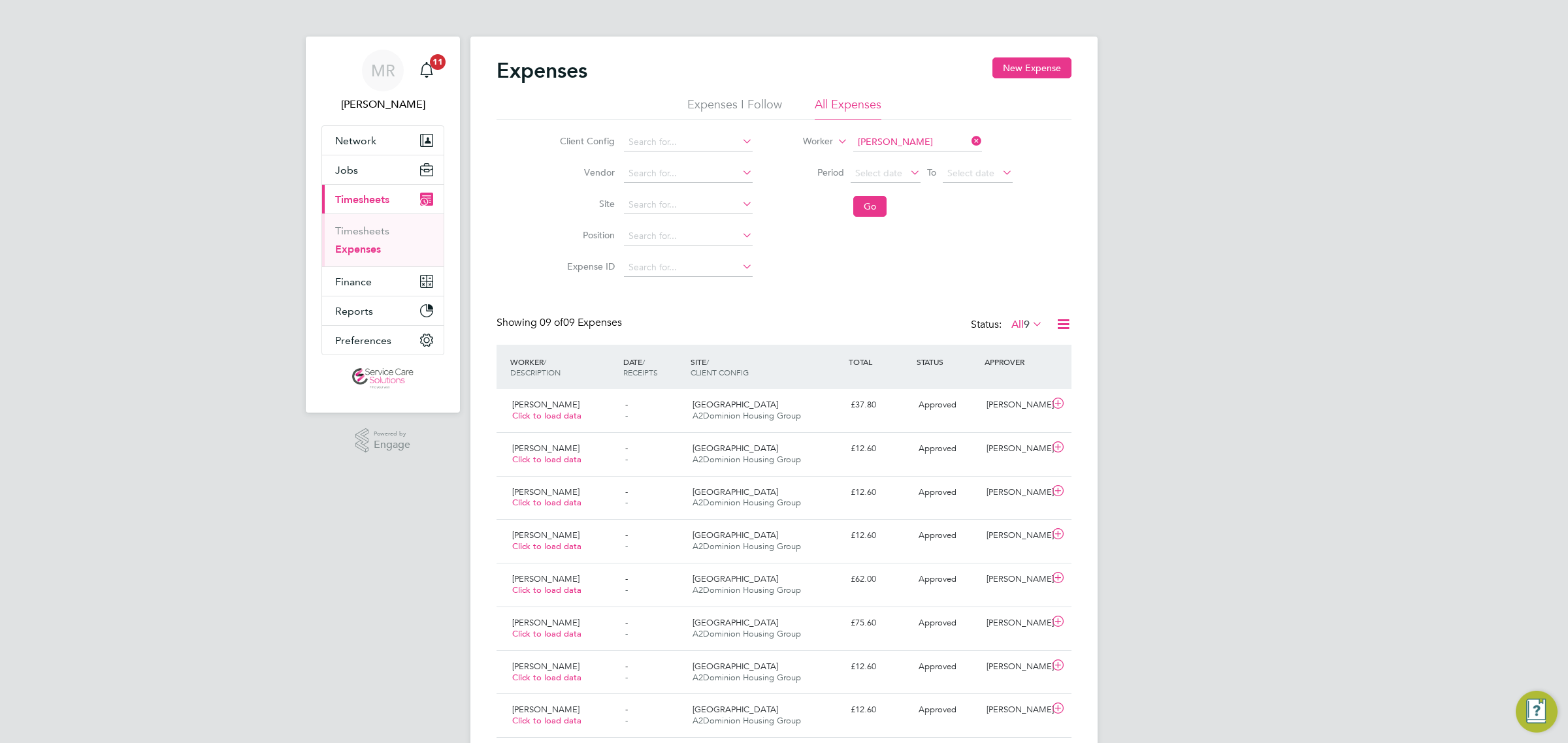
scroll to position [7, 7]
click at [937, 142] on input at bounding box center [917, 142] width 129 height 18
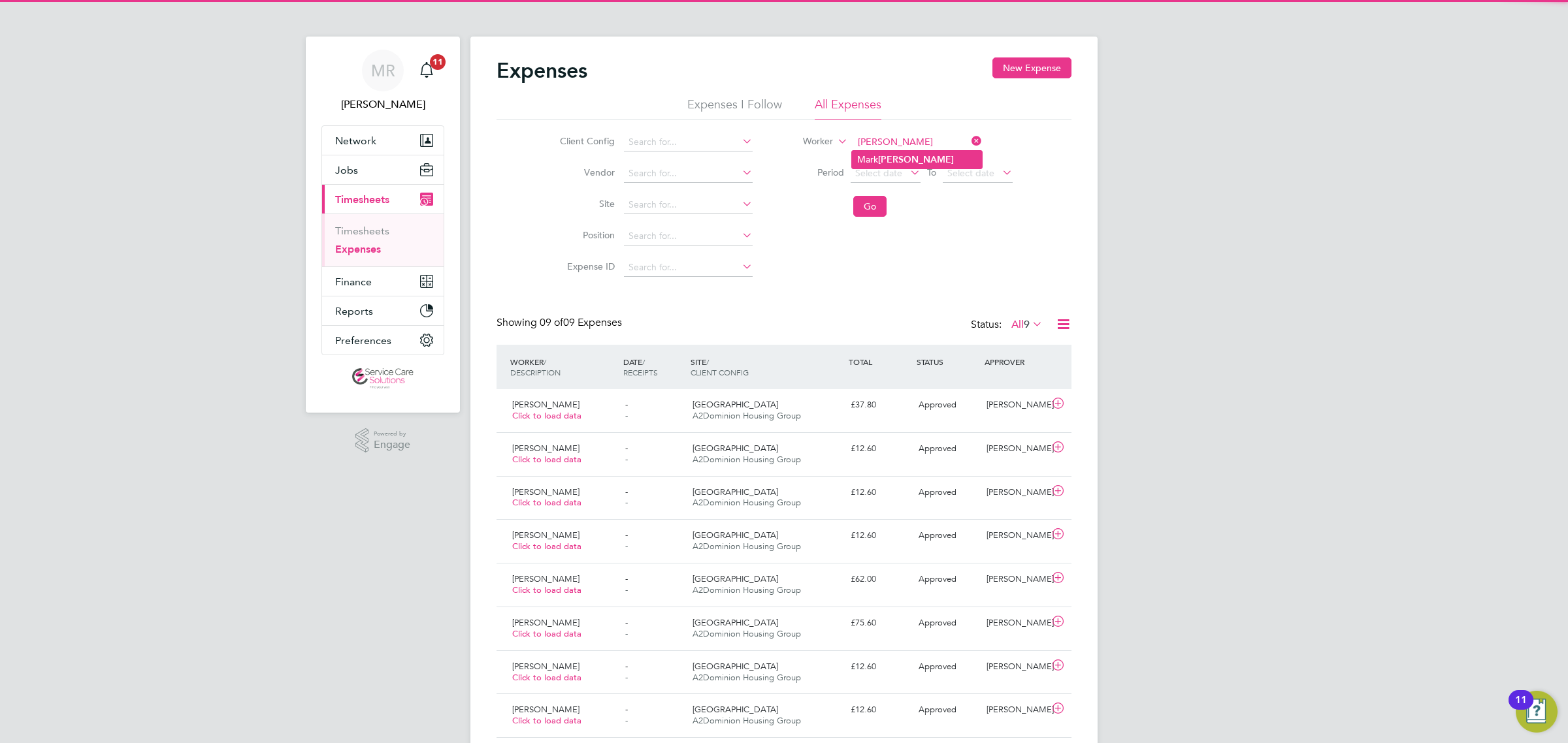
click at [901, 162] on b "[PERSON_NAME]" at bounding box center [916, 159] width 76 height 11
type input "[PERSON_NAME]"
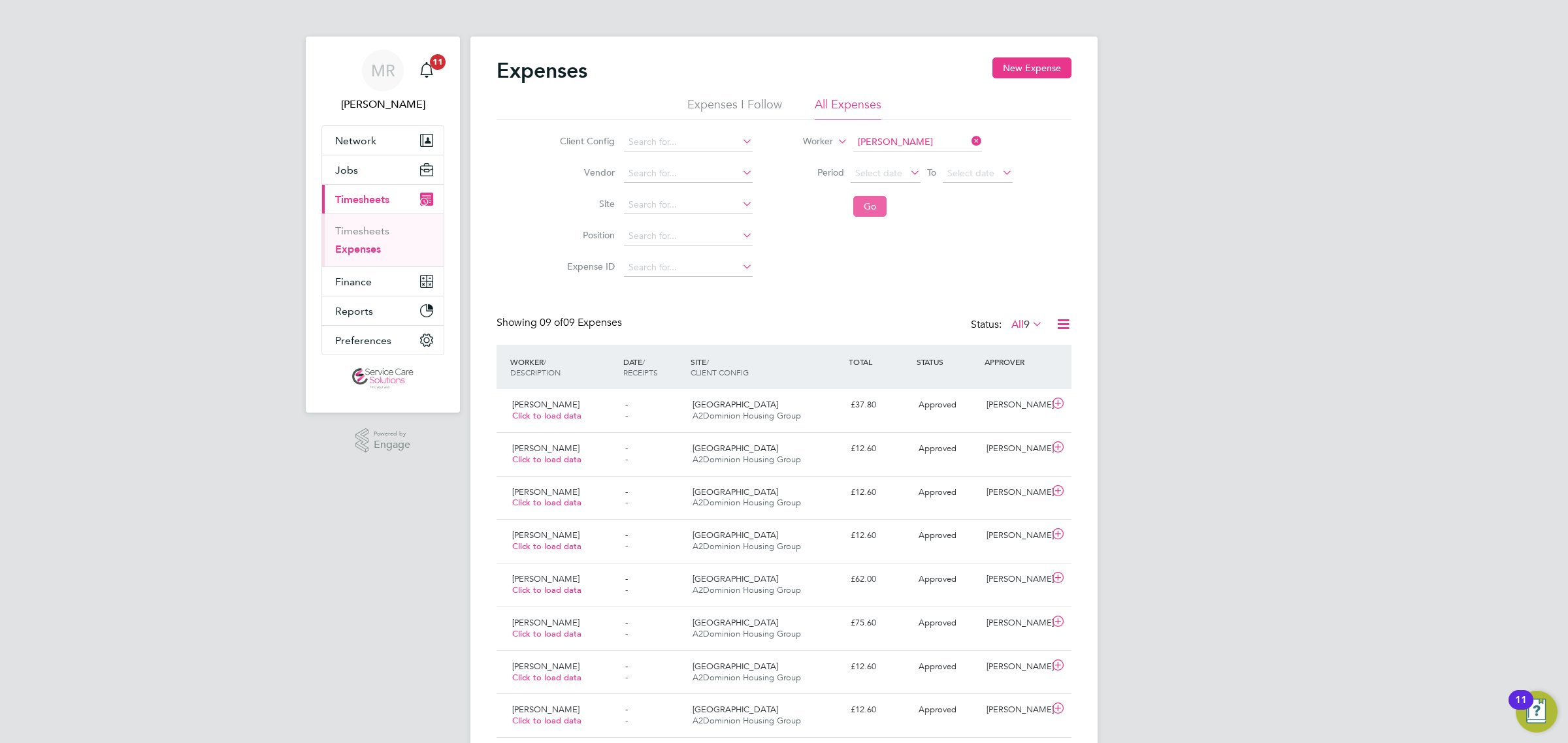
click at [870, 216] on button "Go" at bounding box center [870, 207] width 33 height 21
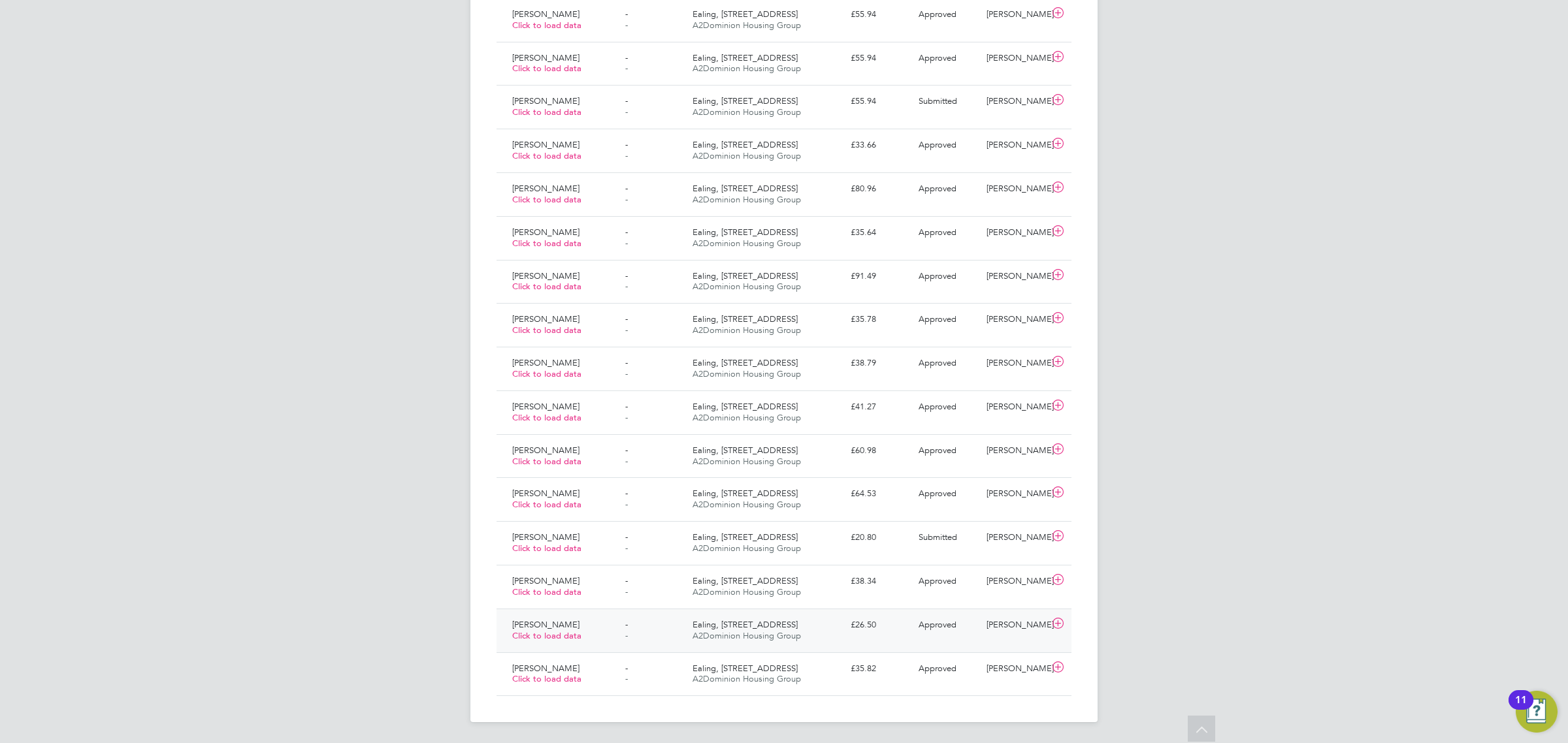
click at [894, 630] on div "£26.50" at bounding box center [879, 625] width 68 height 22
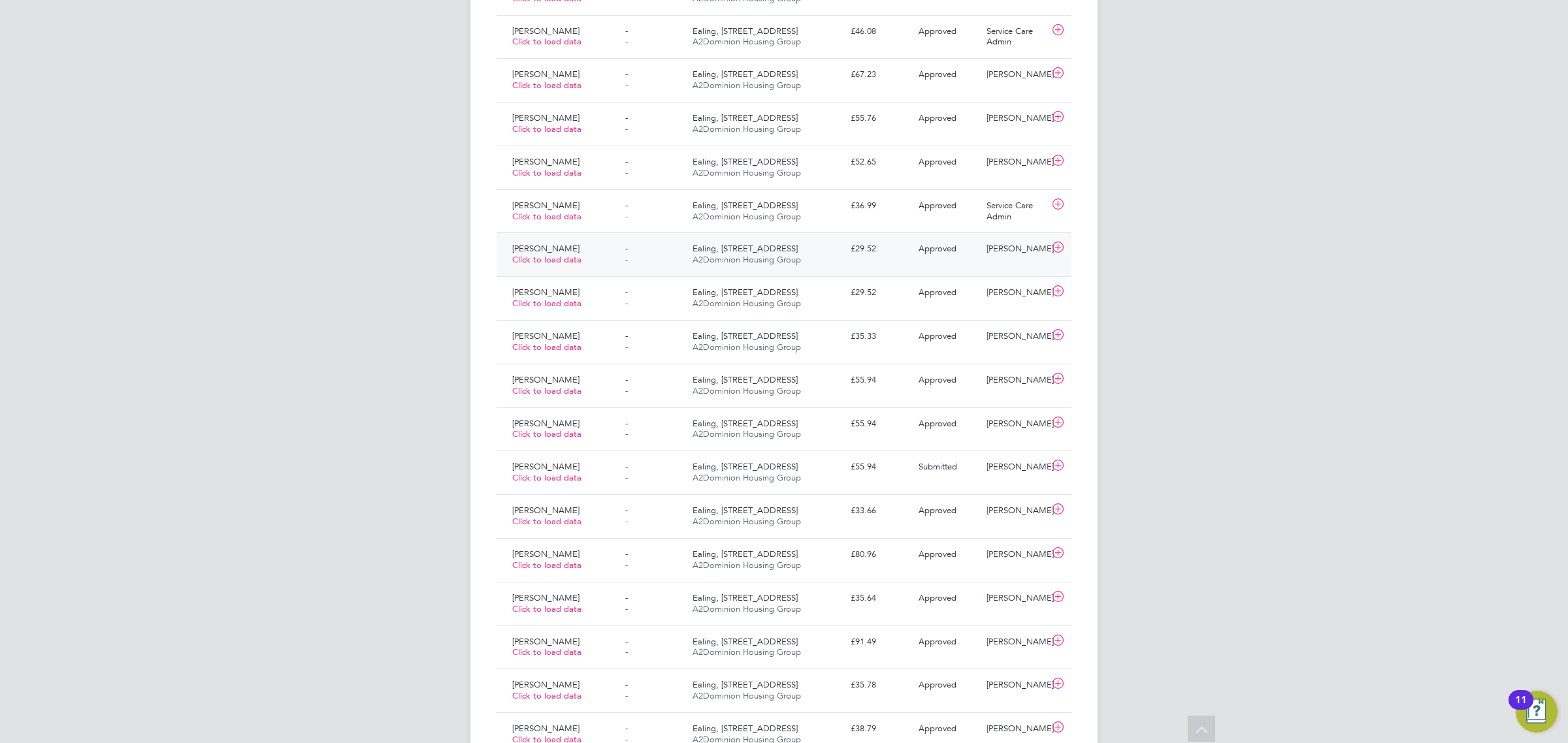
click at [898, 252] on div "£29.52" at bounding box center [879, 249] width 68 height 22
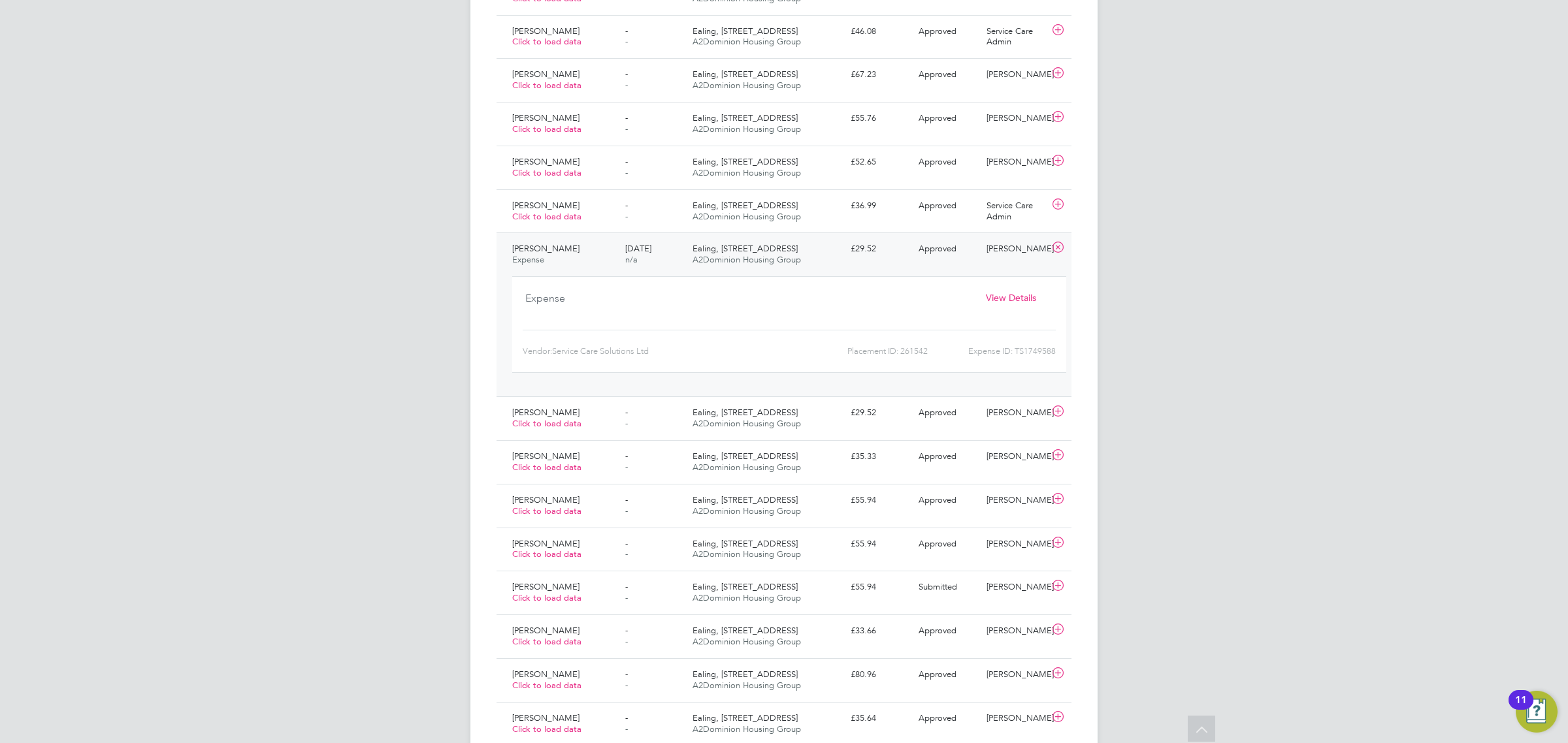
click at [1000, 298] on span "View Details" at bounding box center [1010, 298] width 50 height 12
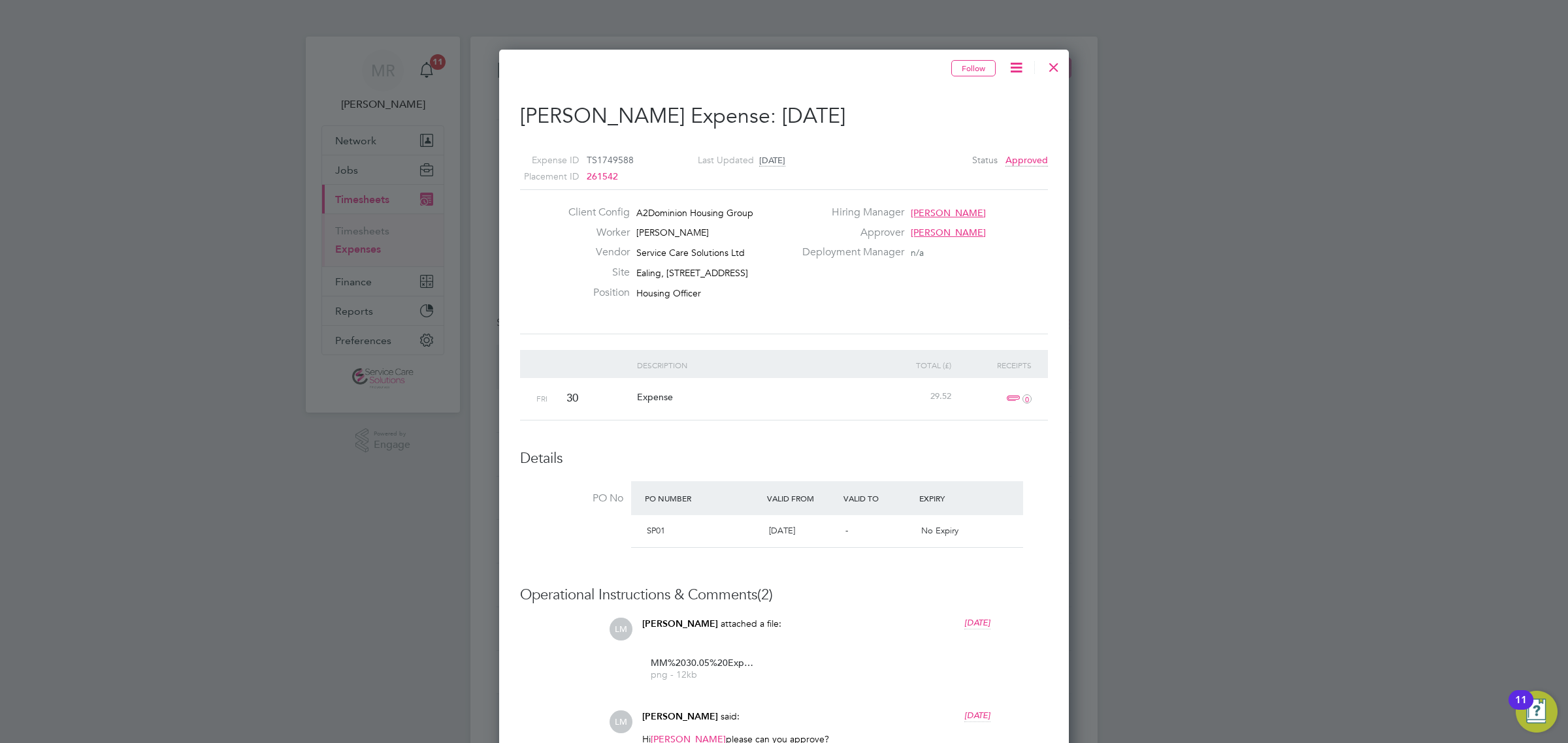
click at [1055, 69] on div at bounding box center [1053, 64] width 23 height 23
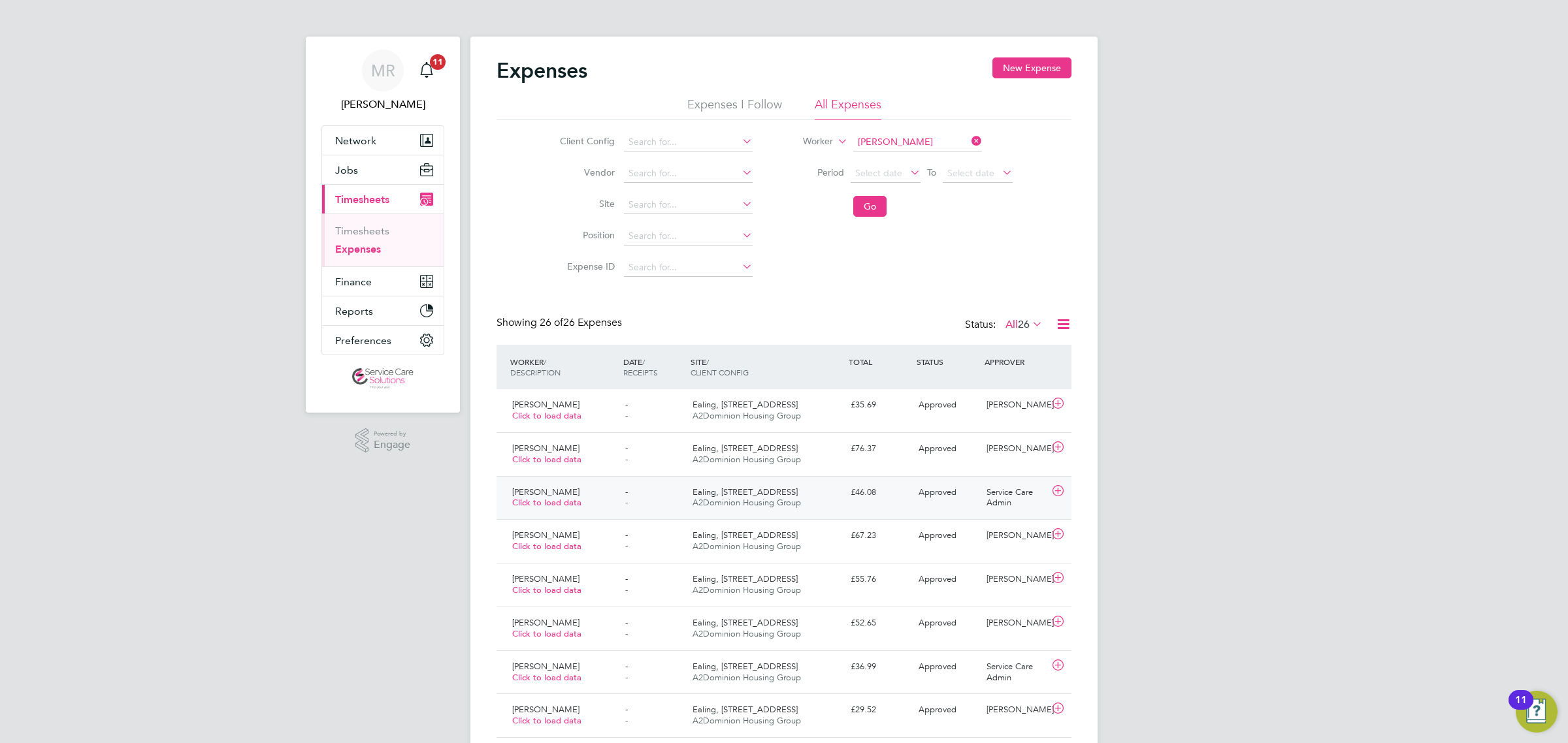
scroll to position [7, 7]
click at [911, 590] on div "£55.76" at bounding box center [879, 579] width 68 height 22
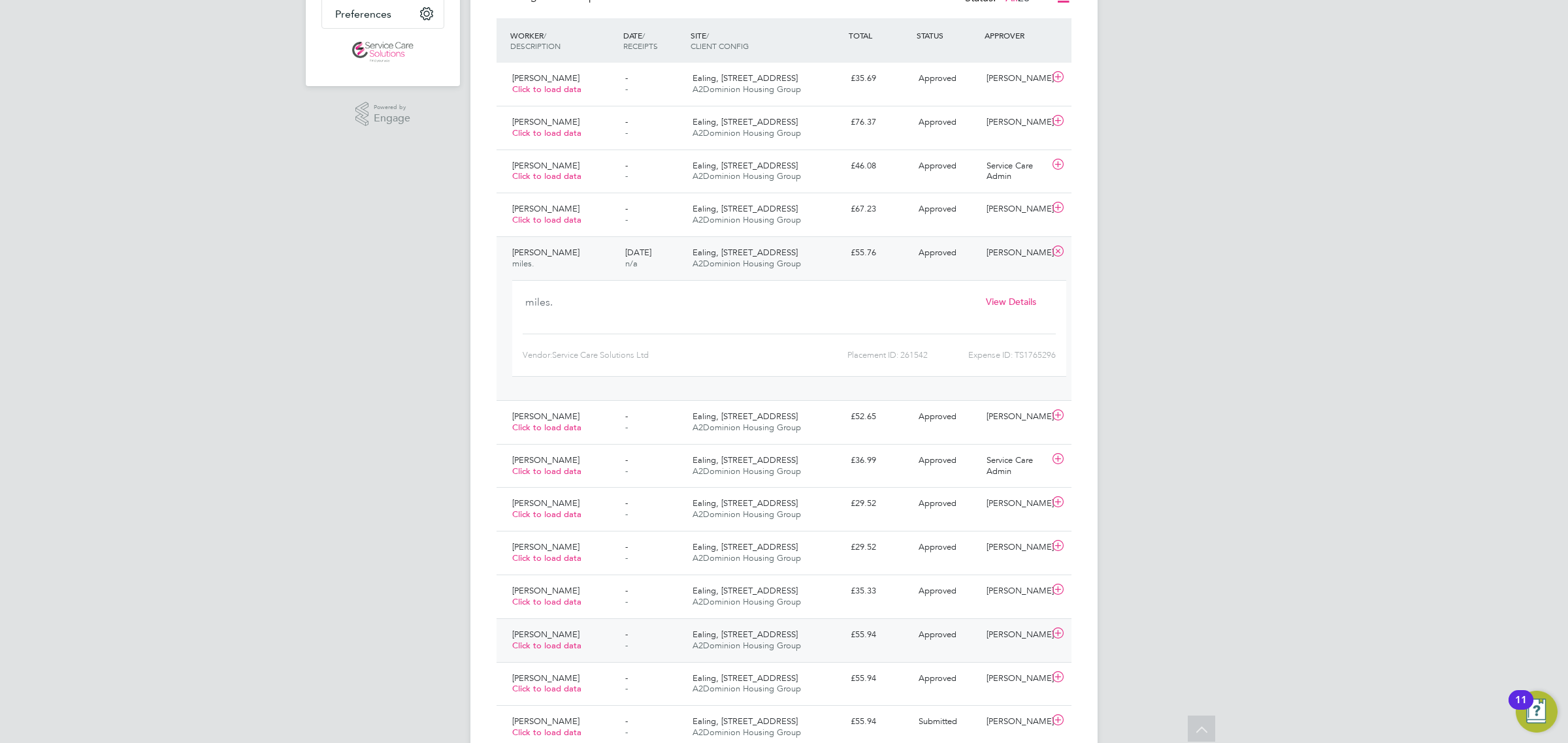
click at [919, 636] on span "Approved" at bounding box center [937, 634] width 38 height 11
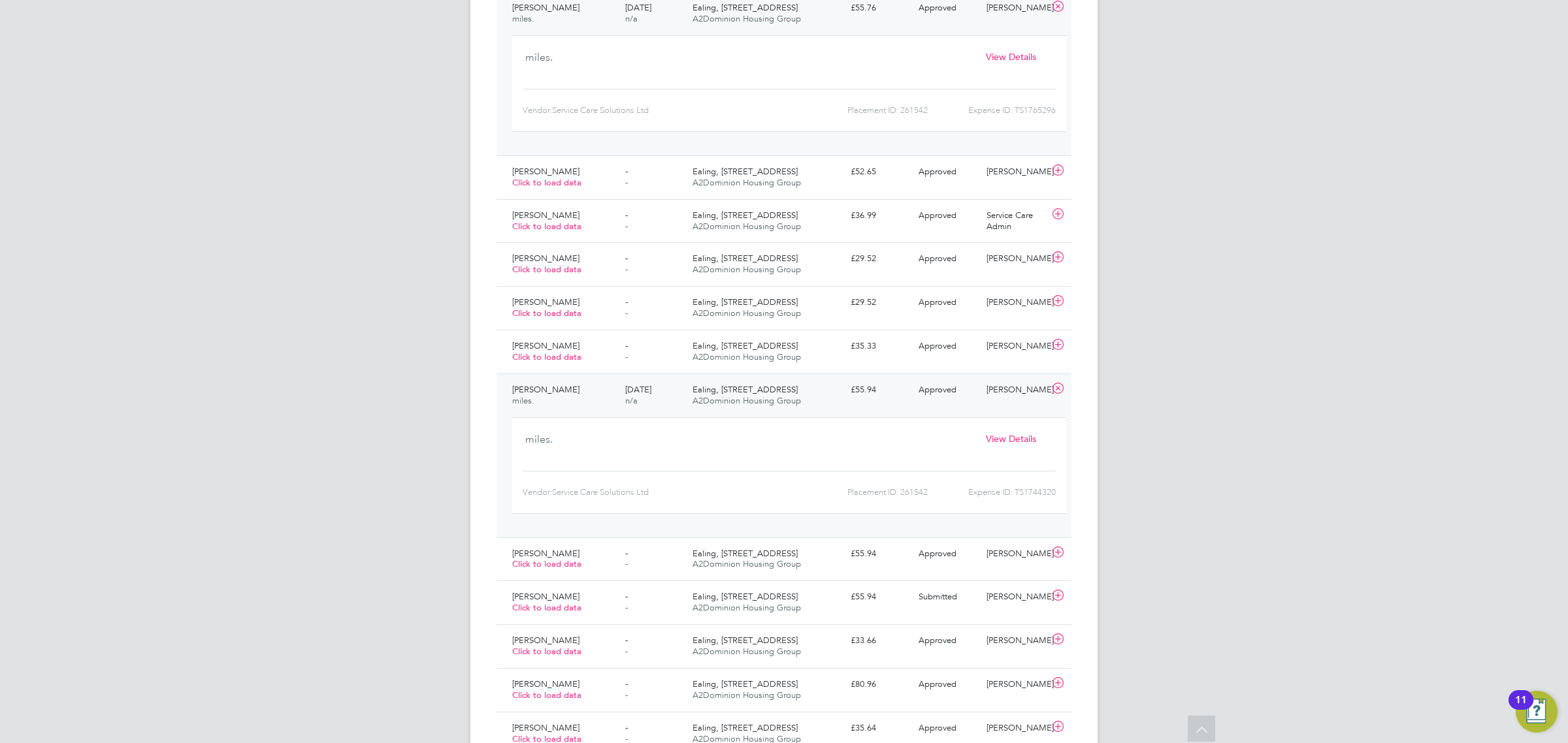
click at [1019, 439] on span "View Details" at bounding box center [1010, 439] width 50 height 12
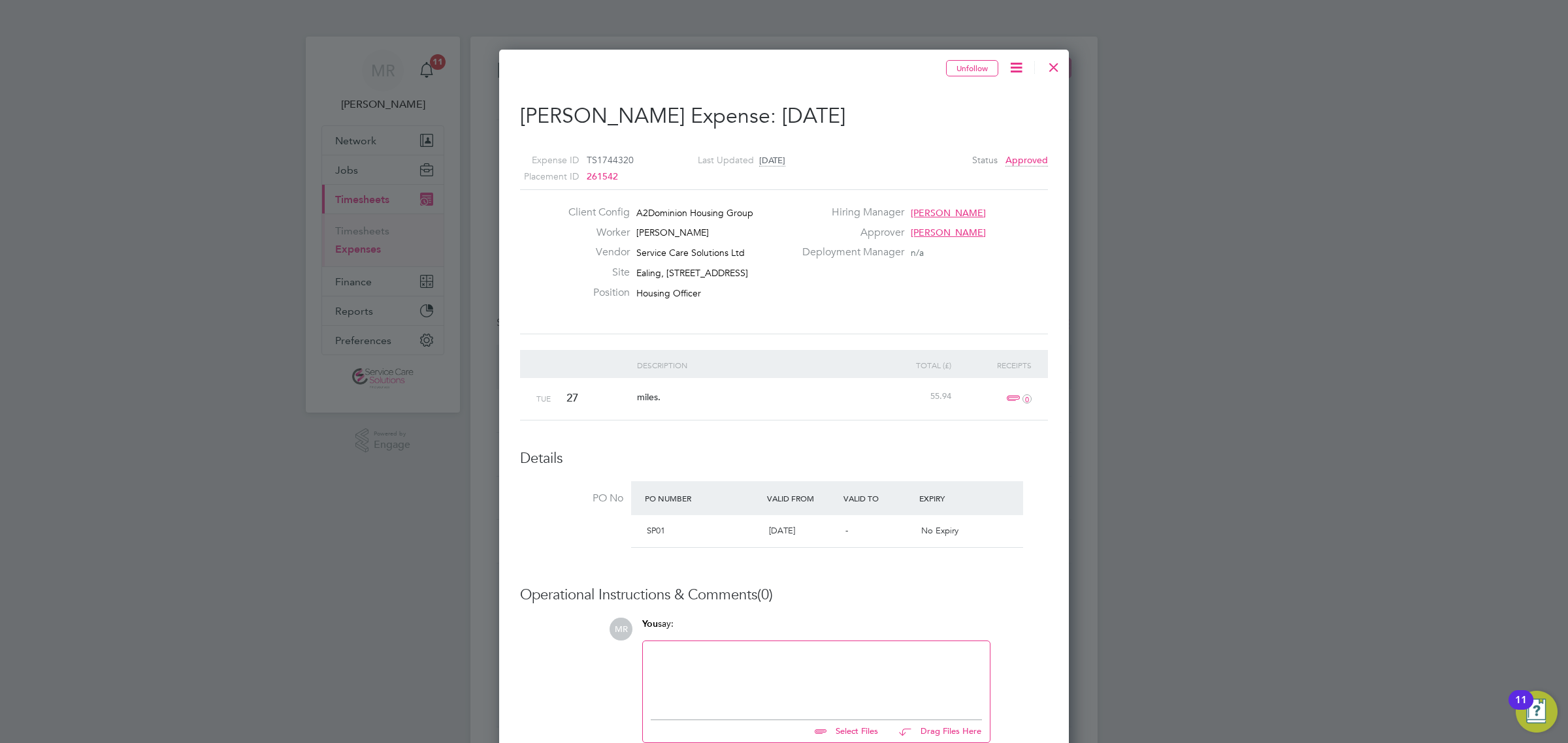
click at [1059, 64] on div at bounding box center [1053, 64] width 23 height 23
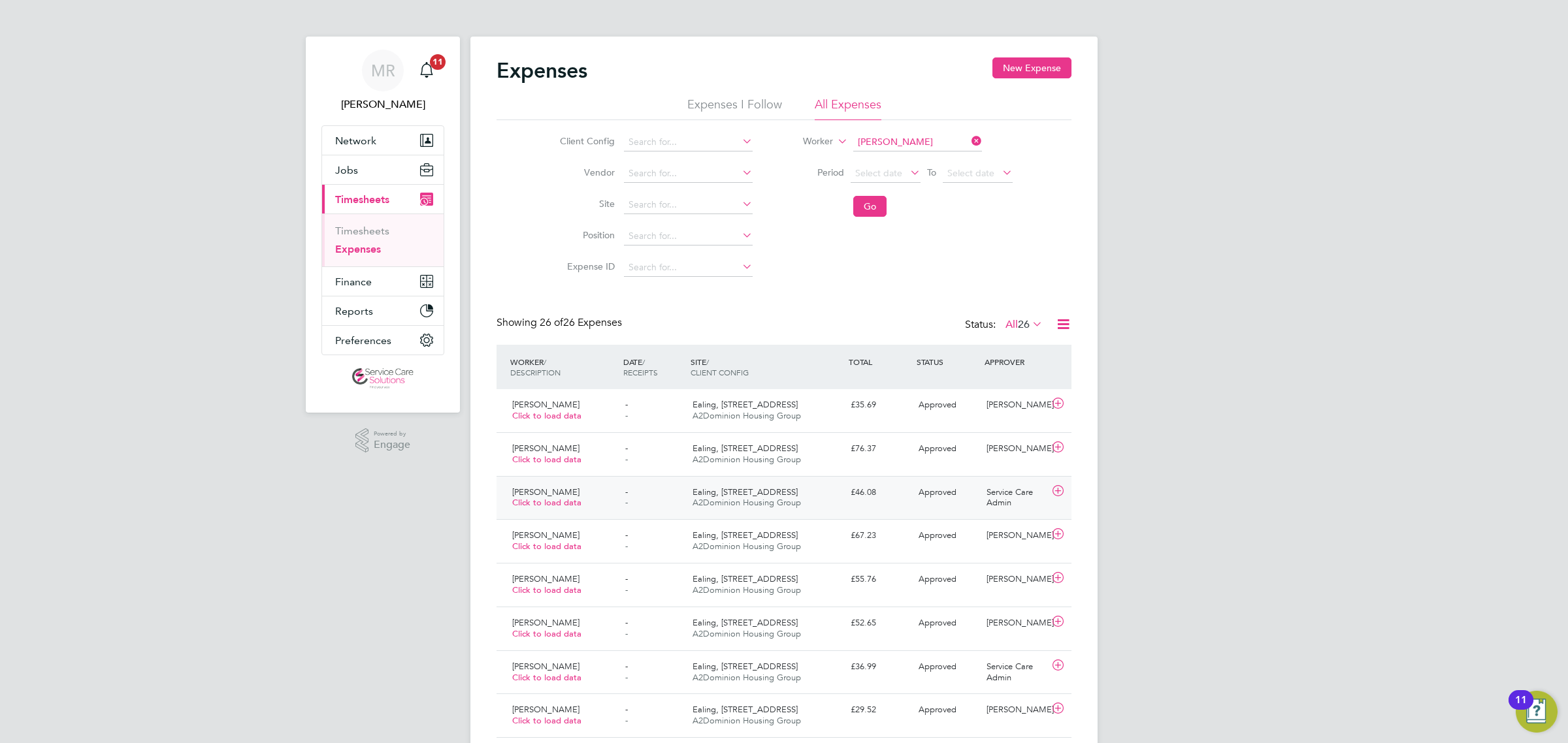
scroll to position [7, 7]
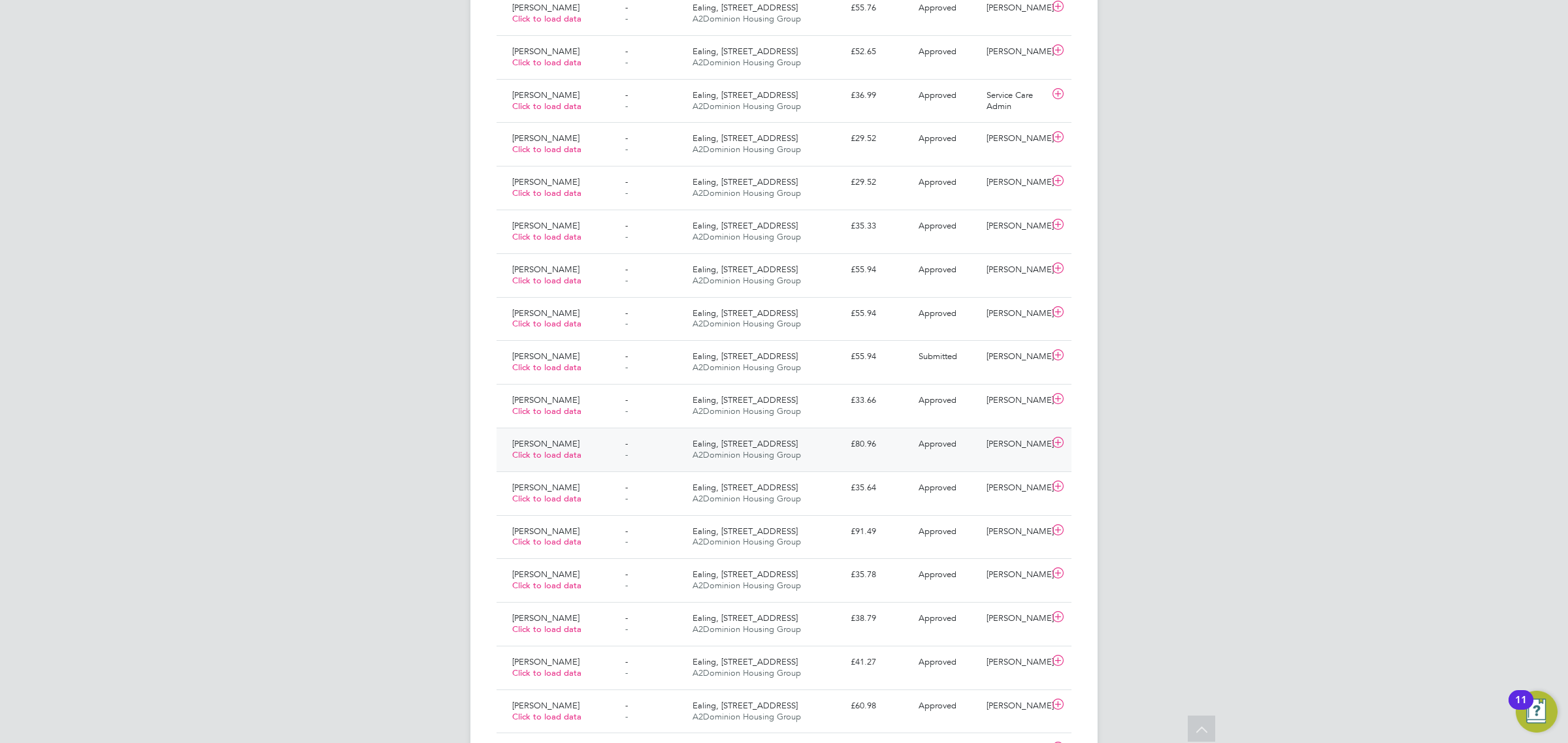
click at [910, 452] on div "£80.96" at bounding box center [879, 444] width 68 height 22
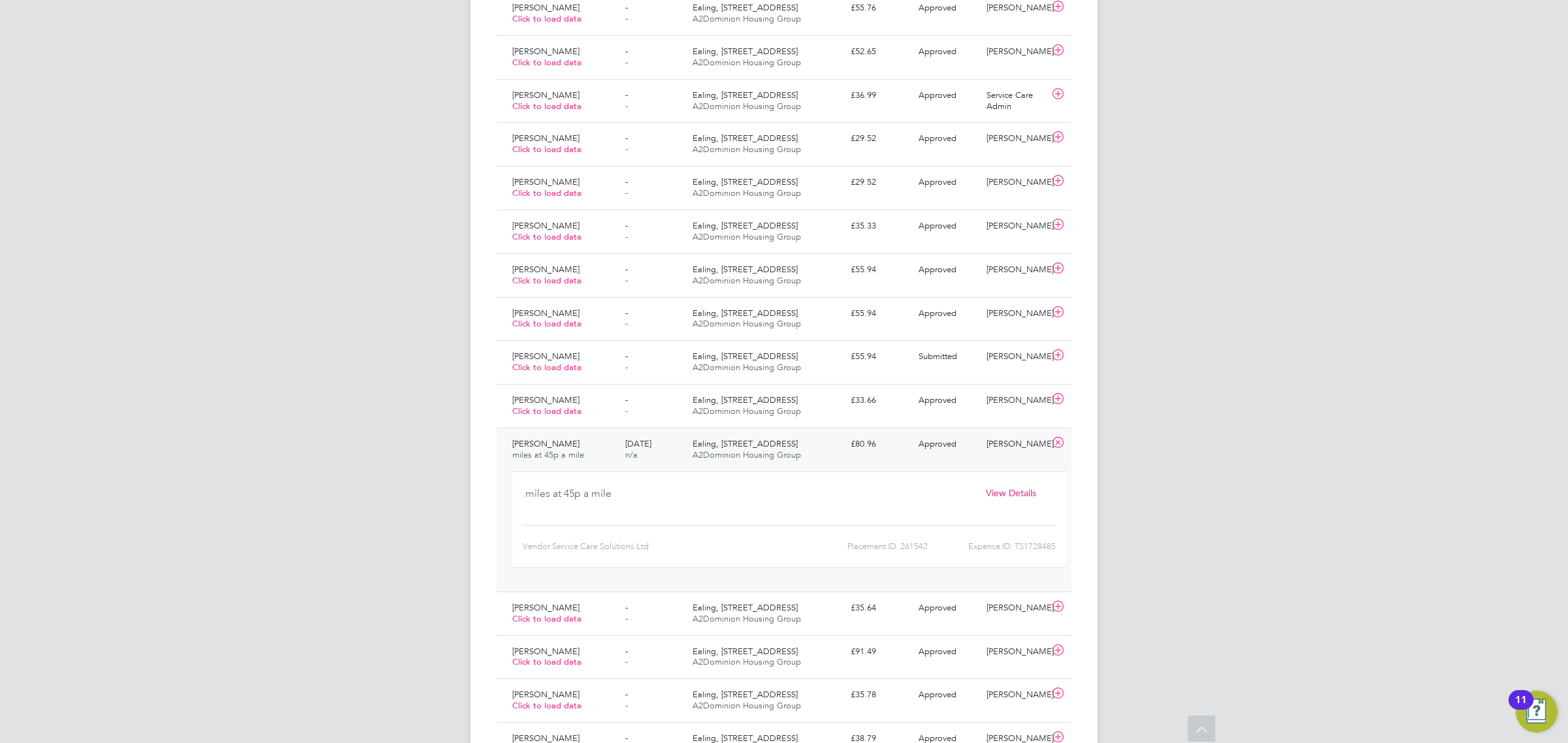
click at [1025, 490] on span "View Details" at bounding box center [1010, 493] width 50 height 12
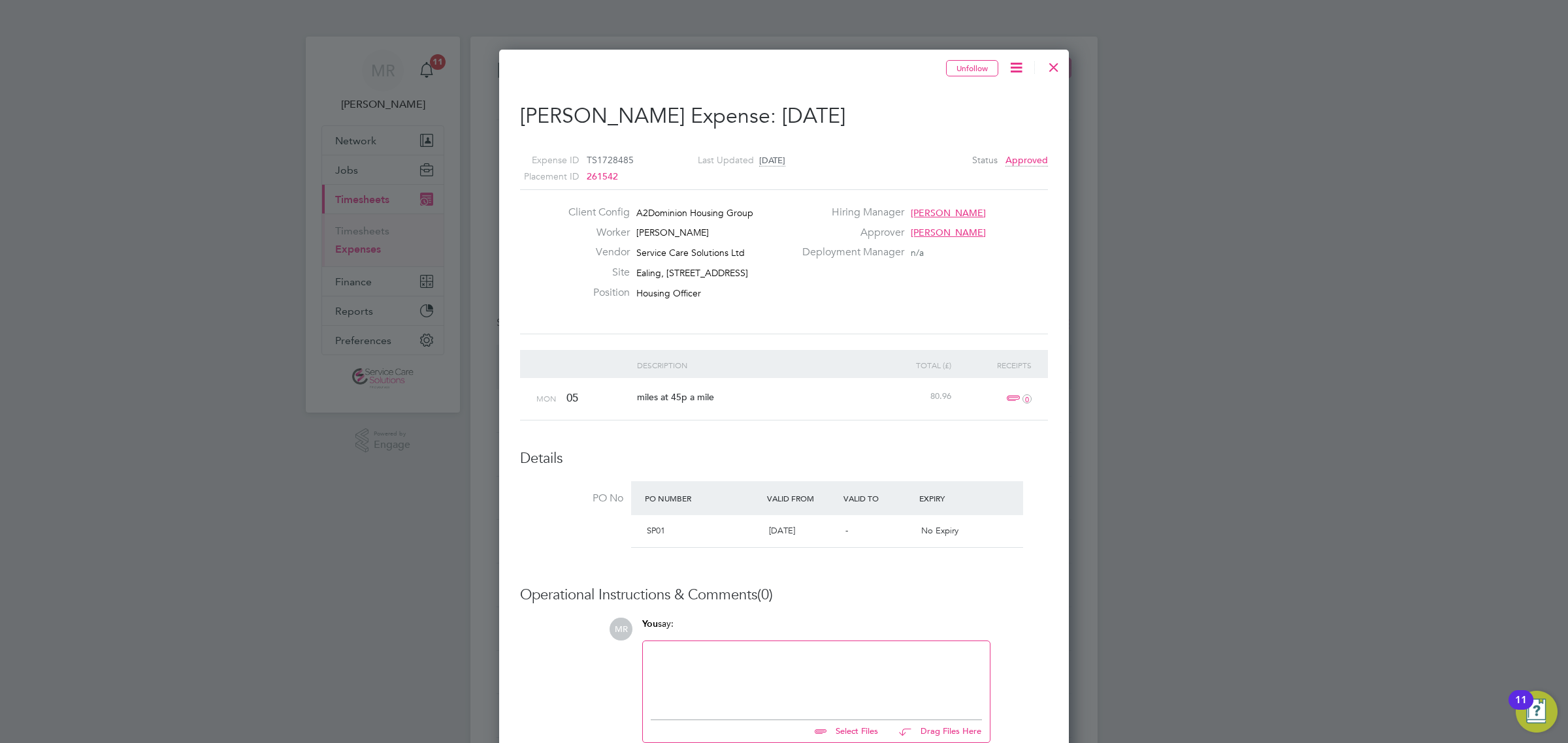
click at [1058, 64] on div at bounding box center [1053, 64] width 23 height 23
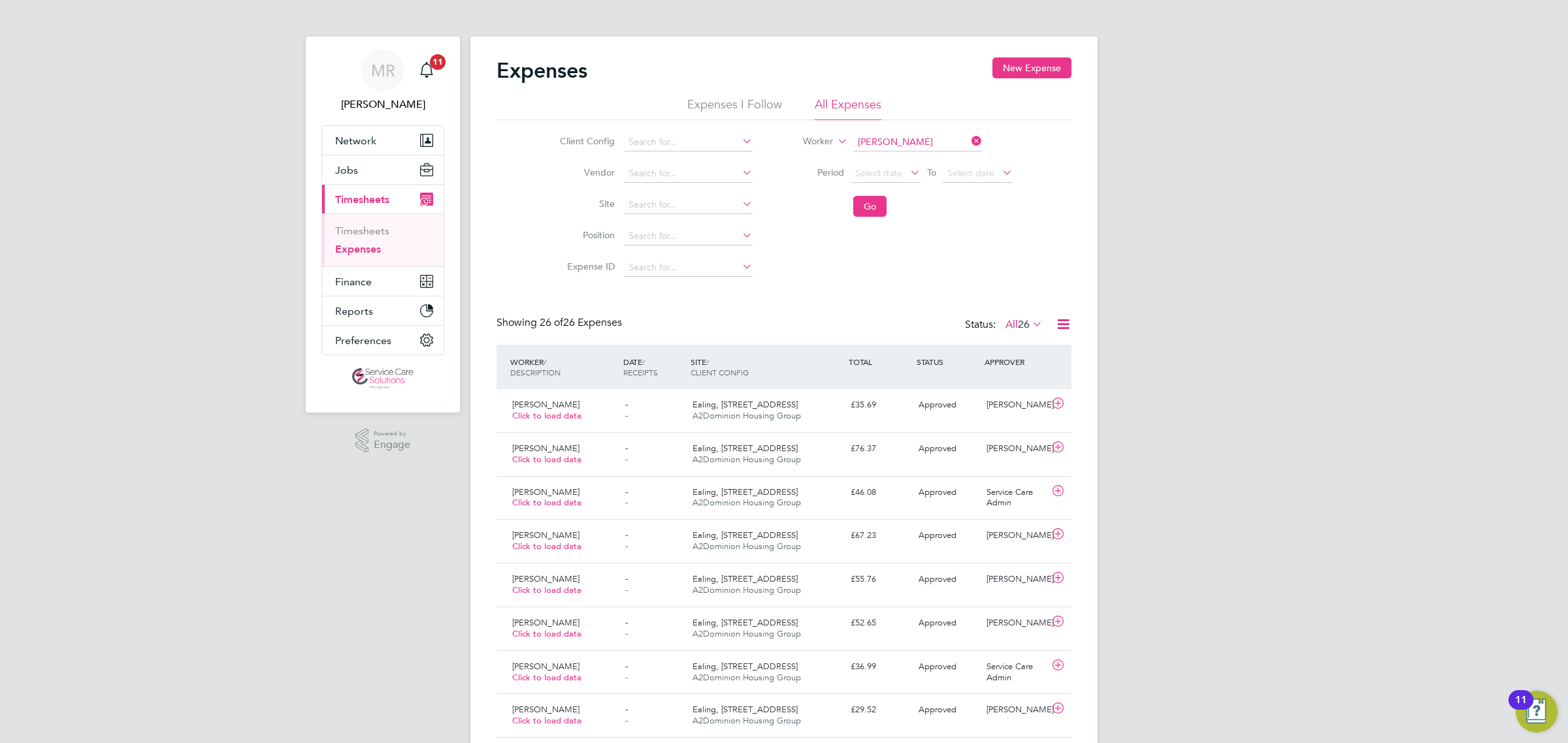
scroll to position [32, 113]
